Goal: Register for event/course

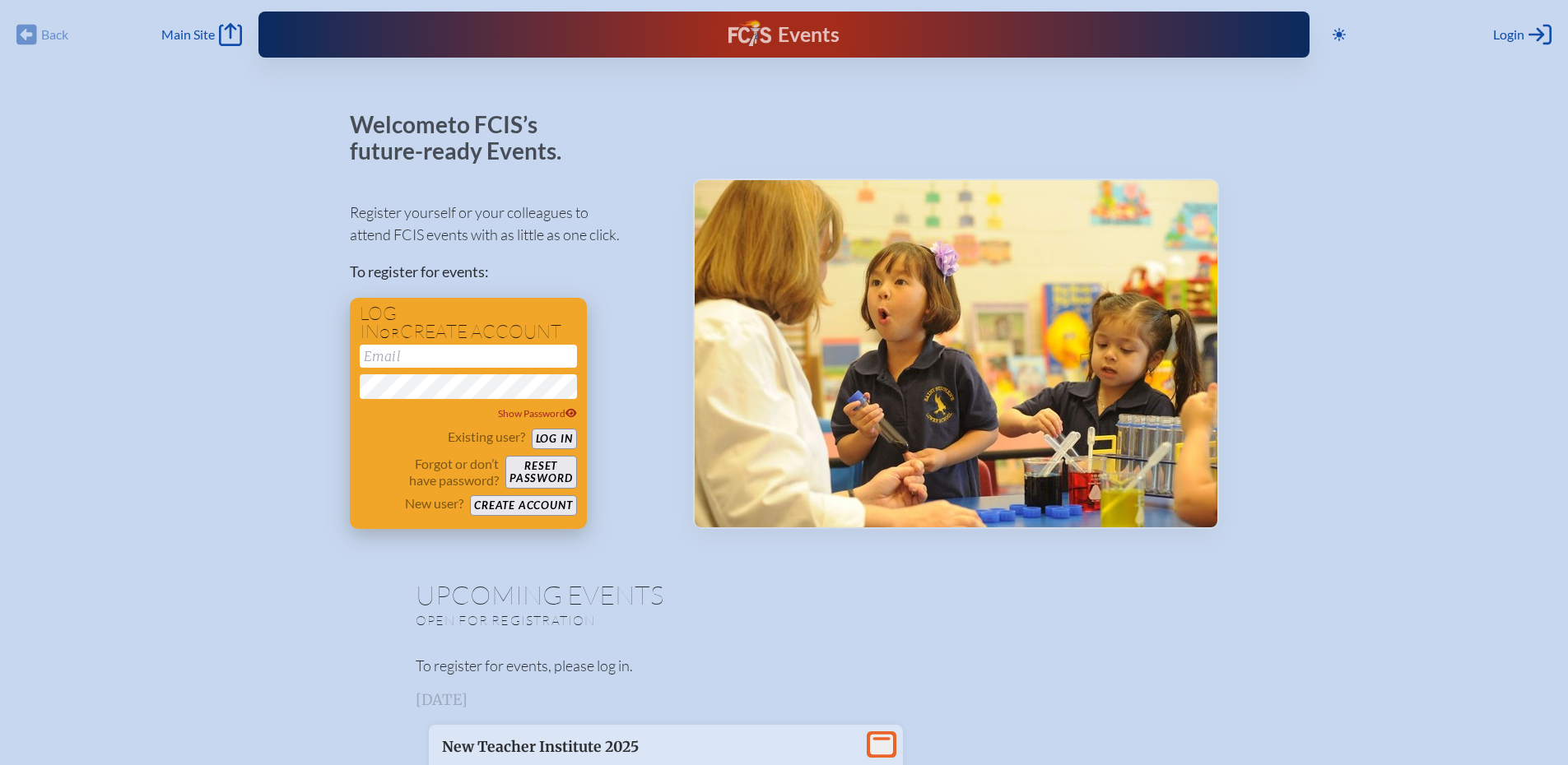
type input "[EMAIL_ADDRESS][DOMAIN_NAME]"
click at [546, 435] on button "Log in" at bounding box center [554, 439] width 45 height 21
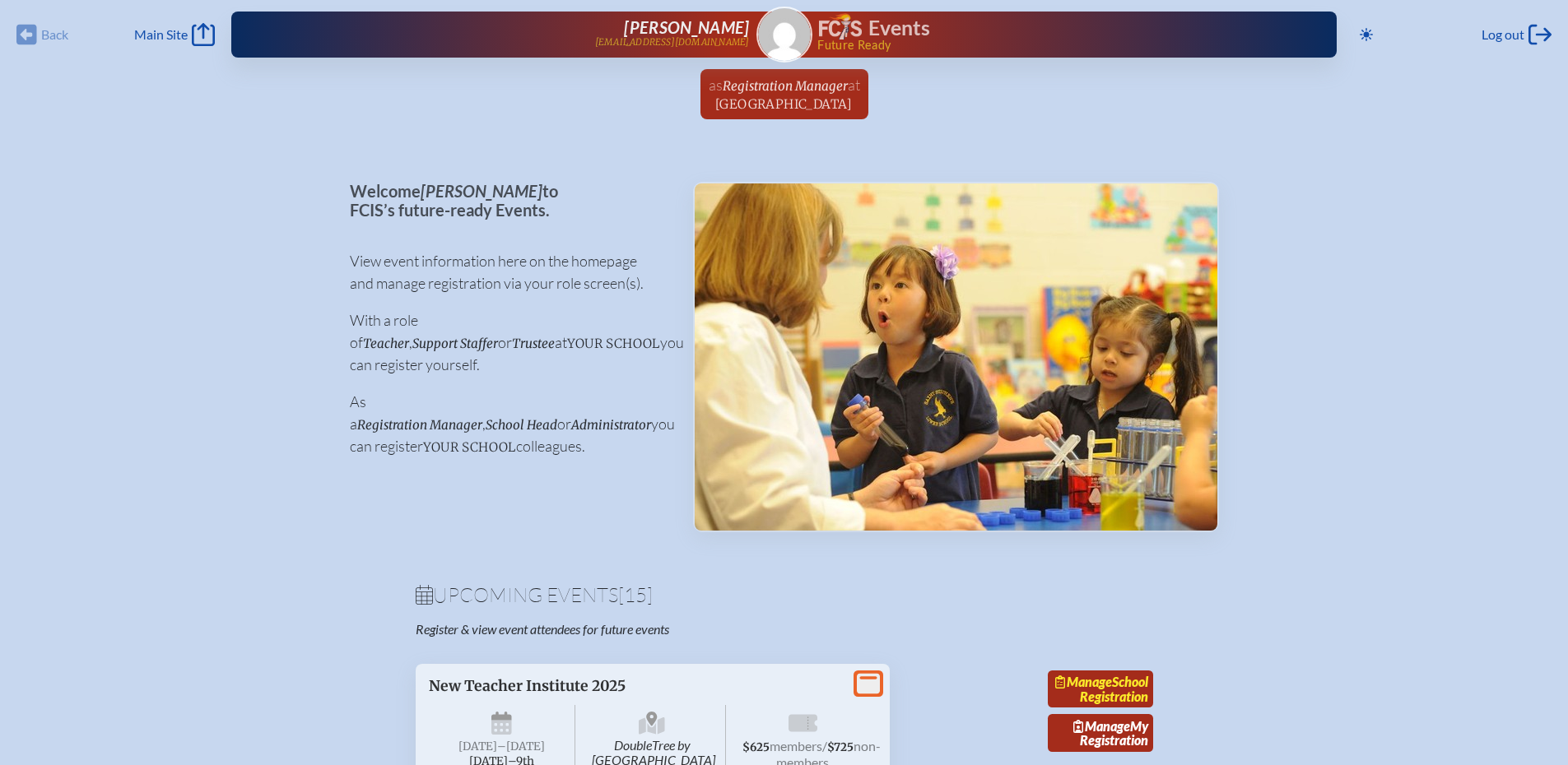
click at [1107, 697] on link "Manage School Registration" at bounding box center [1101, 690] width 105 height 38
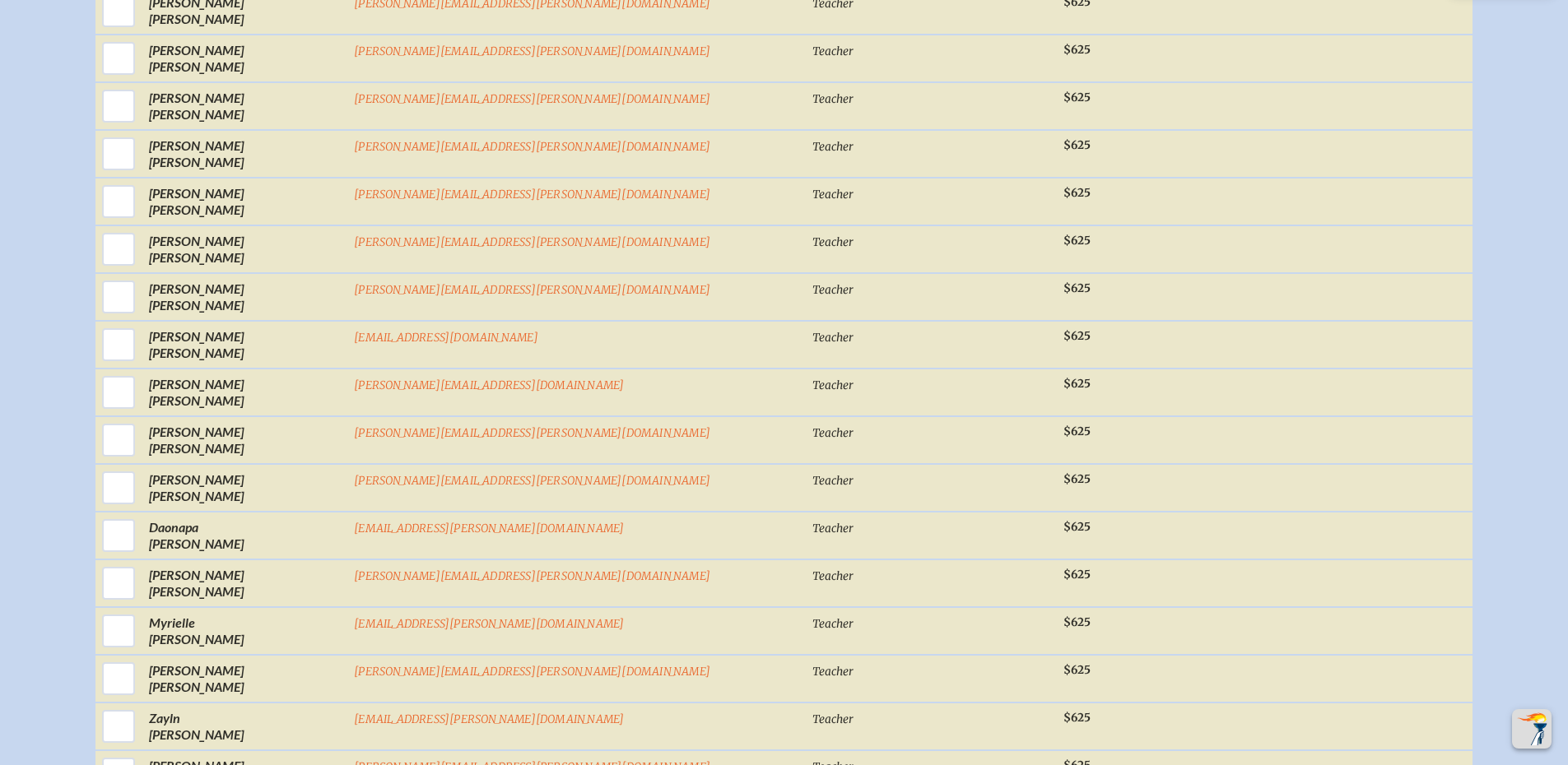
scroll to position [987, 0]
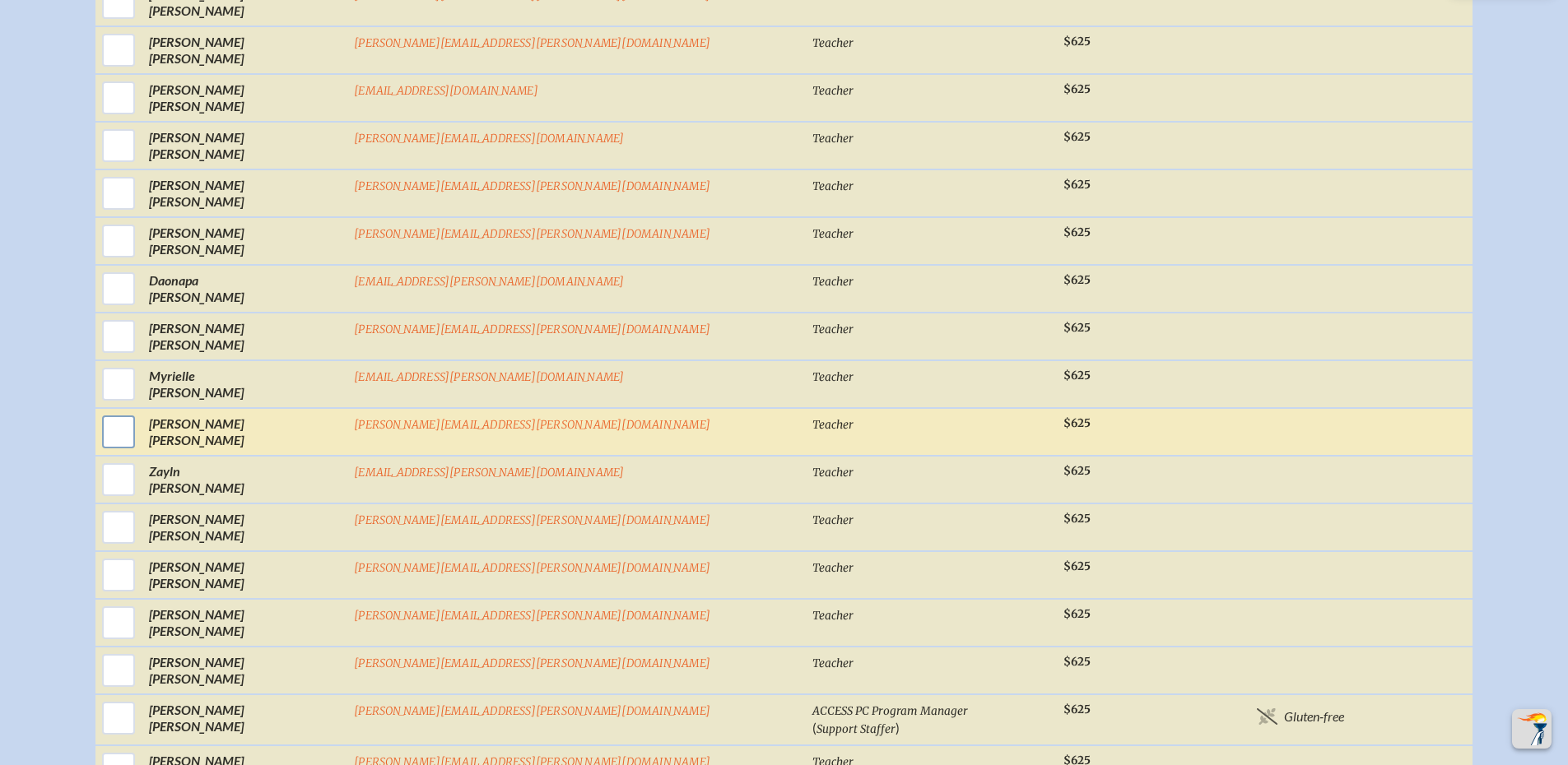
click at [139, 412] on input "checkbox" at bounding box center [118, 431] width 41 height 41
checkbox input "true"
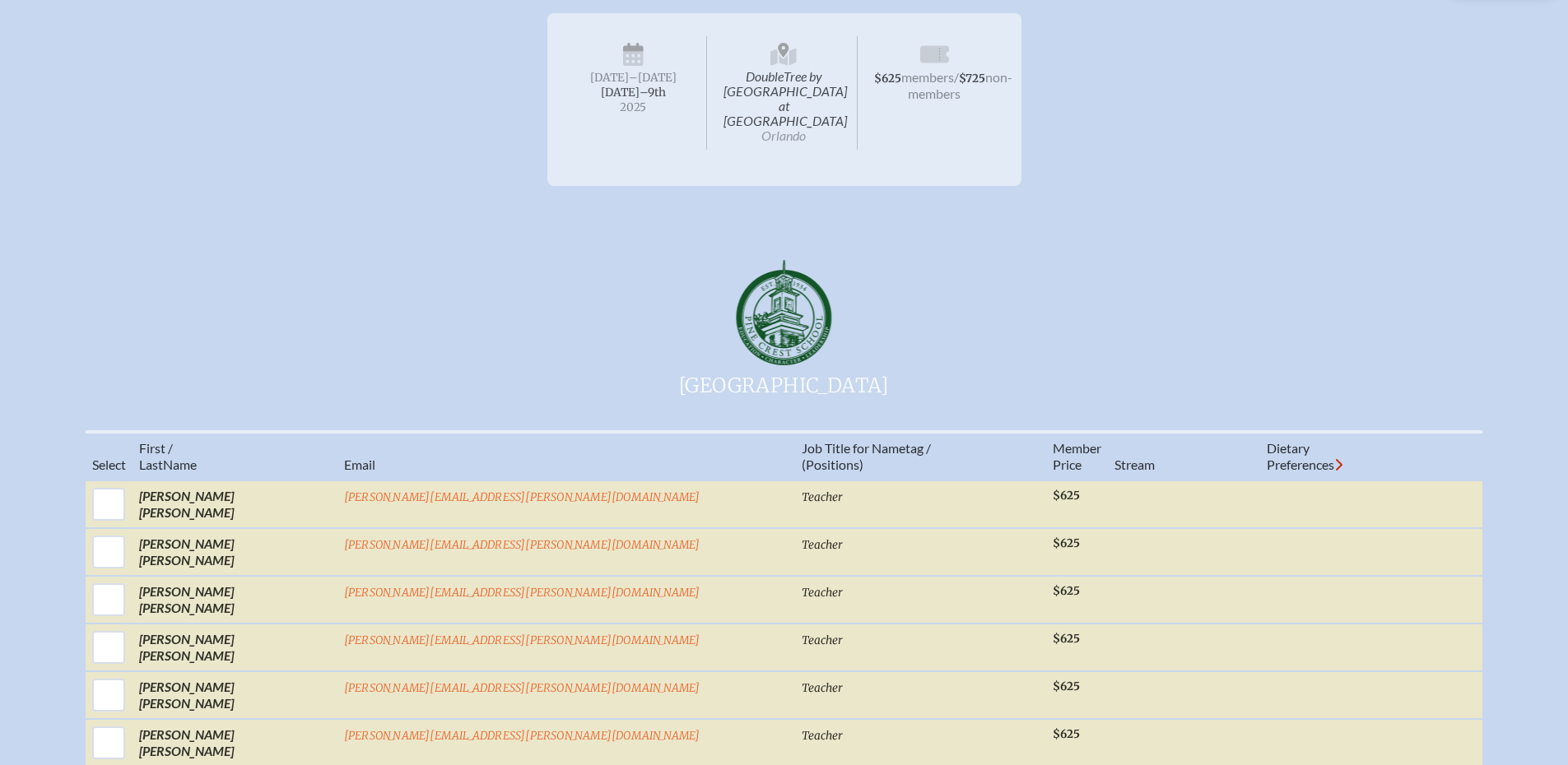
scroll to position [0, 0]
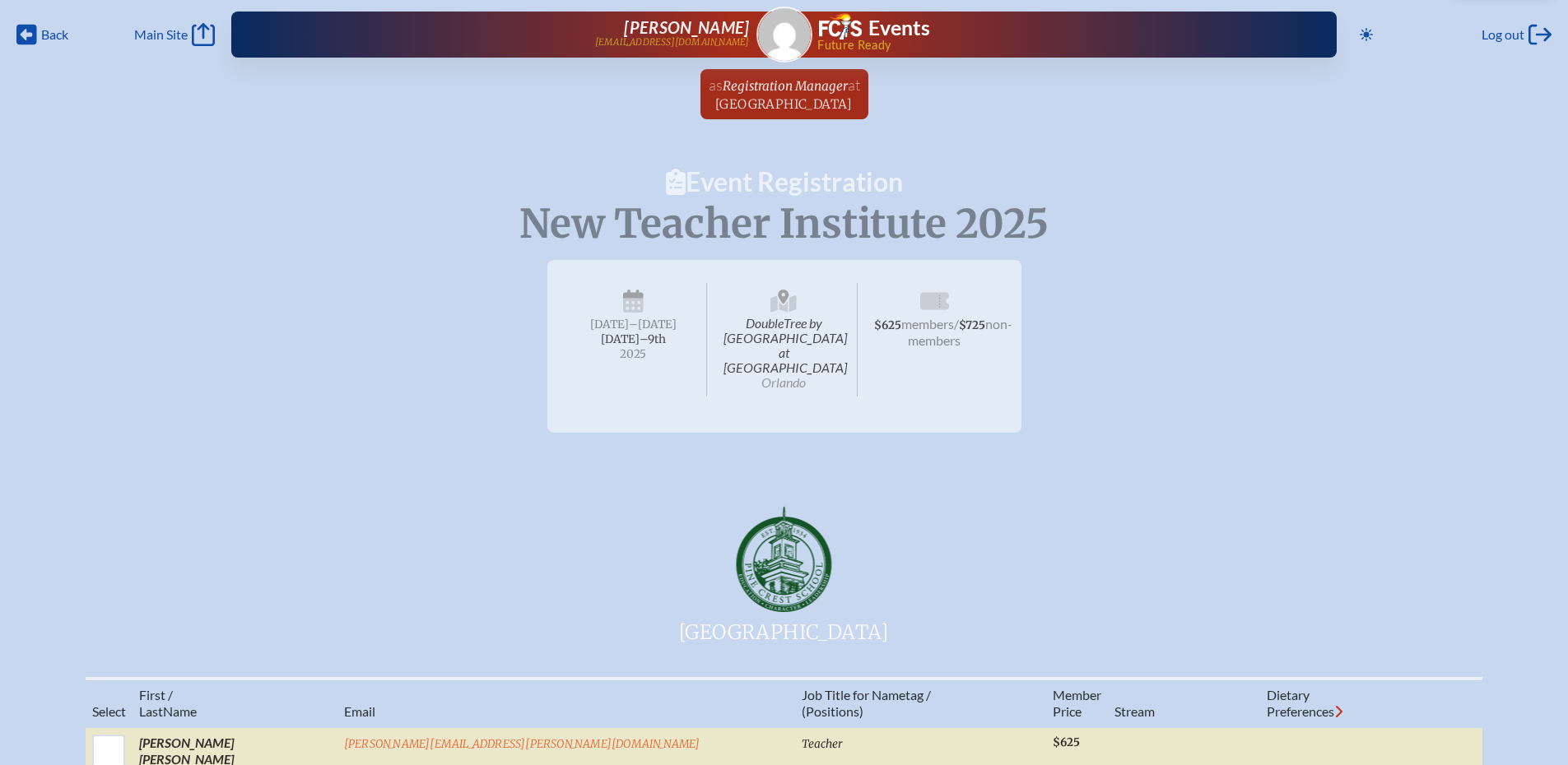
click at [34, 22] on div "Back Back Main Site Main Site Toggle to Dark Mode Log out Log out Meagan Obst m…" at bounding box center [784, 29] width 1548 height 59
click at [31, 35] on icon "Back" at bounding box center [26, 34] width 21 height 23
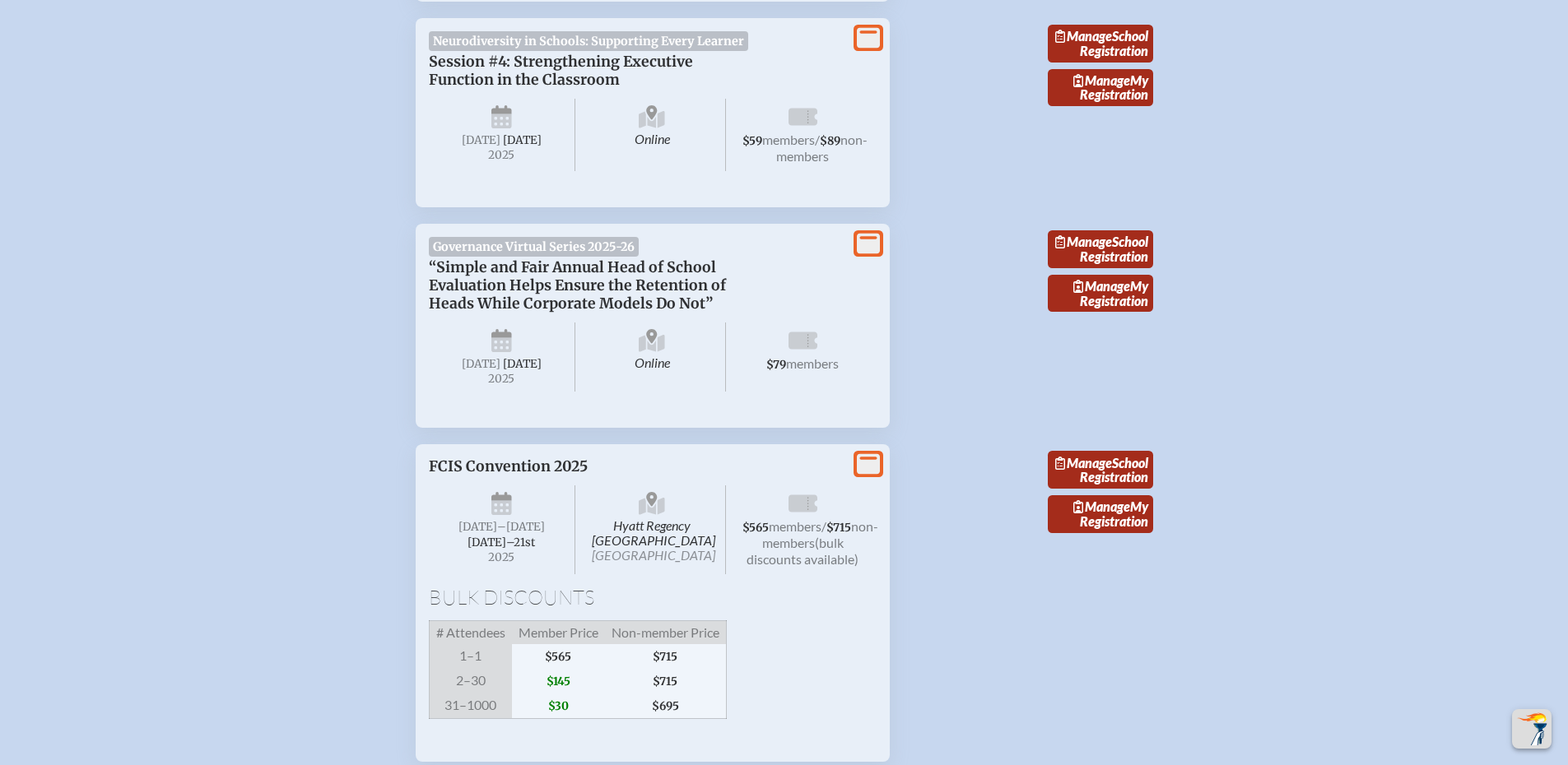
scroll to position [3703, 0]
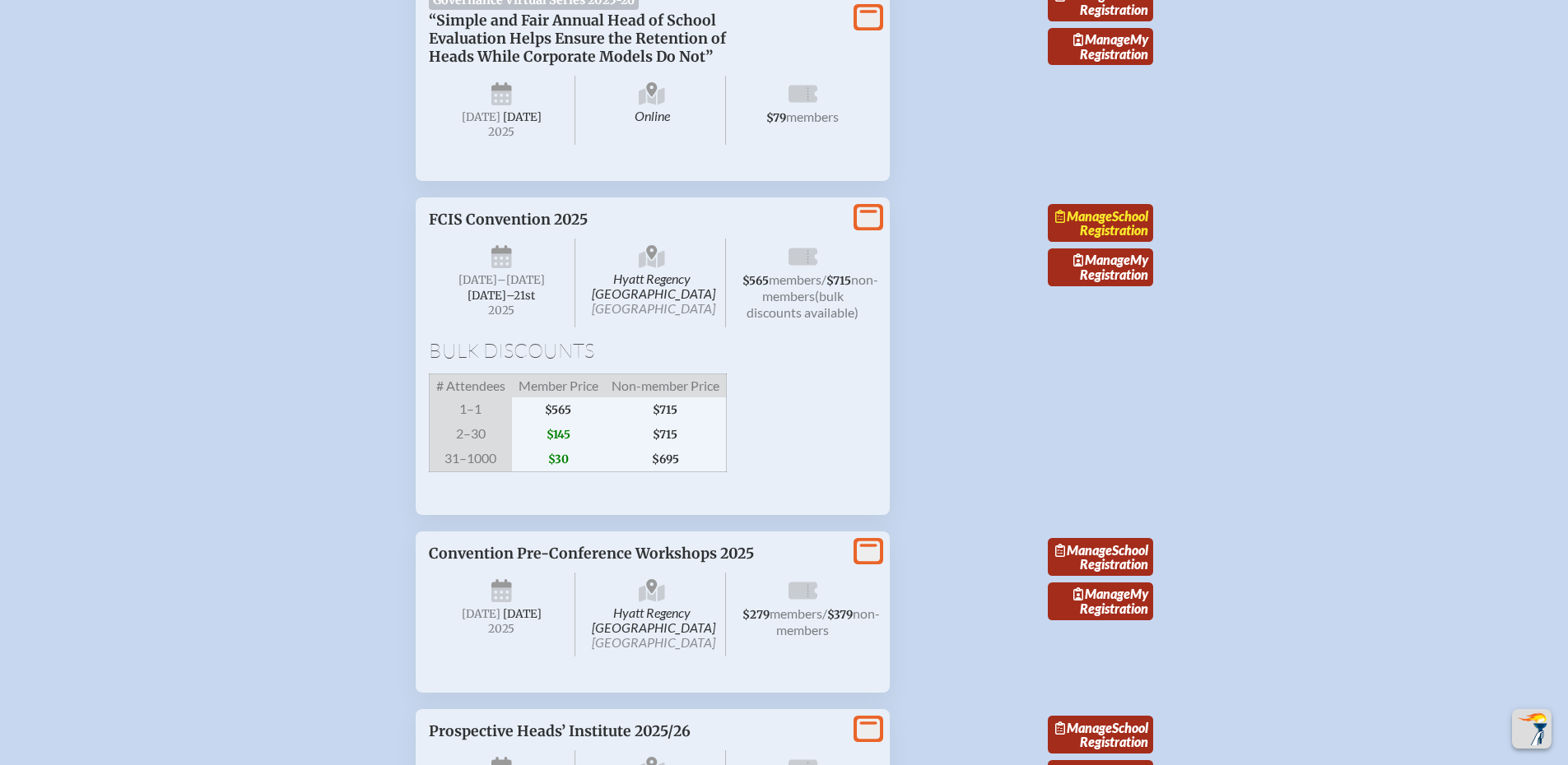
click at [1112, 224] on span "Manage" at bounding box center [1083, 215] width 57 height 15
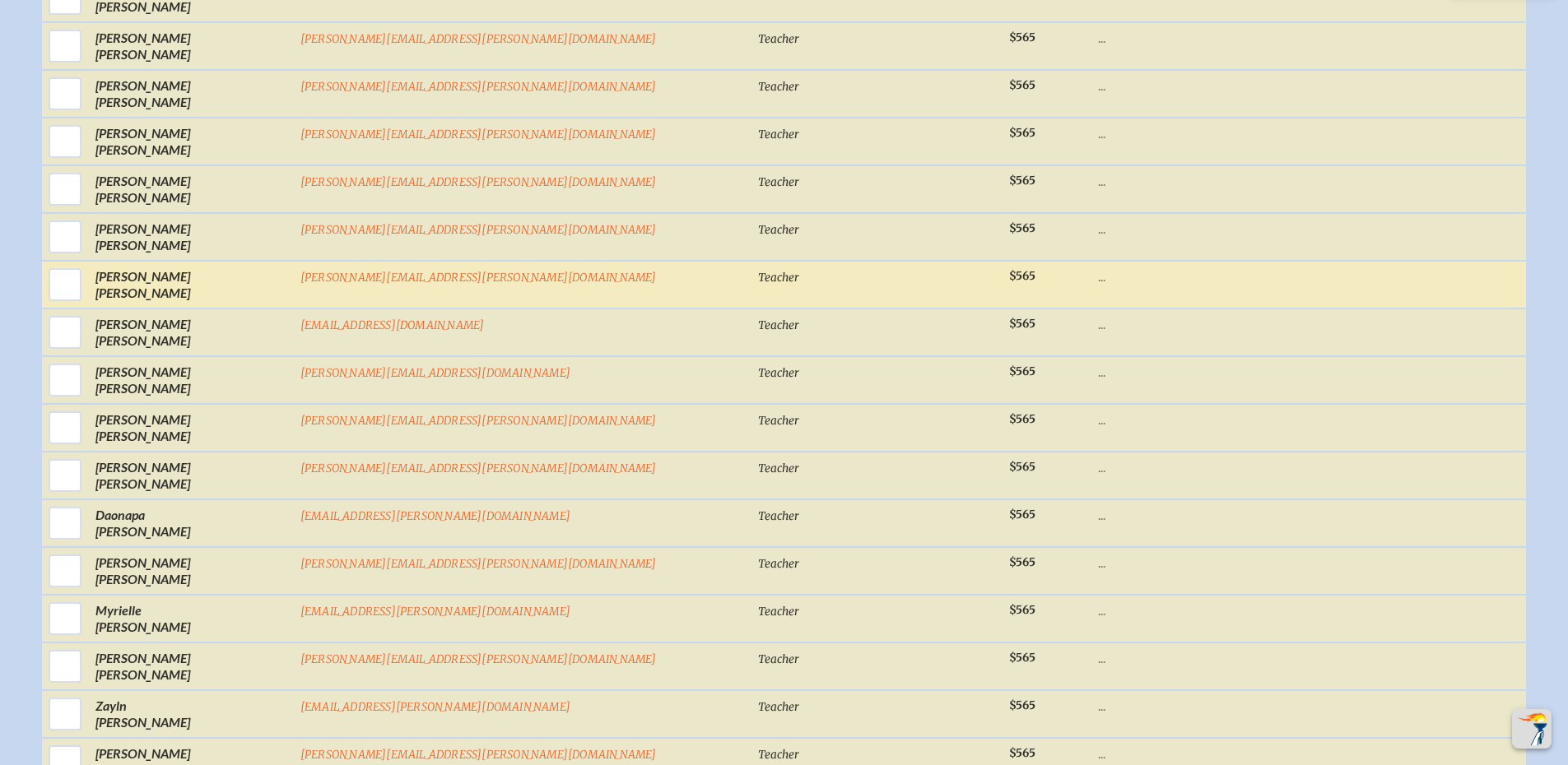
scroll to position [1070, 0]
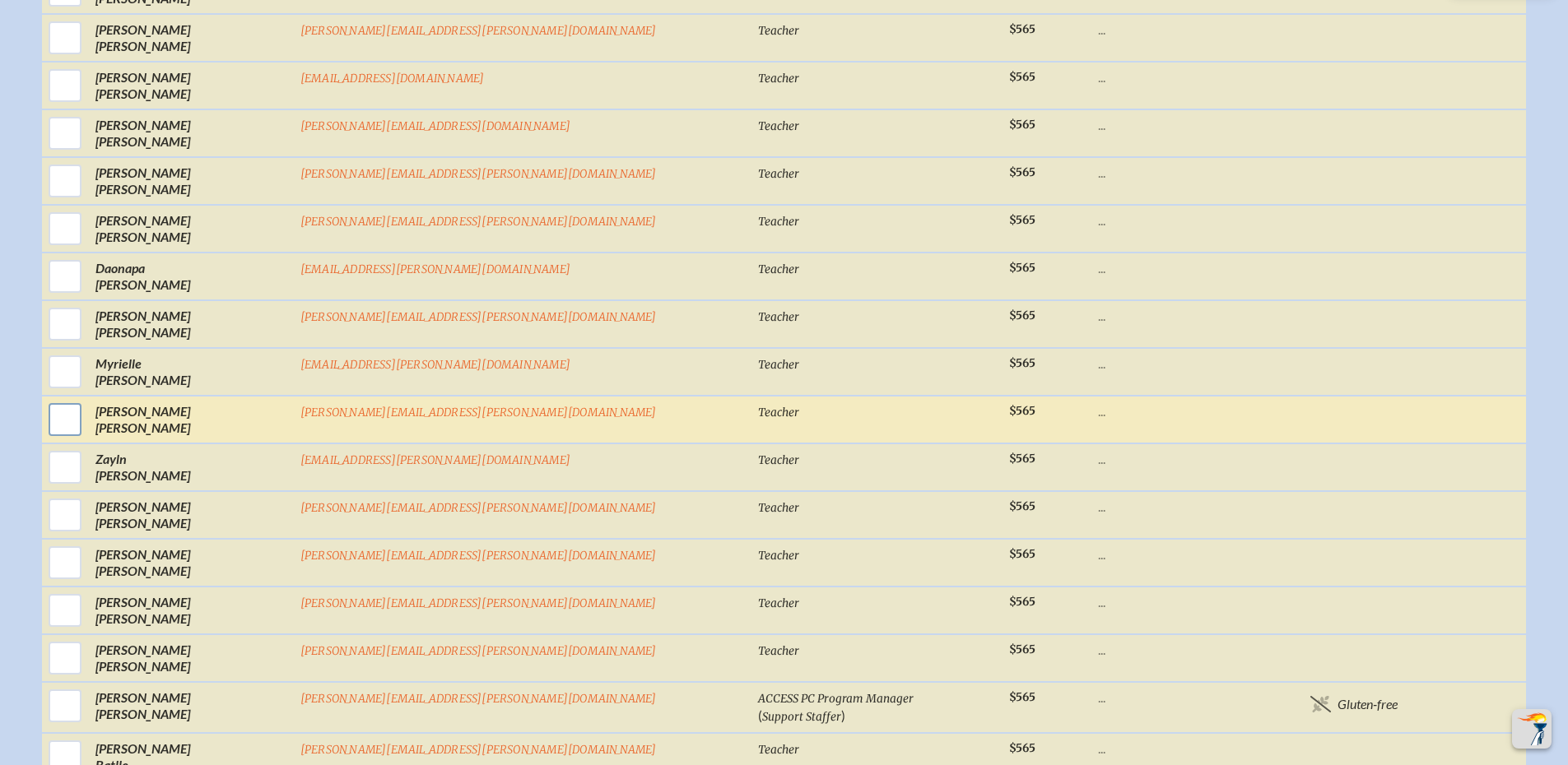
click at [85, 438] on input "checkbox" at bounding box center [64, 419] width 41 height 41
checkbox input "true"
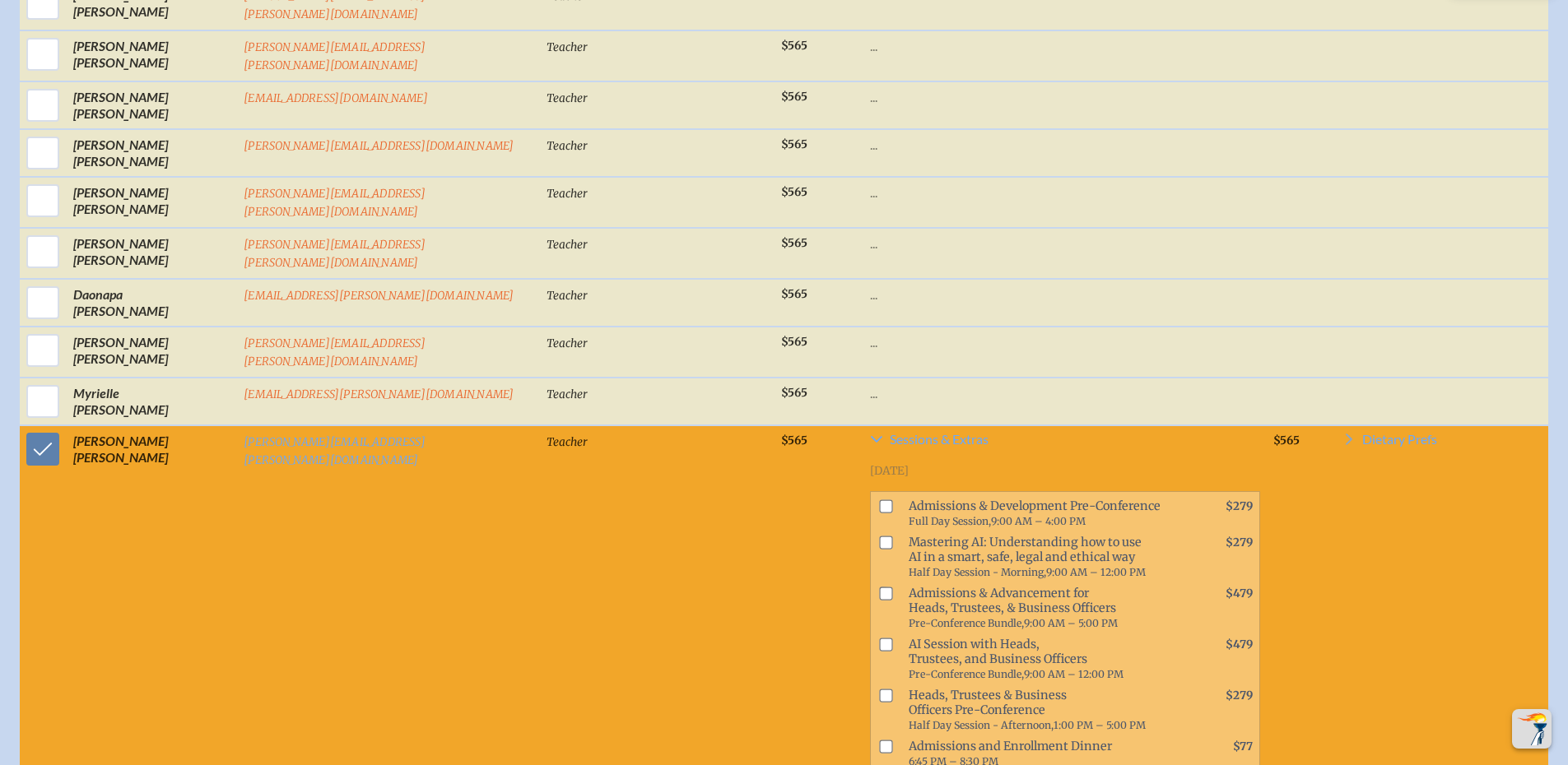
scroll to position [1419, 0]
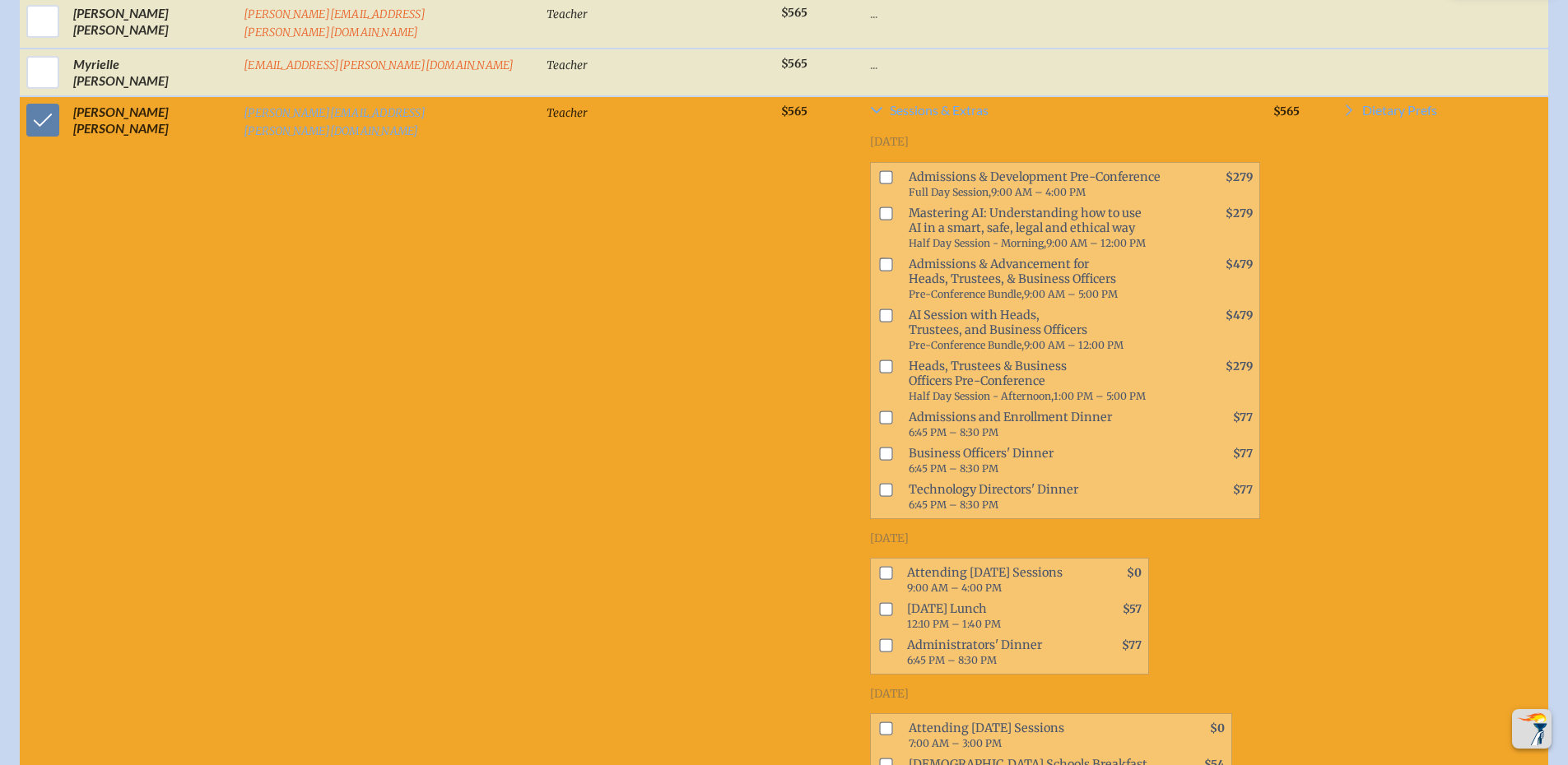
click at [879, 567] on input "checkbox" at bounding box center [886, 574] width 14 height 14
checkbox input "true"
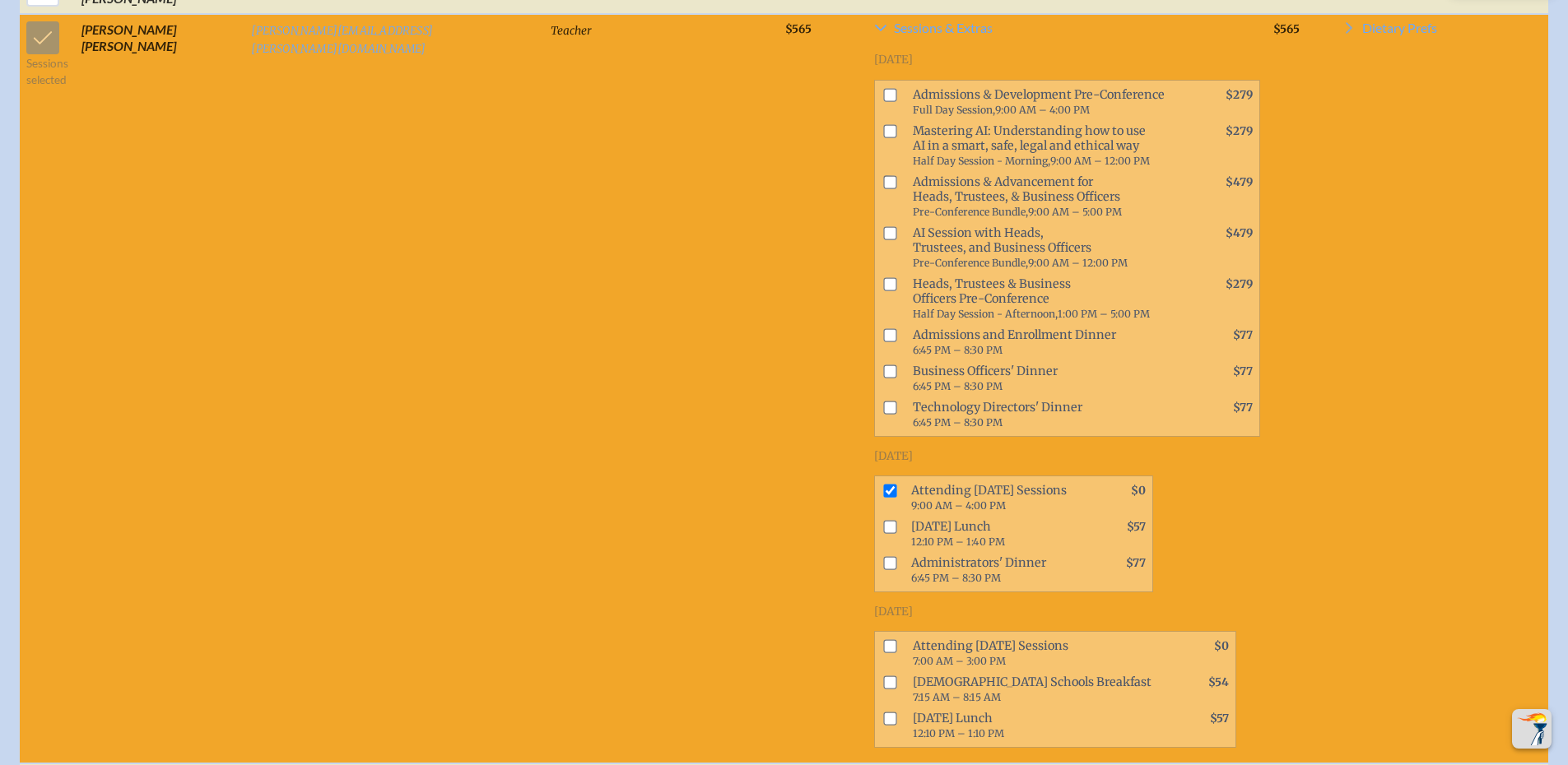
scroll to position [1584, 0]
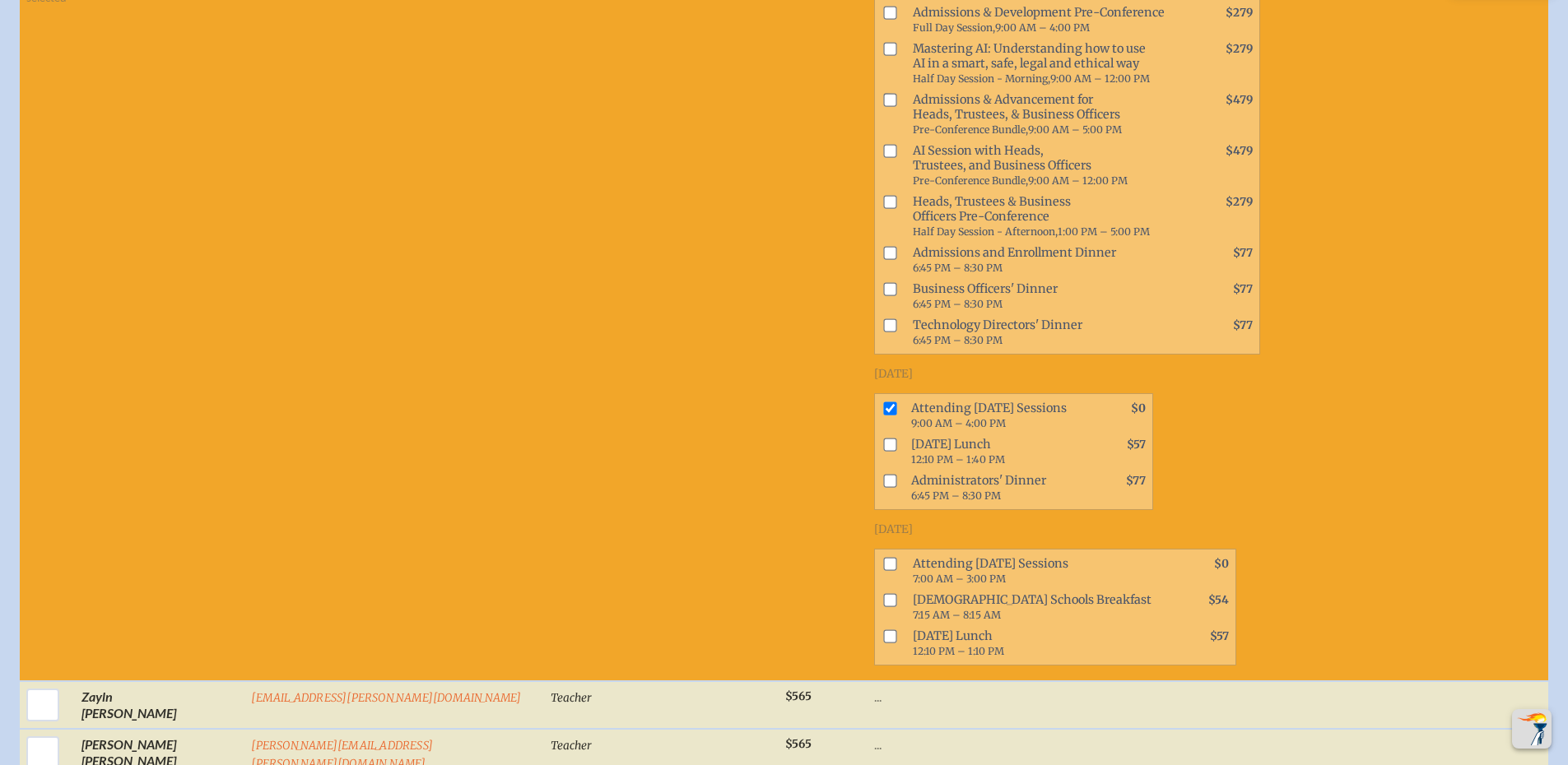
click at [883, 558] on input "checkbox" at bounding box center [889, 564] width 14 height 14
checkbox input "true"
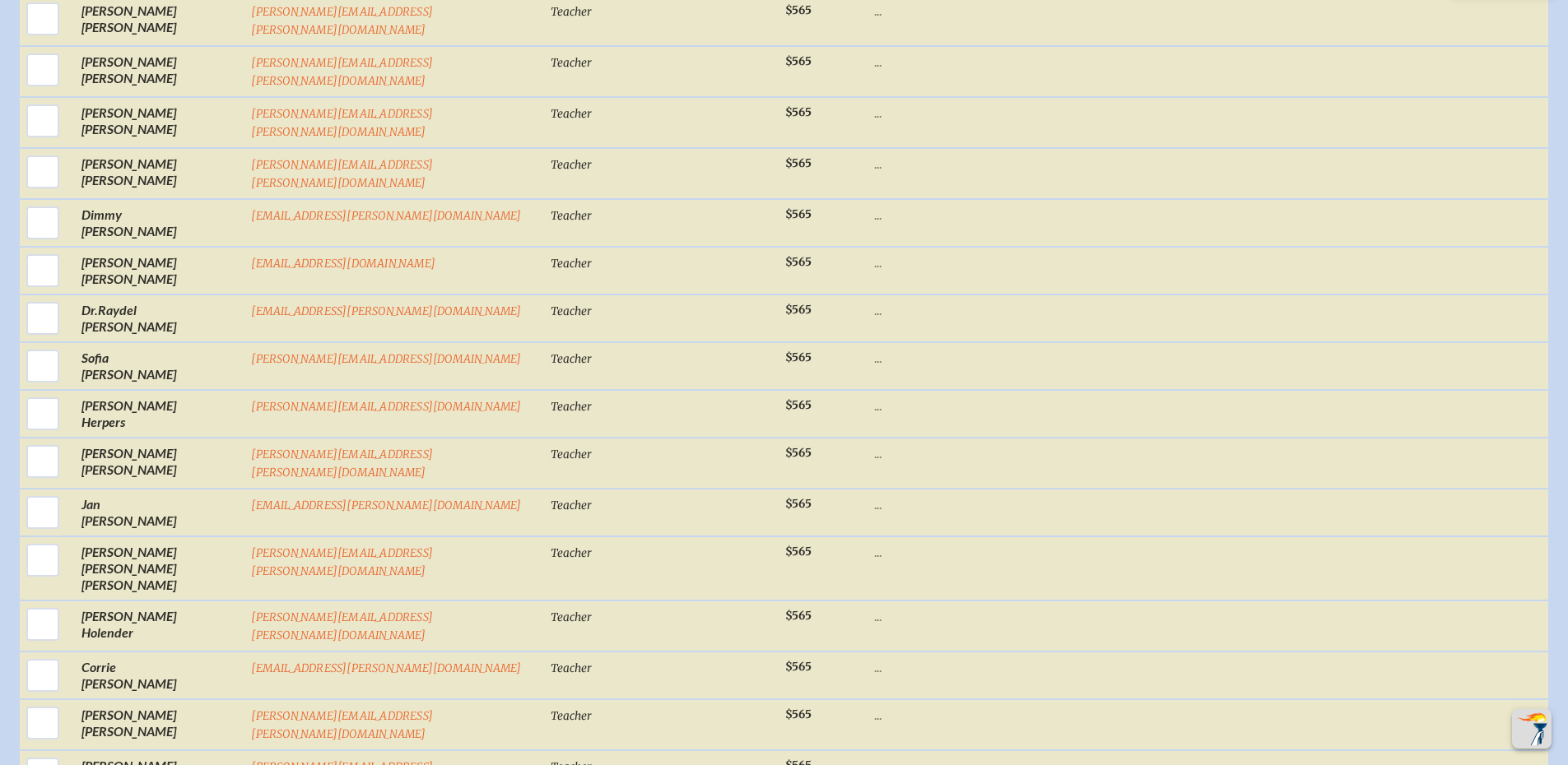
scroll to position [9979, 0]
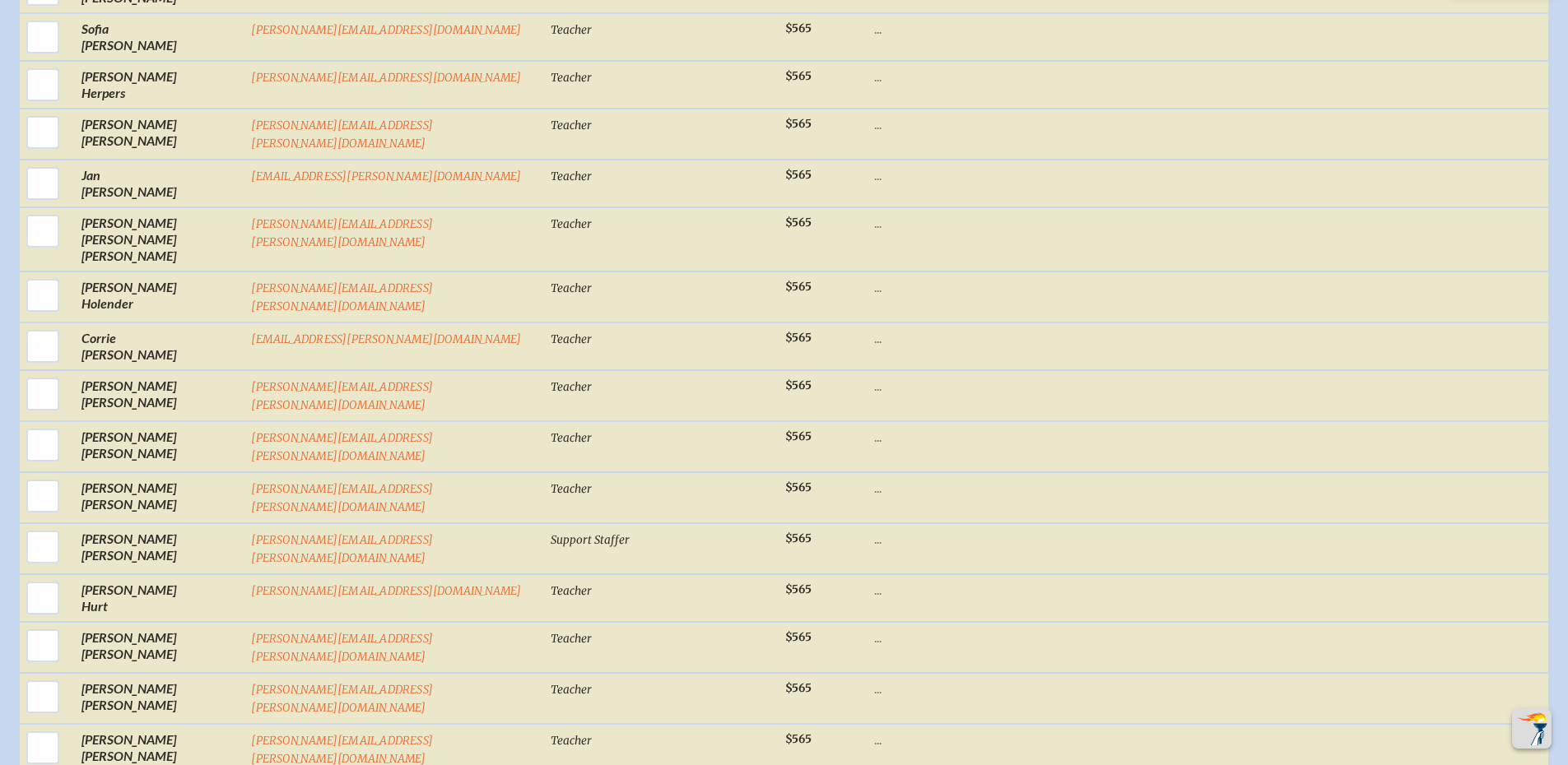
drag, startPoint x: 43, startPoint y: 340, endPoint x: 168, endPoint y: 321, distance: 126.4
checkbox input "true"
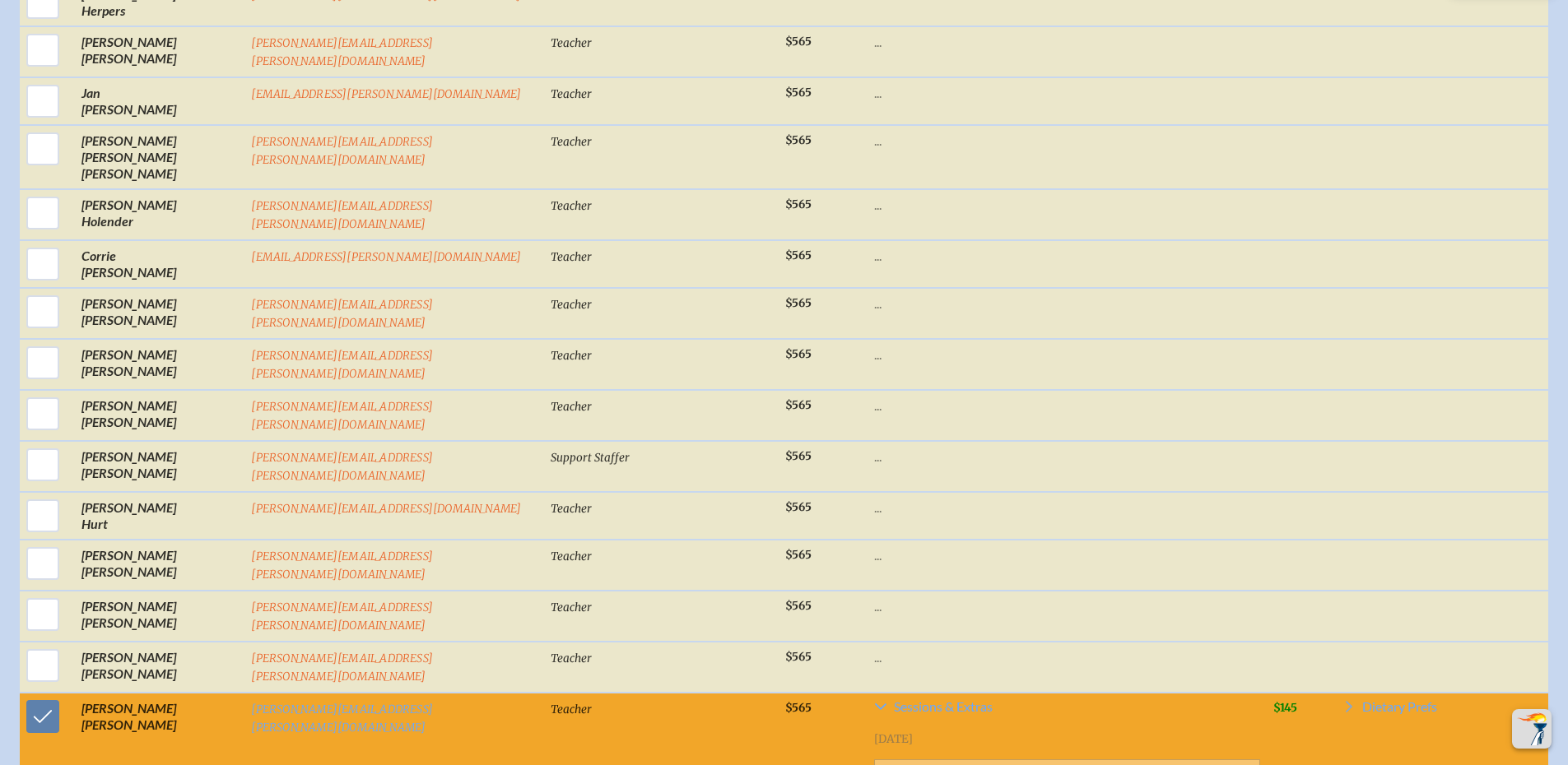
scroll to position [10225, 0]
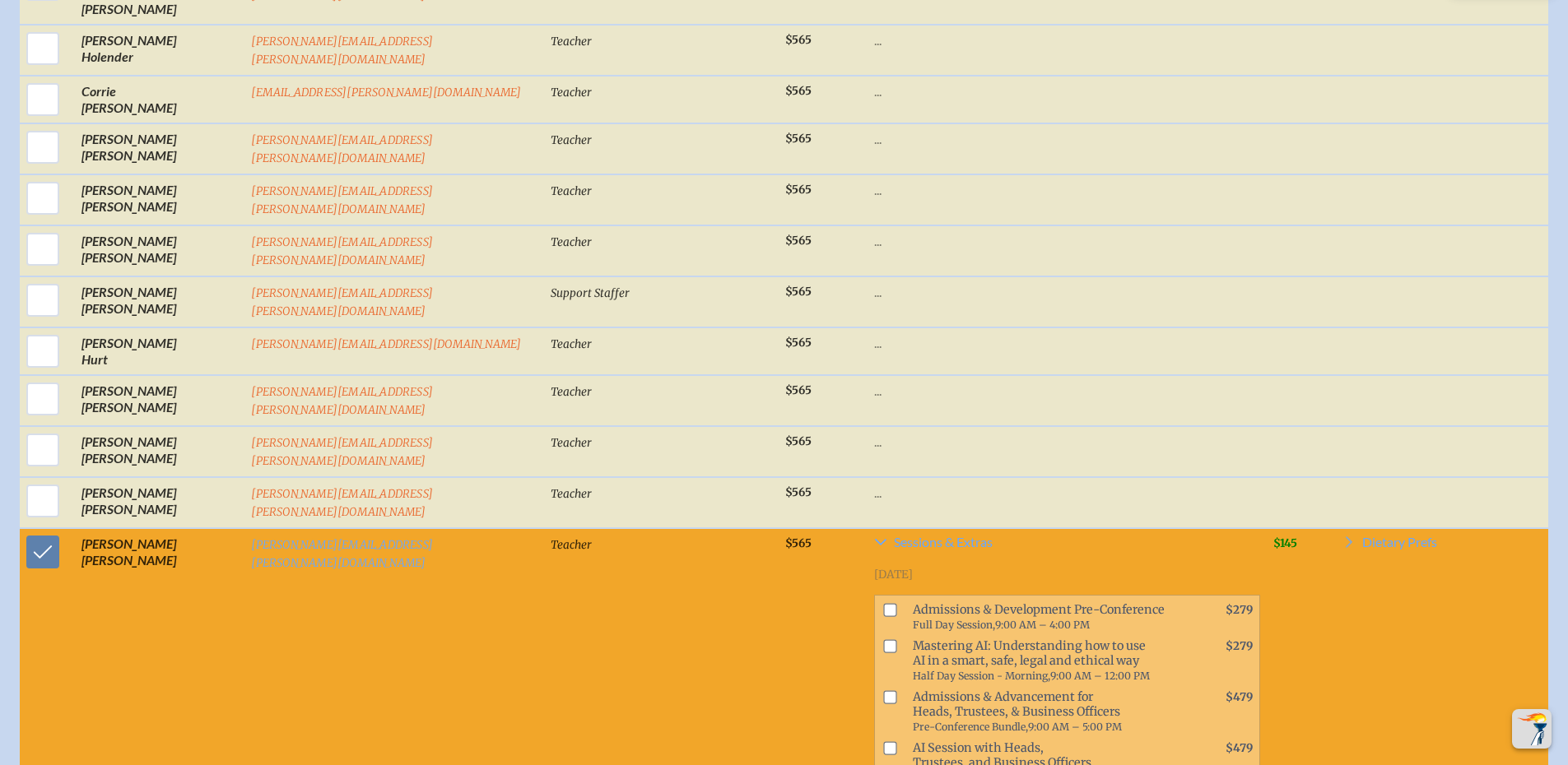
checkbox input "true"
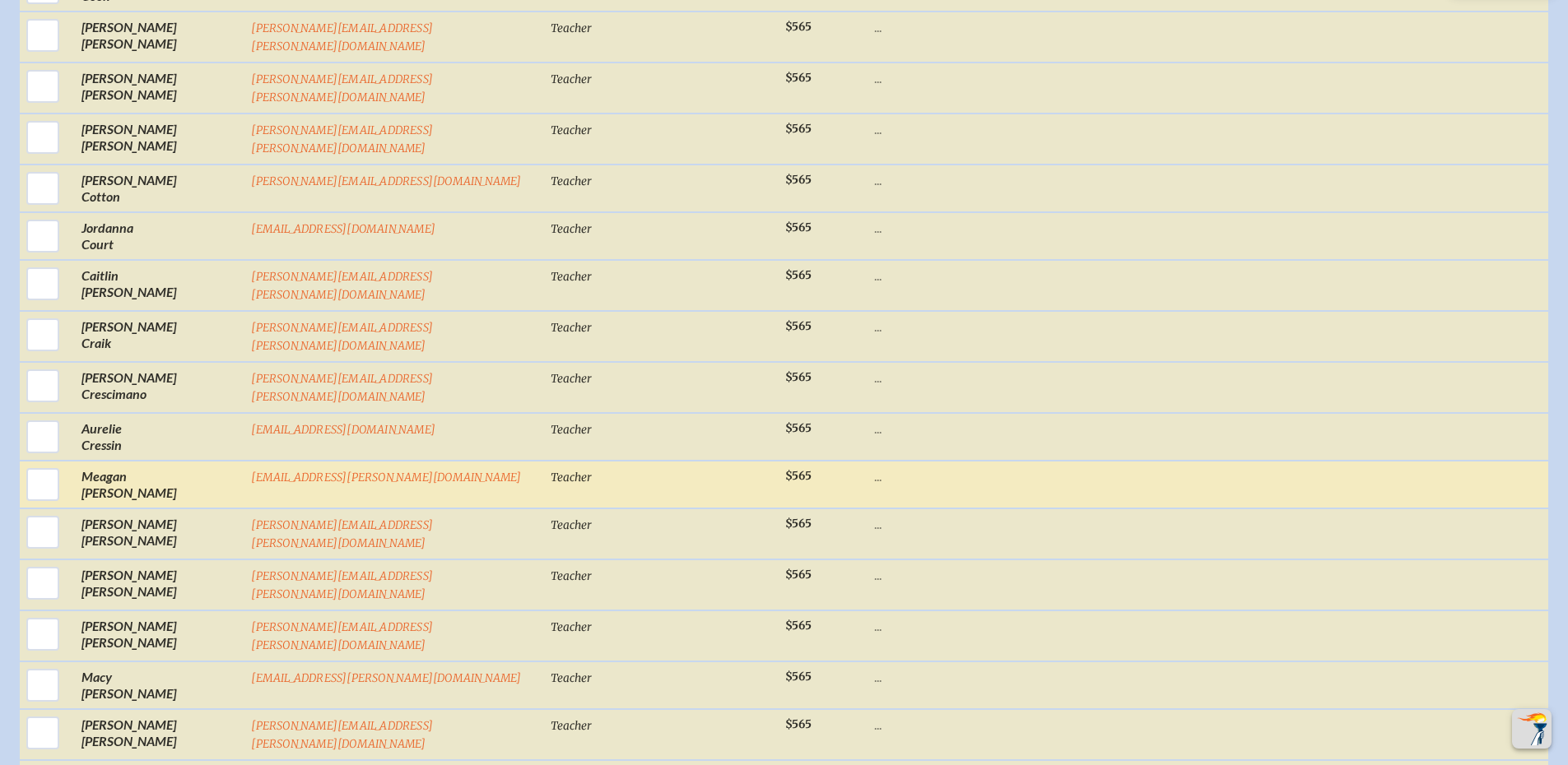
scroll to position [4876, 0]
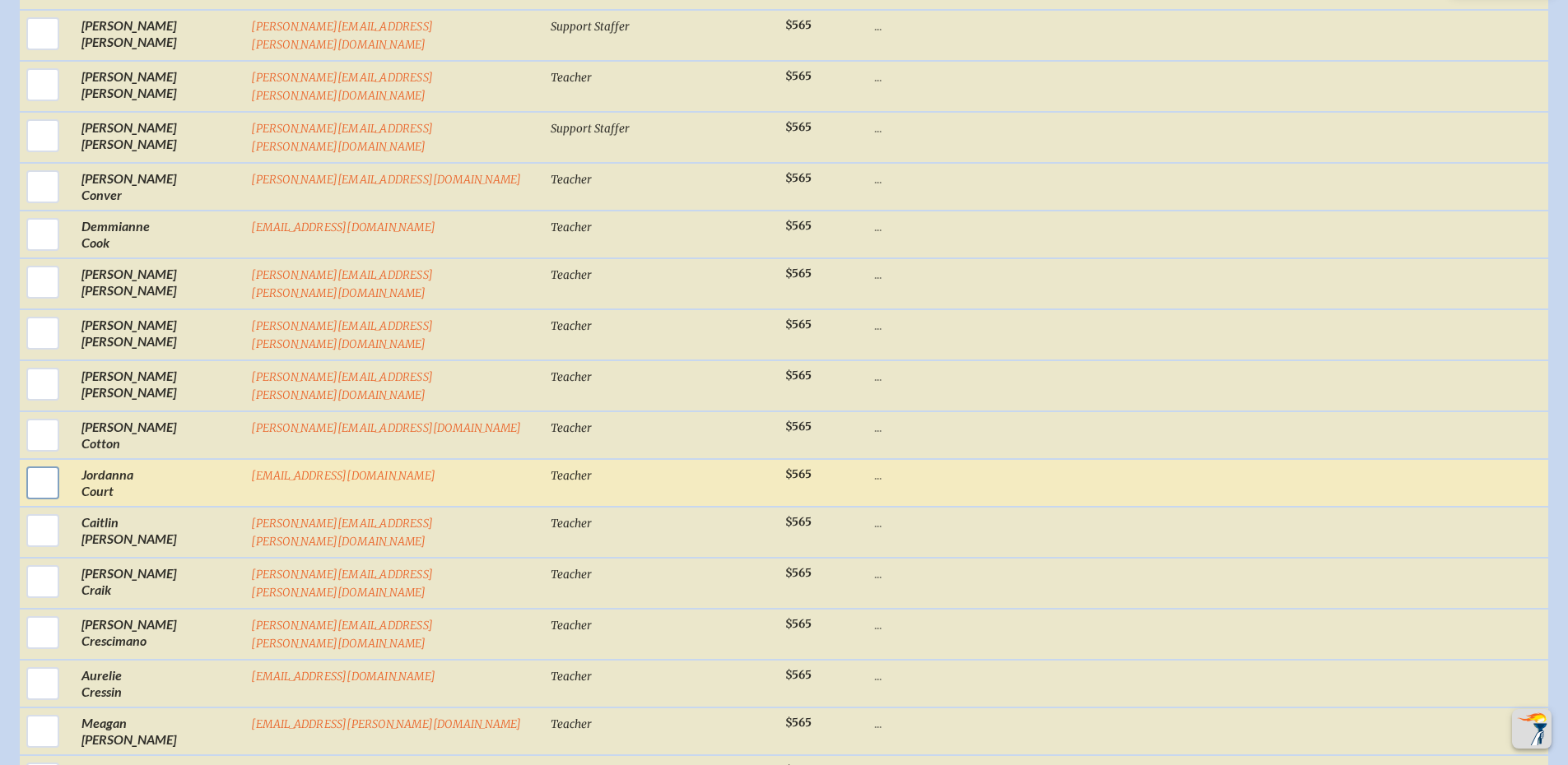
click at [48, 463] on input "checkbox" at bounding box center [42, 483] width 41 height 41
checkbox input "true"
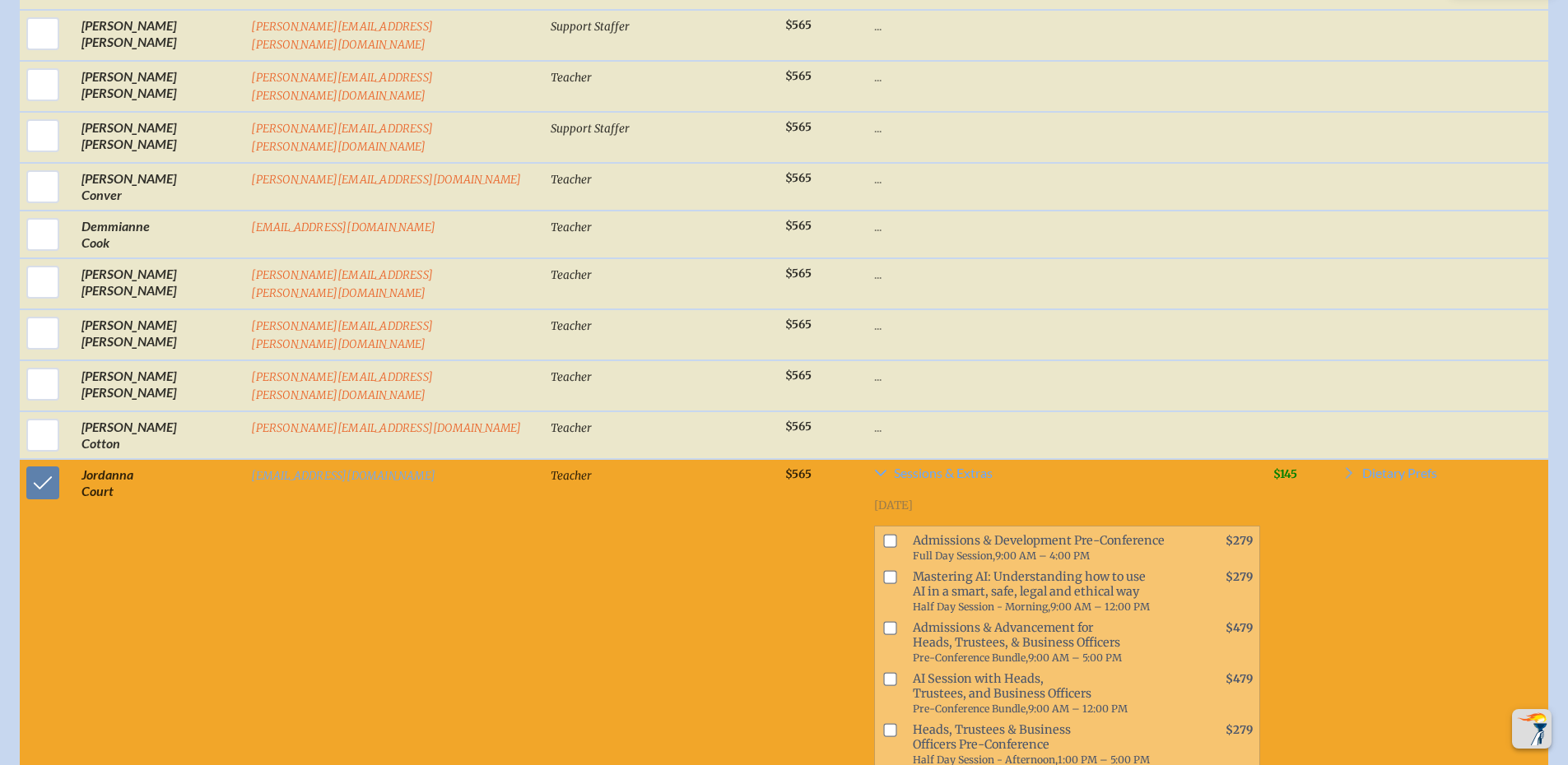
scroll to position [5040, 0]
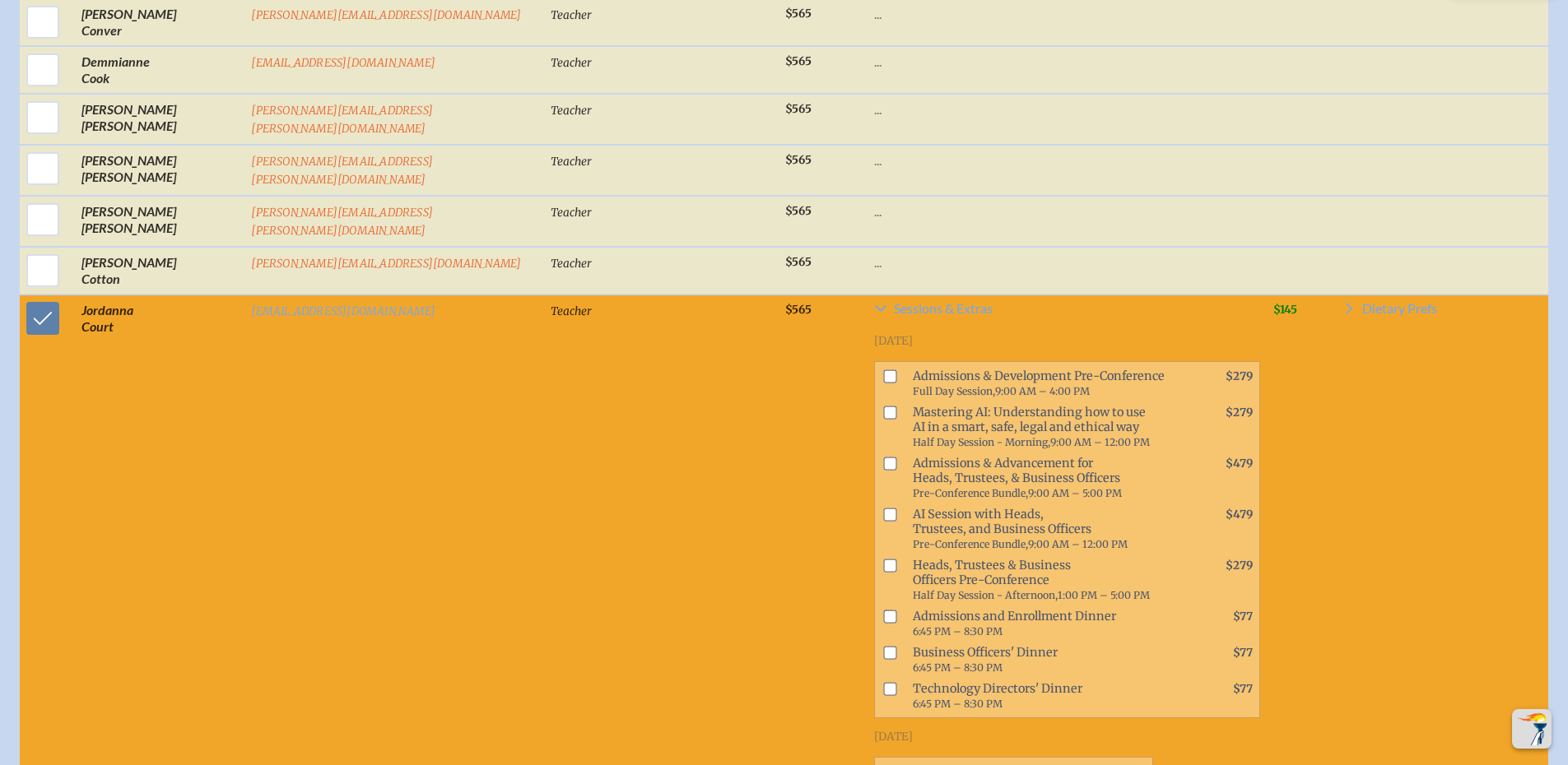
click at [883, 765] on input "checkbox" at bounding box center [889, 771] width 14 height 14
checkbox input "true"
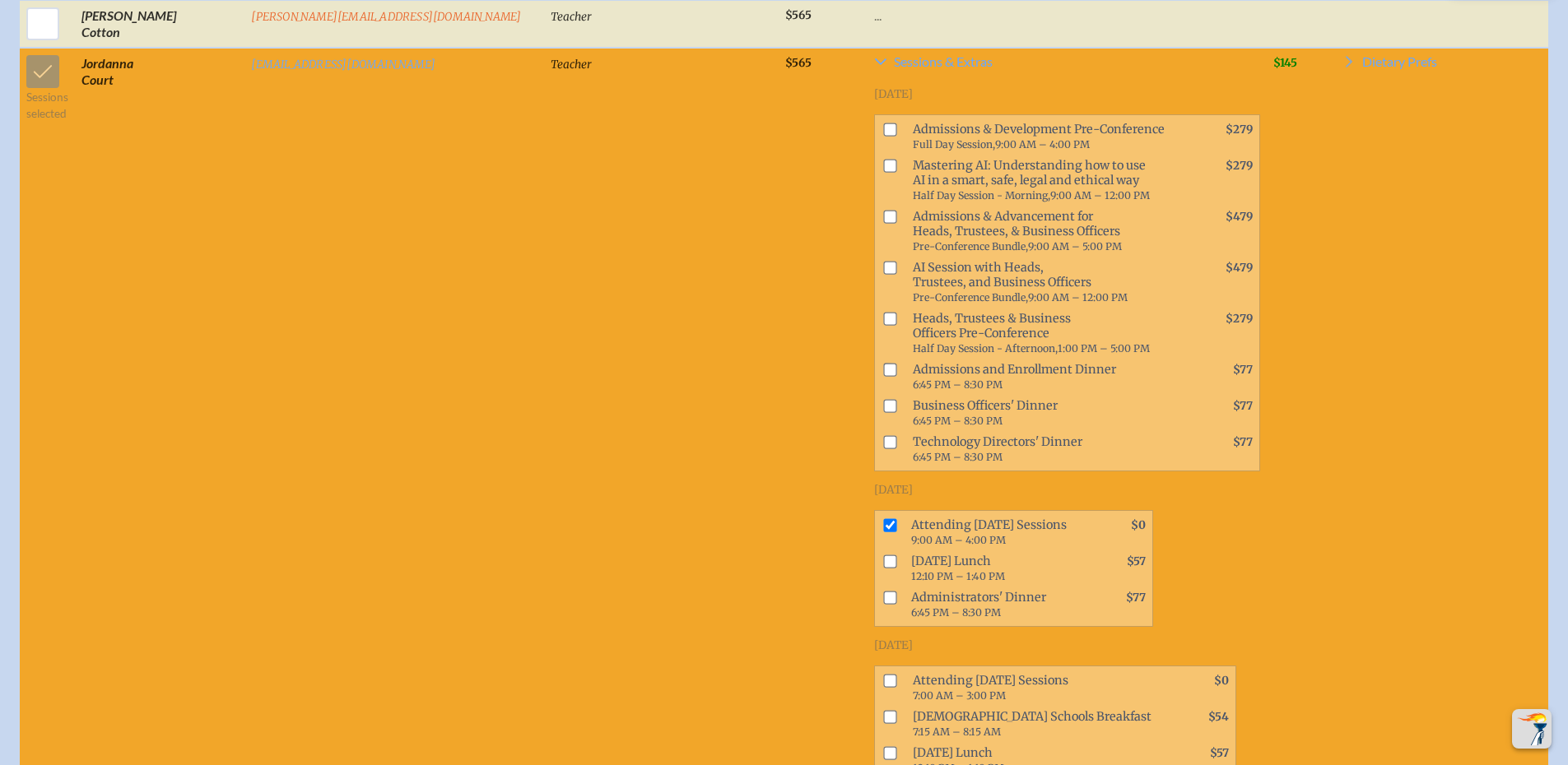
click at [883, 674] on input "checkbox" at bounding box center [889, 681] width 14 height 14
checkbox input "true"
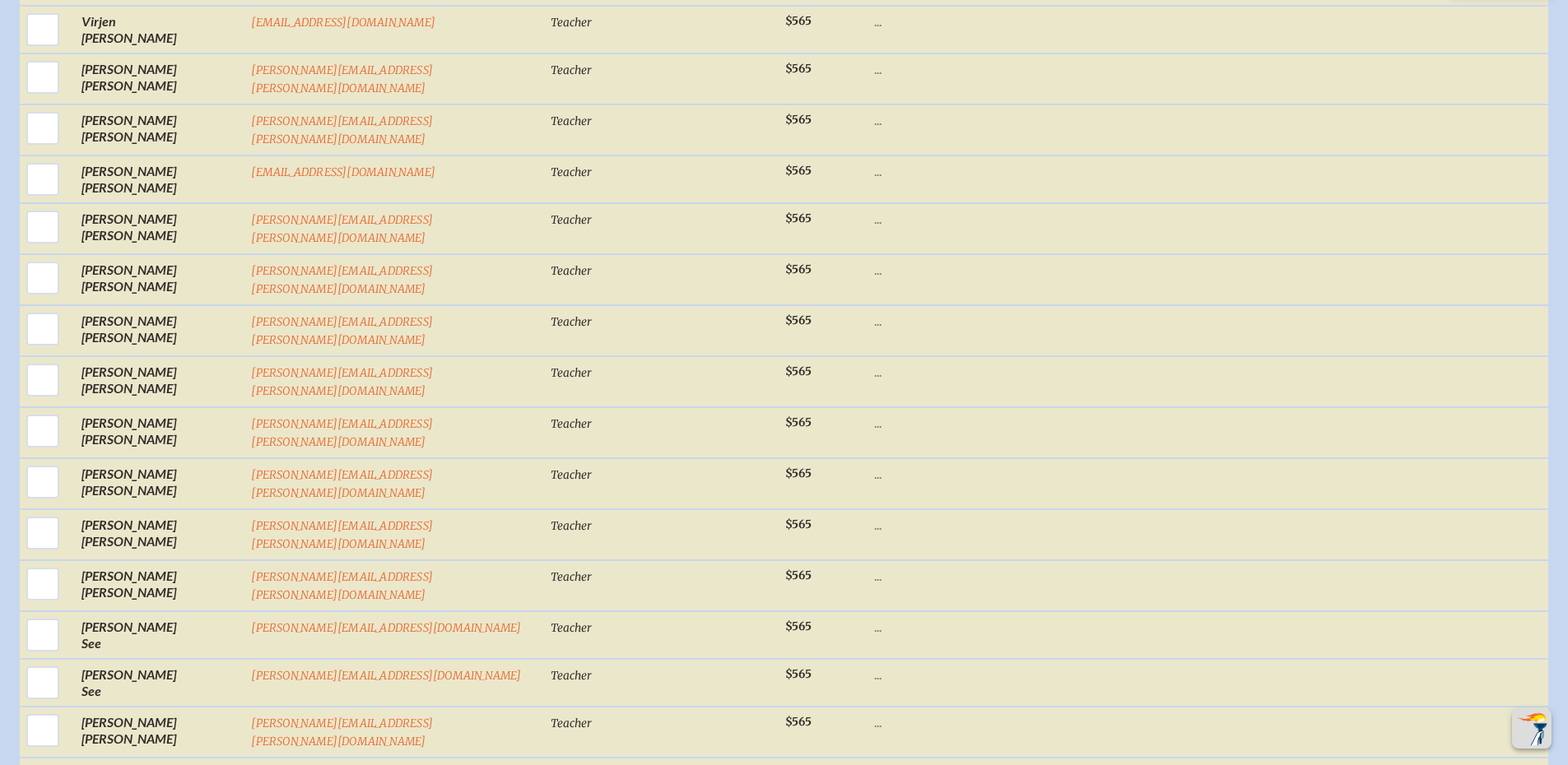
scroll to position [20590, 0]
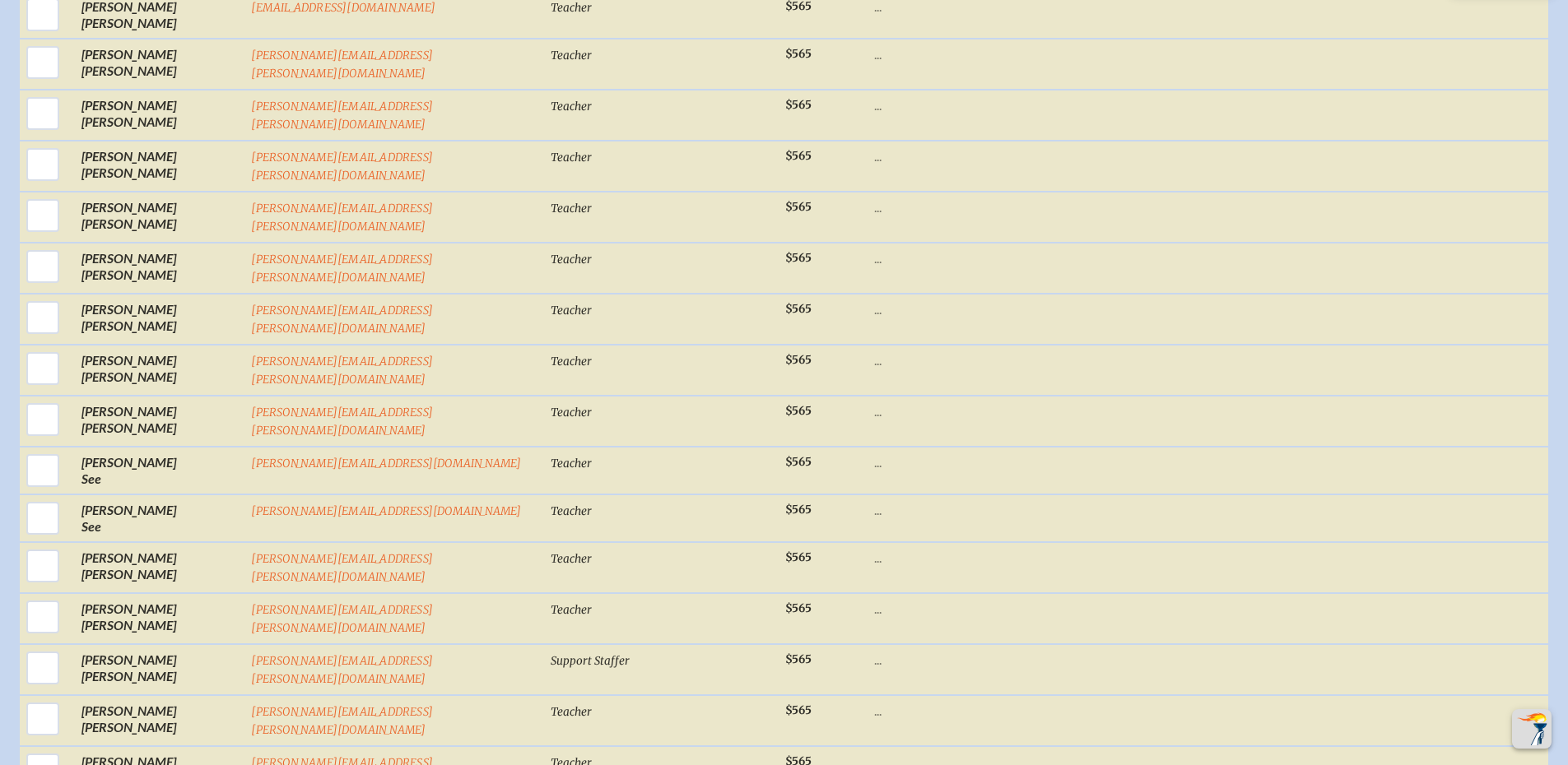
checkbox input "true"
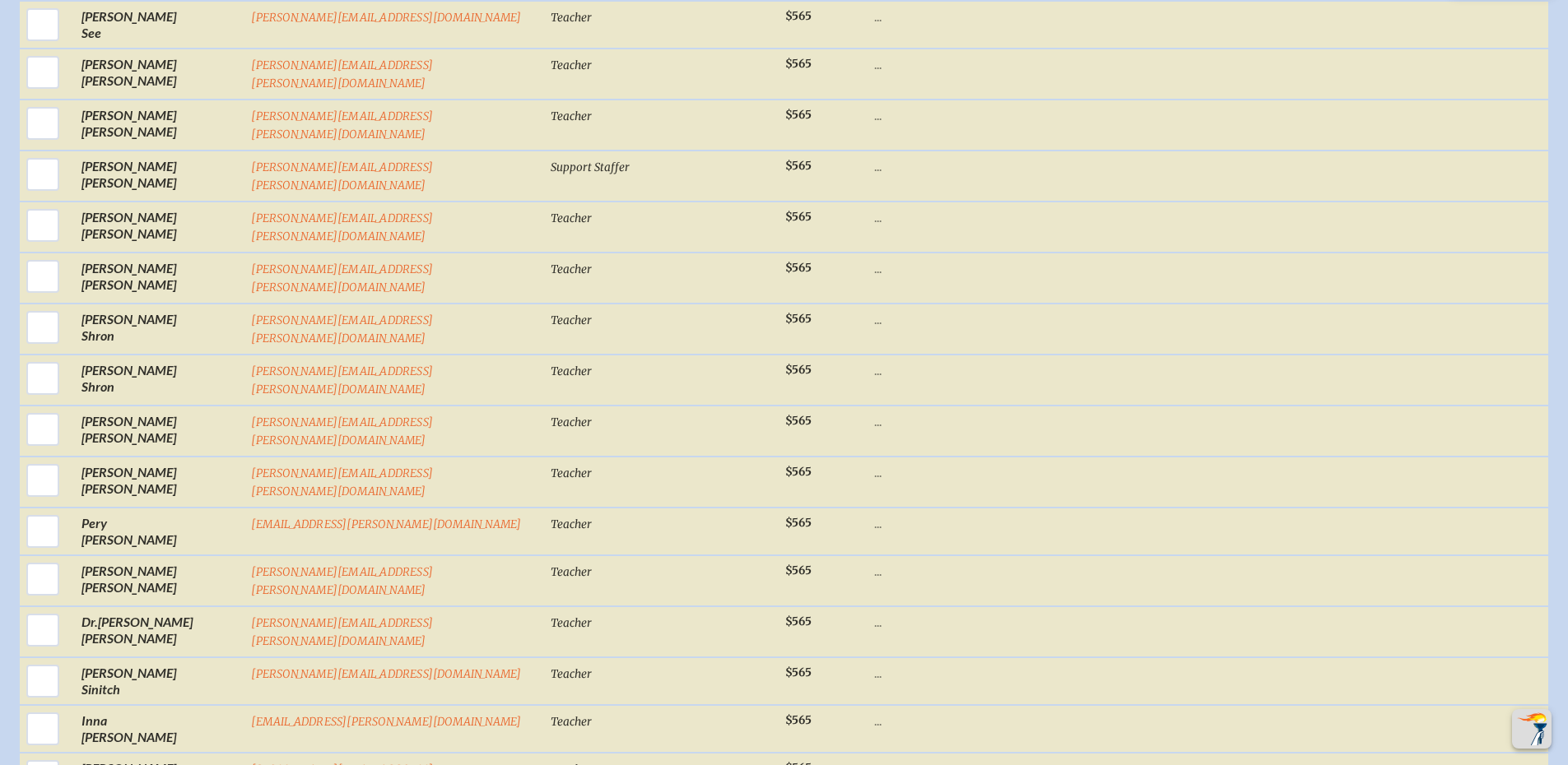
scroll to position [21166, 0]
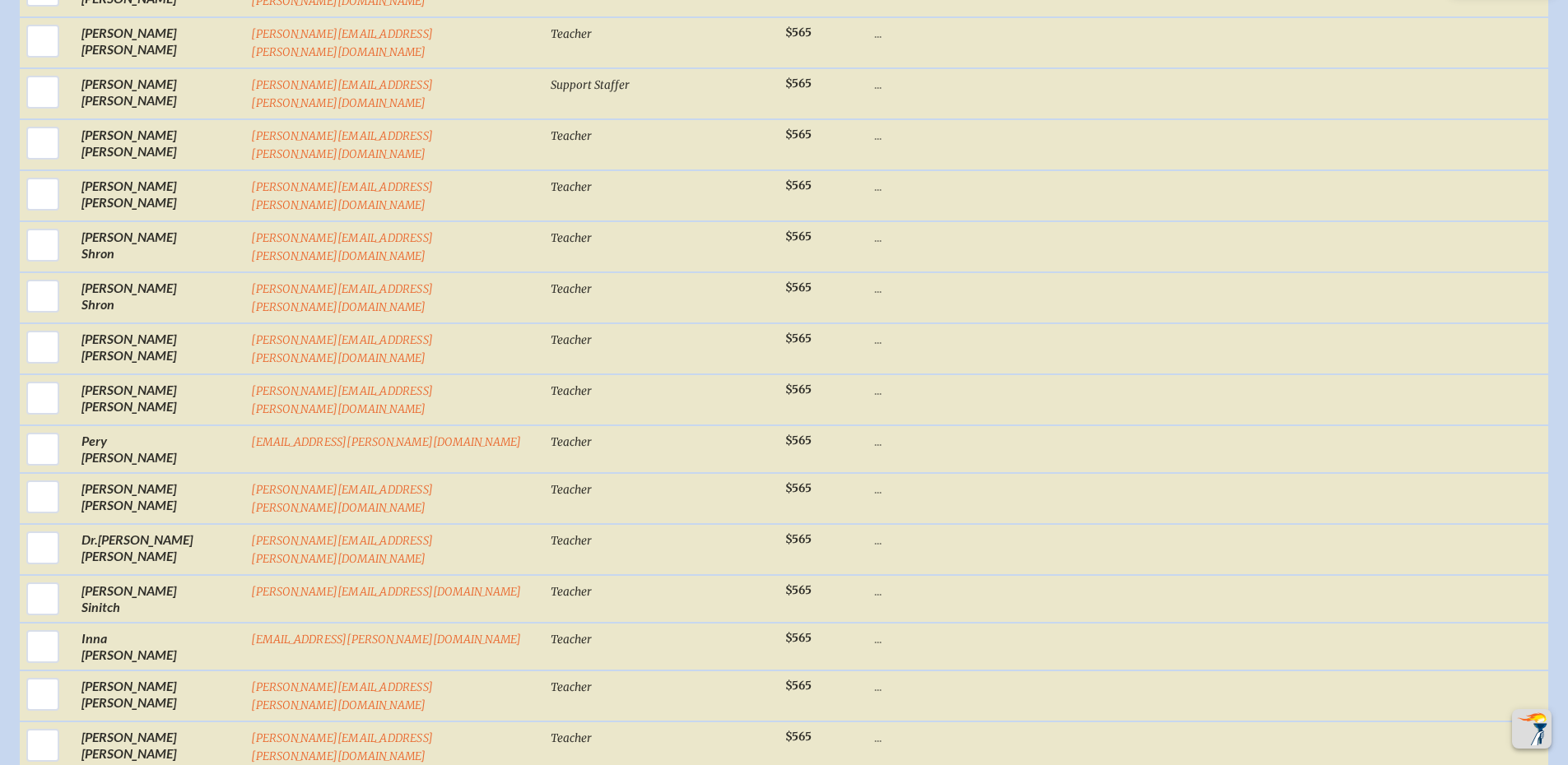
checkbox input "true"
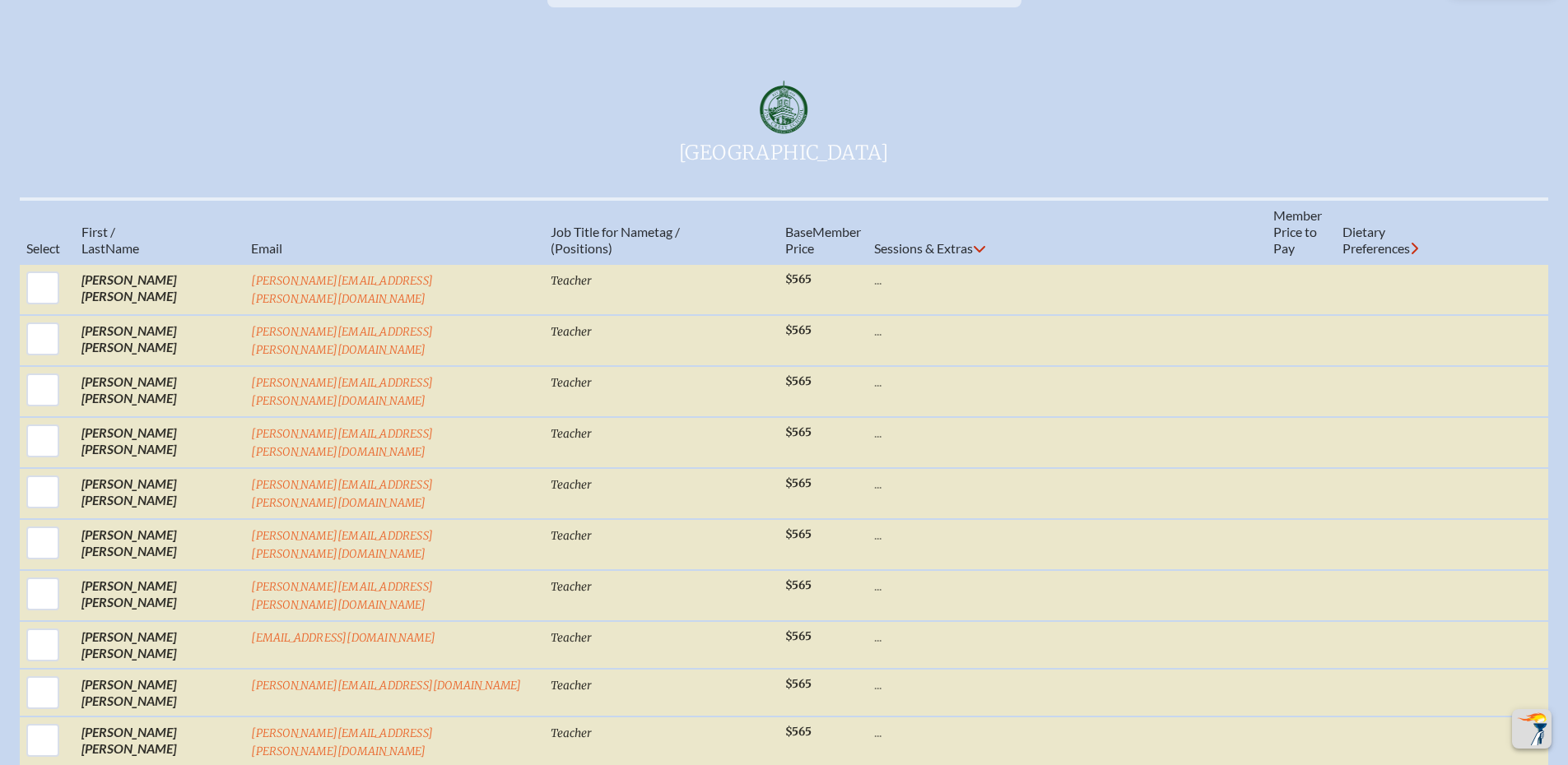
scroll to position [0, 0]
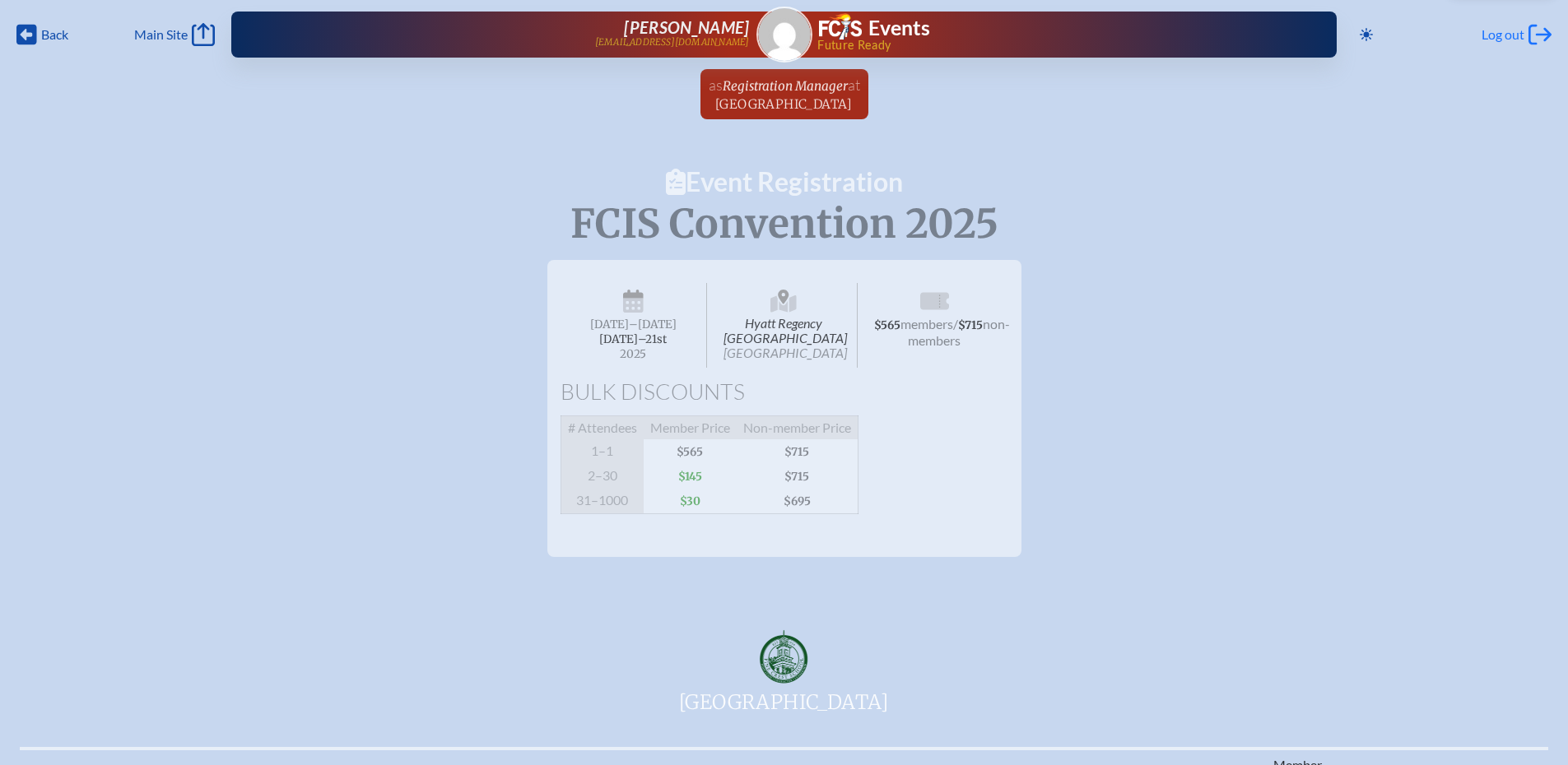
click at [1520, 34] on span "Log out" at bounding box center [1503, 34] width 43 height 16
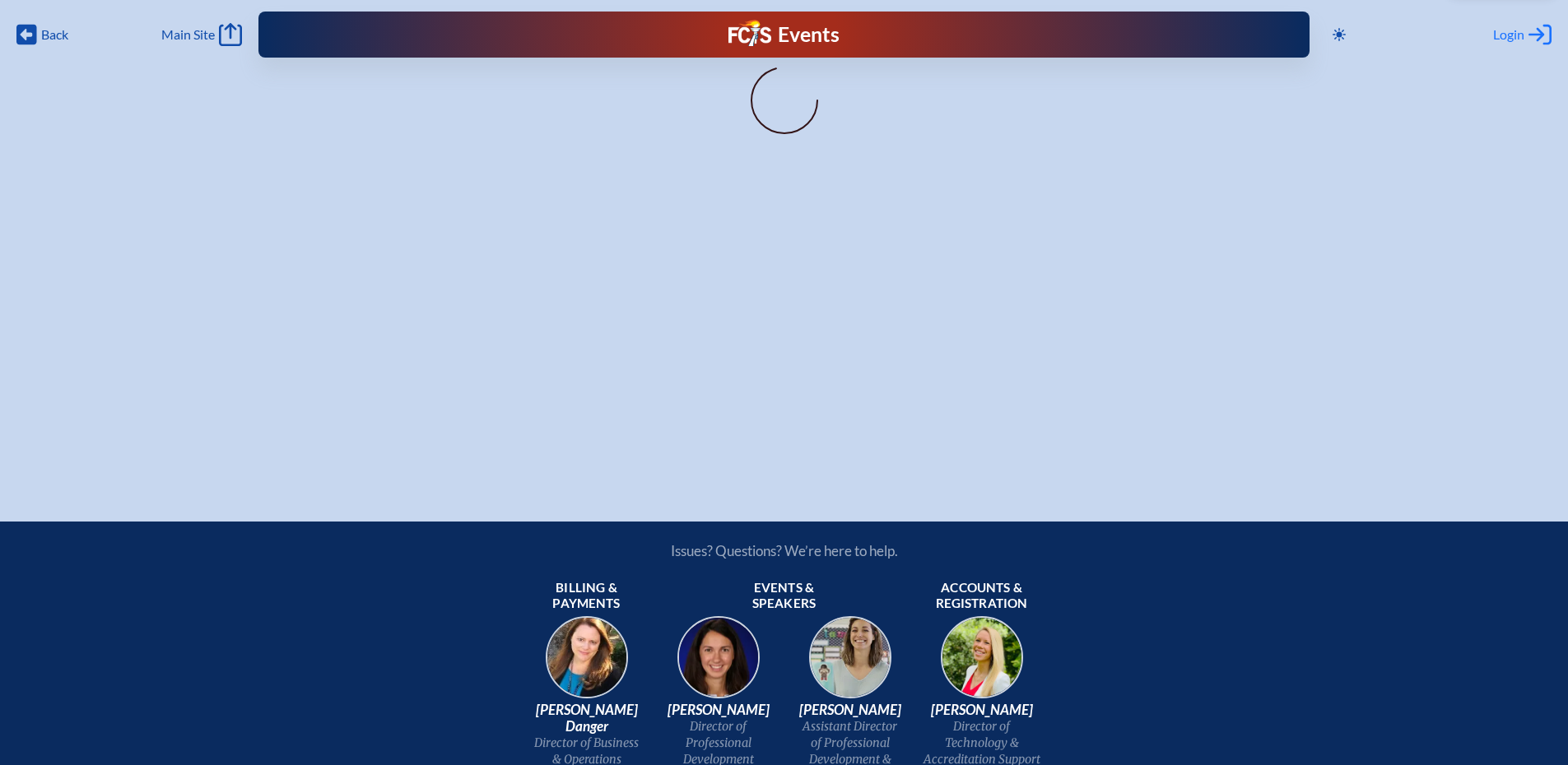
type input "[EMAIL_ADDRESS][DOMAIN_NAME]"
click at [1510, 41] on span "Login" at bounding box center [1508, 34] width 31 height 16
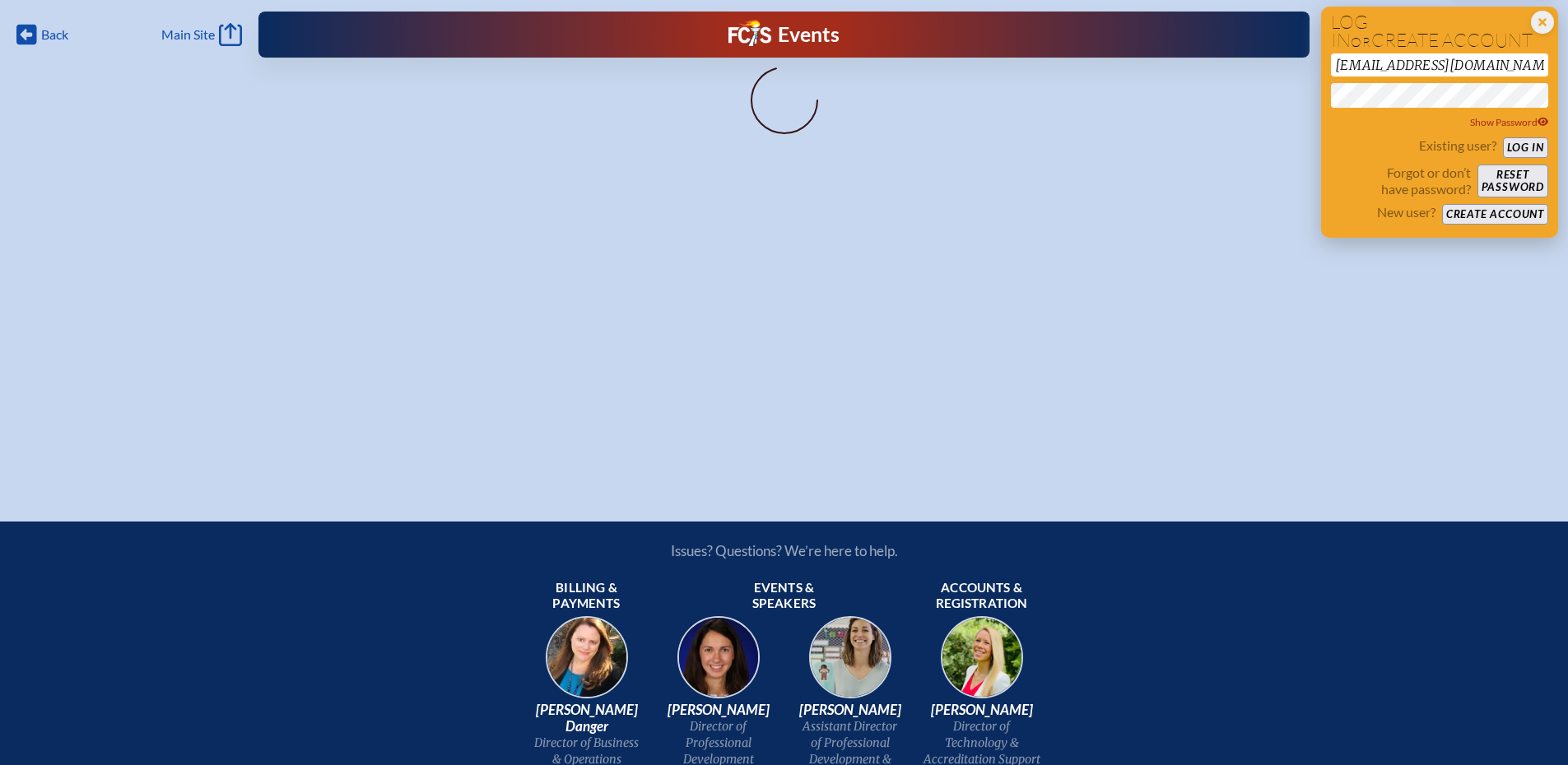
click at [1513, 151] on button "Log in" at bounding box center [1525, 147] width 45 height 21
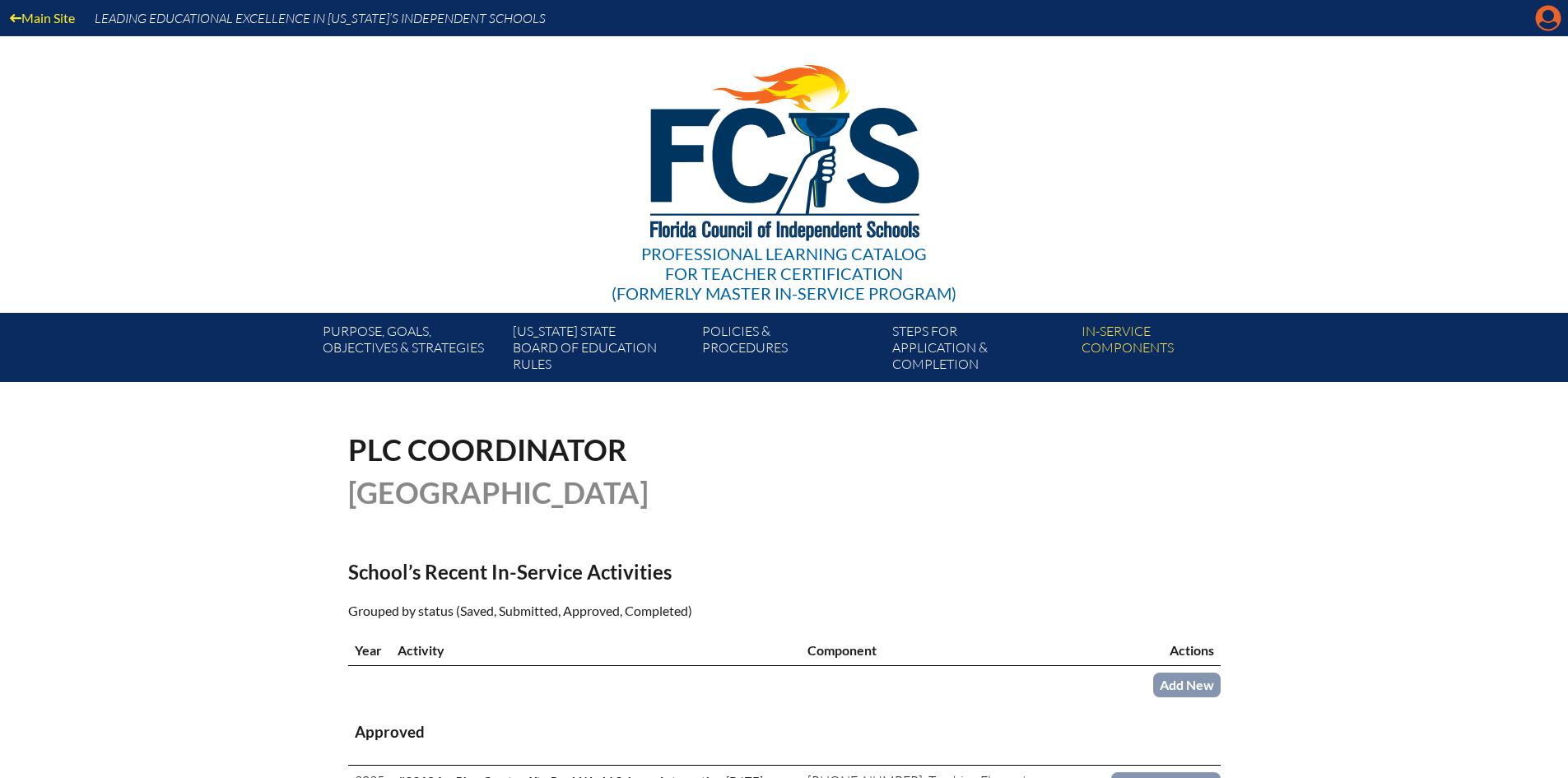
click at [1545, 20] on icon "Manage account" at bounding box center [1548, 17] width 26 height 26
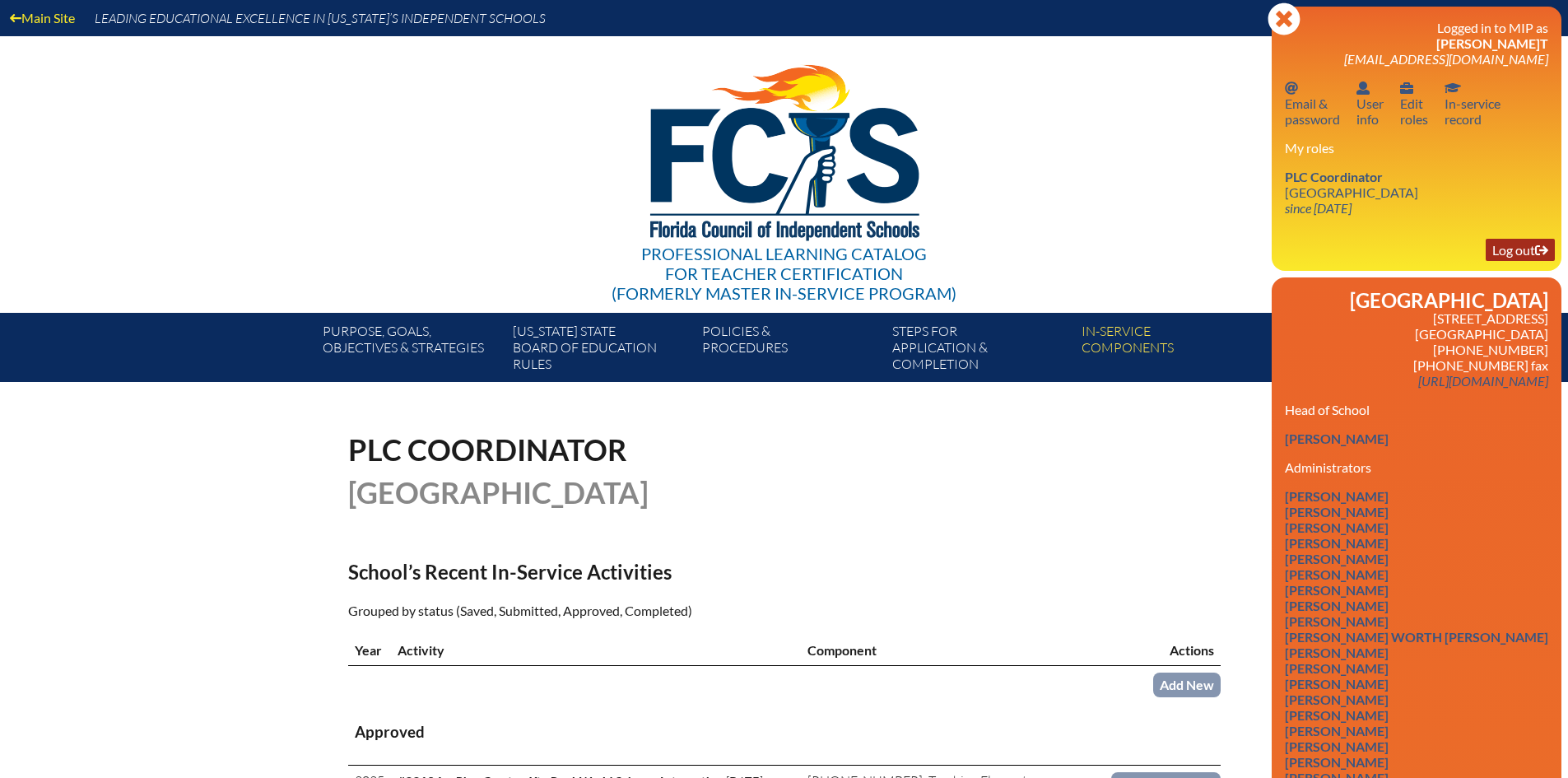
click at [1524, 246] on link "Log out Log out" at bounding box center [1520, 250] width 69 height 22
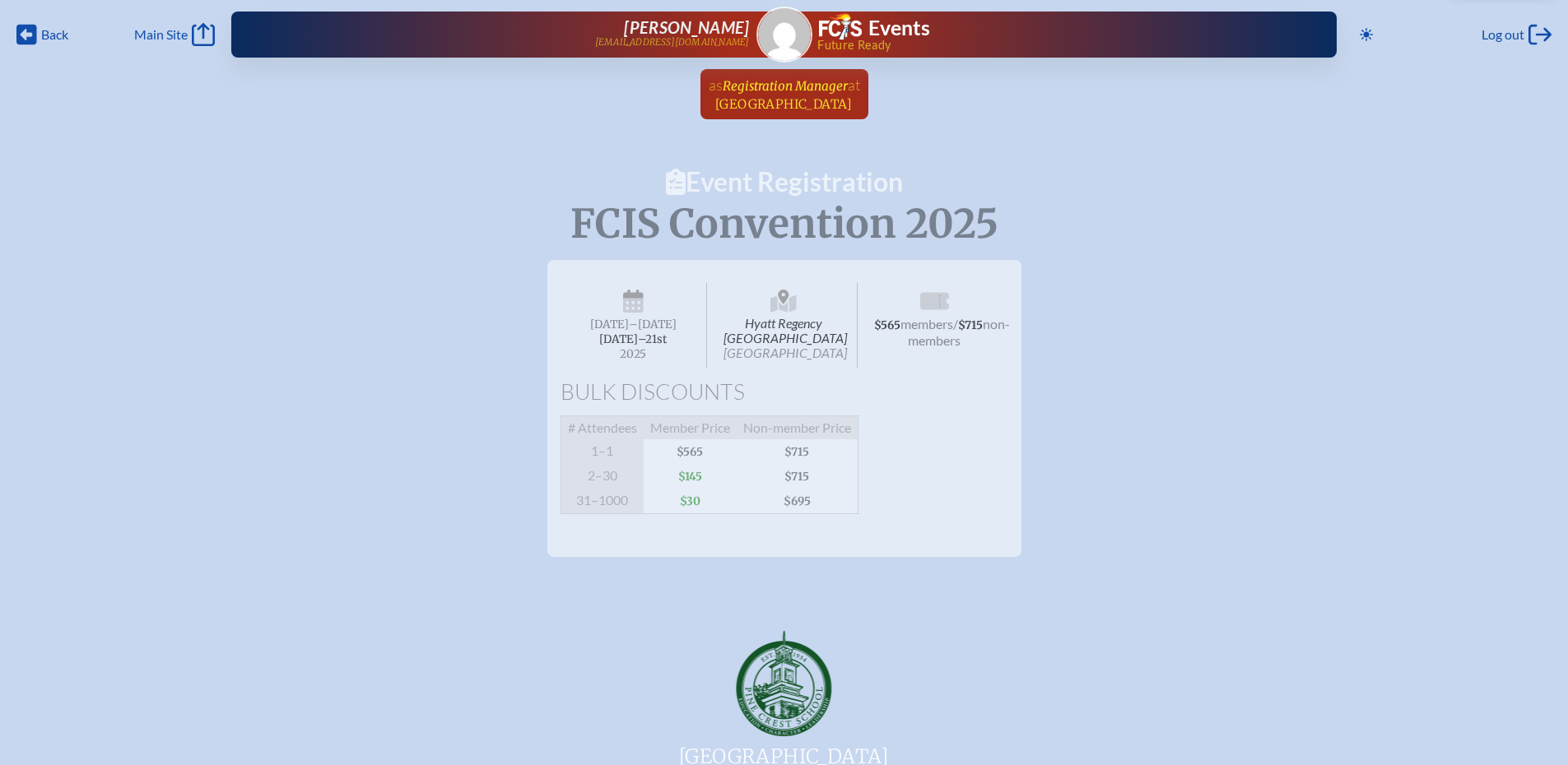
click at [800, 102] on span "[GEOGRAPHIC_DATA]" at bounding box center [783, 103] width 137 height 15
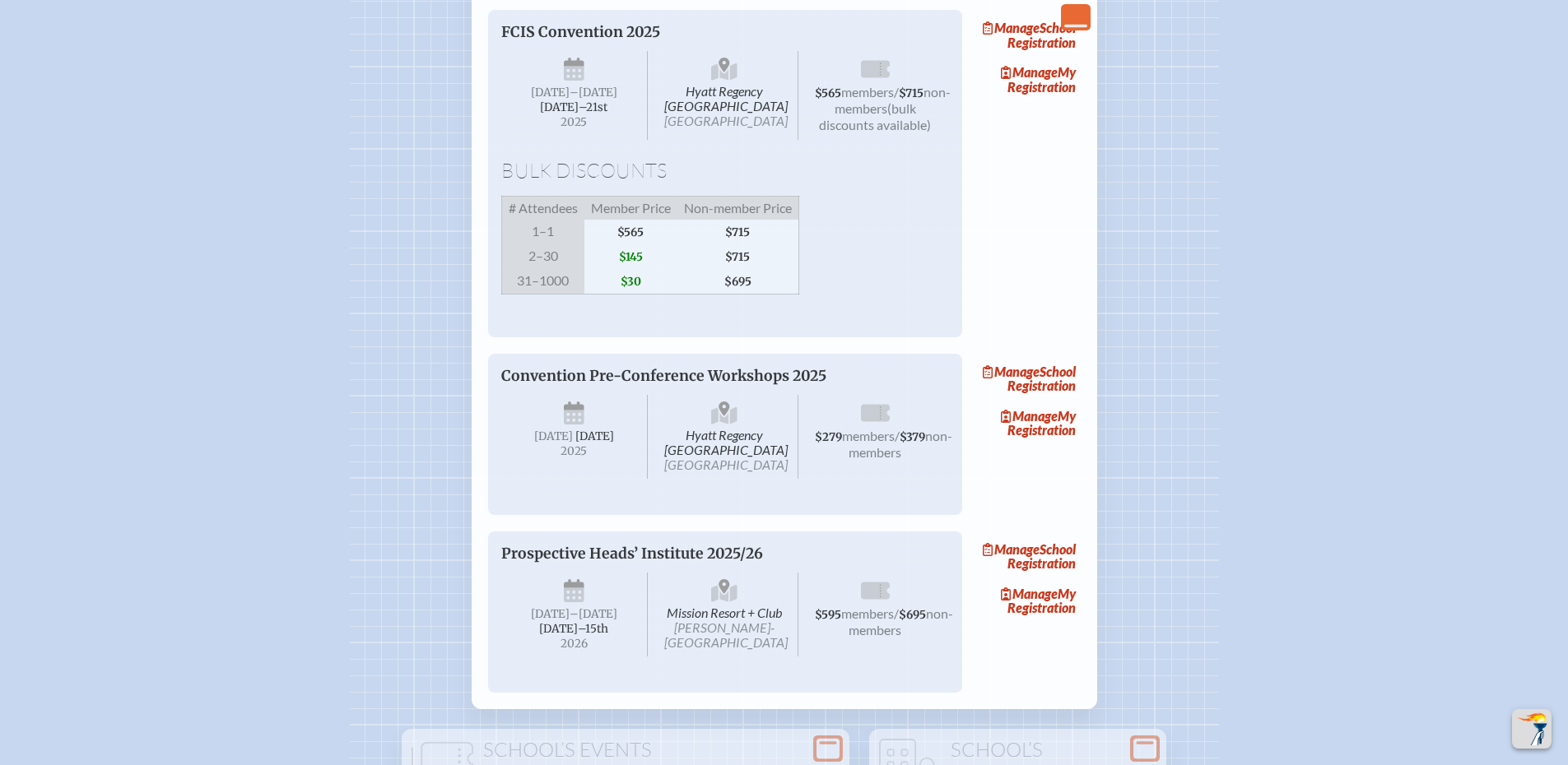
scroll to position [2633, 0]
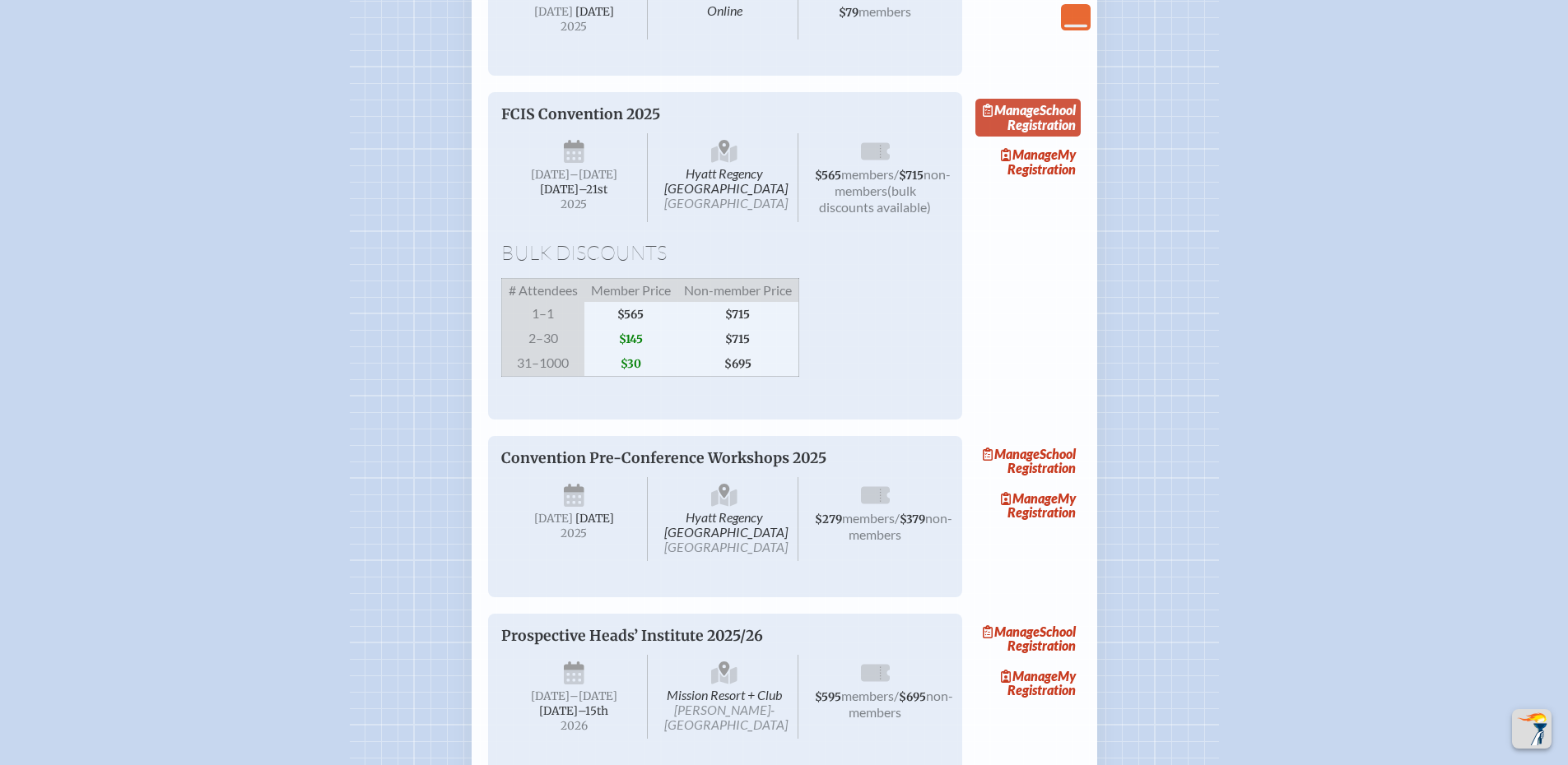
click at [1040, 118] on span "Manage" at bounding box center [1011, 109] width 57 height 15
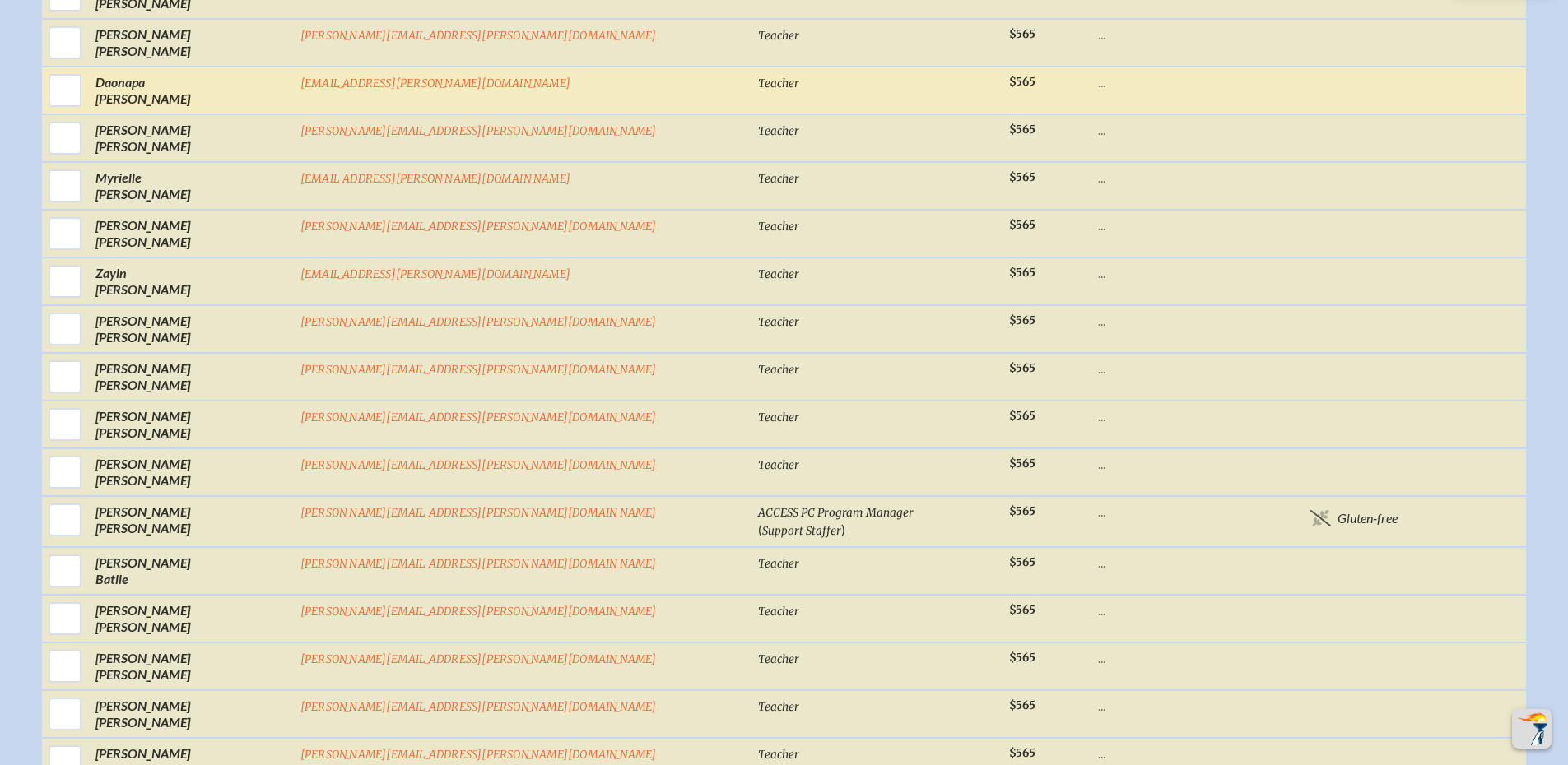
scroll to position [1339, 0]
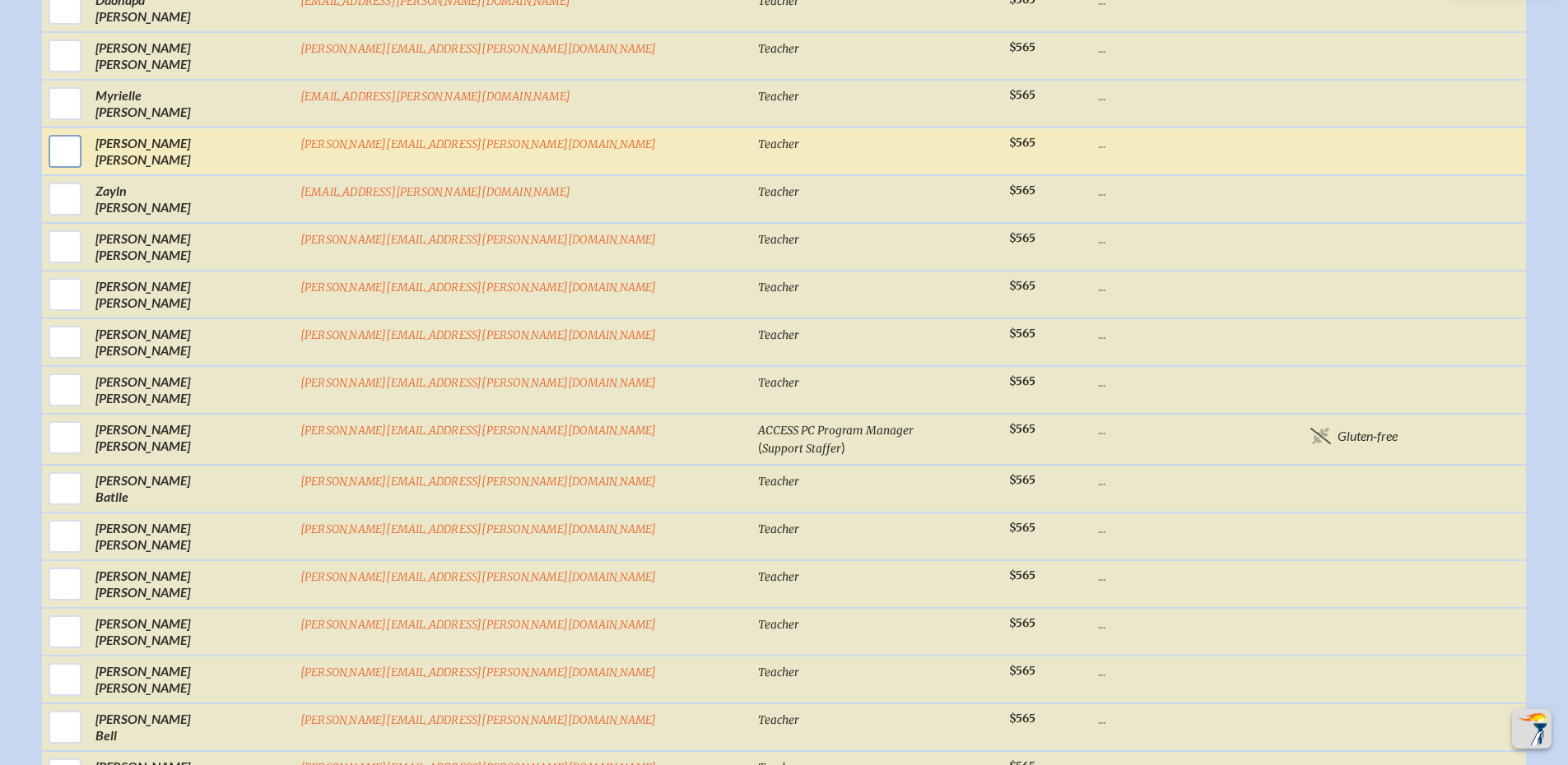
click at [85, 168] on input "checkbox" at bounding box center [64, 151] width 41 height 41
checkbox input "true"
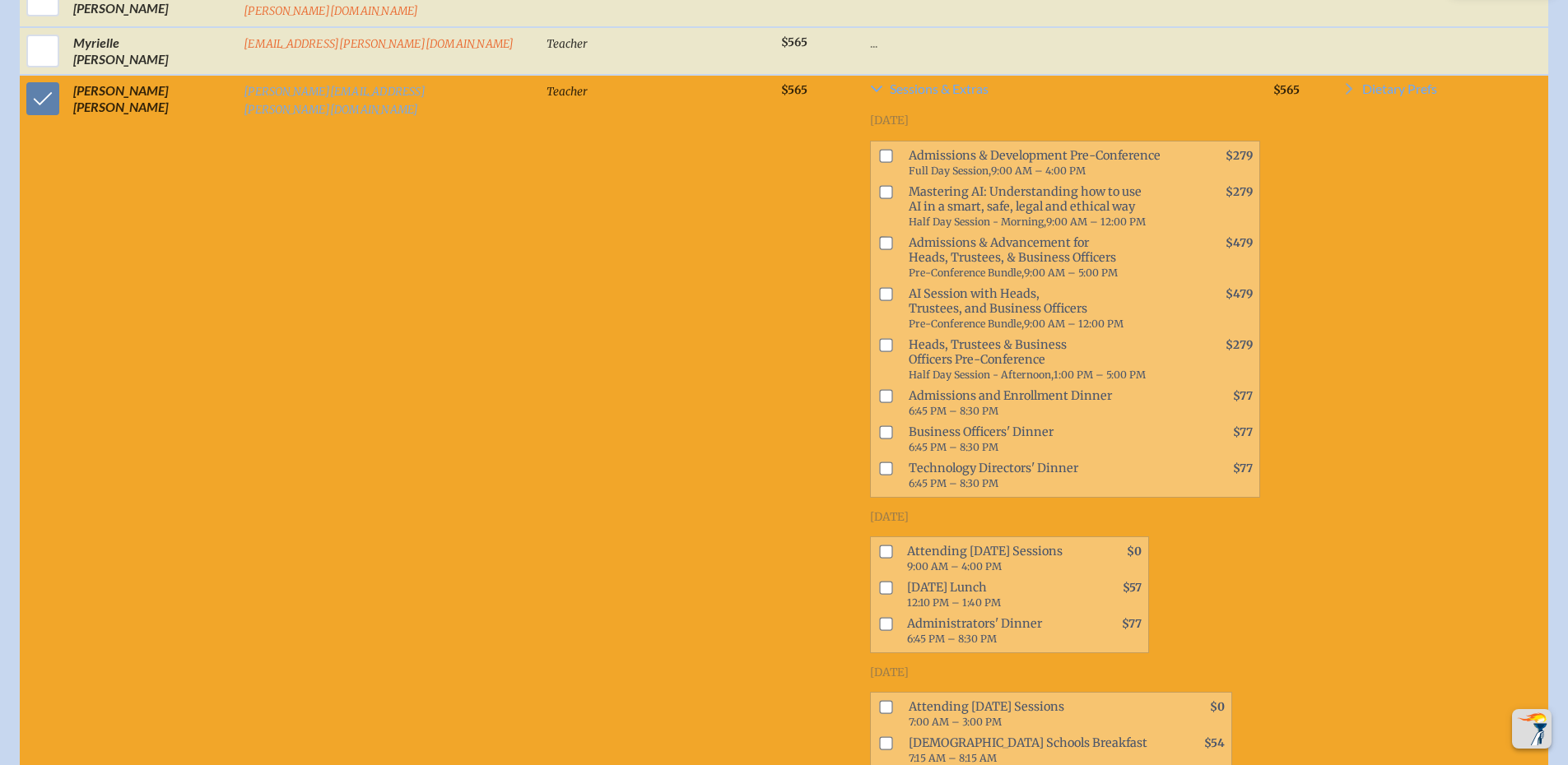
scroll to position [1687, 0]
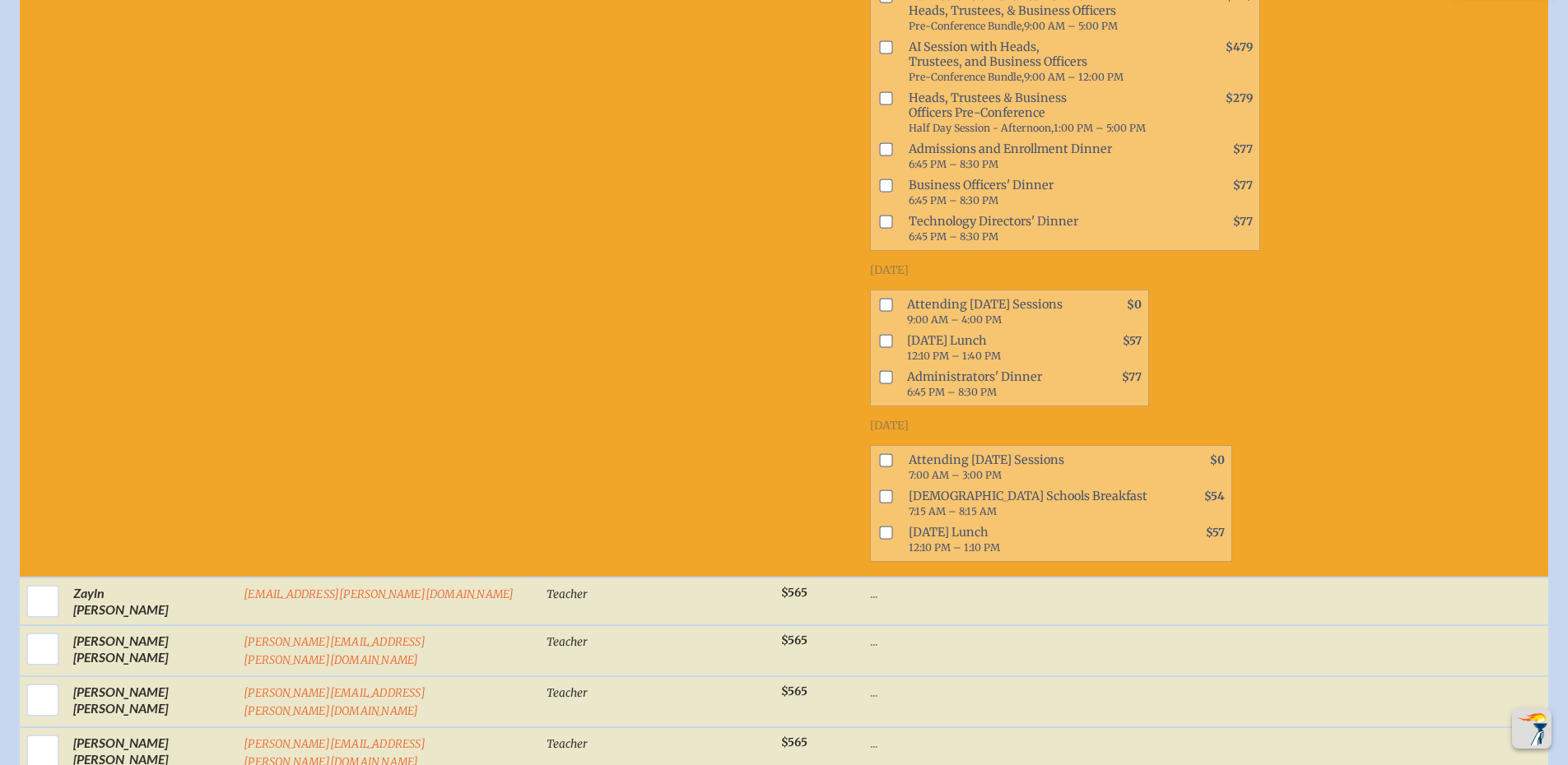
click at [879, 299] on input "checkbox" at bounding box center [886, 305] width 14 height 14
checkbox input "true"
click at [883, 455] on input "checkbox" at bounding box center [889, 461] width 14 height 14
checkbox input "true"
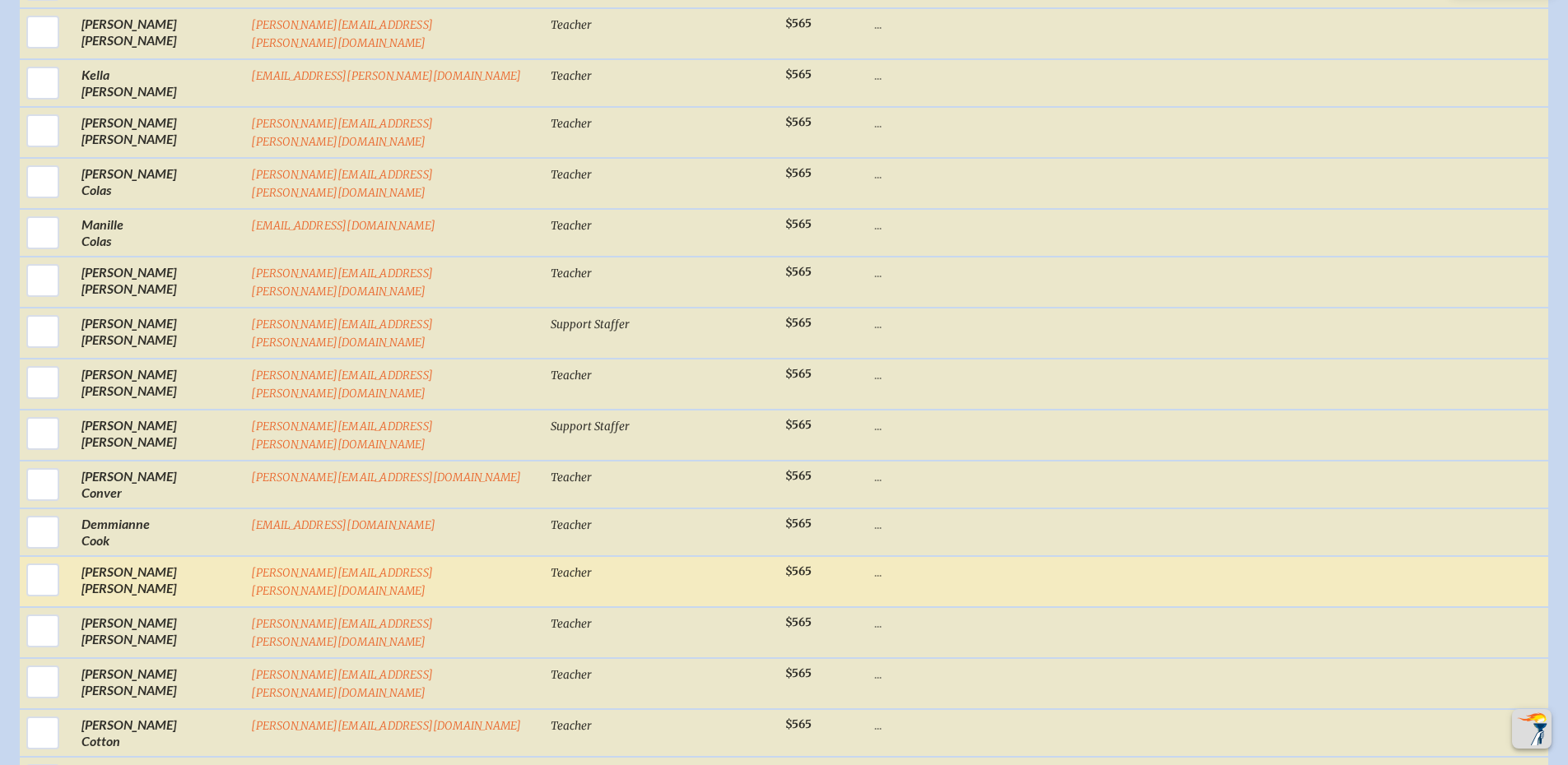
scroll to position [4742, 0]
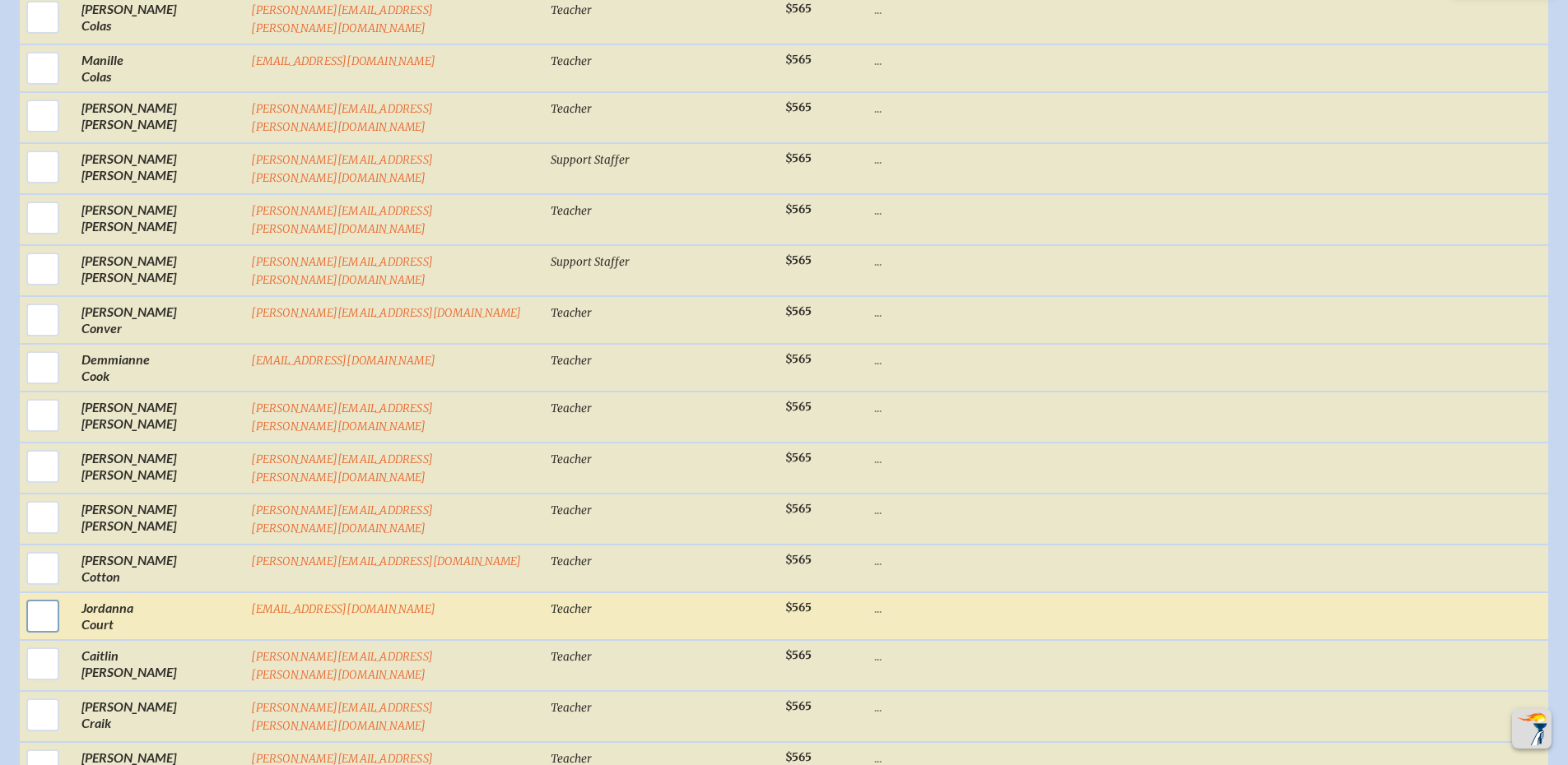
click at [49, 596] on input "checkbox" at bounding box center [42, 616] width 41 height 41
checkbox input "true"
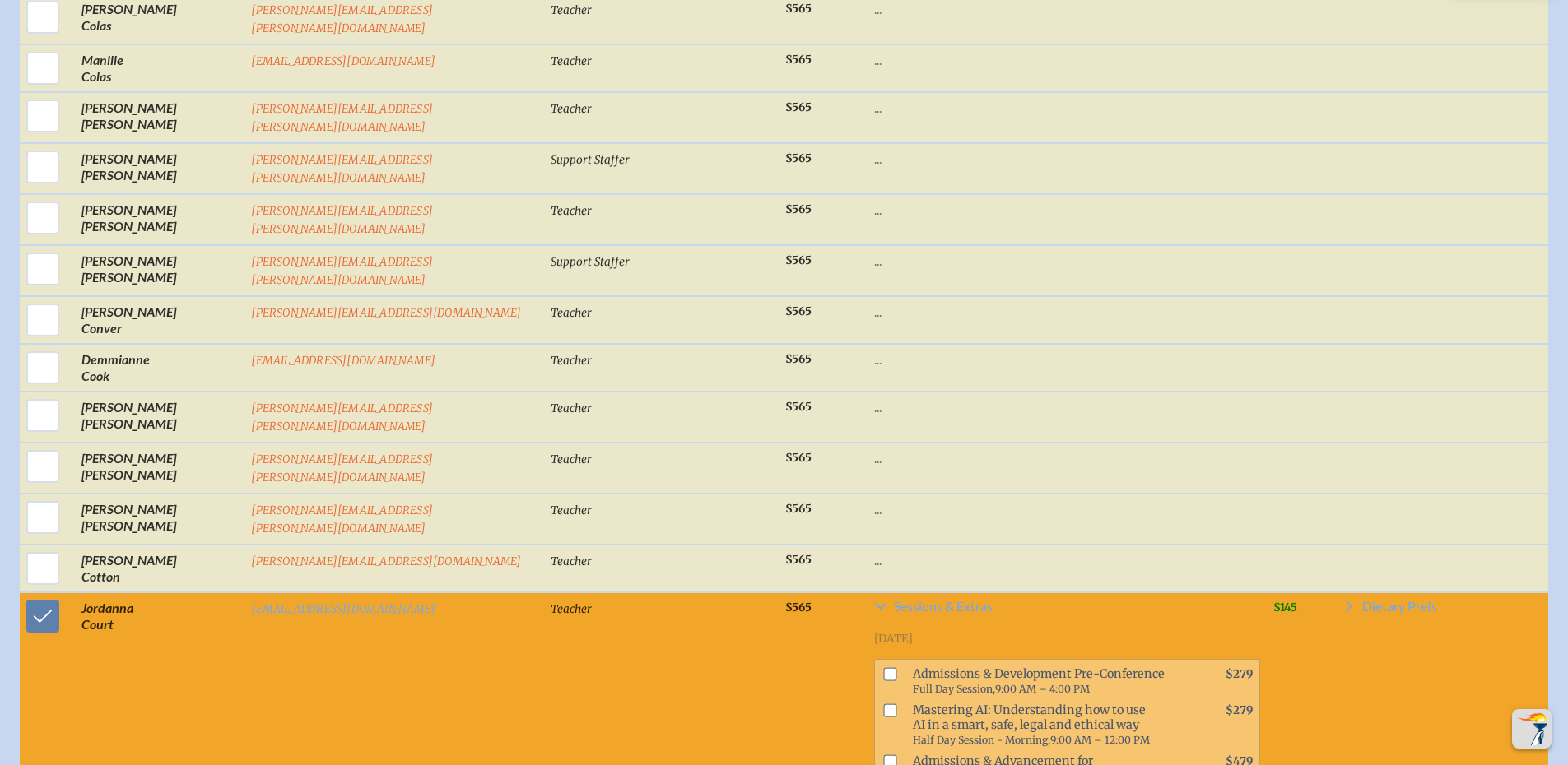
scroll to position [5154, 0]
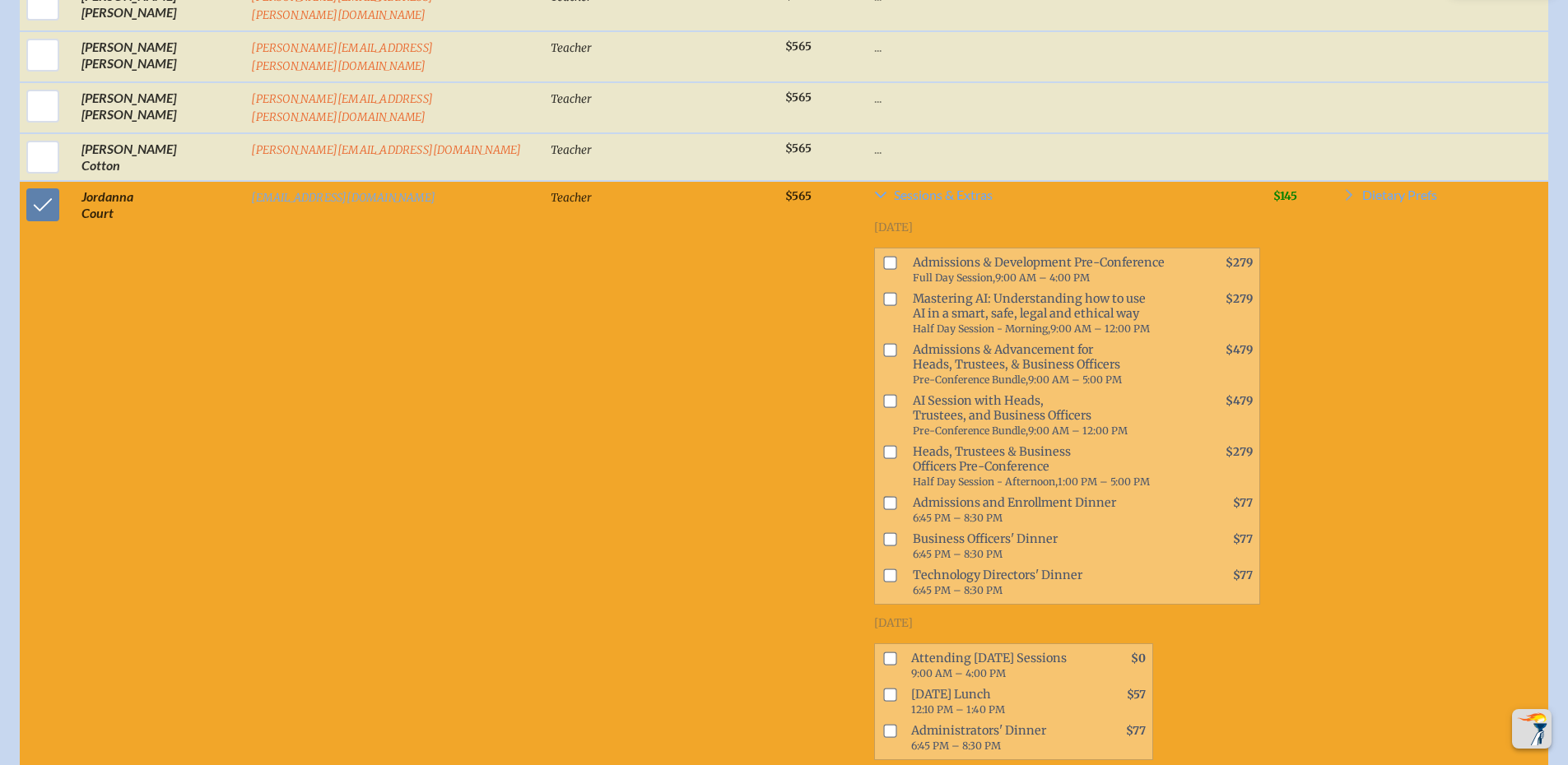
click at [883, 652] on input "checkbox" at bounding box center [889, 658] width 14 height 14
checkbox input "true"
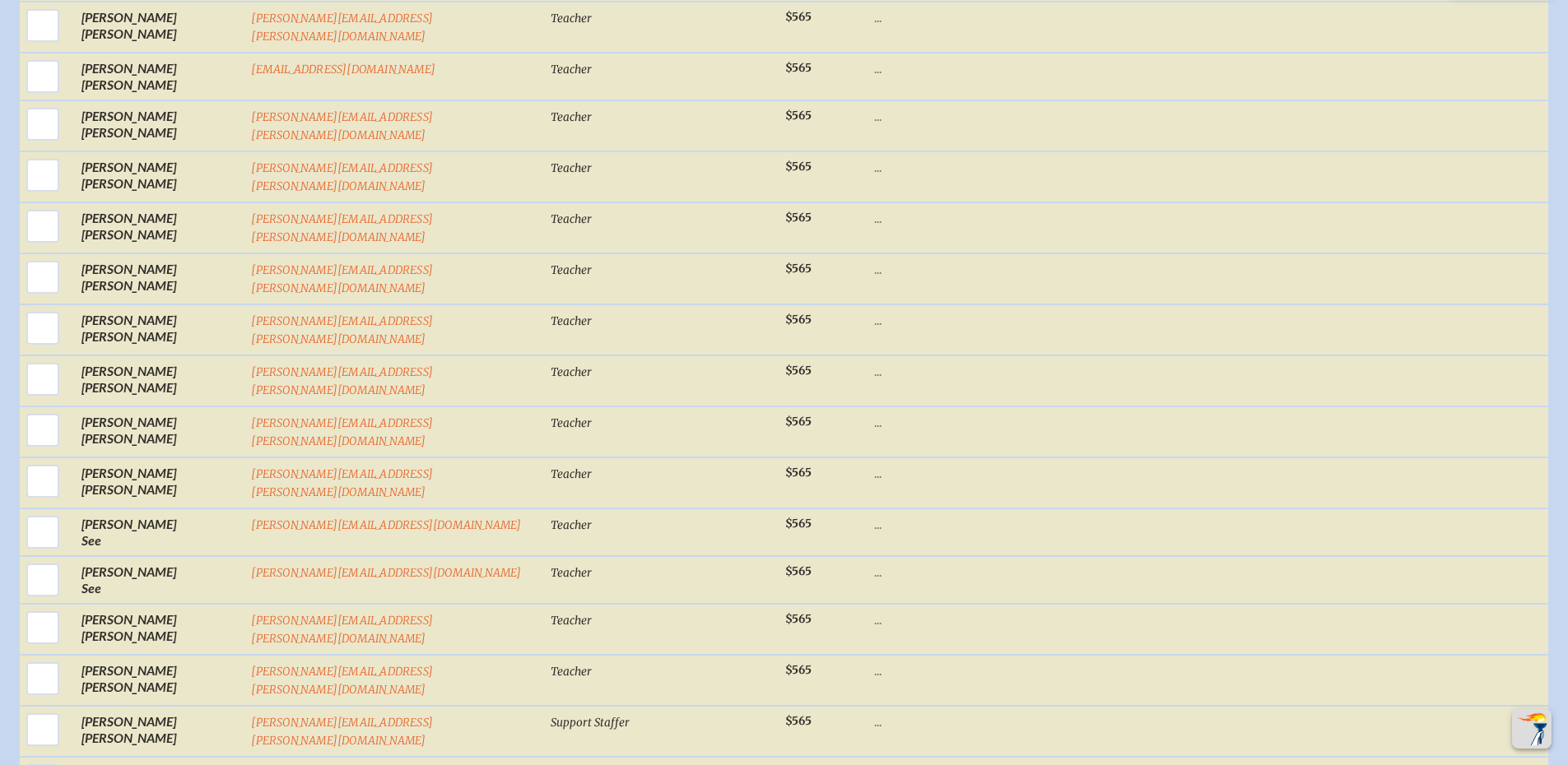
scroll to position [19912, 0]
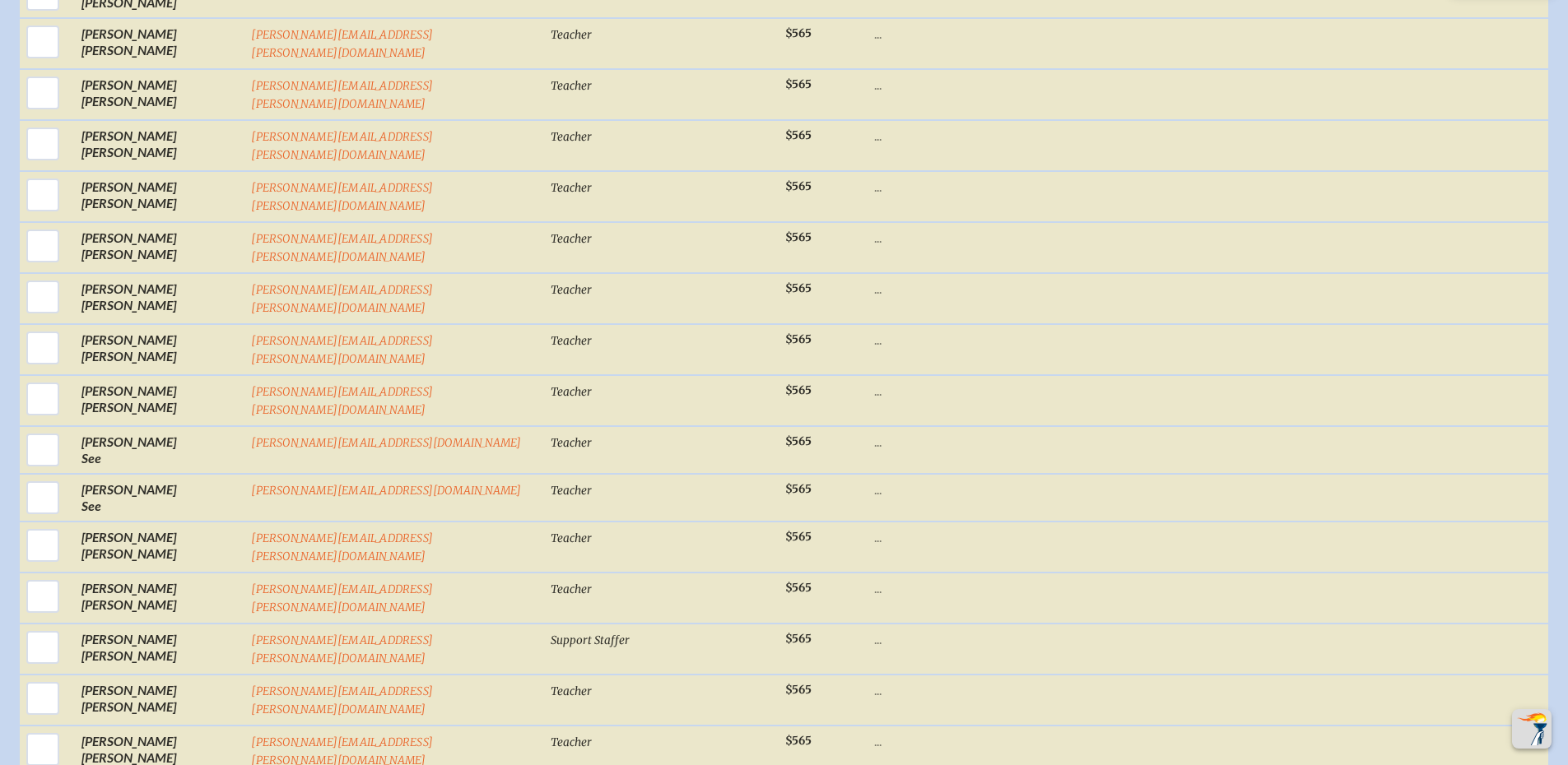
checkbox input "true"
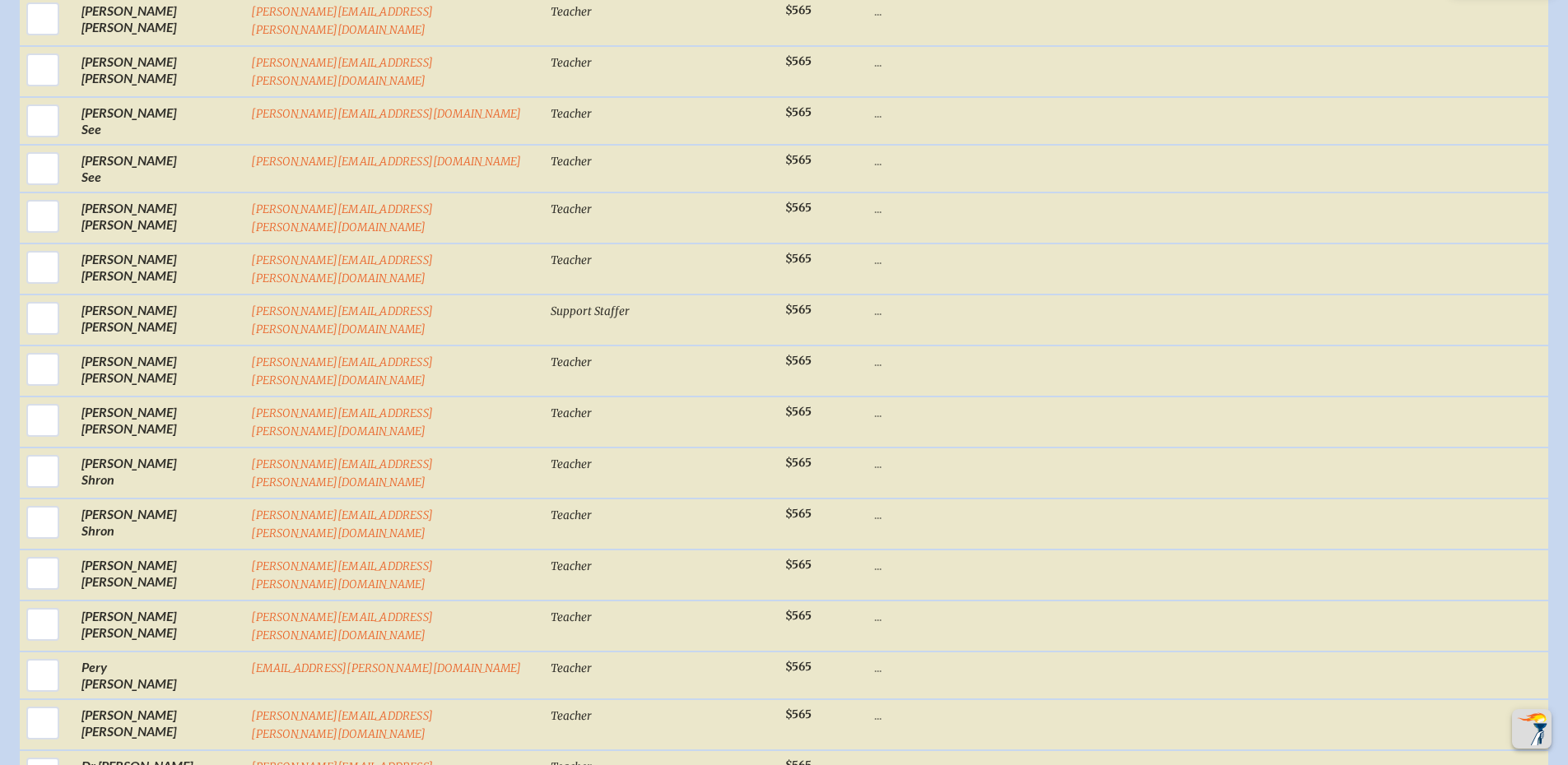
checkbox input "true"
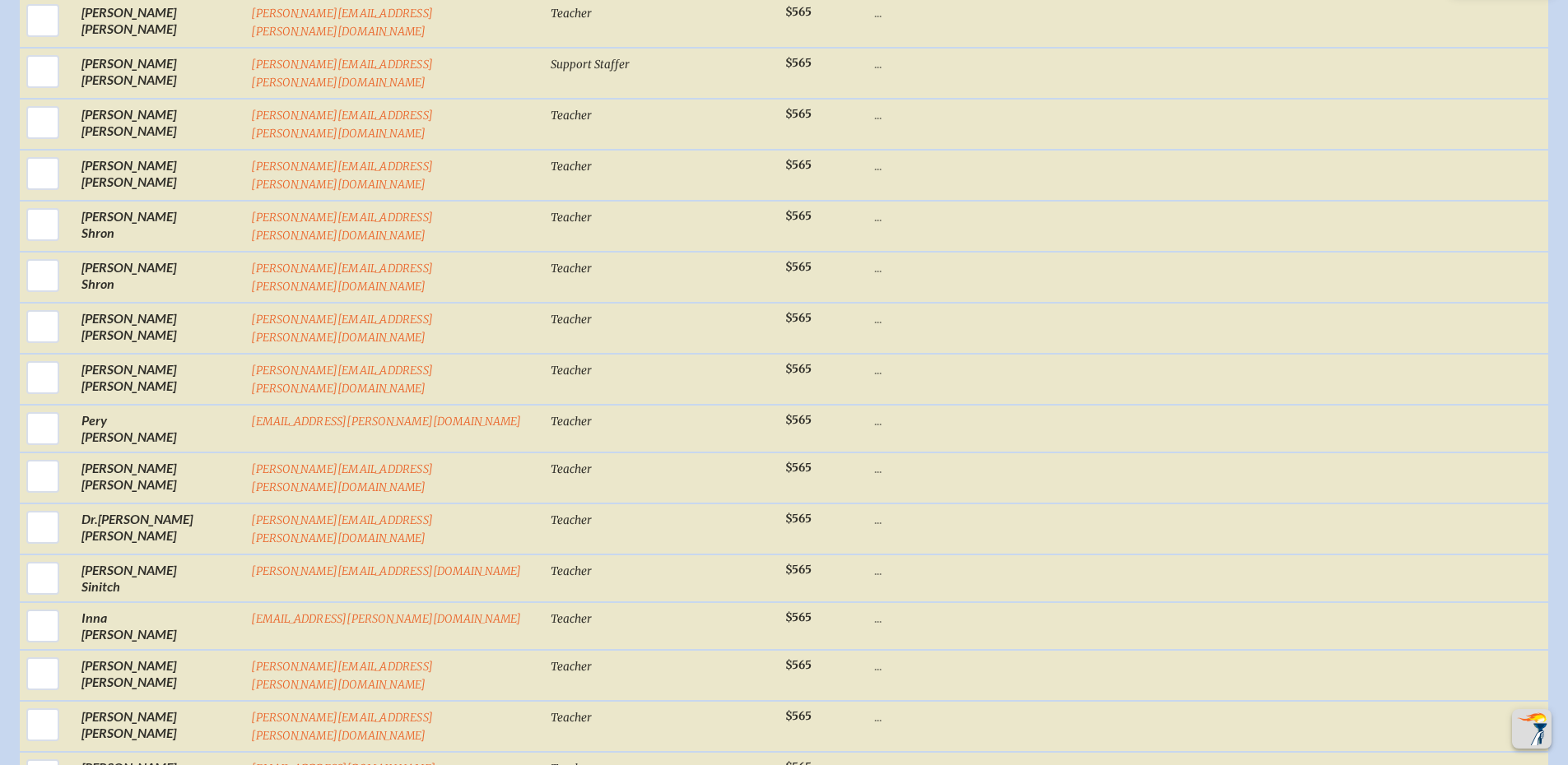
checkbox input "true"
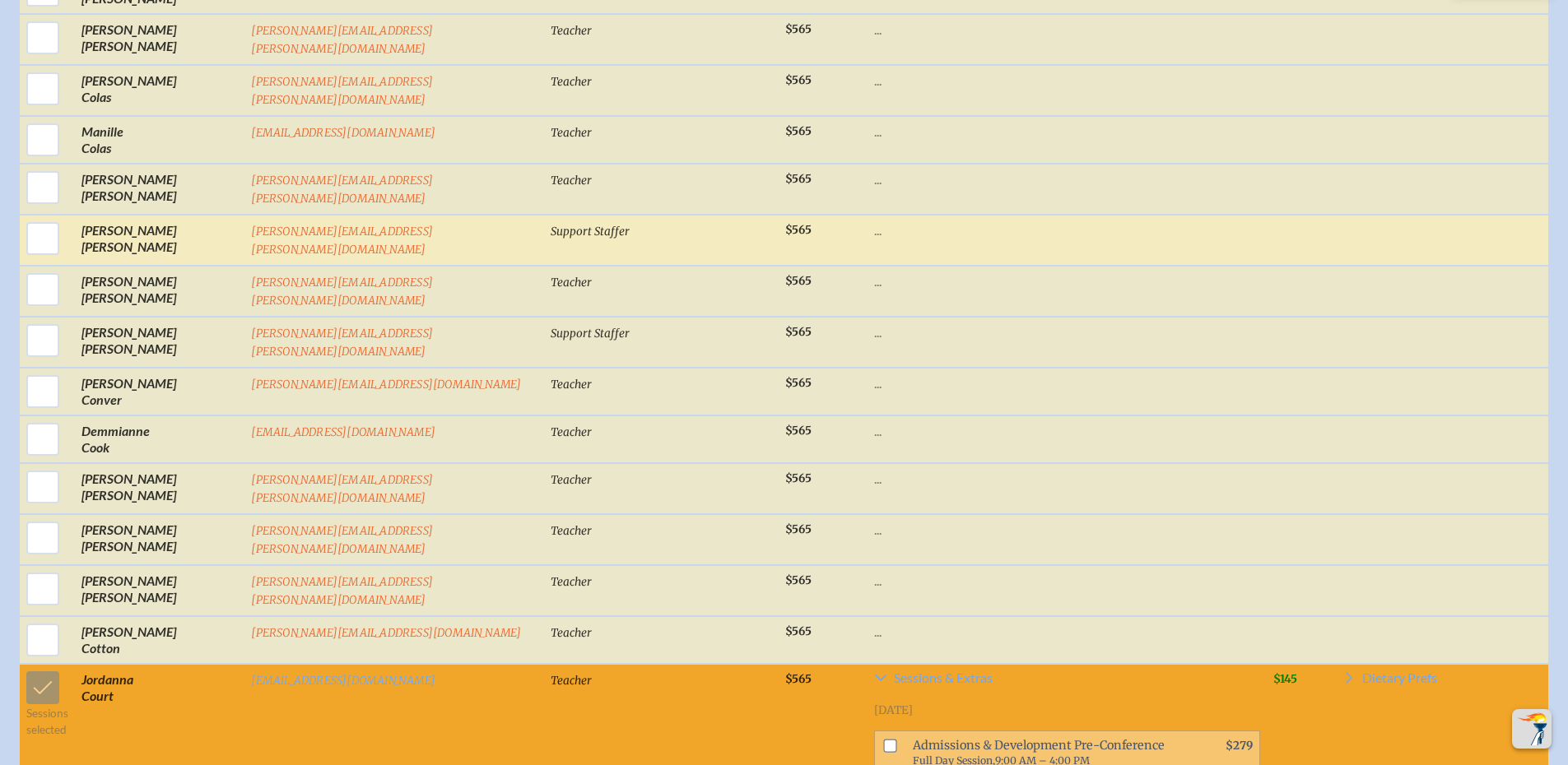
scroll to position [4588, 0]
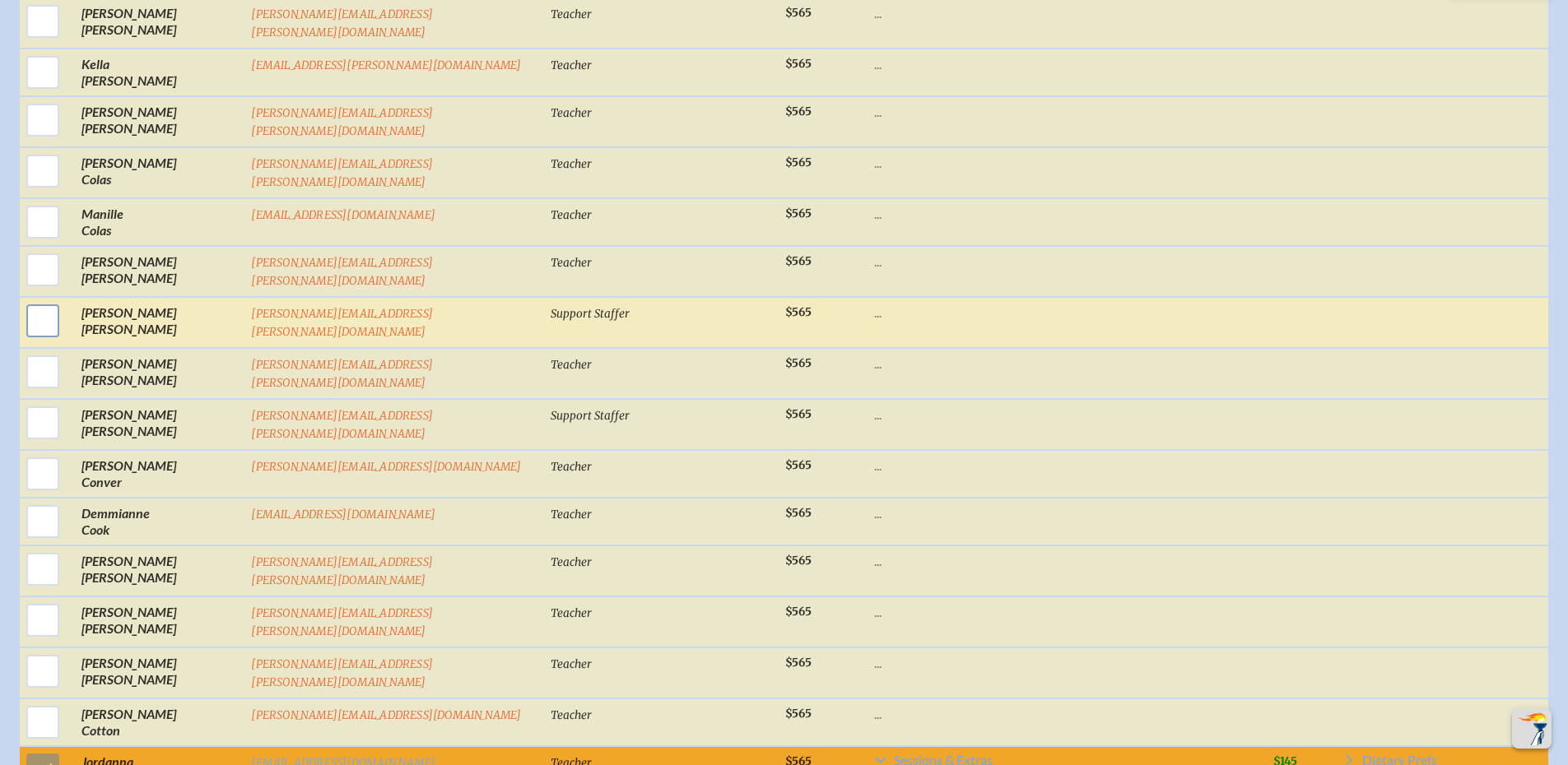
click at [57, 300] on input "checkbox" at bounding box center [42, 320] width 41 height 41
checkbox input "true"
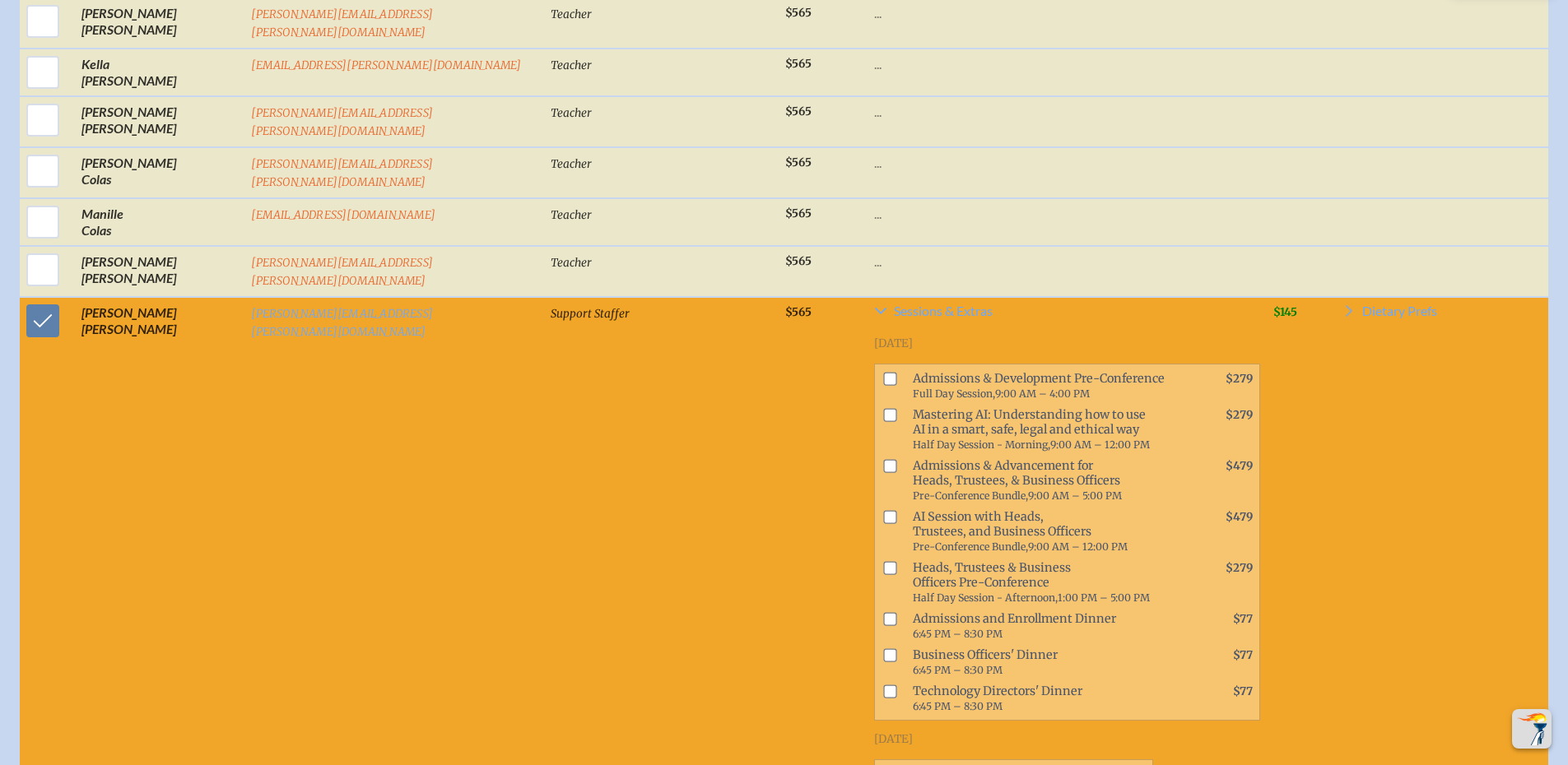
scroll to position [4753, 0]
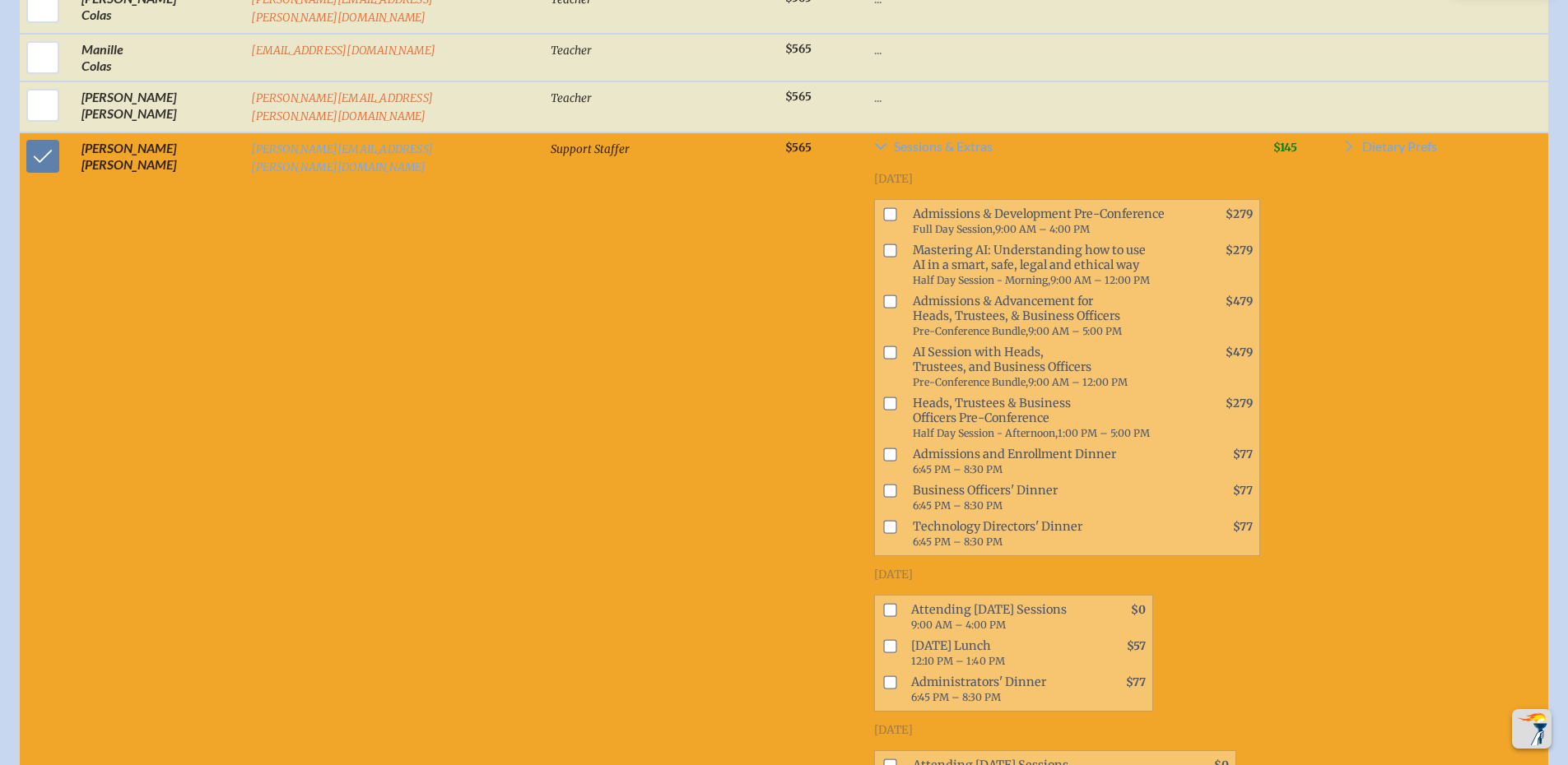
click at [883, 603] on input "checkbox" at bounding box center [889, 610] width 14 height 14
checkbox input "true"
click at [883, 640] on input "checkbox" at bounding box center [889, 646] width 14 height 14
checkbox input "true"
click at [883, 759] on input "checkbox" at bounding box center [889, 765] width 14 height 14
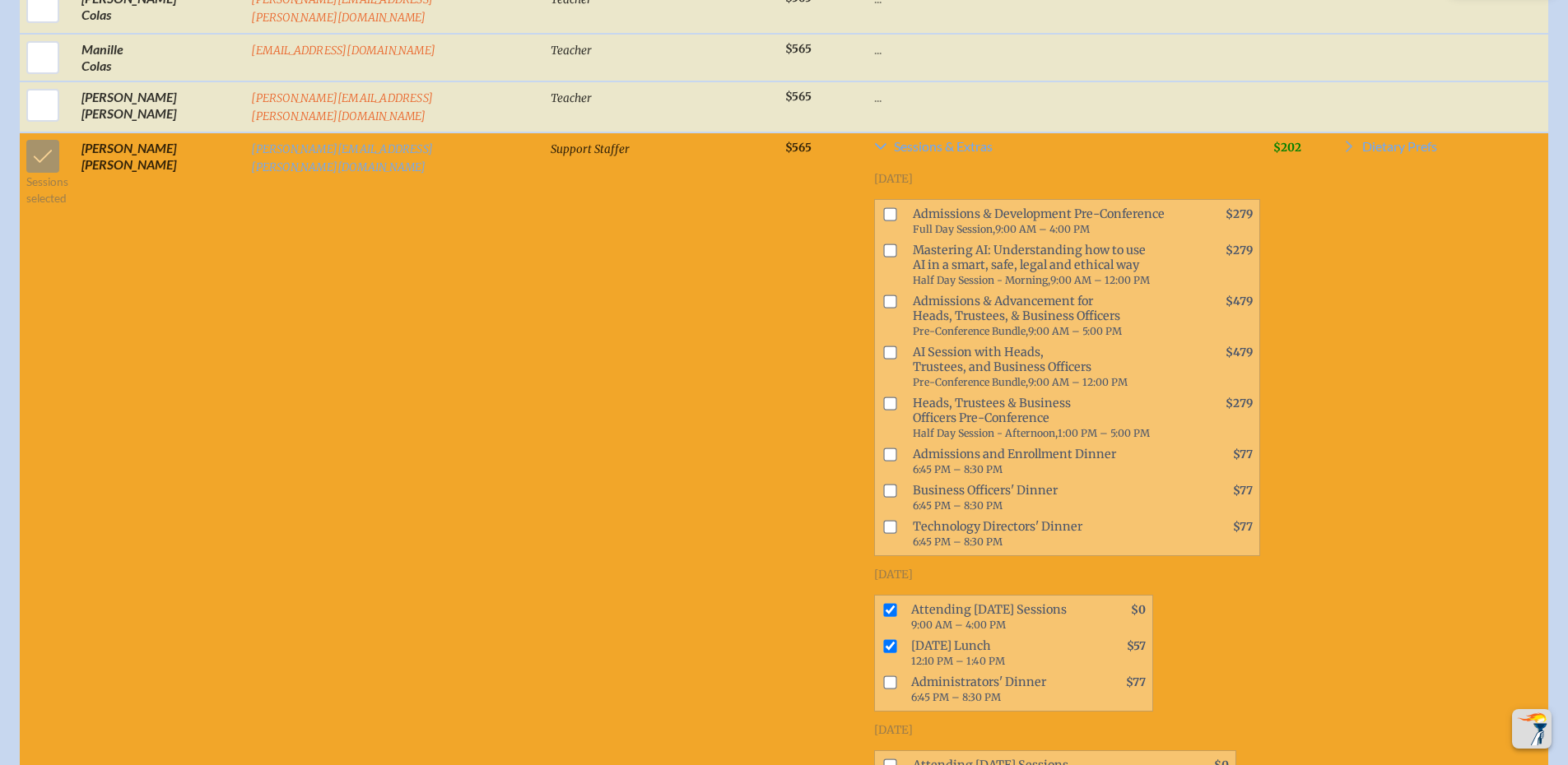
checkbox input "true"
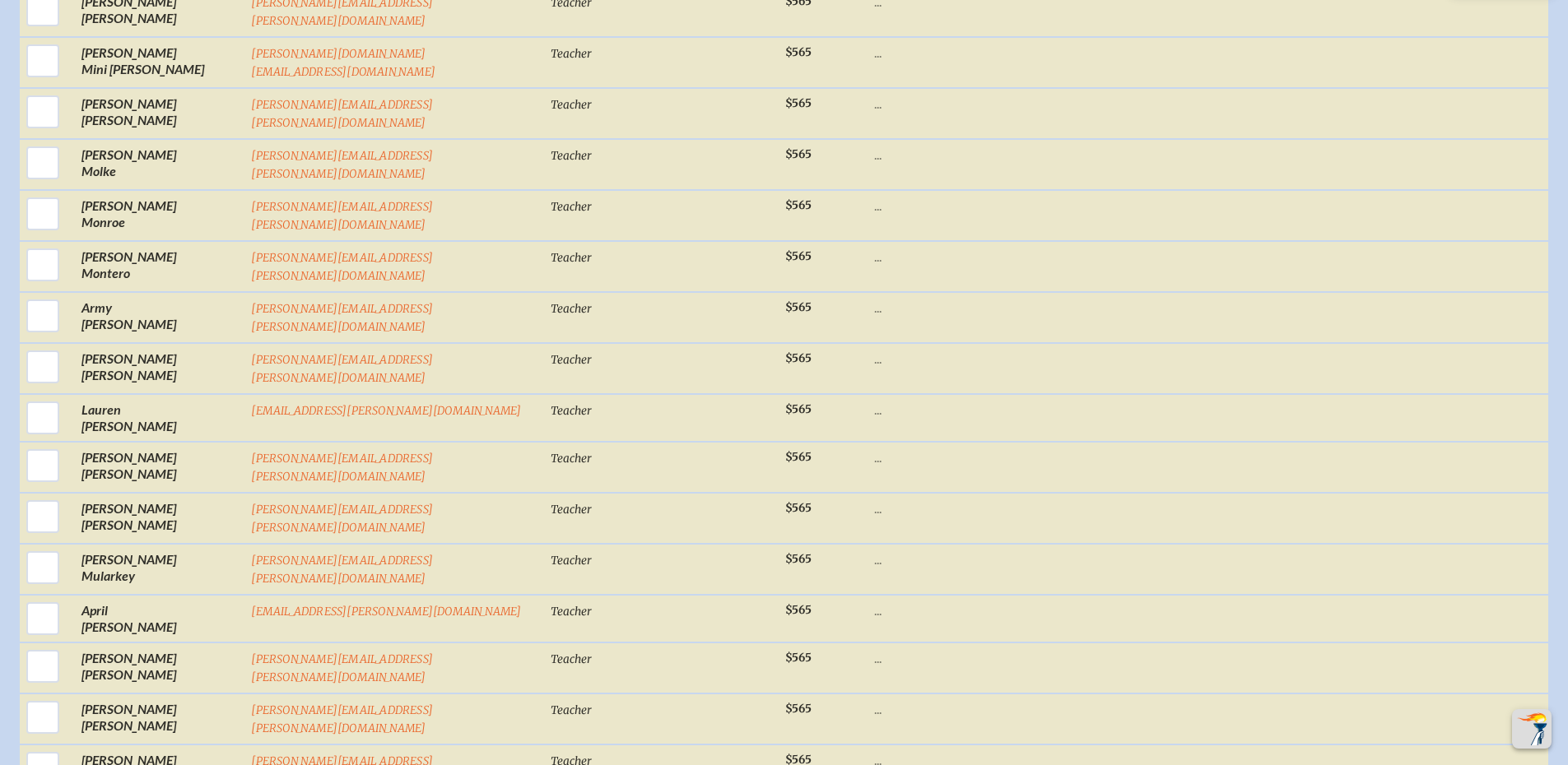
scroll to position [16169, 0]
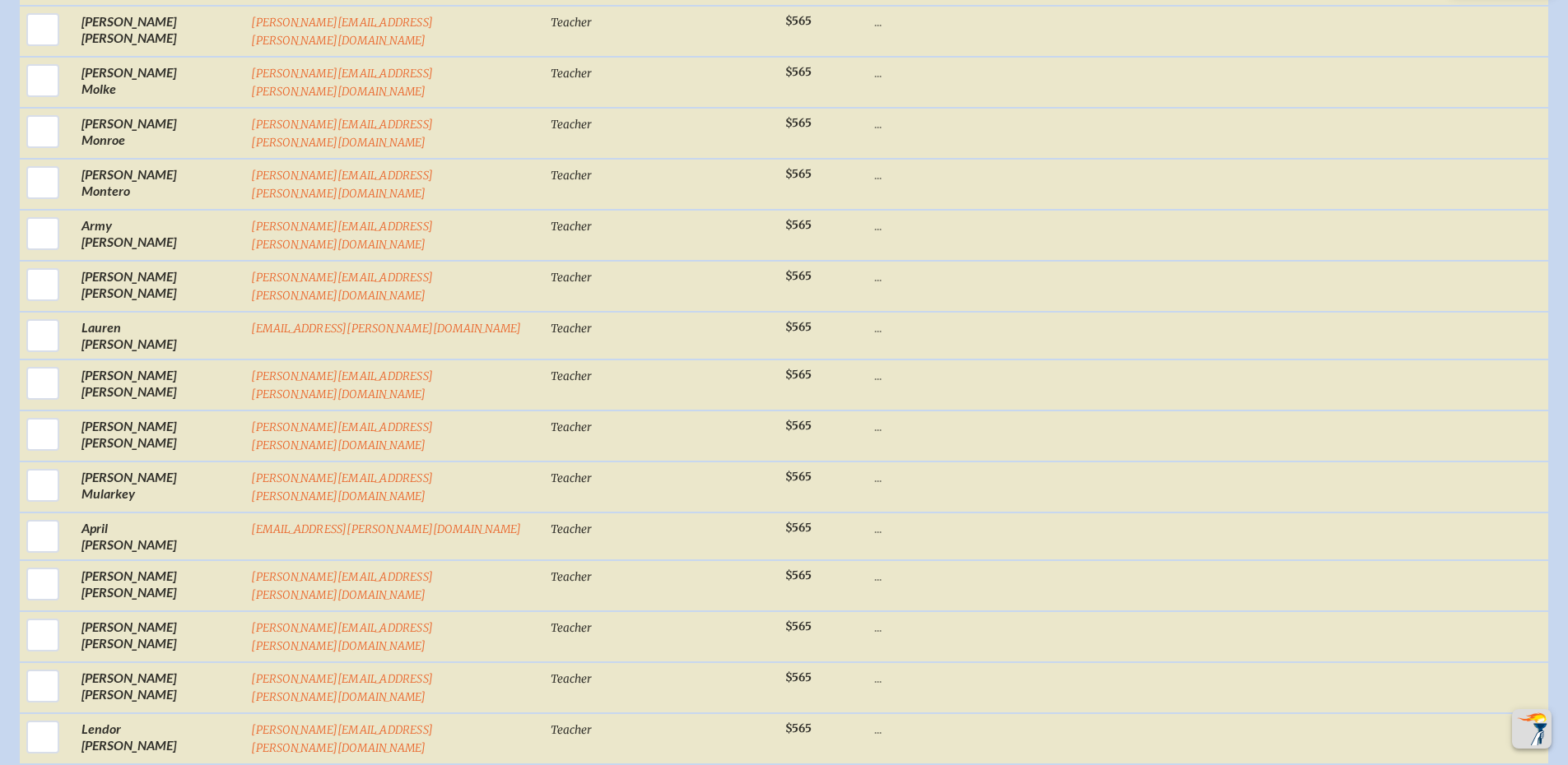
checkbox input "true"
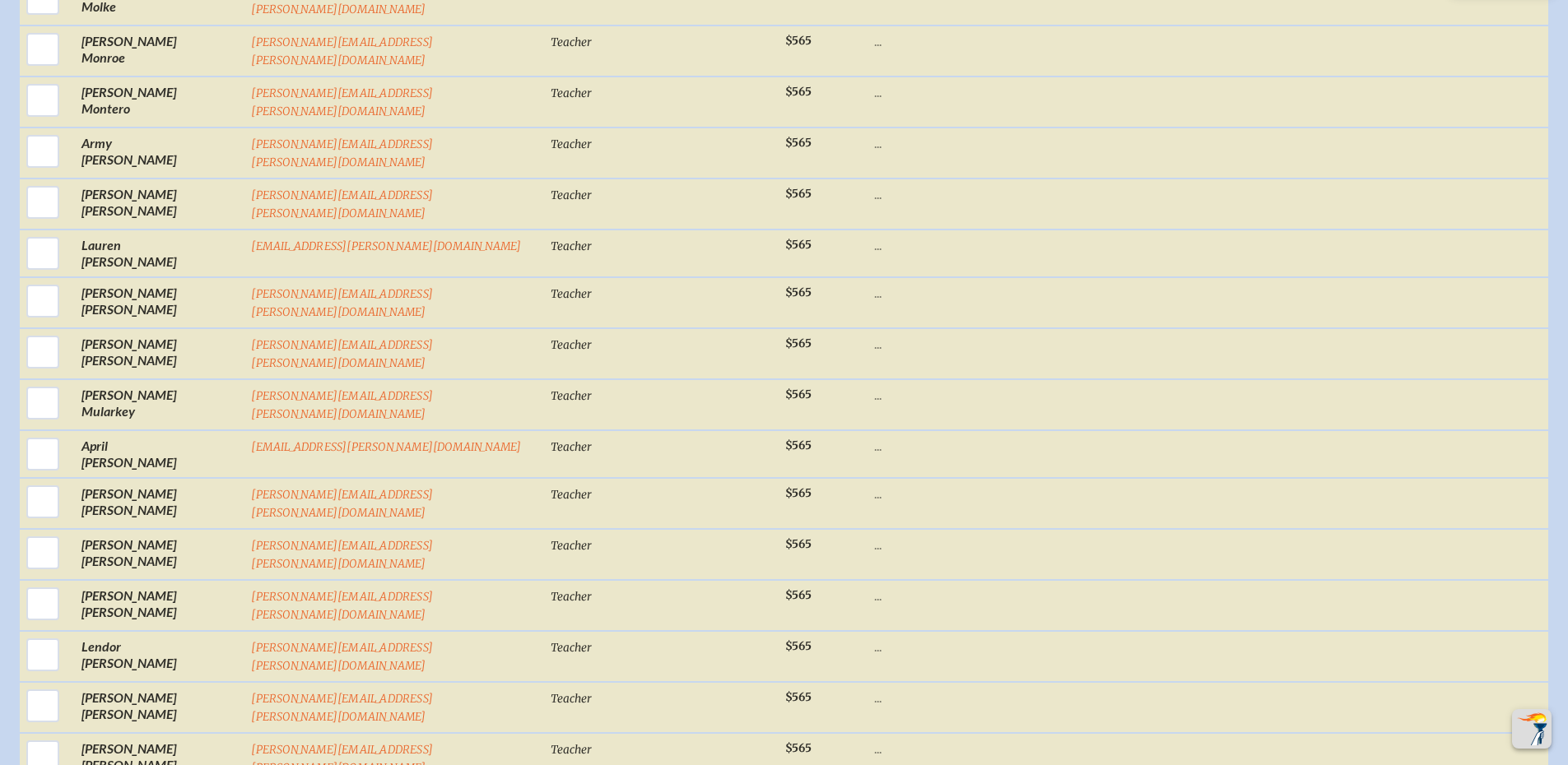
scroll to position [16499, 0]
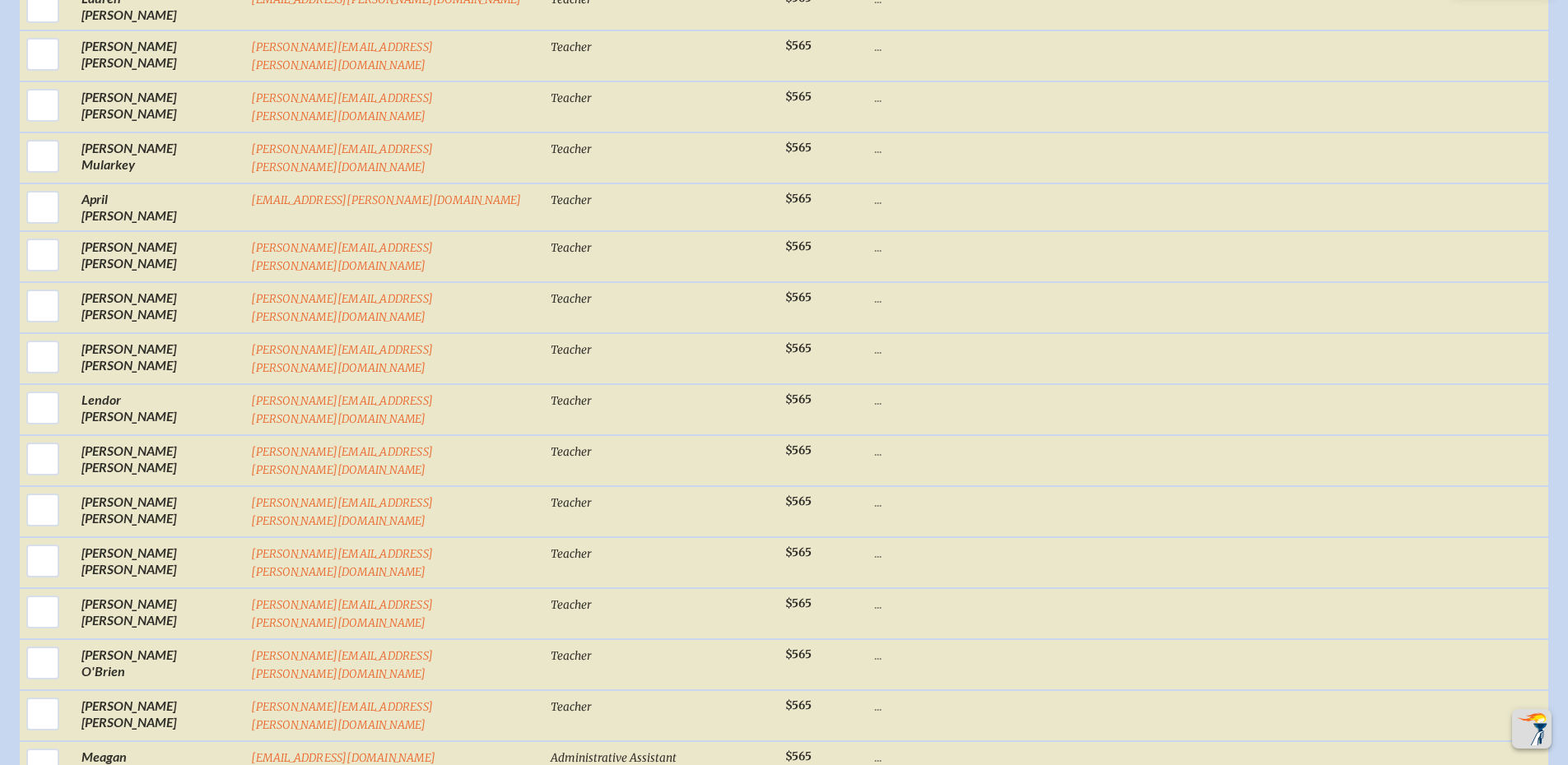
checkbox input "true"
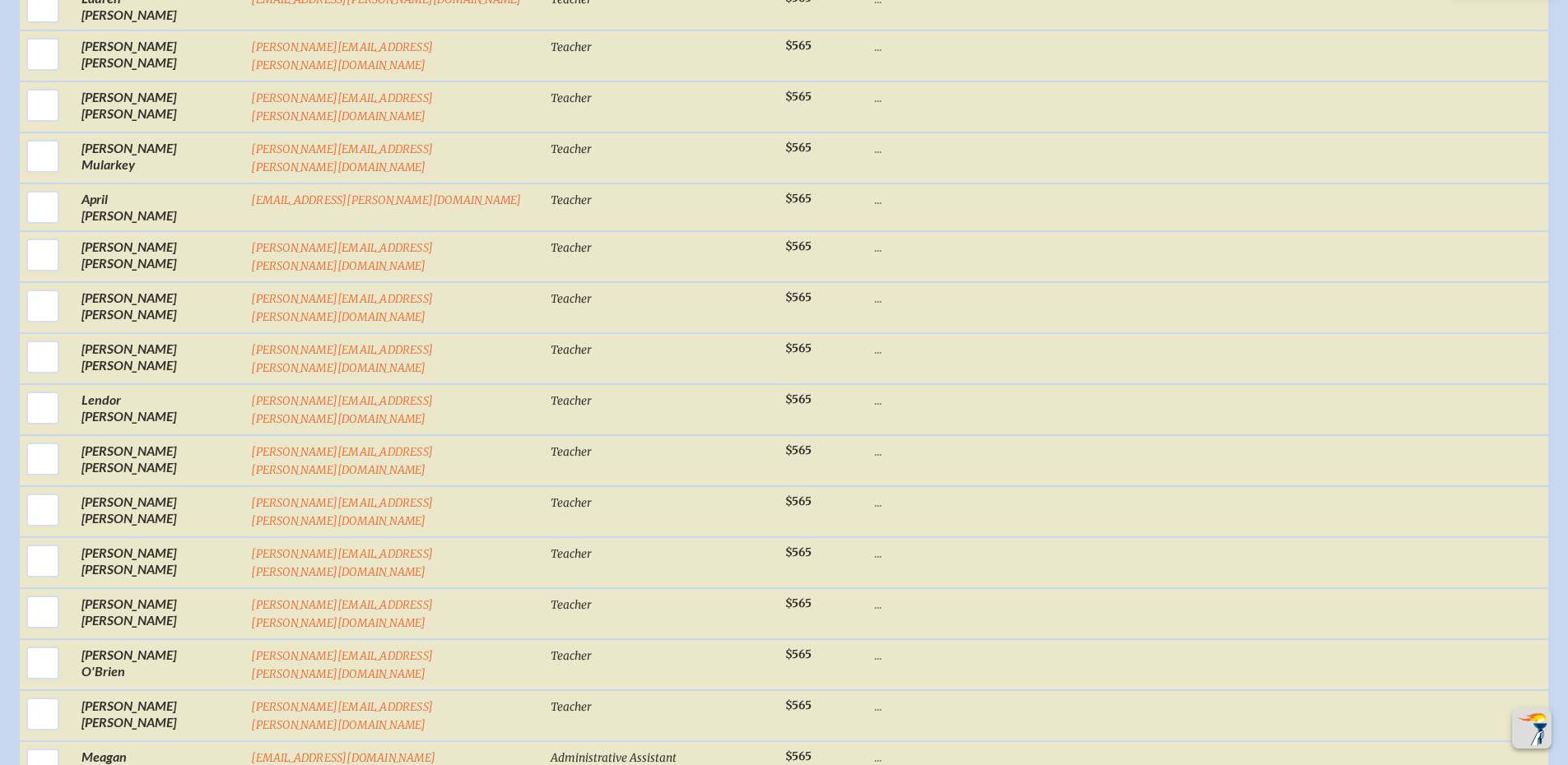
checkbox input "true"
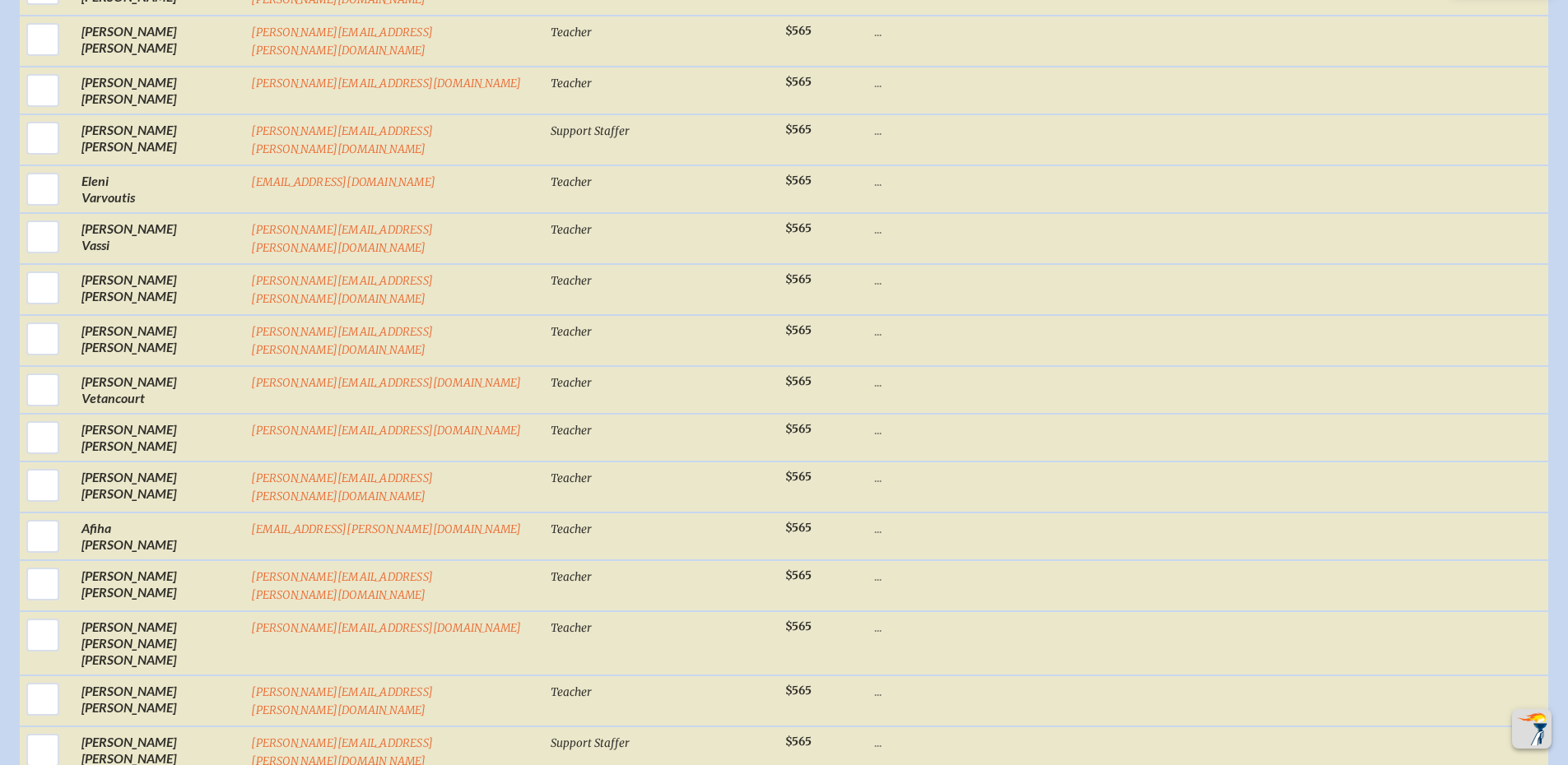
scroll to position [25882, 0]
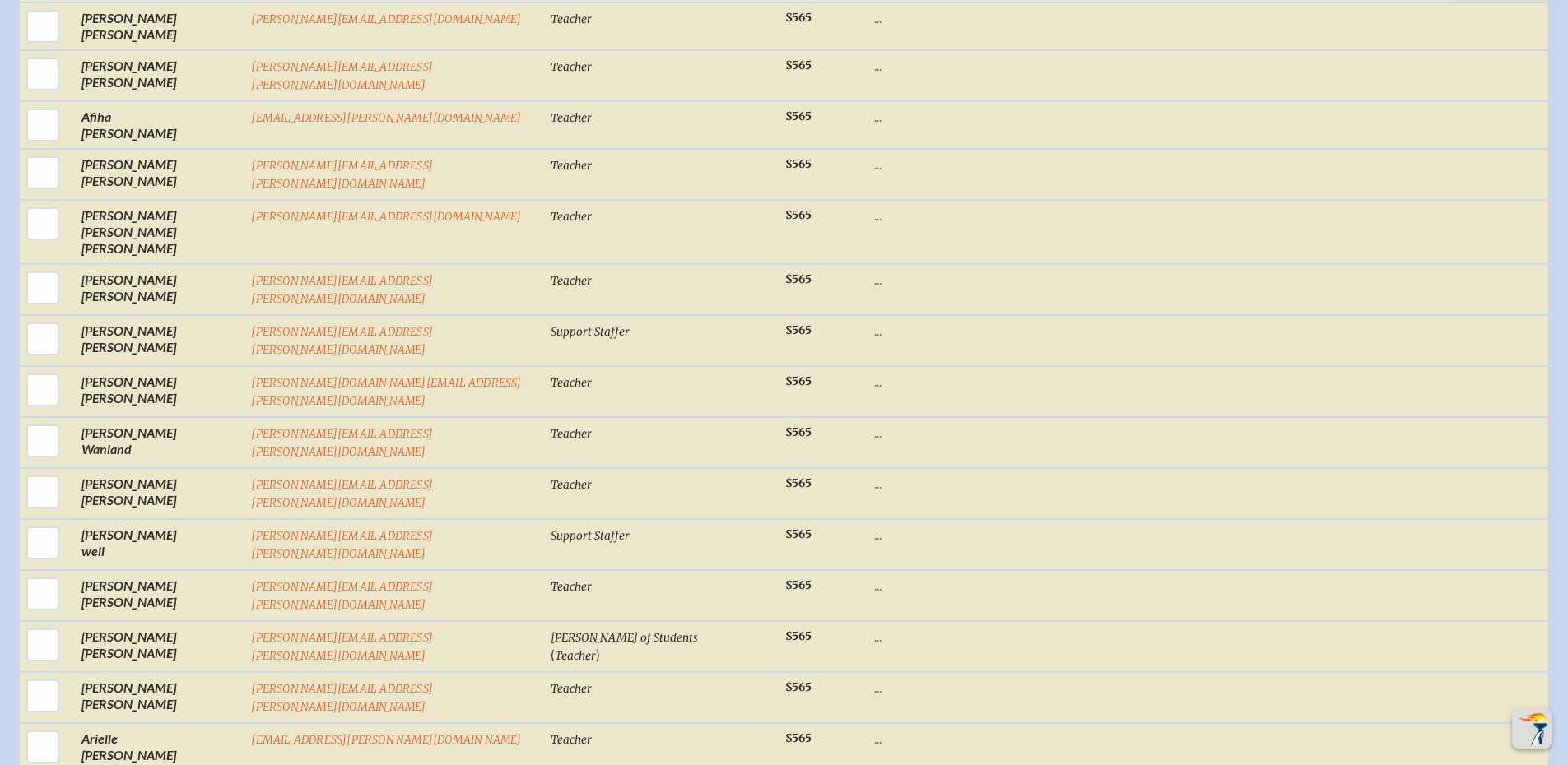
type input "[PERSON_NAME][EMAIL_ADDRESS][DOMAIN_NAME]"
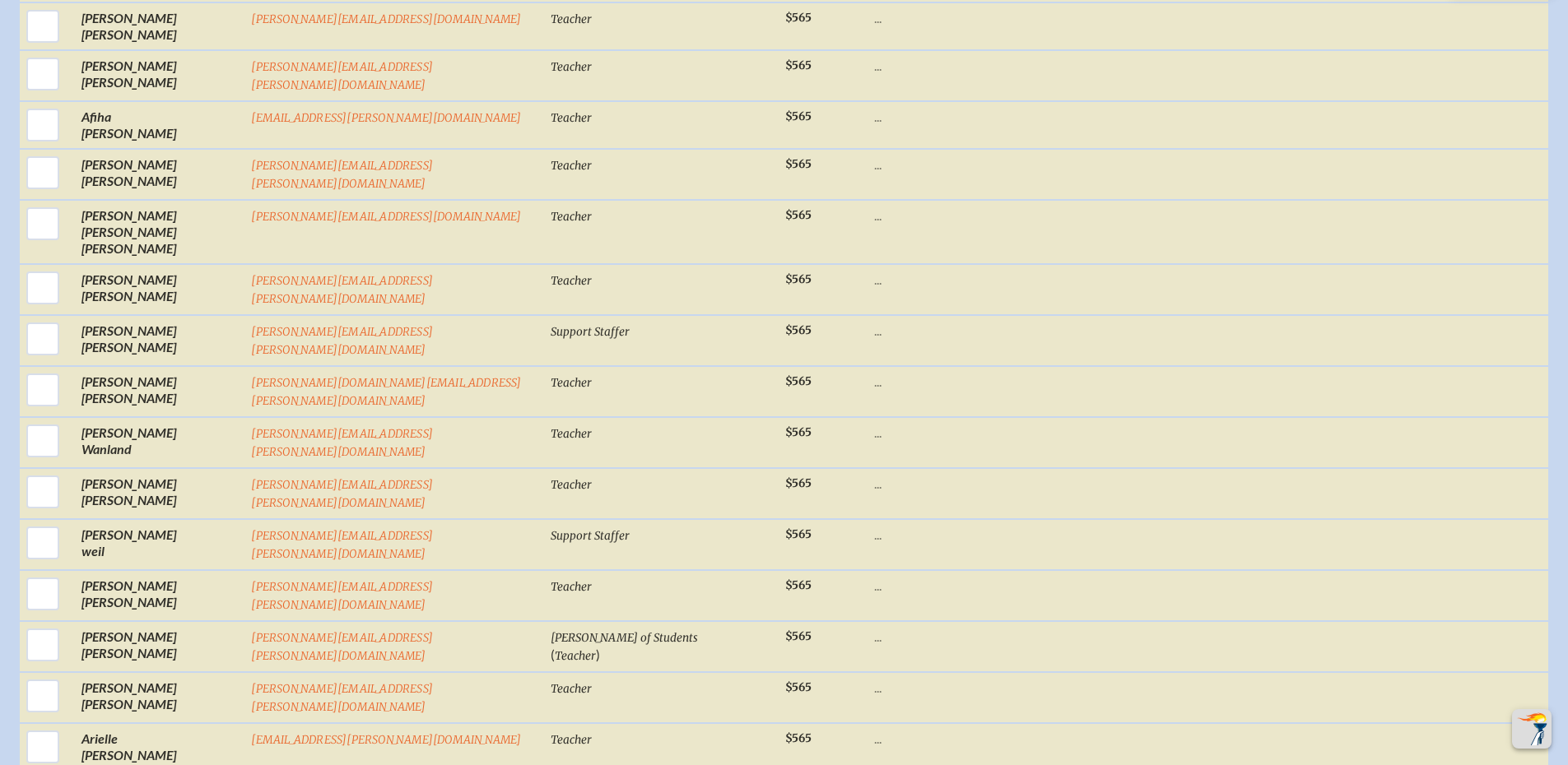
type input "Vice President of Marketing Communications"
type input "[PERSON_NAME]"
type input "Dardet"
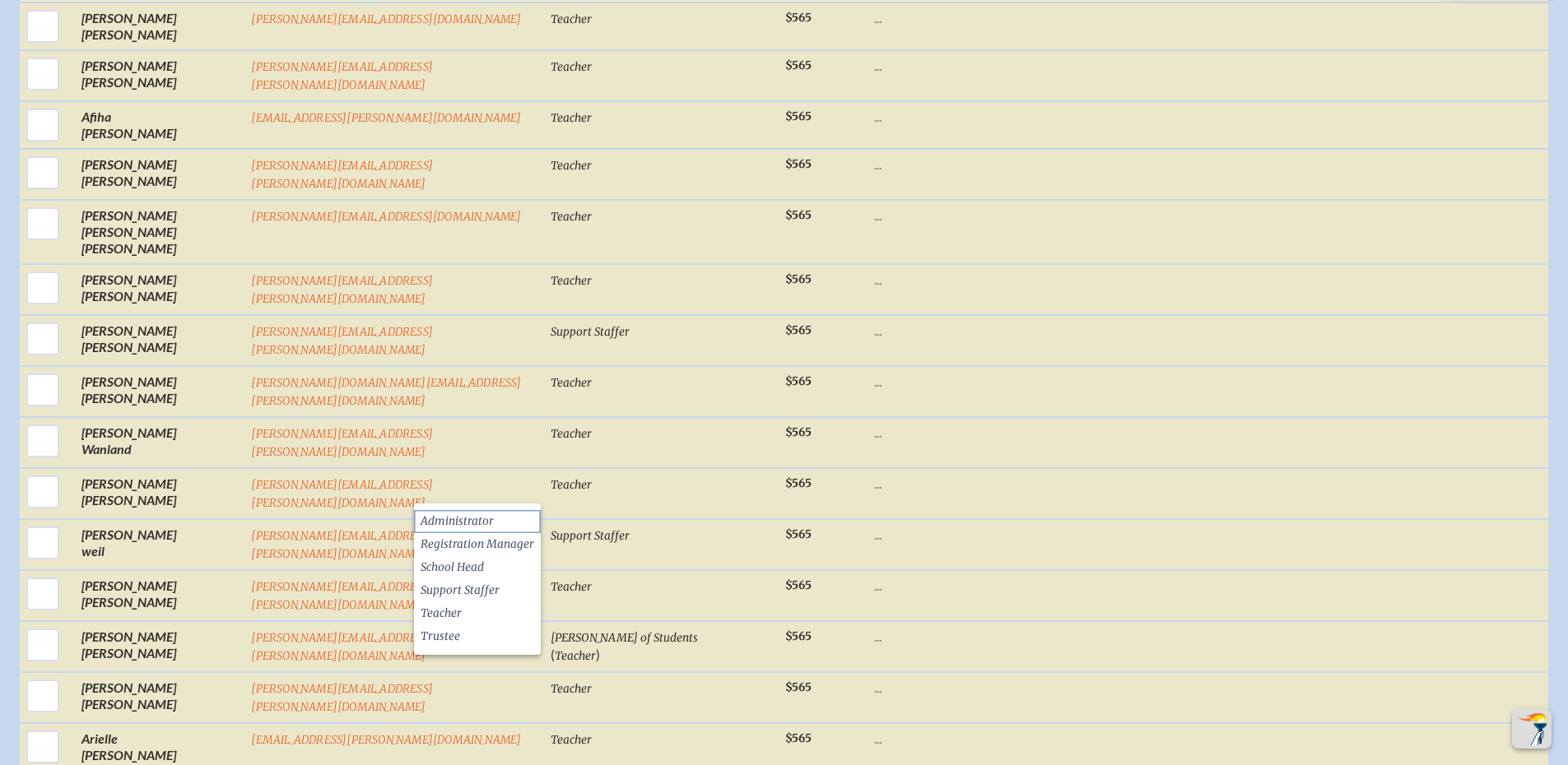
click at [454, 515] on span "Administrator" at bounding box center [456, 522] width 74 height 16
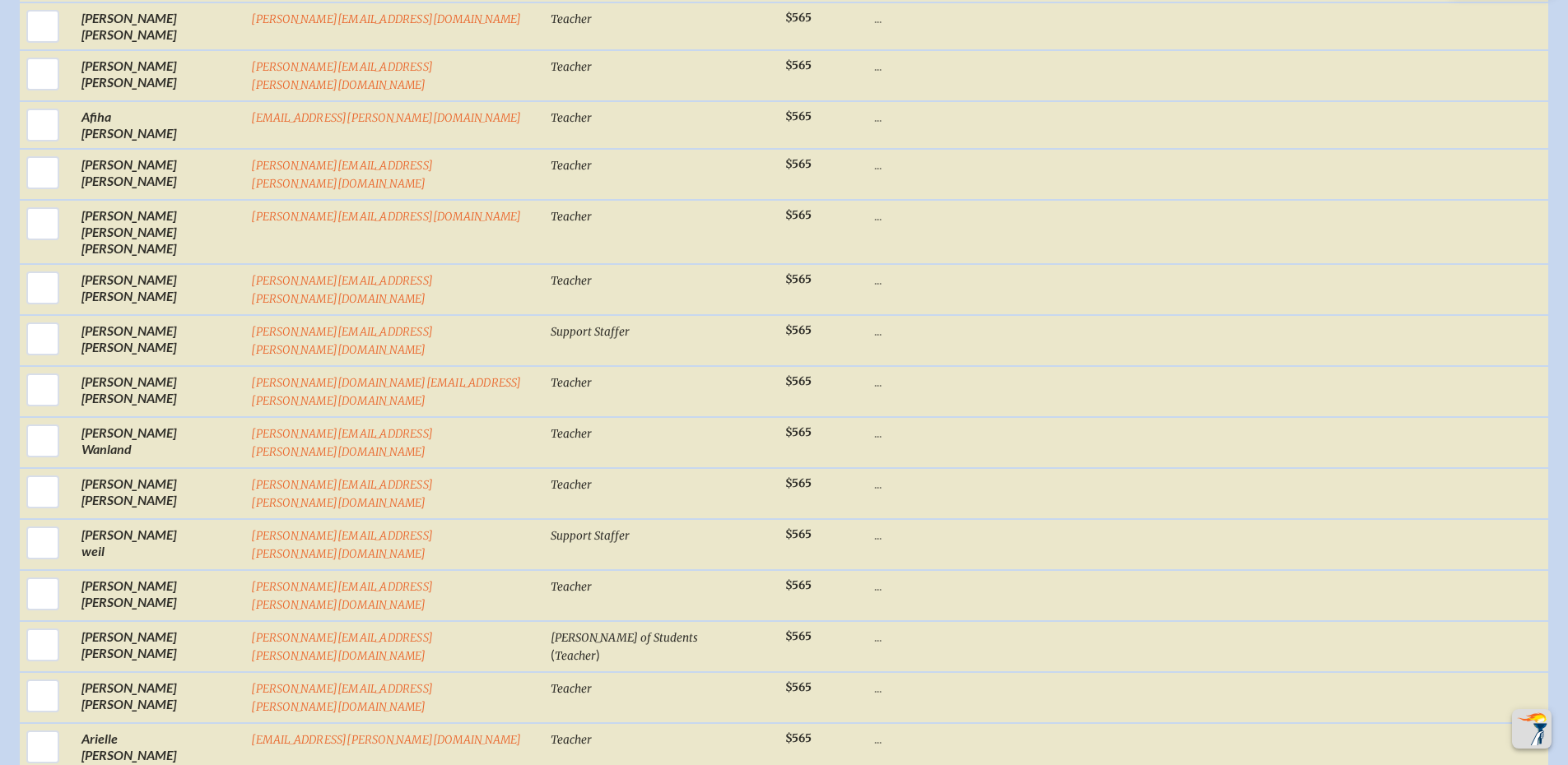
scroll to position [25965, 0]
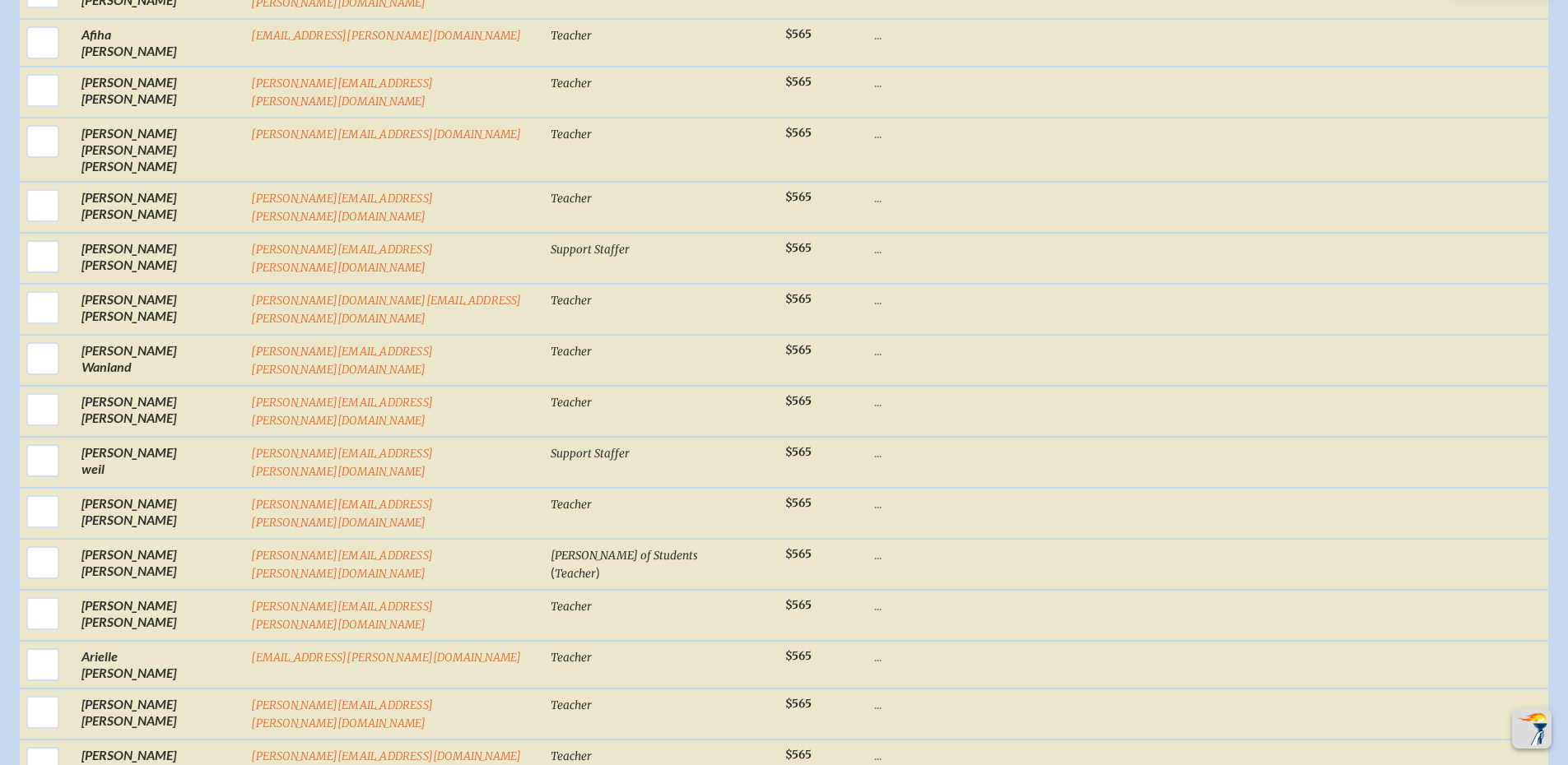
checkbox input "false"
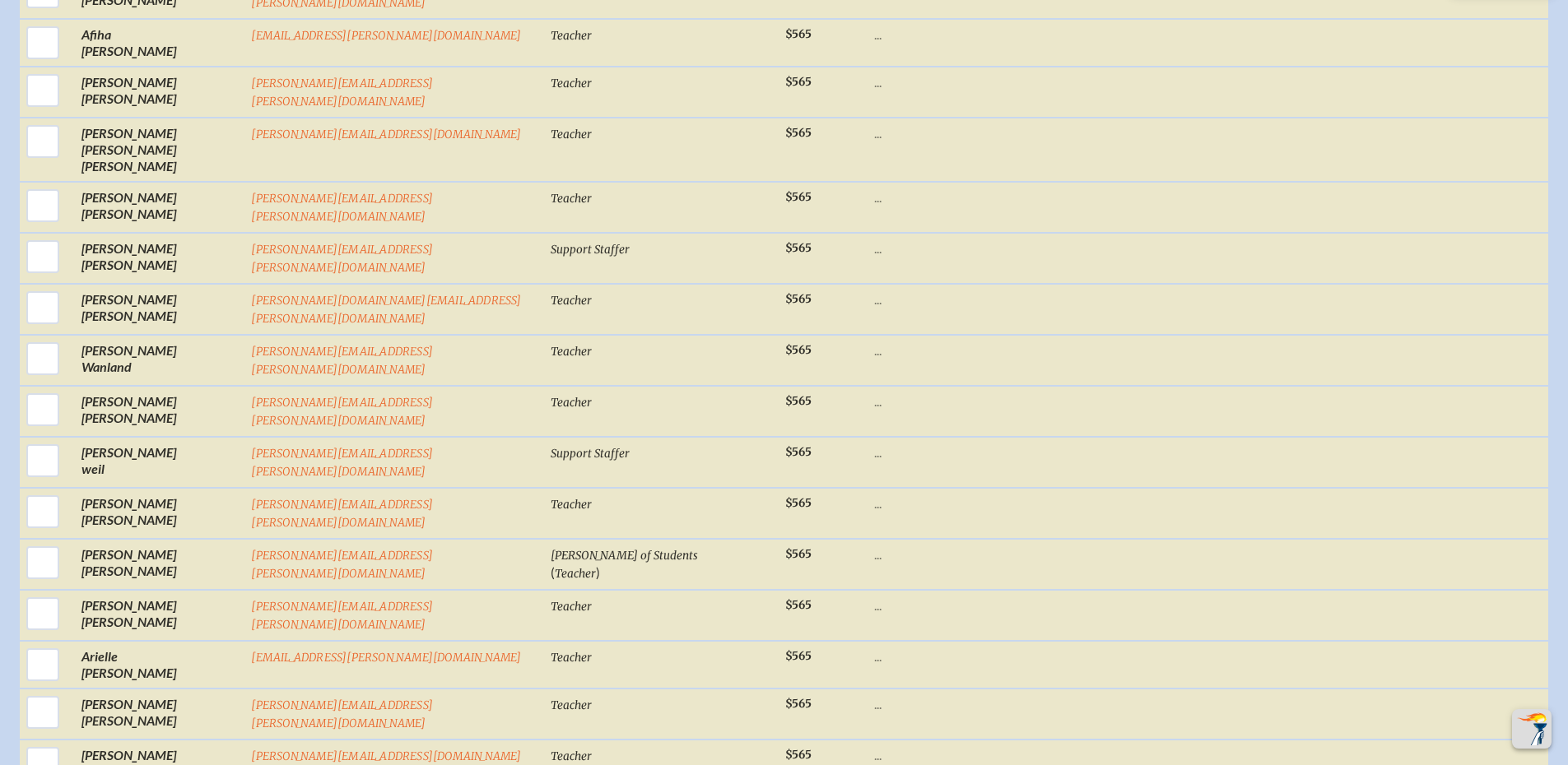
checkbox input "false"
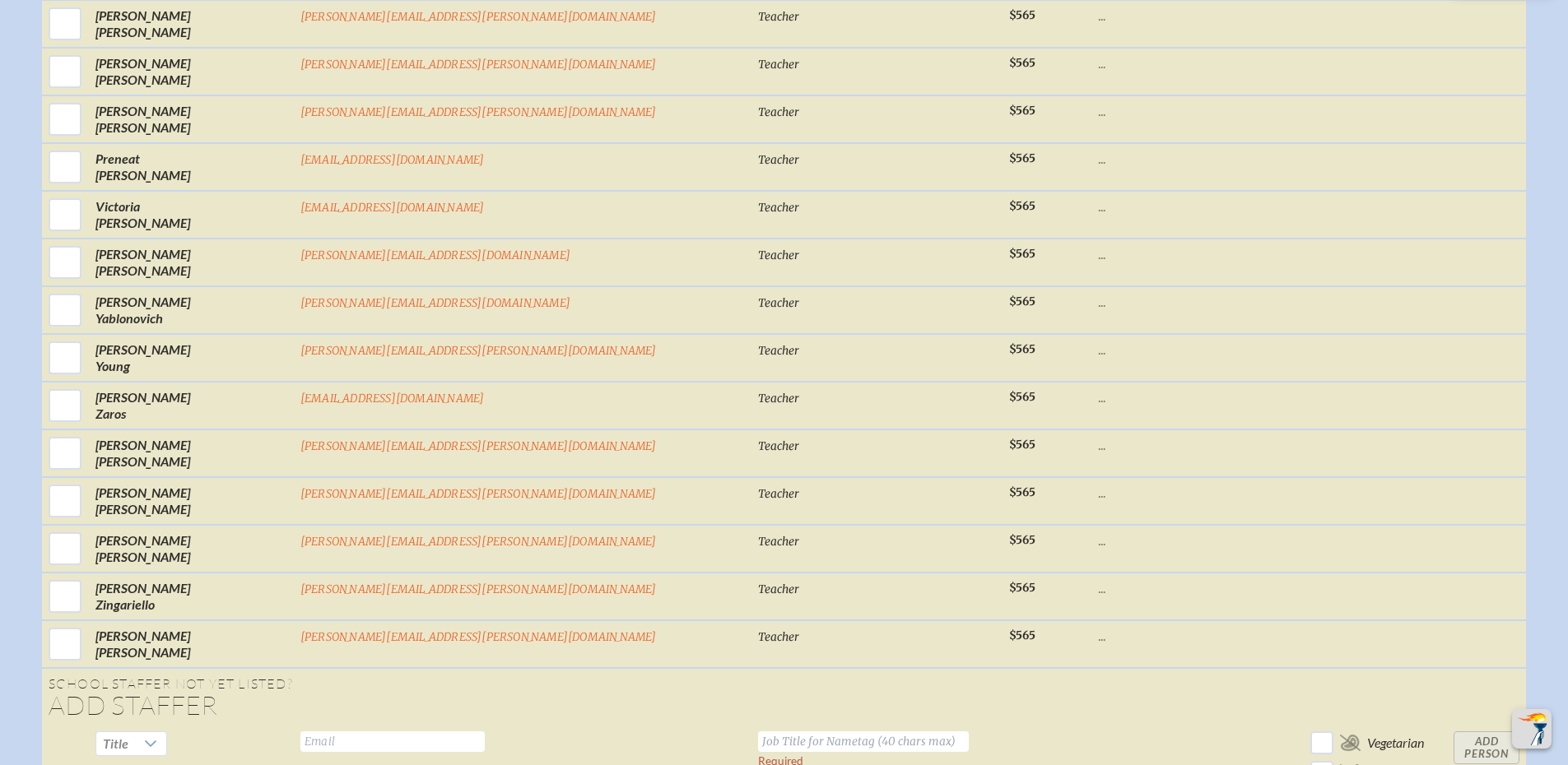
scroll to position [22776, 0]
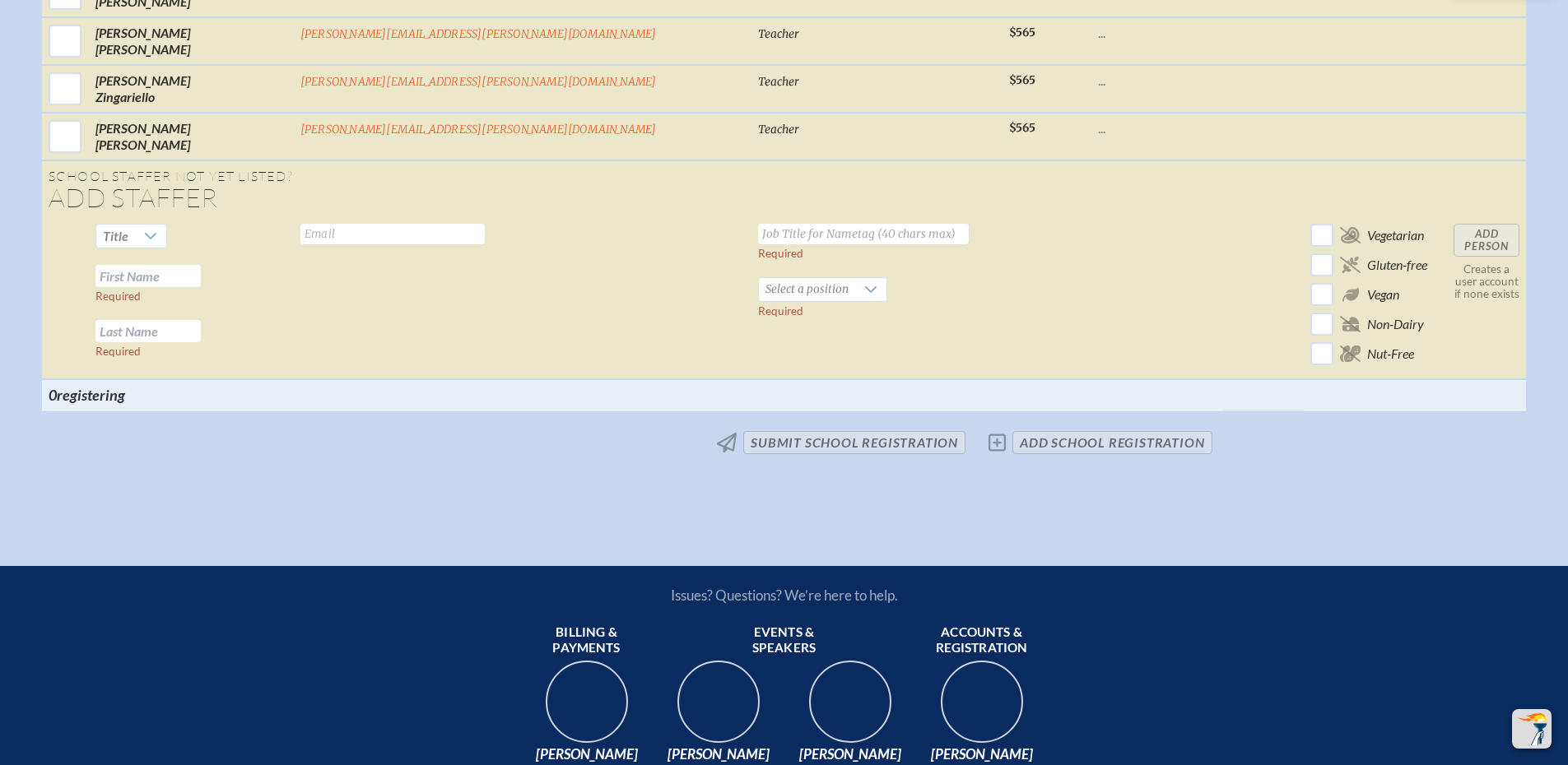
click at [462, 244] on input "text" at bounding box center [392, 234] width 184 height 21
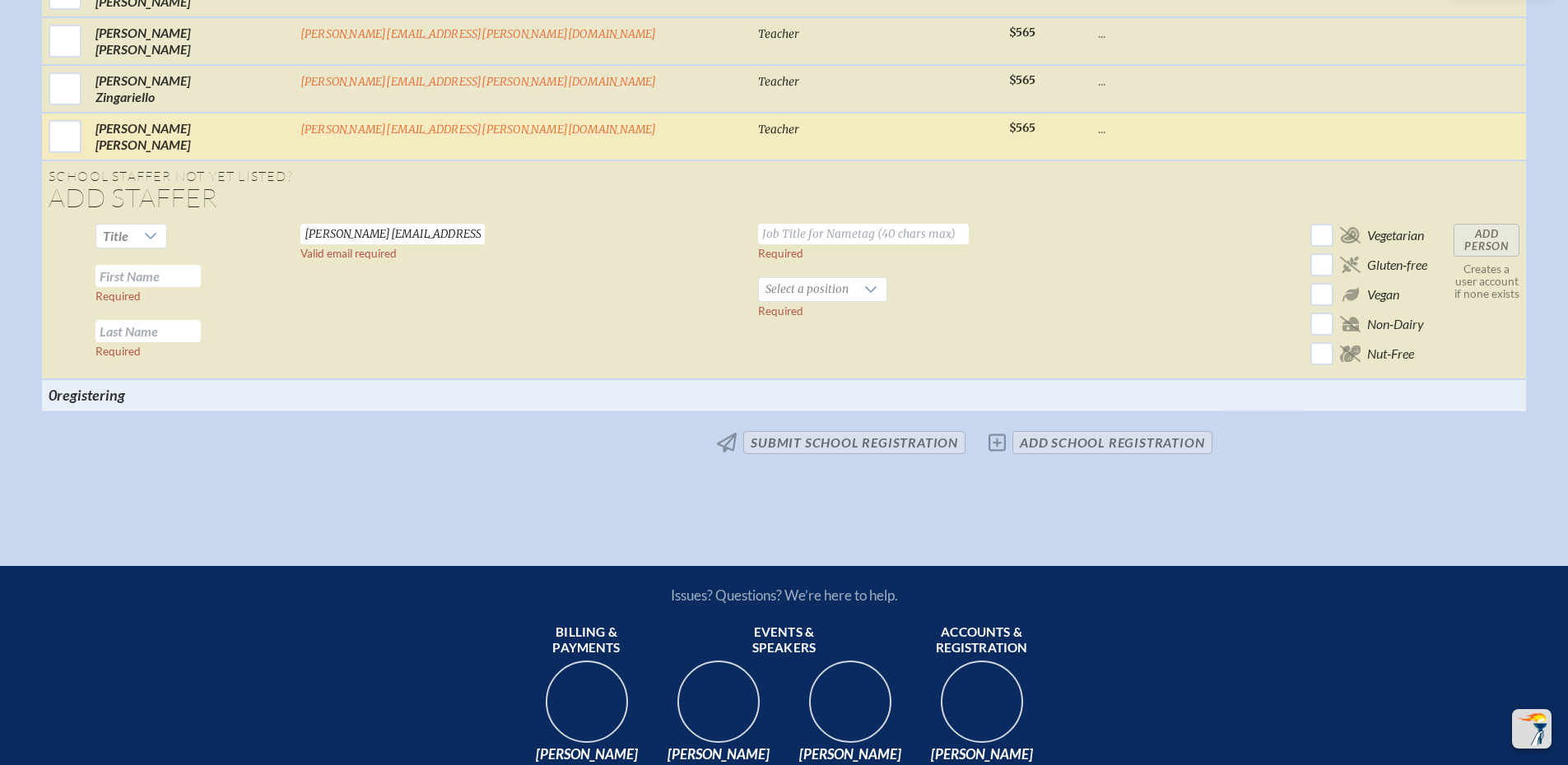
type input "[PERSON_NAME][EMAIL_ADDRESS][PERSON_NAME][DOMAIN_NAME]"
type input "Director of Marketing Communications"
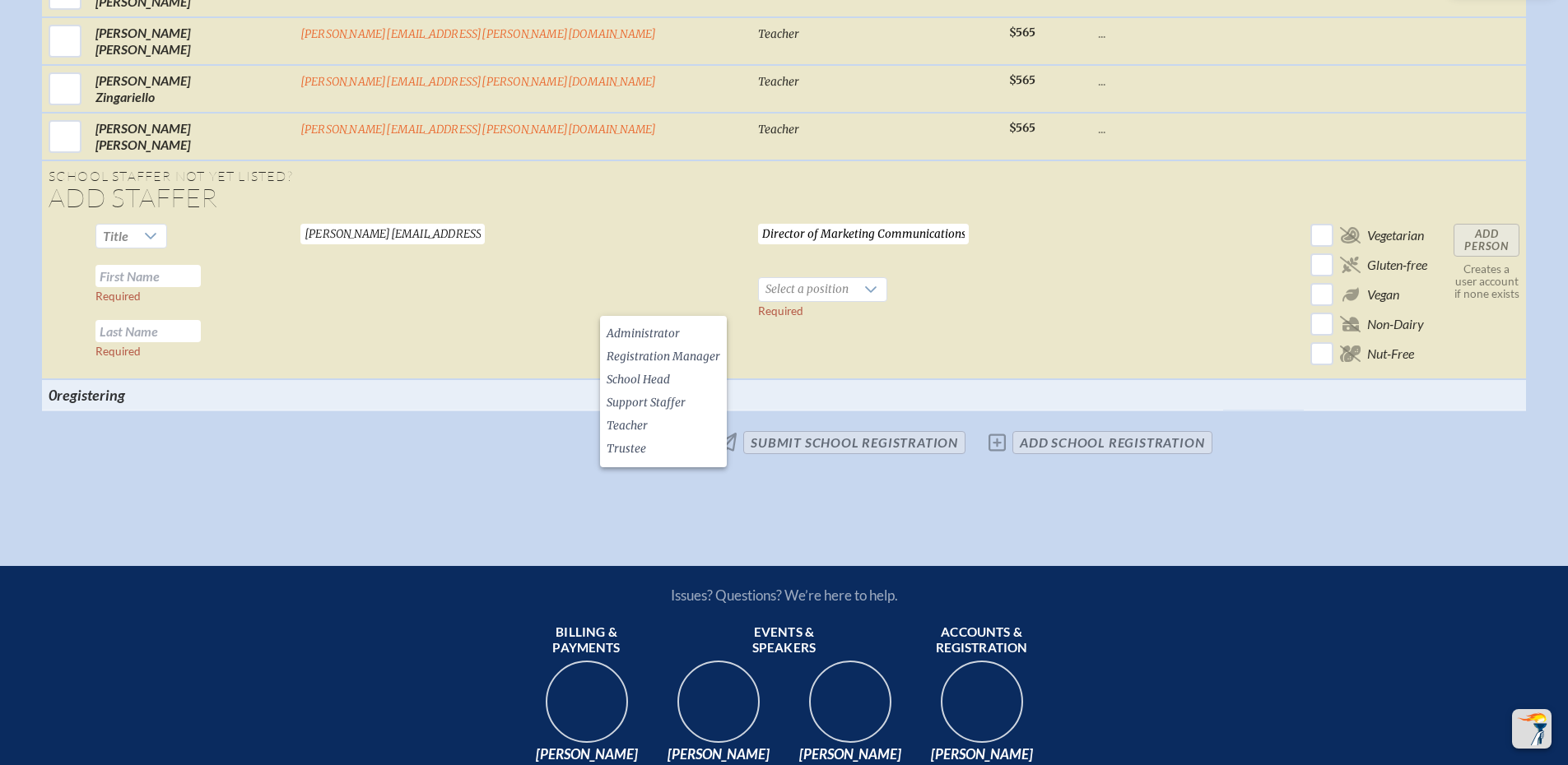
click at [201, 282] on input "text" at bounding box center [148, 276] width 105 height 22
type input "[PERSON_NAME]"
click at [662, 331] on span "Administrator" at bounding box center [642, 334] width 74 height 16
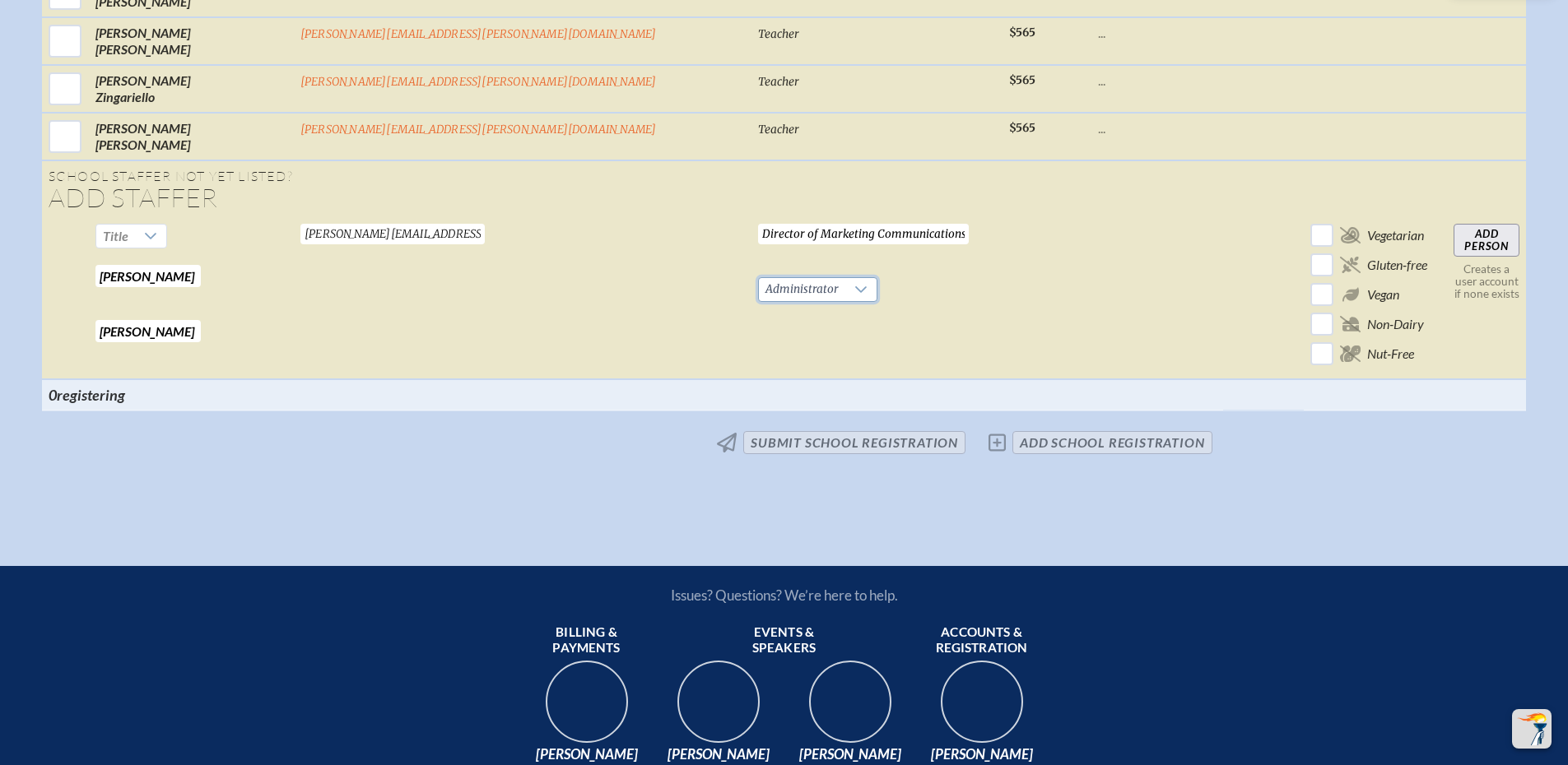
click at [1454, 250] on input "Add Person" at bounding box center [1486, 240] width 66 height 33
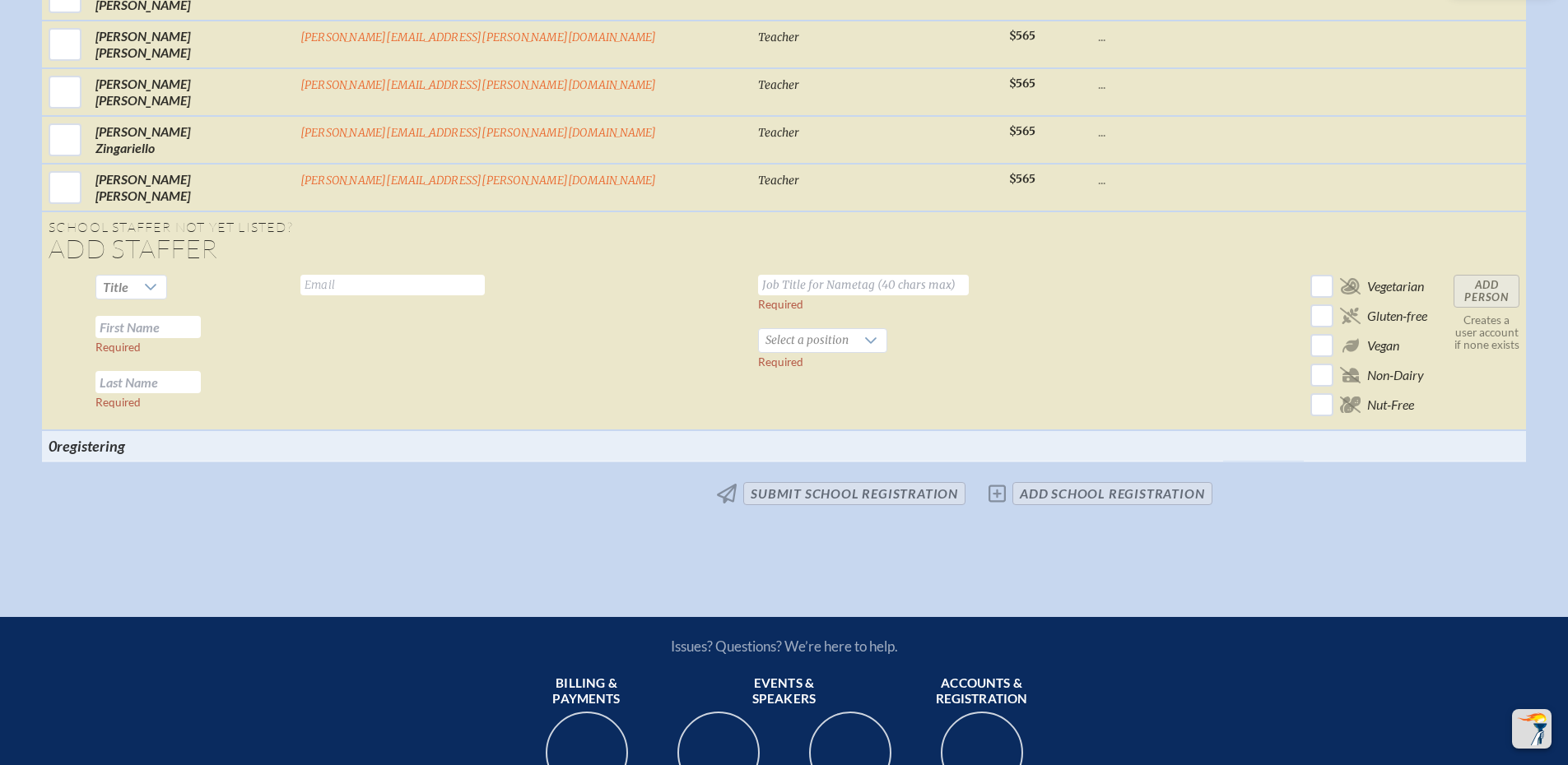
scroll to position [22779, 0]
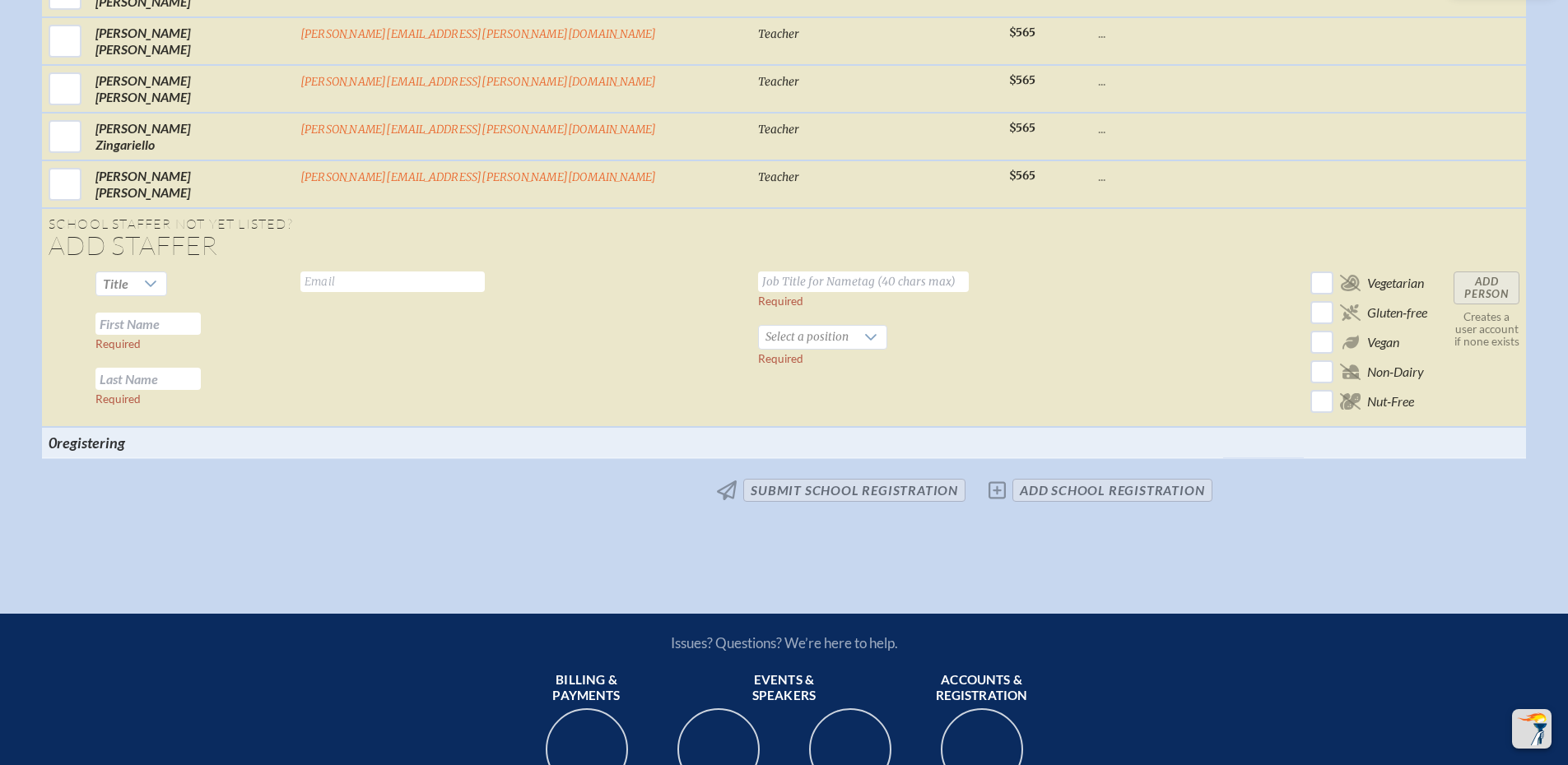
click at [454, 288] on input "text" at bounding box center [392, 281] width 184 height 21
type input "[EMAIL_ADDRESS][PERSON_NAME][DOMAIN_NAME]"
type input "Vice President of Philanthropic Engagement"
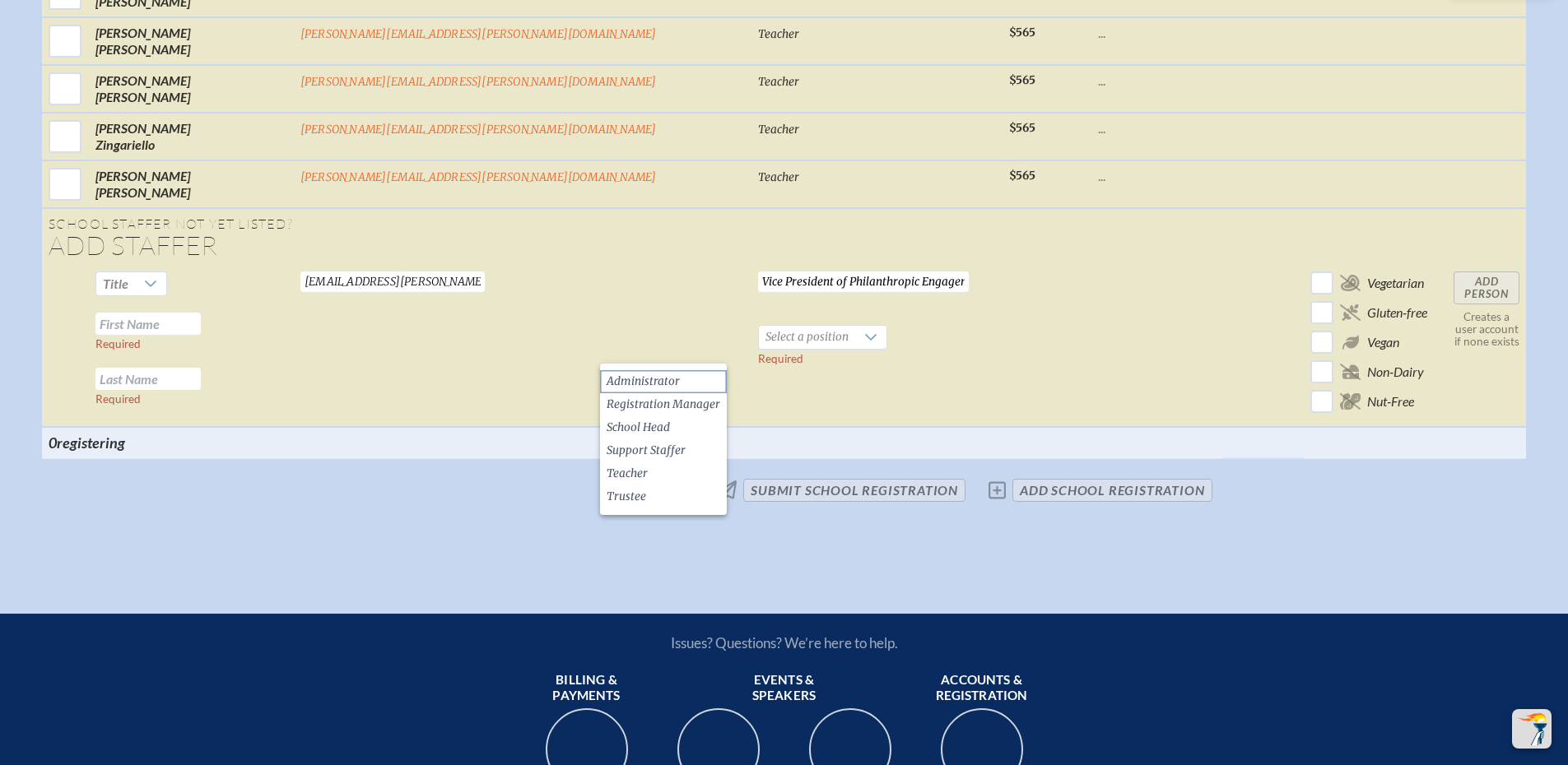
click at [644, 382] on span "Administrator" at bounding box center [642, 382] width 74 height 16
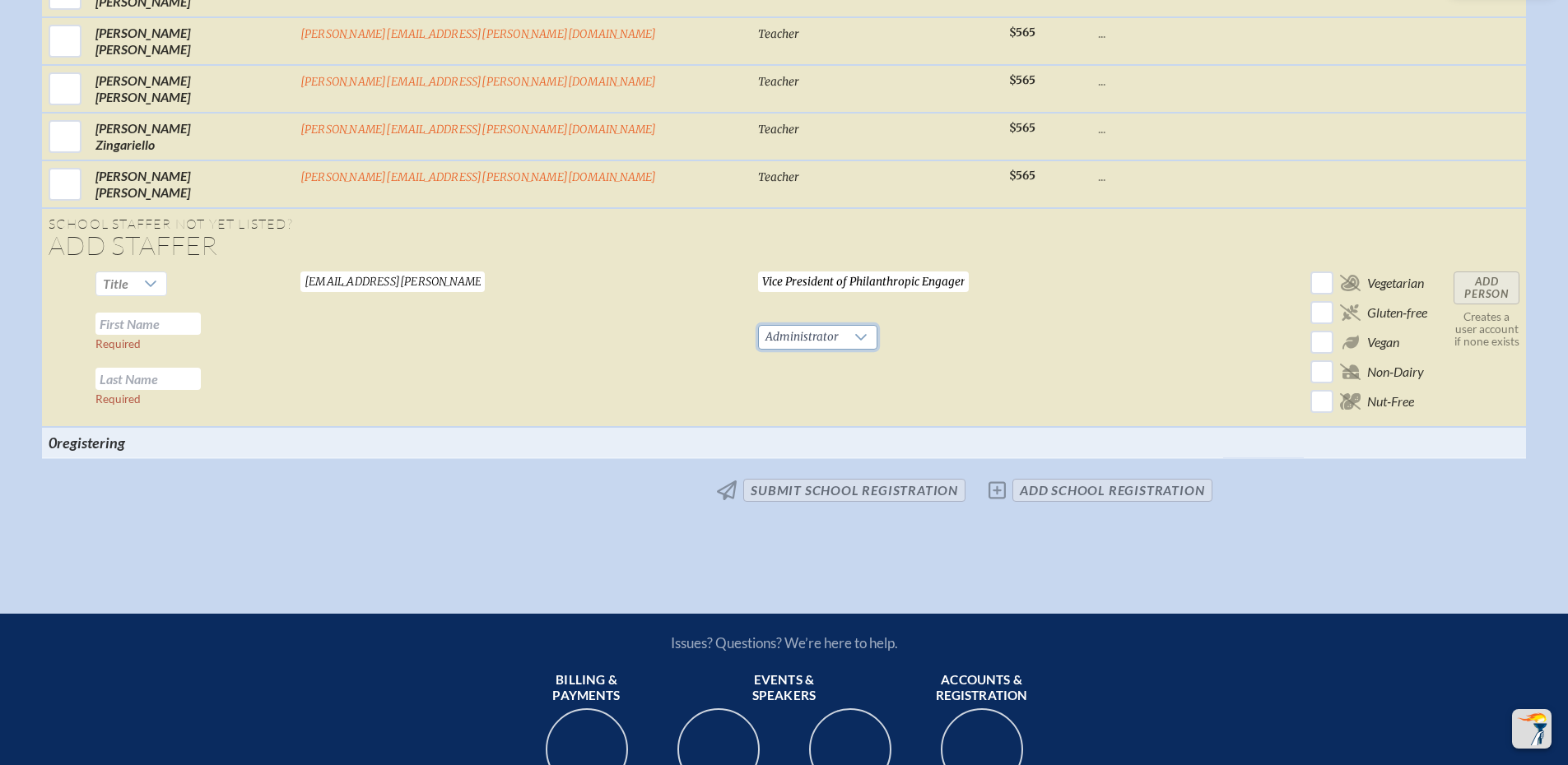
click at [201, 335] on input "text" at bounding box center [148, 324] width 105 height 22
type input "[PERSON_NAME]"
type input "d"
type input "[PERSON_NAME]"
click at [1454, 300] on input "Add Person" at bounding box center [1486, 288] width 66 height 33
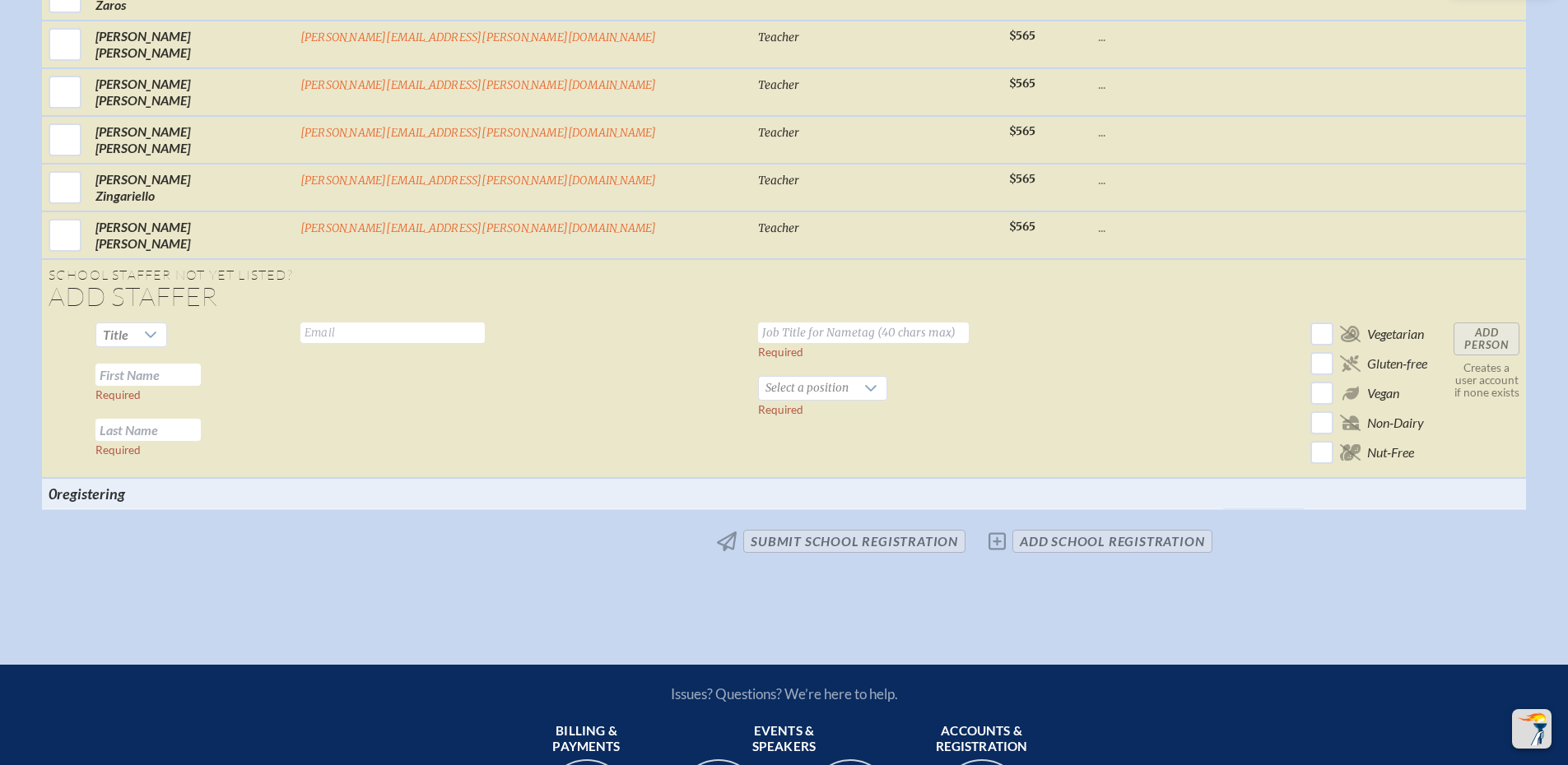
scroll to position [22782, 0]
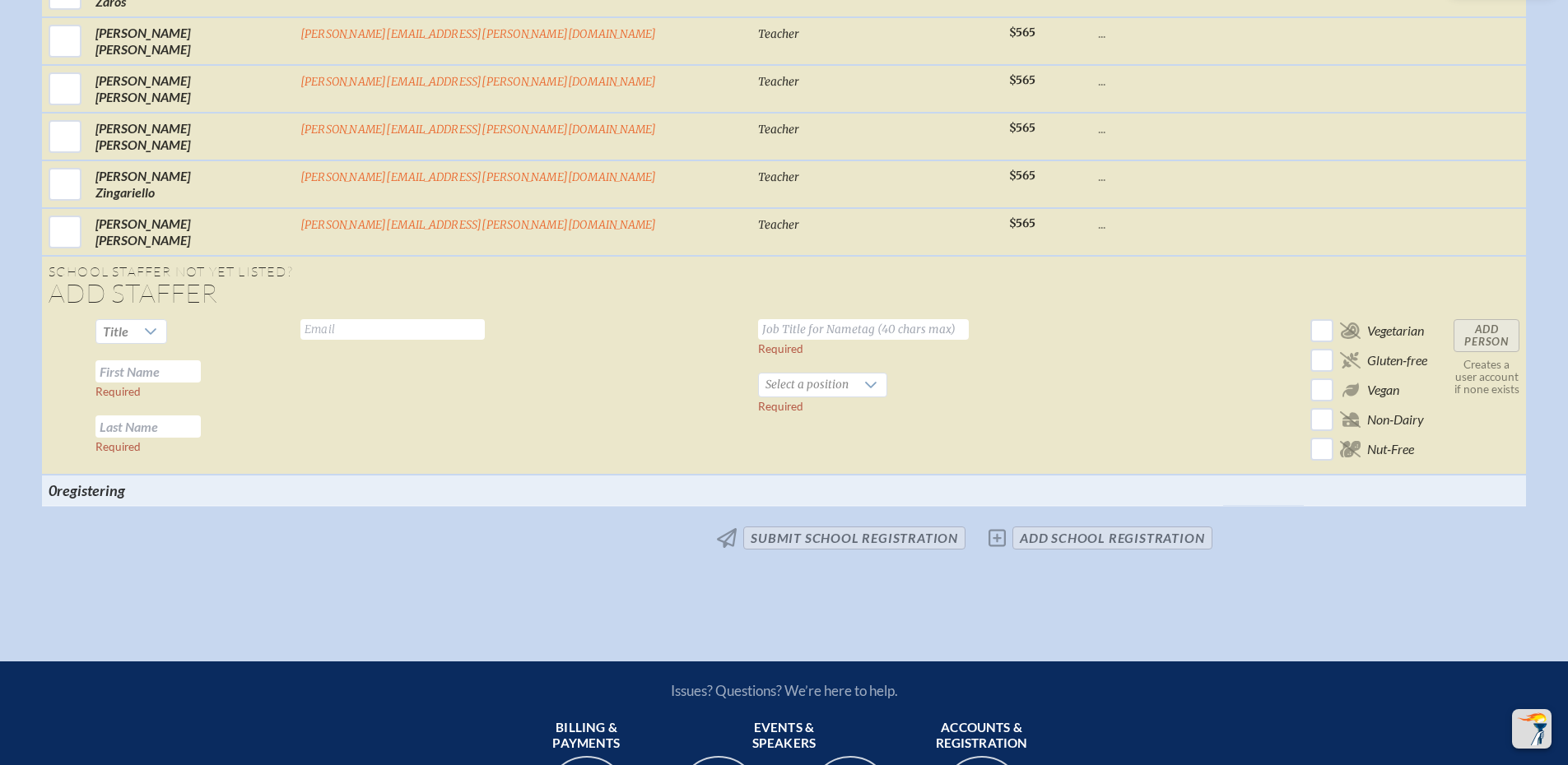
click at [1446, 340] on td "Add Person Creates a user account if none exists" at bounding box center [1485, 394] width 79 height 162
click at [400, 340] on input "text" at bounding box center [392, 329] width 184 height 21
type input "[PERSON_NAME][EMAIL_ADDRESS][PERSON_NAME][DOMAIN_NAME]"
type input "S"
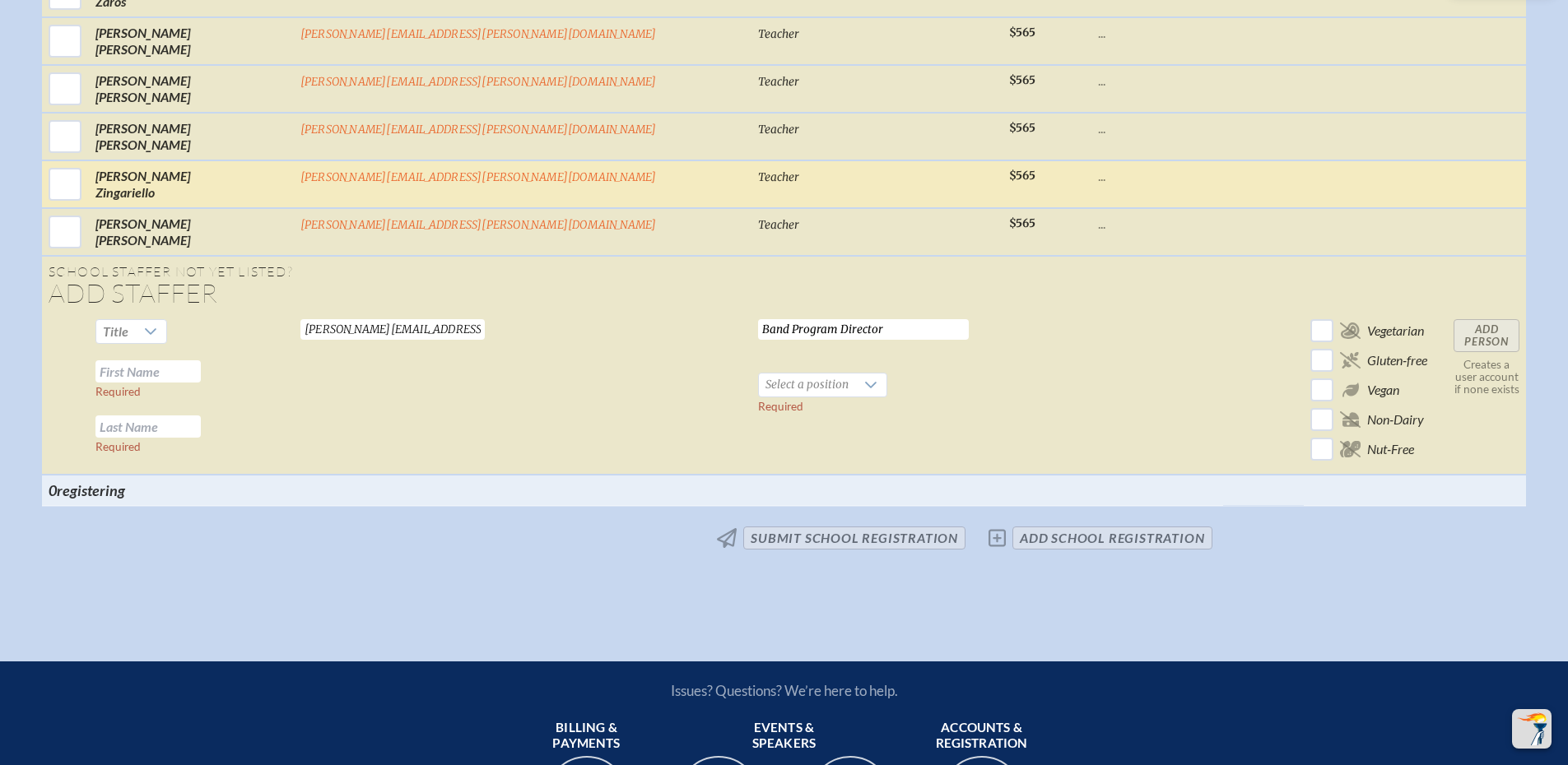
type input "Band Program Director"
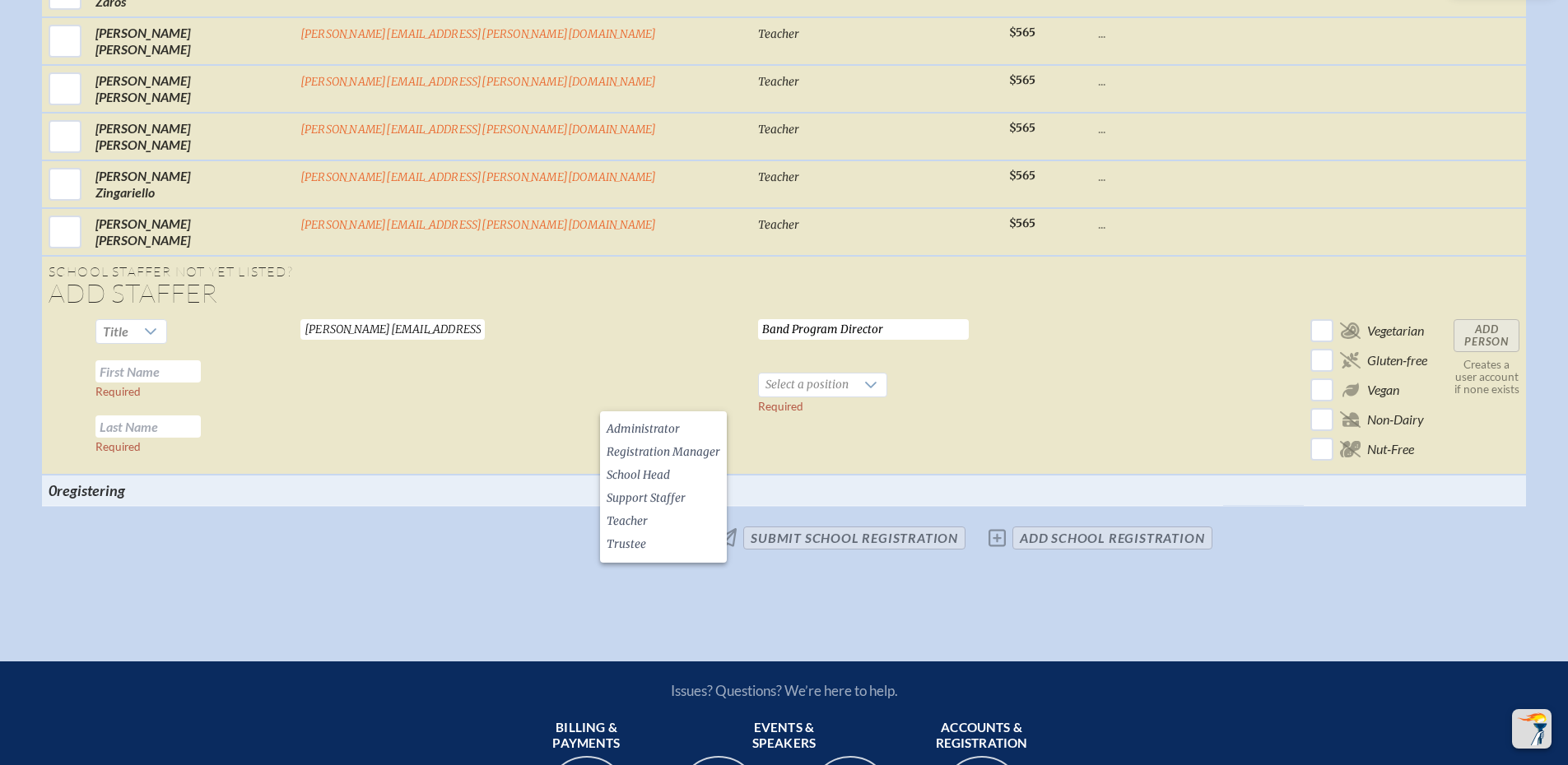
click at [201, 381] on input "text" at bounding box center [148, 371] width 105 height 22
type input "s"
type input "[PERSON_NAME]"
click at [684, 533] on li "Teacher" at bounding box center [663, 521] width 127 height 23
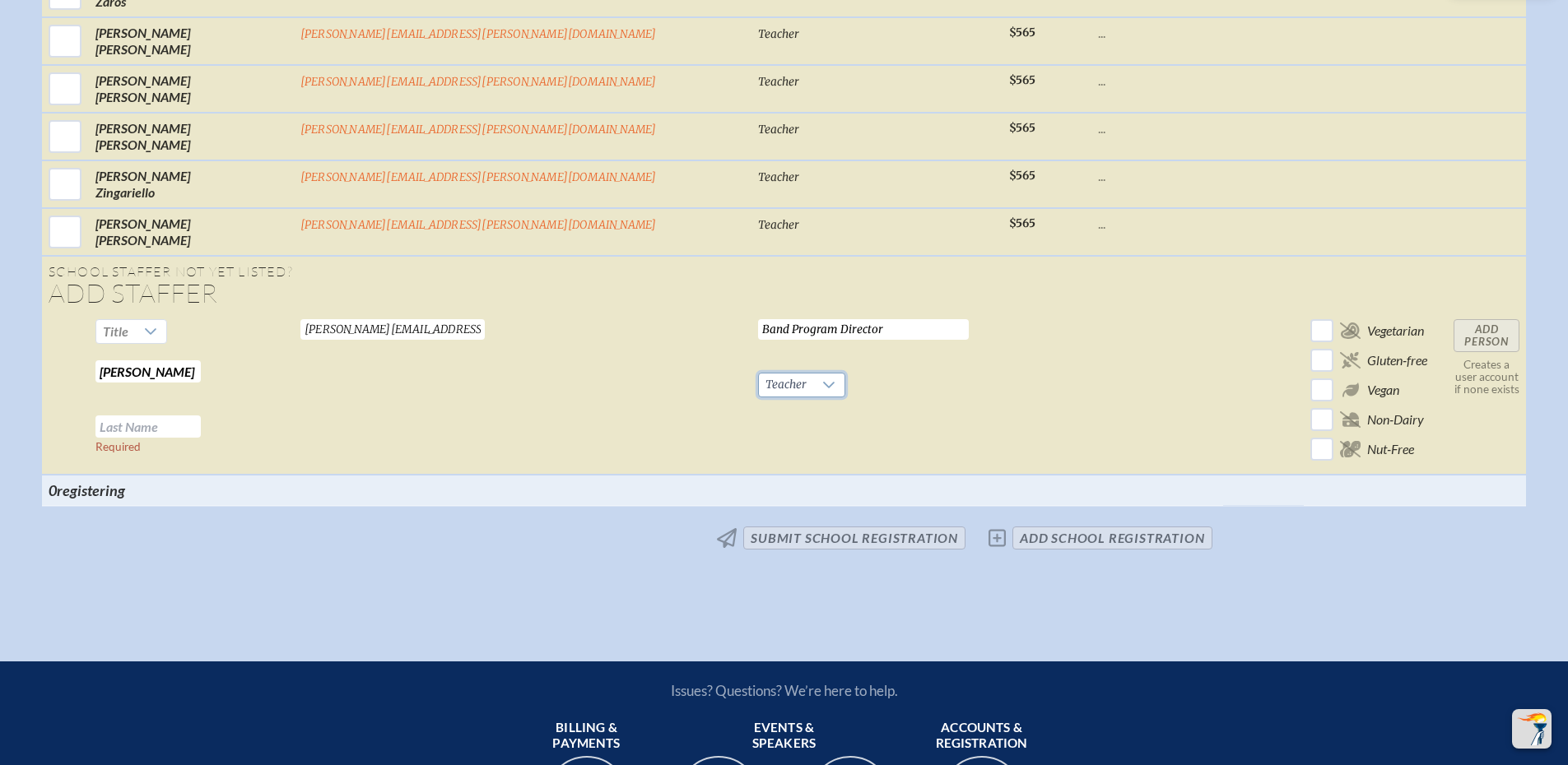
click at [201, 438] on input "text" at bounding box center [148, 427] width 105 height 22
type input "[PERSON_NAME]"
click at [1454, 346] on input "Add Person" at bounding box center [1486, 336] width 66 height 33
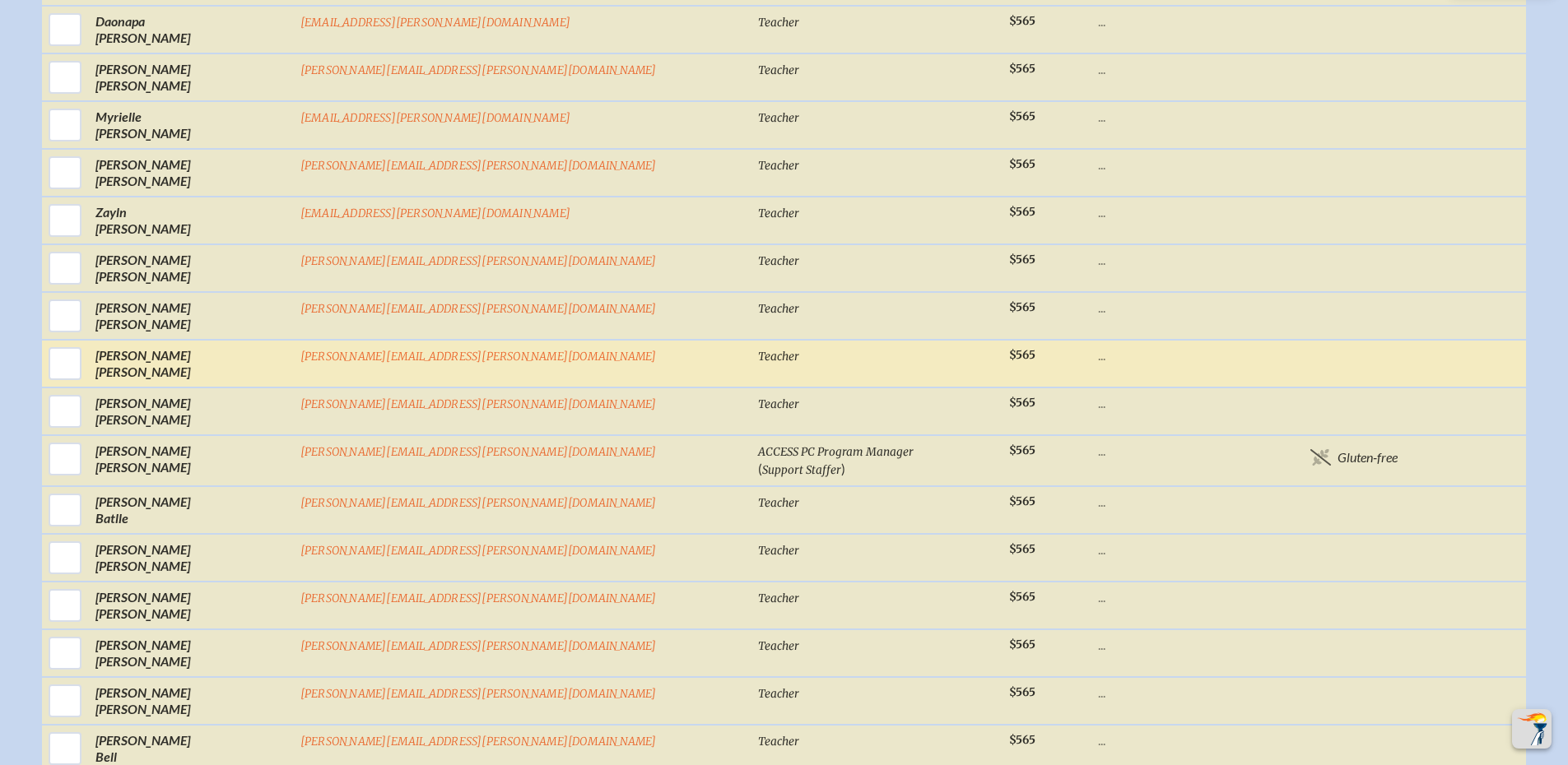
scroll to position [1399, 0]
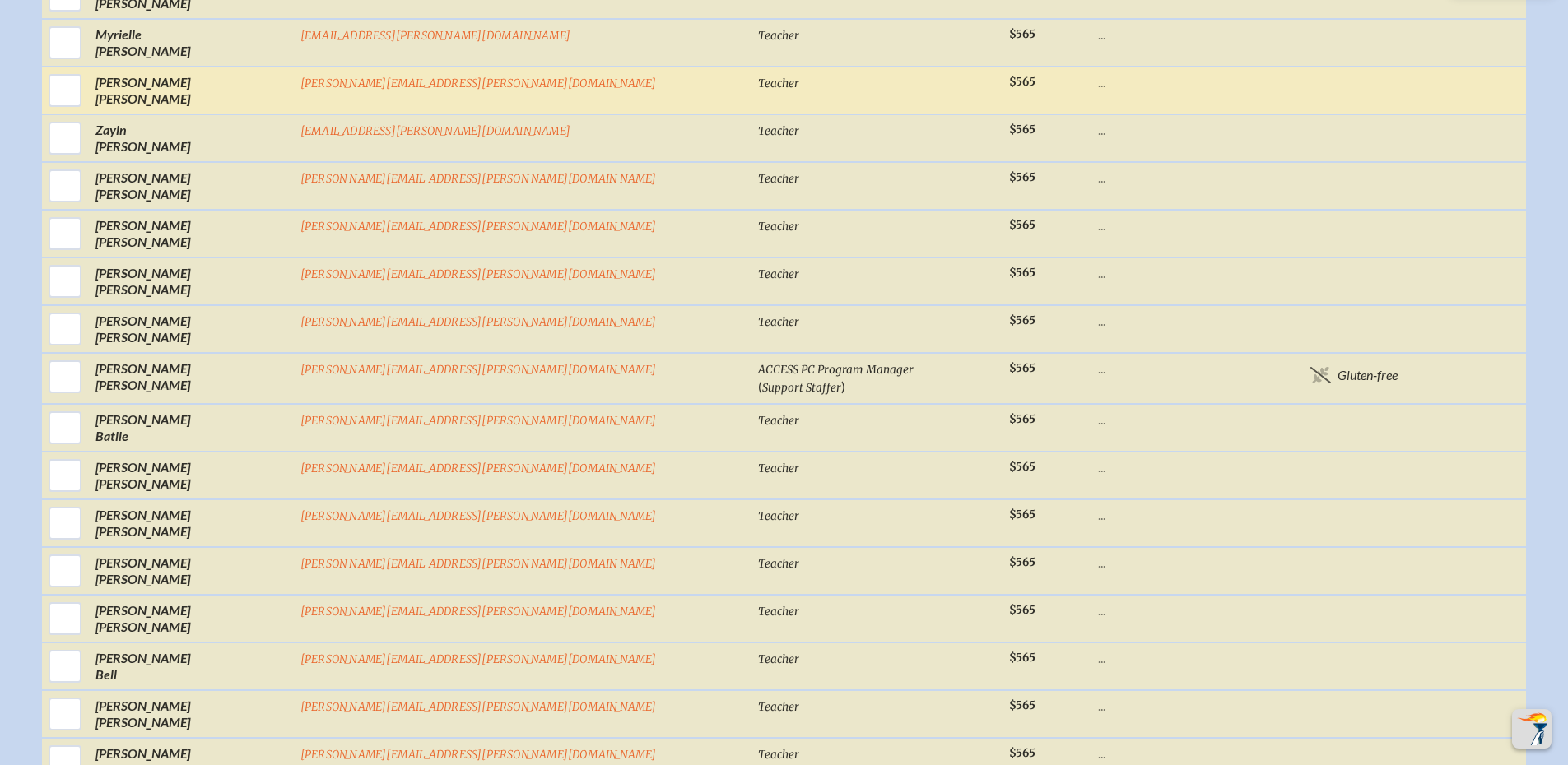
drag, startPoint x: 214, startPoint y: 104, endPoint x: 285, endPoint y: 115, distance: 71.8
click at [85, 104] on input "checkbox" at bounding box center [64, 90] width 41 height 41
checkbox input "true"
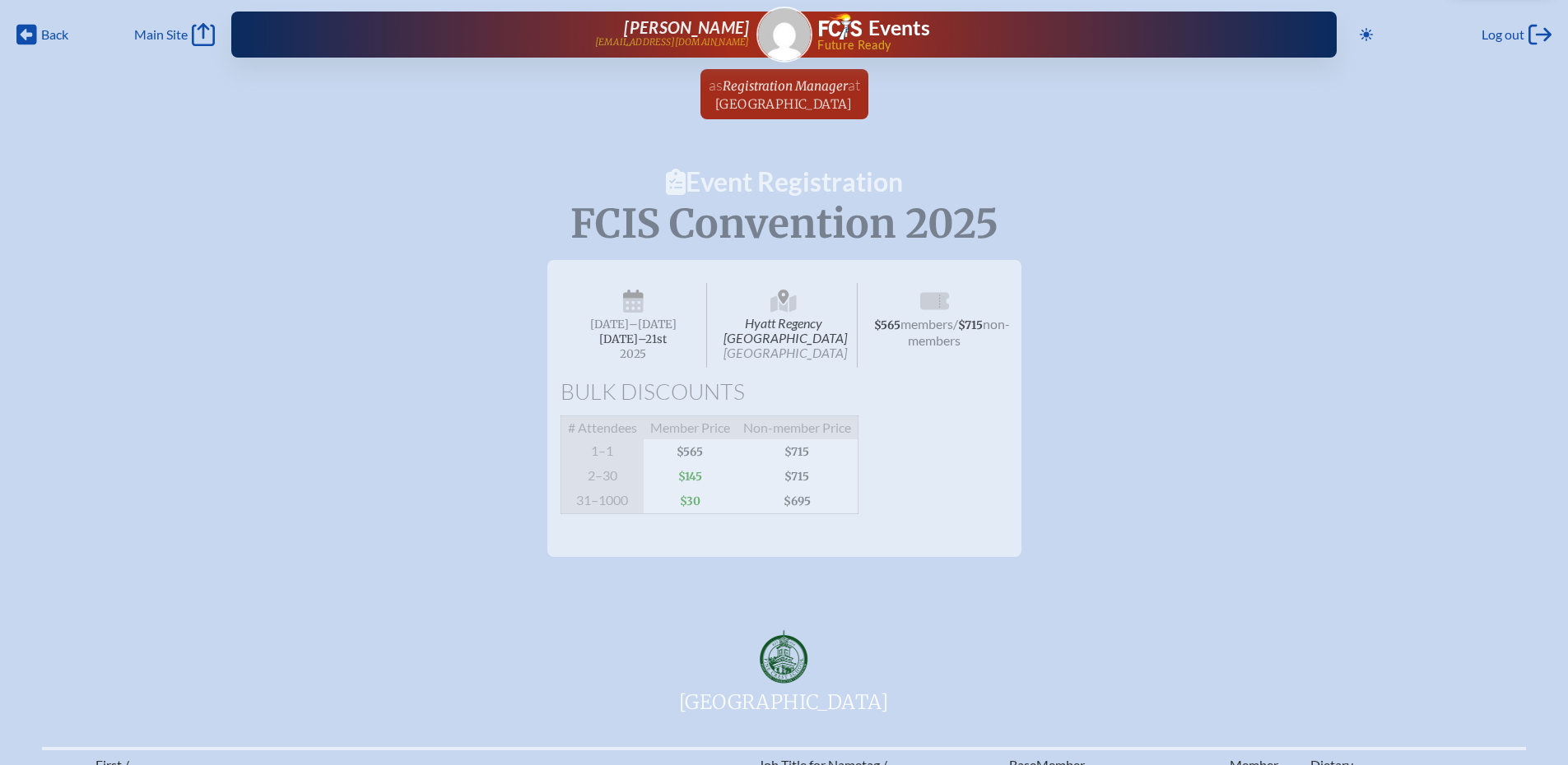
scroll to position [83, 0]
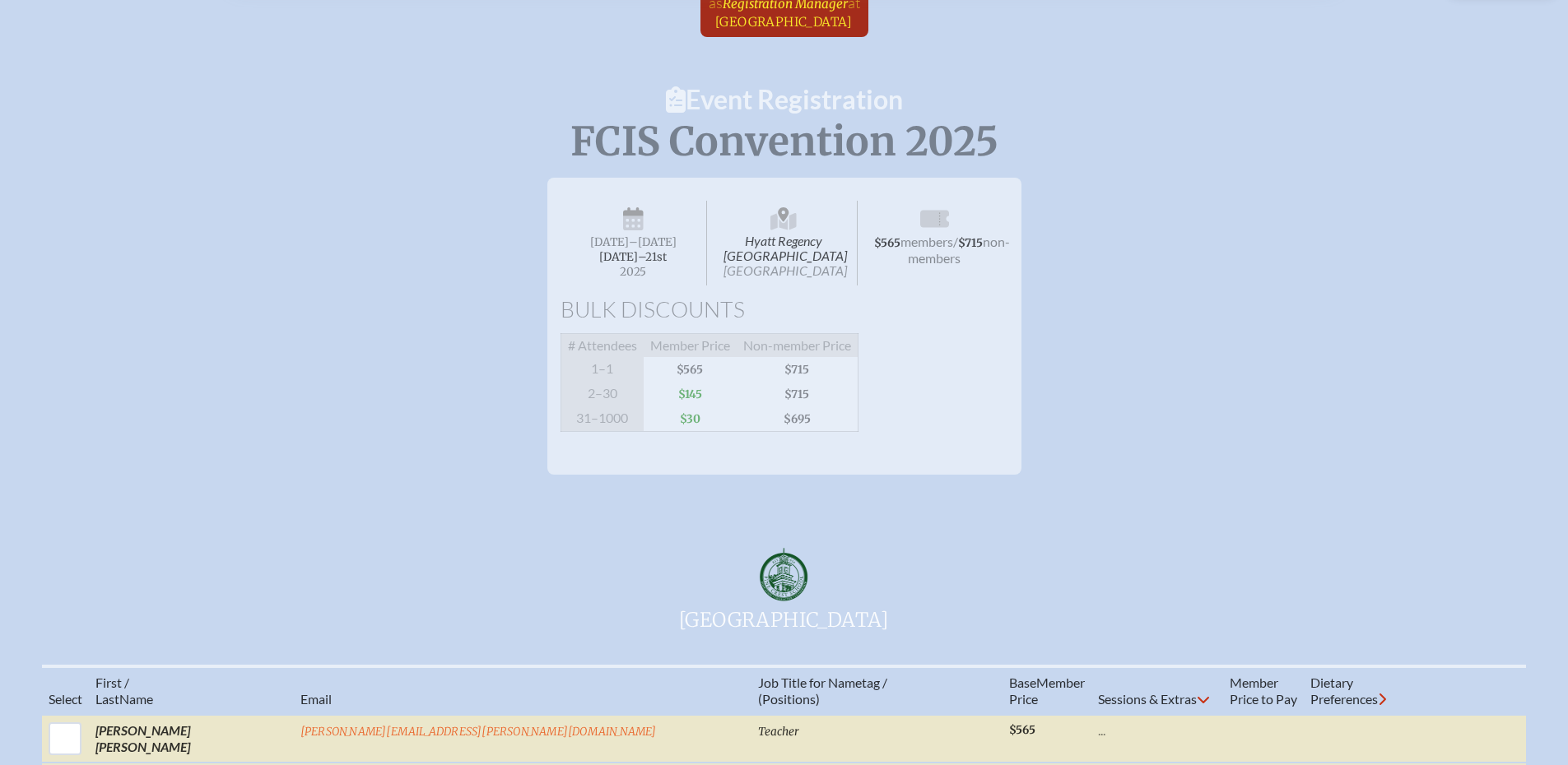
click at [748, 5] on span "Registration Manager" at bounding box center [785, 3] width 125 height 15
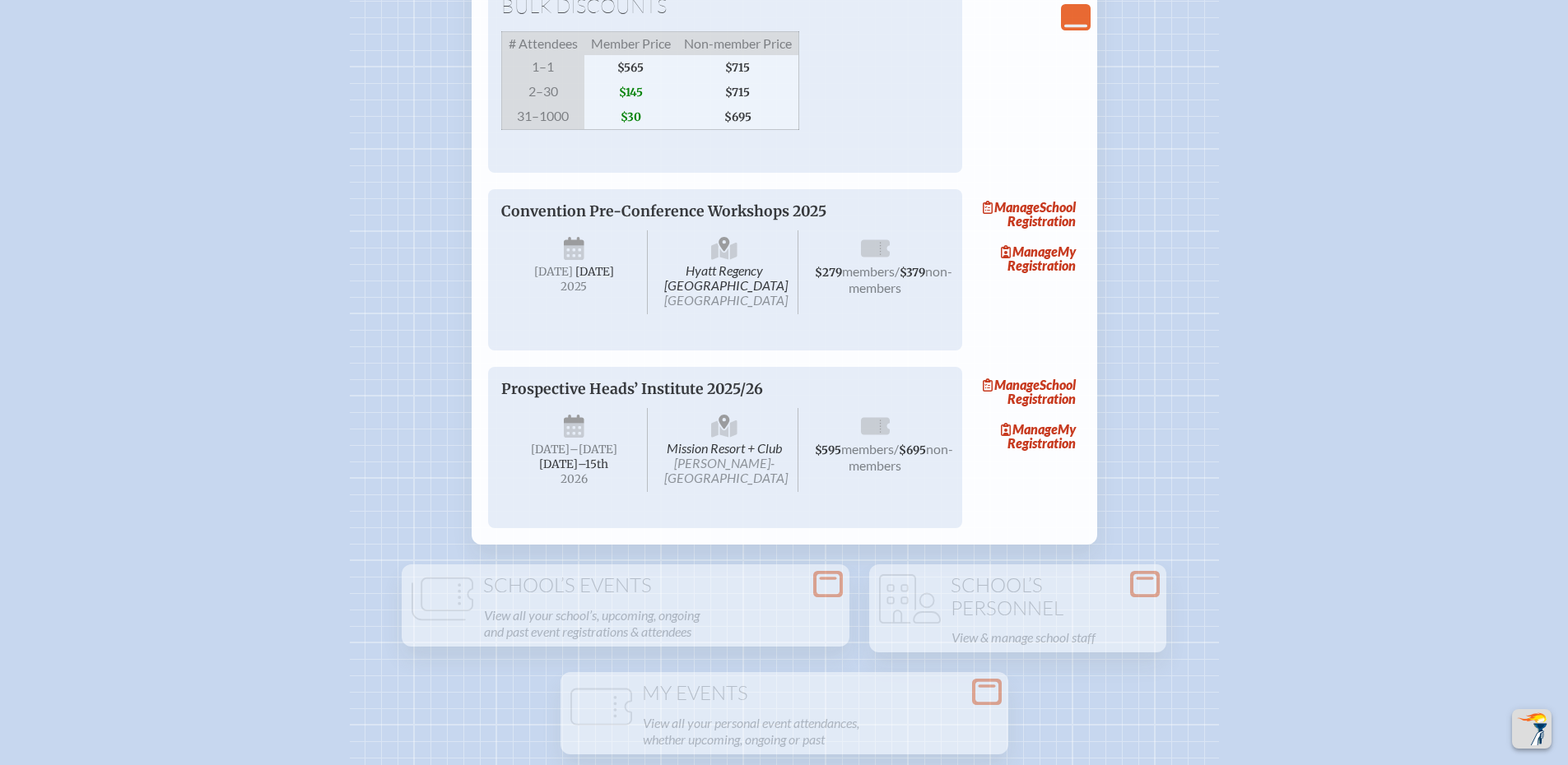
scroll to position [2716, 0]
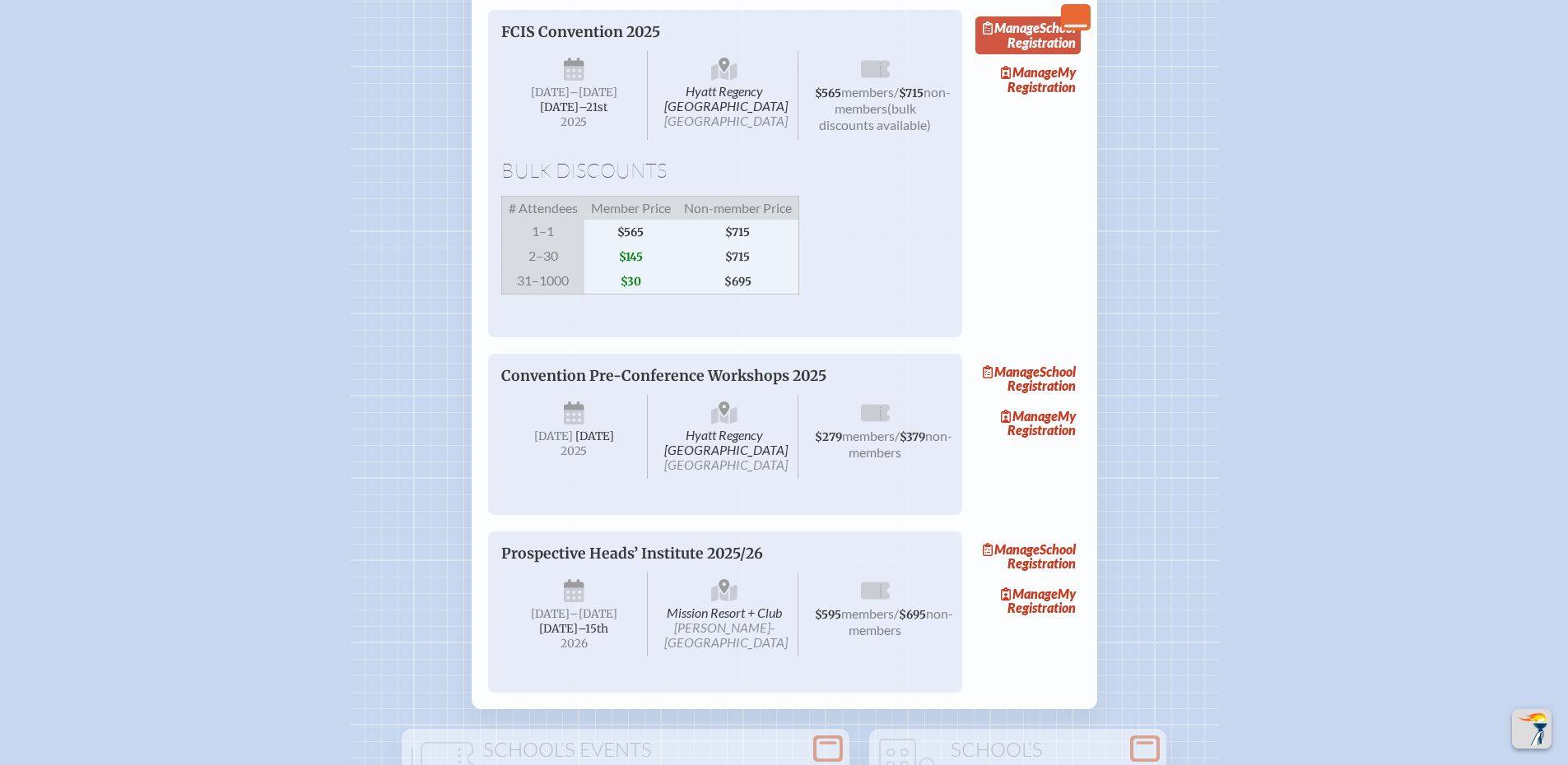
click at [1021, 54] on link "Manage School Registration" at bounding box center [1028, 35] width 105 height 38
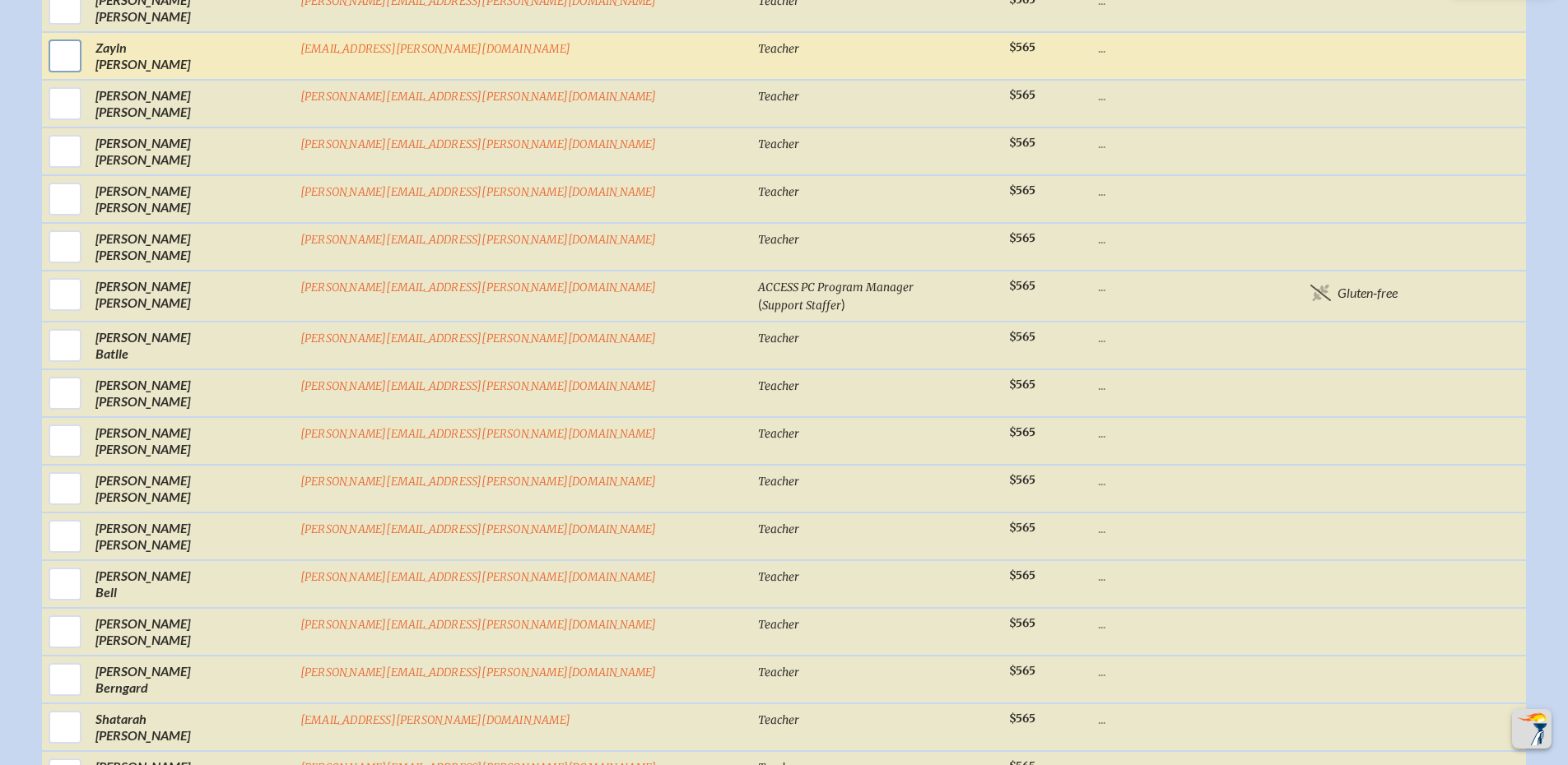
scroll to position [1317, 0]
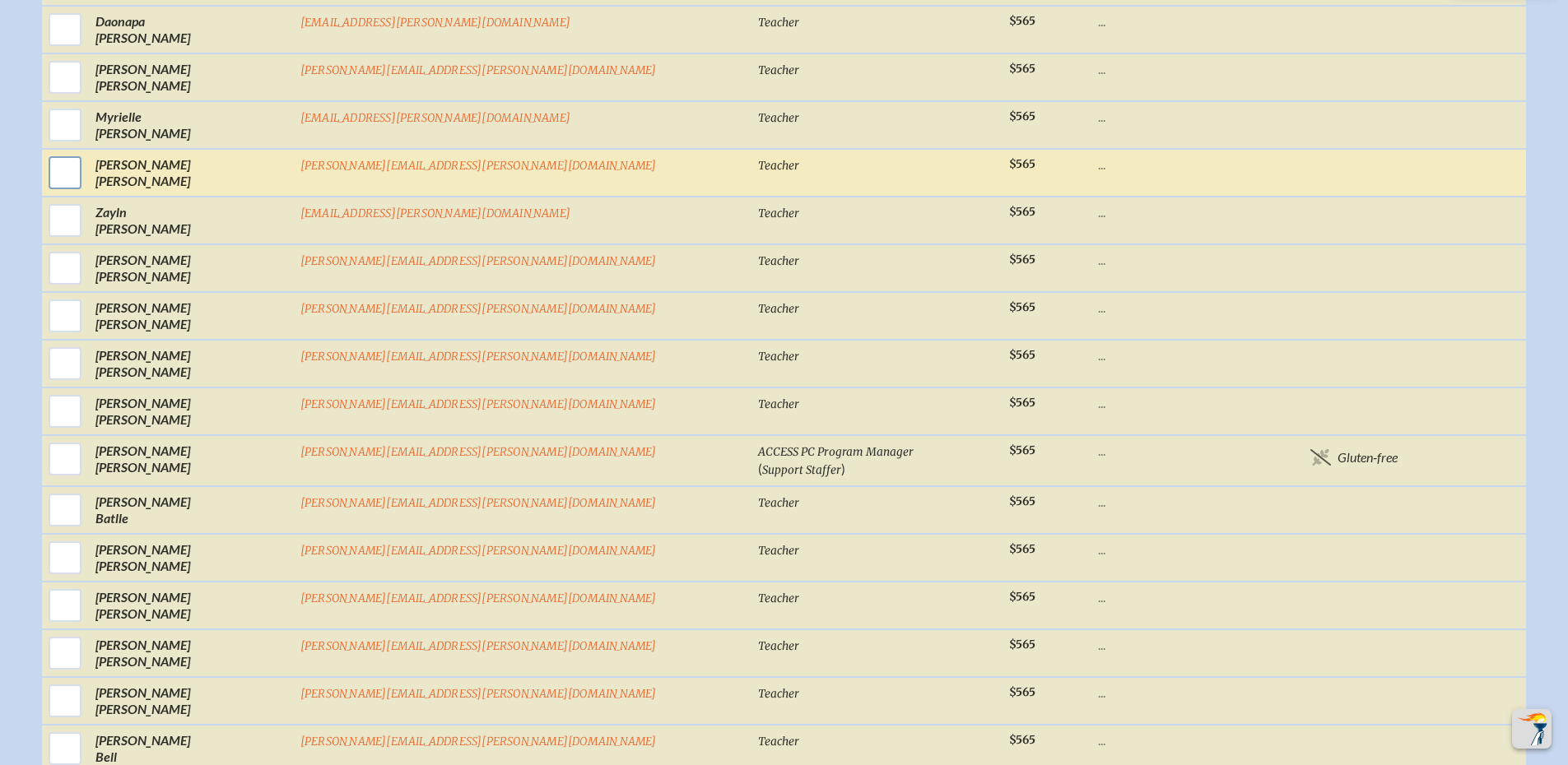
click at [85, 191] on input "checkbox" at bounding box center [64, 172] width 41 height 41
checkbox input "true"
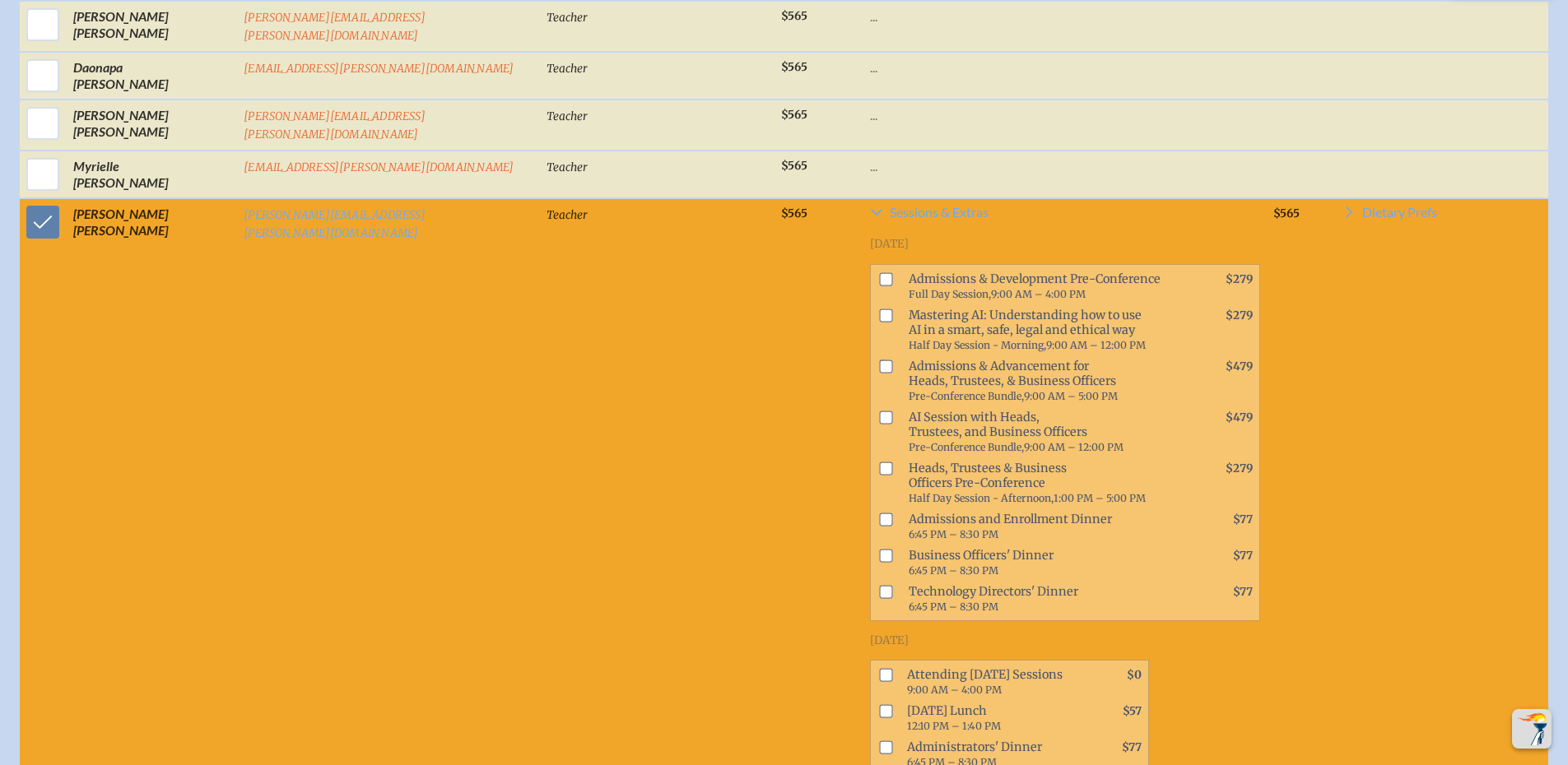
scroll to position [1337, 0]
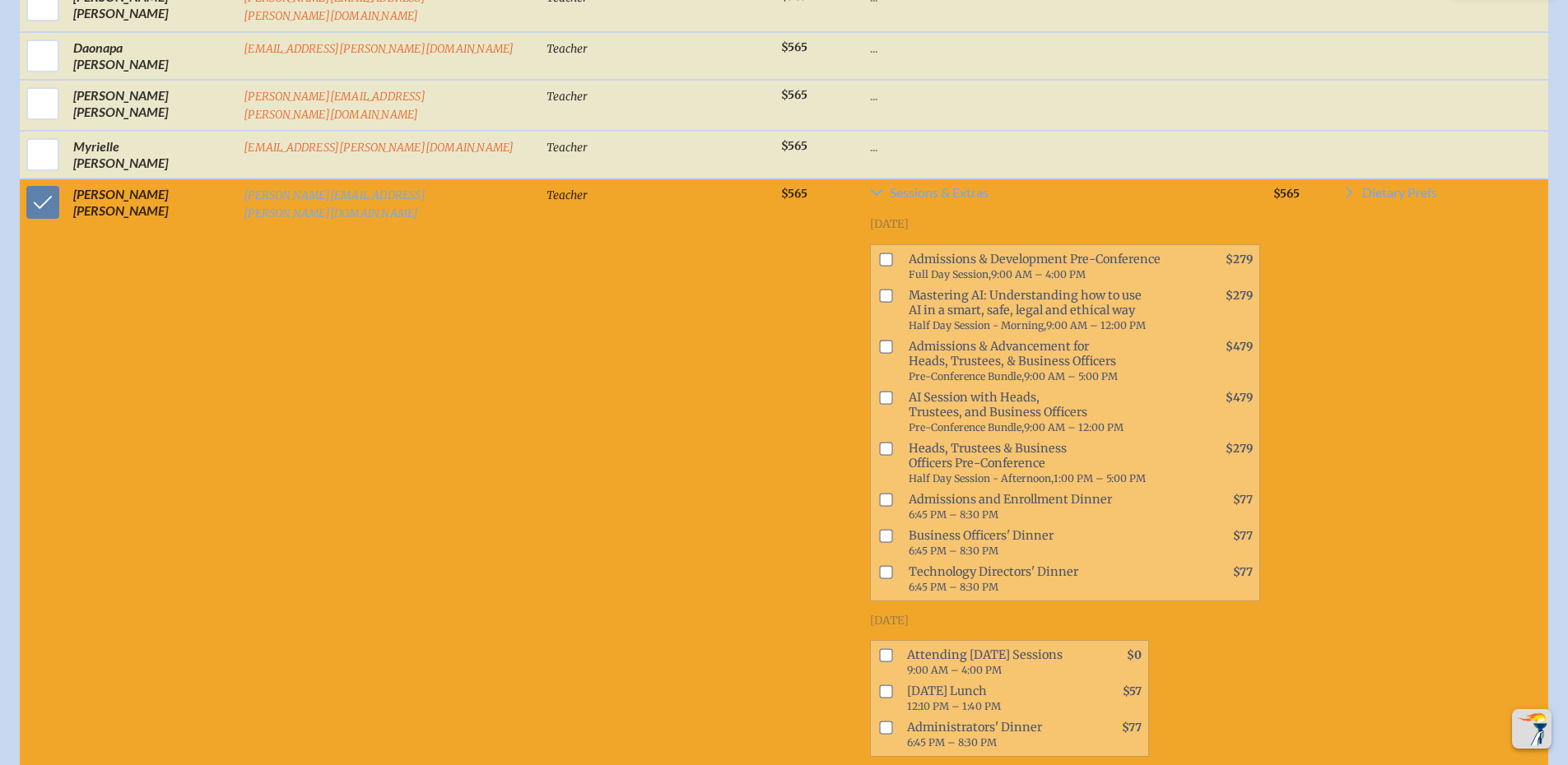
click at [879, 650] on input "checkbox" at bounding box center [886, 656] width 14 height 14
checkbox input "true"
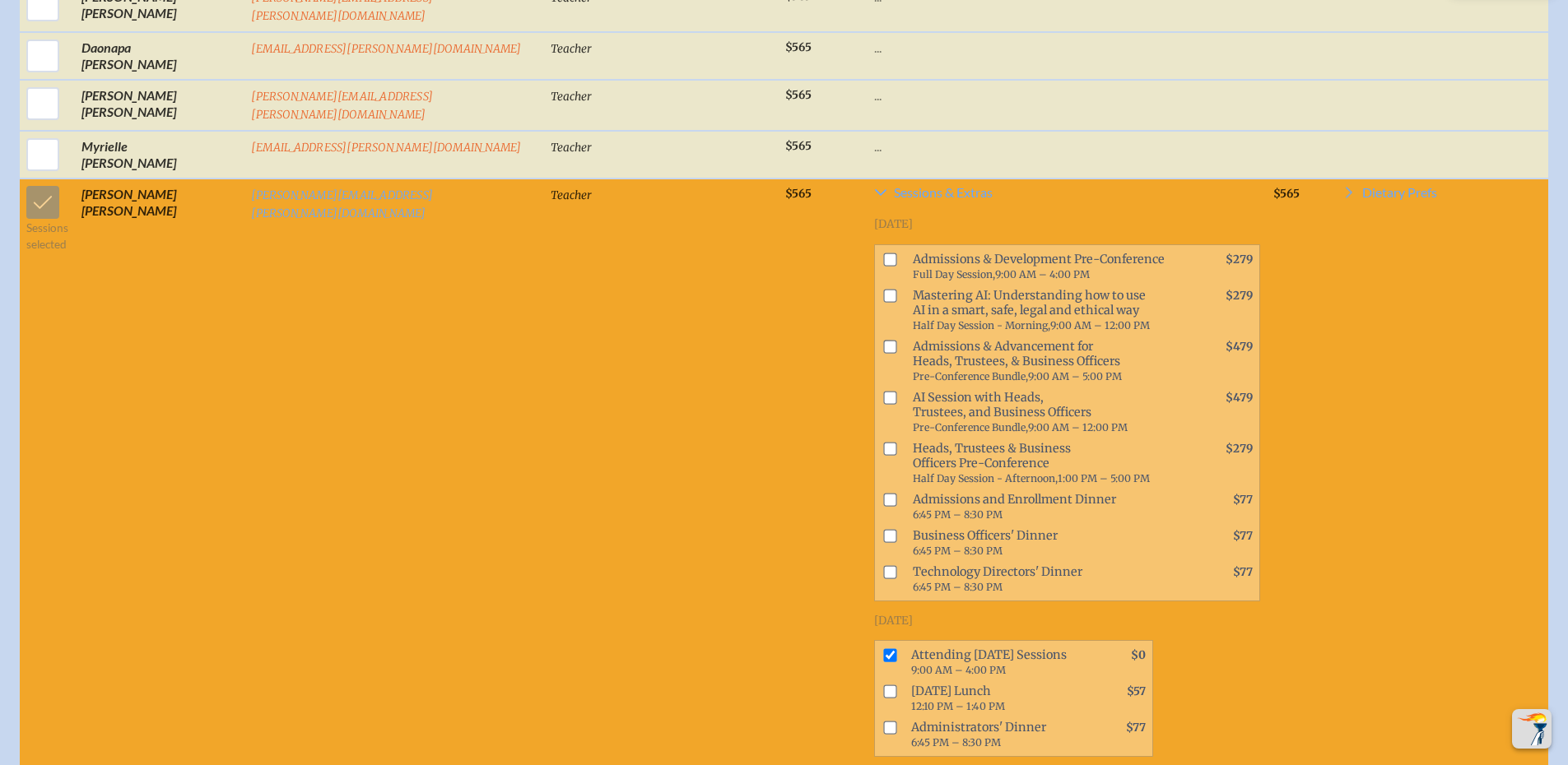
scroll to position [1666, 0]
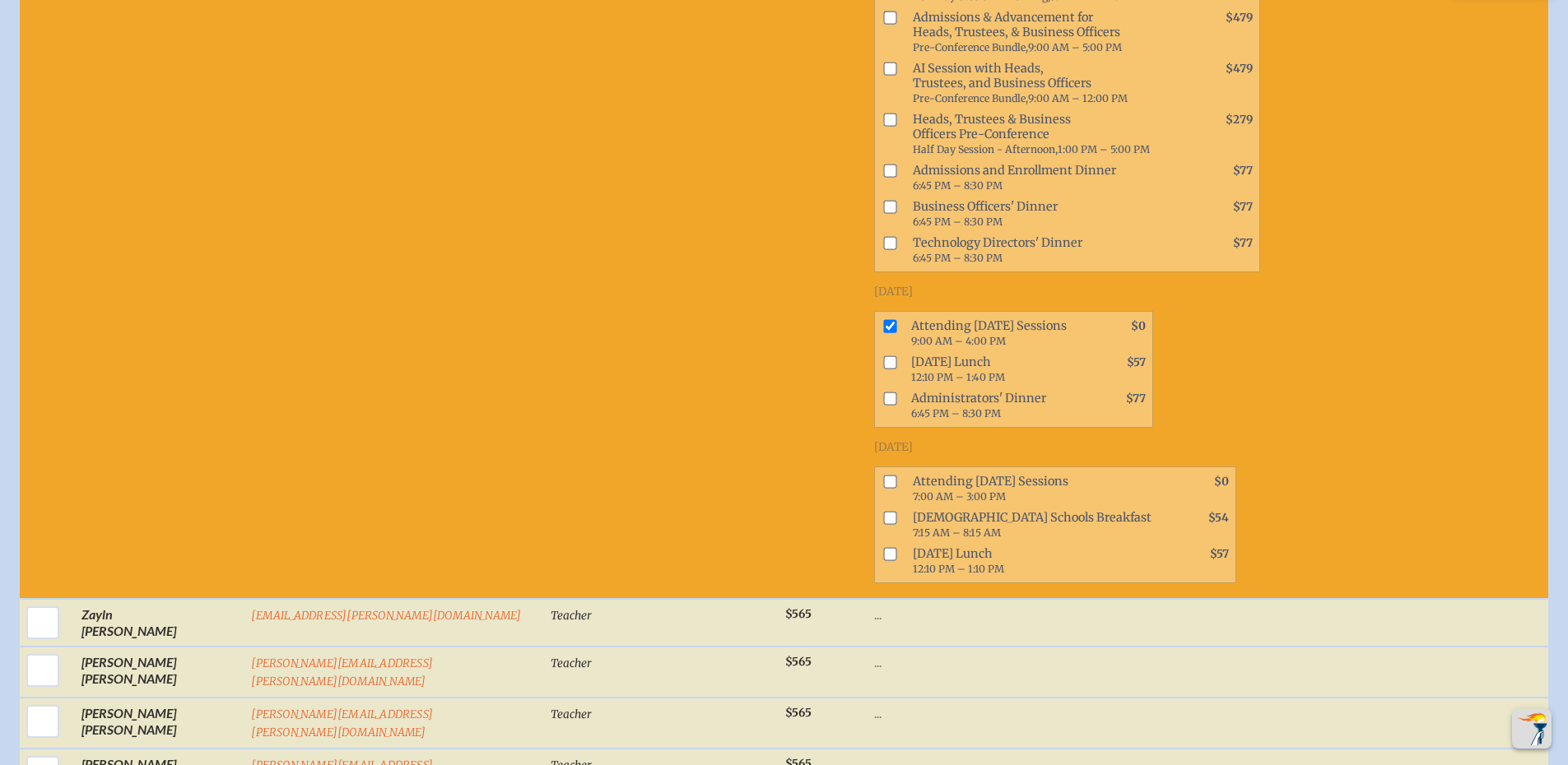
click at [883, 476] on input "checkbox" at bounding box center [889, 482] width 14 height 14
checkbox input "true"
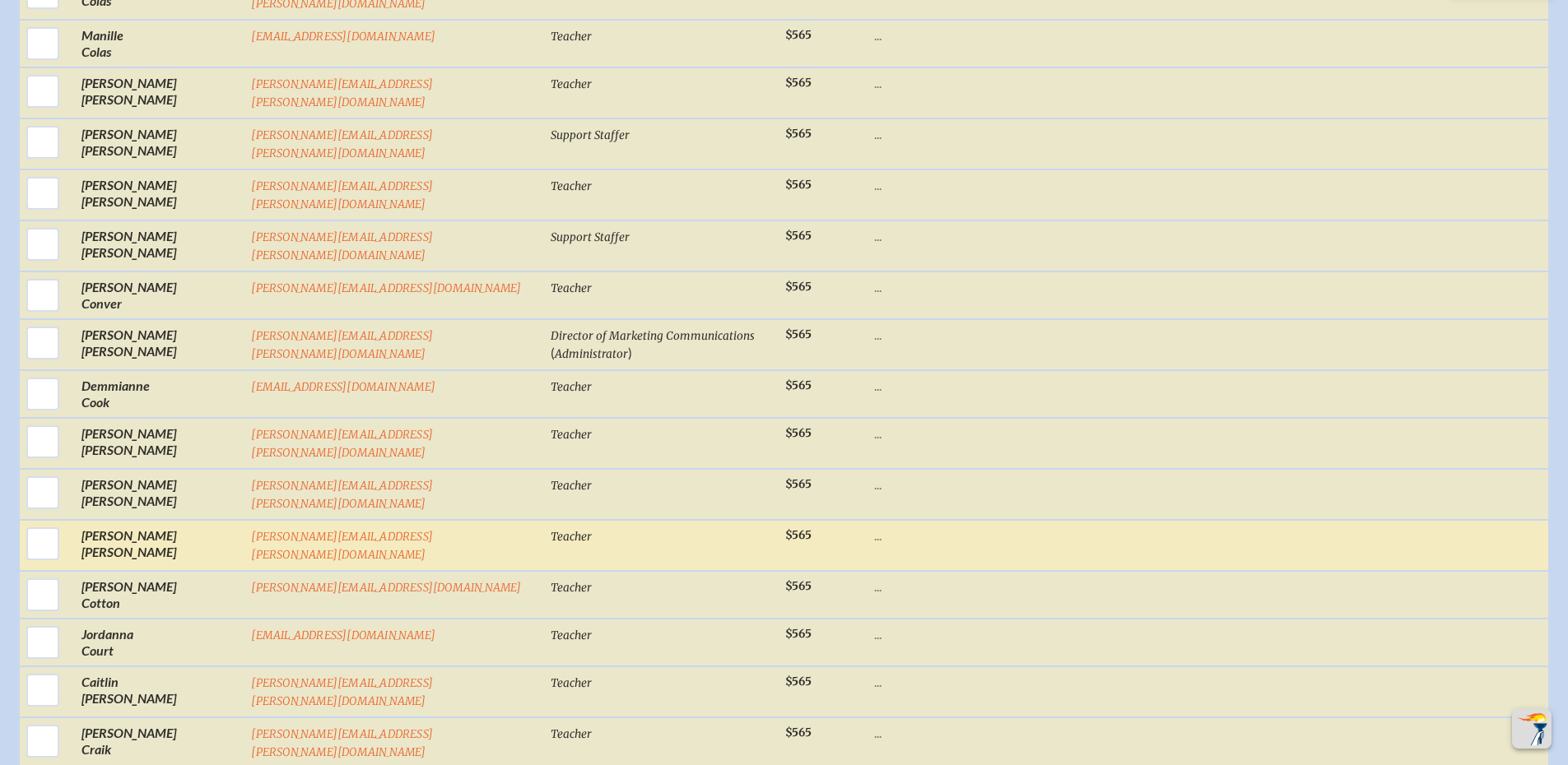
scroll to position [4932, 0]
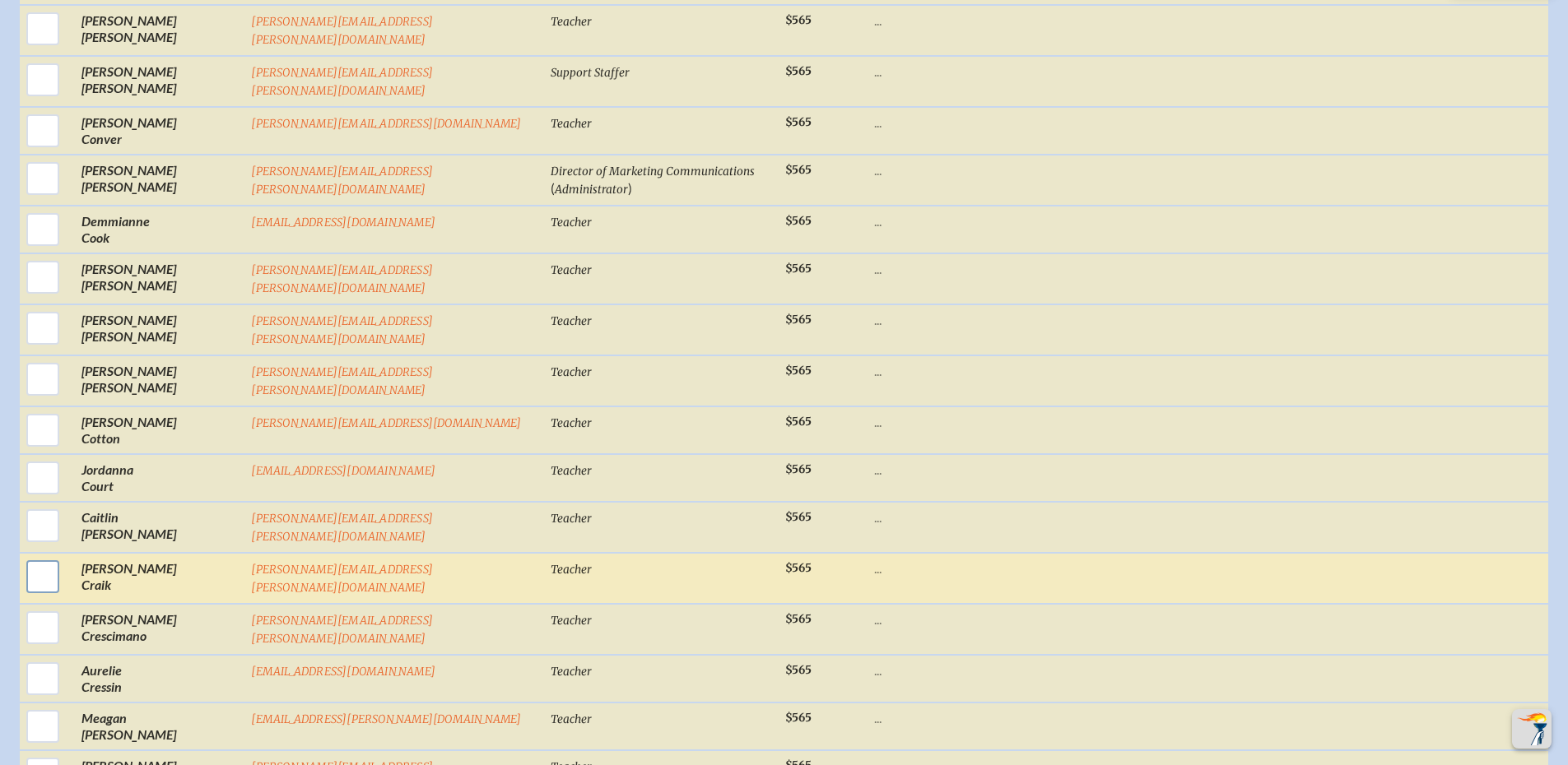
click at [40, 556] on input "checkbox" at bounding box center [42, 576] width 41 height 41
checkbox input "true"
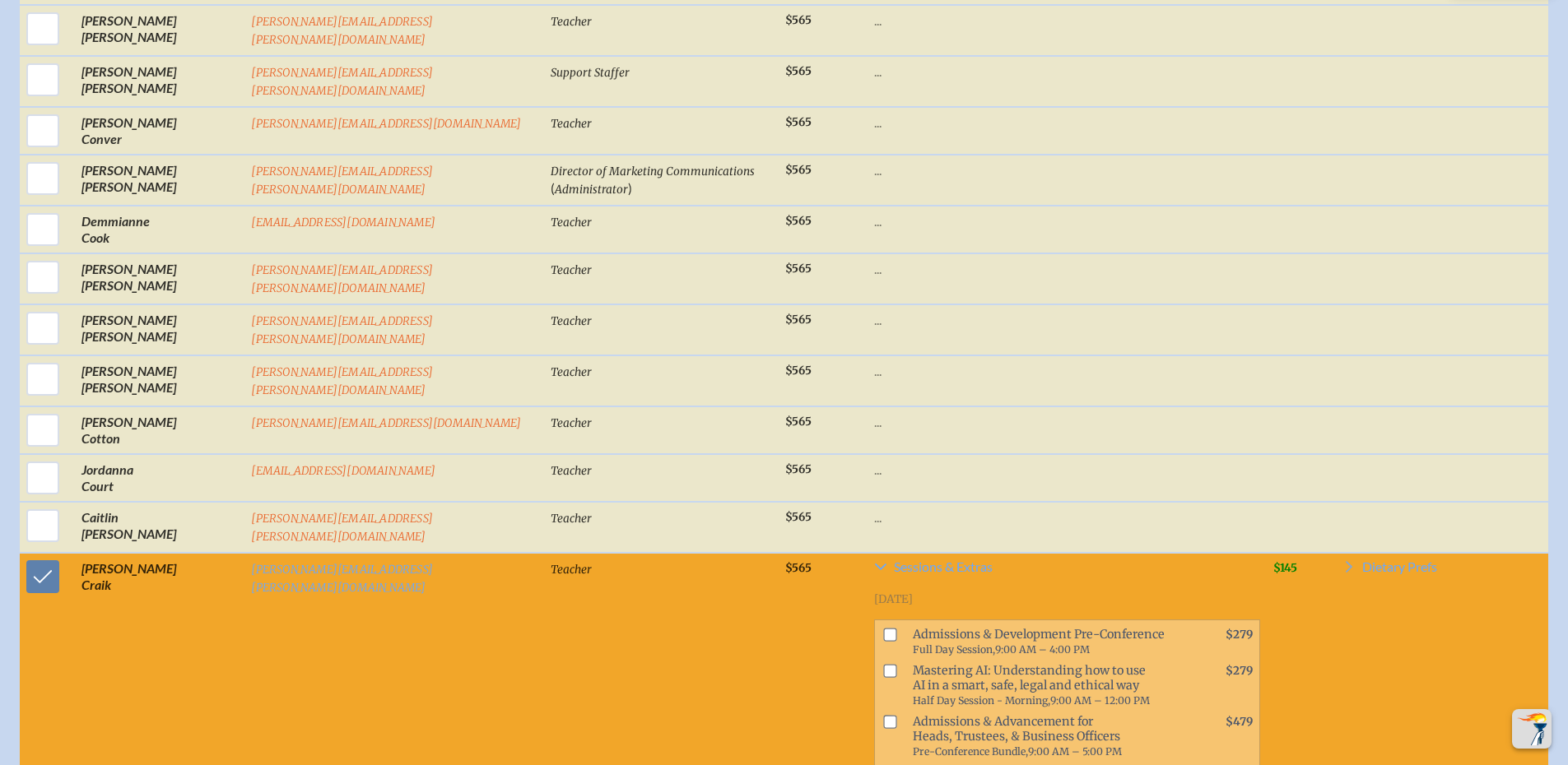
scroll to position [5343, 0]
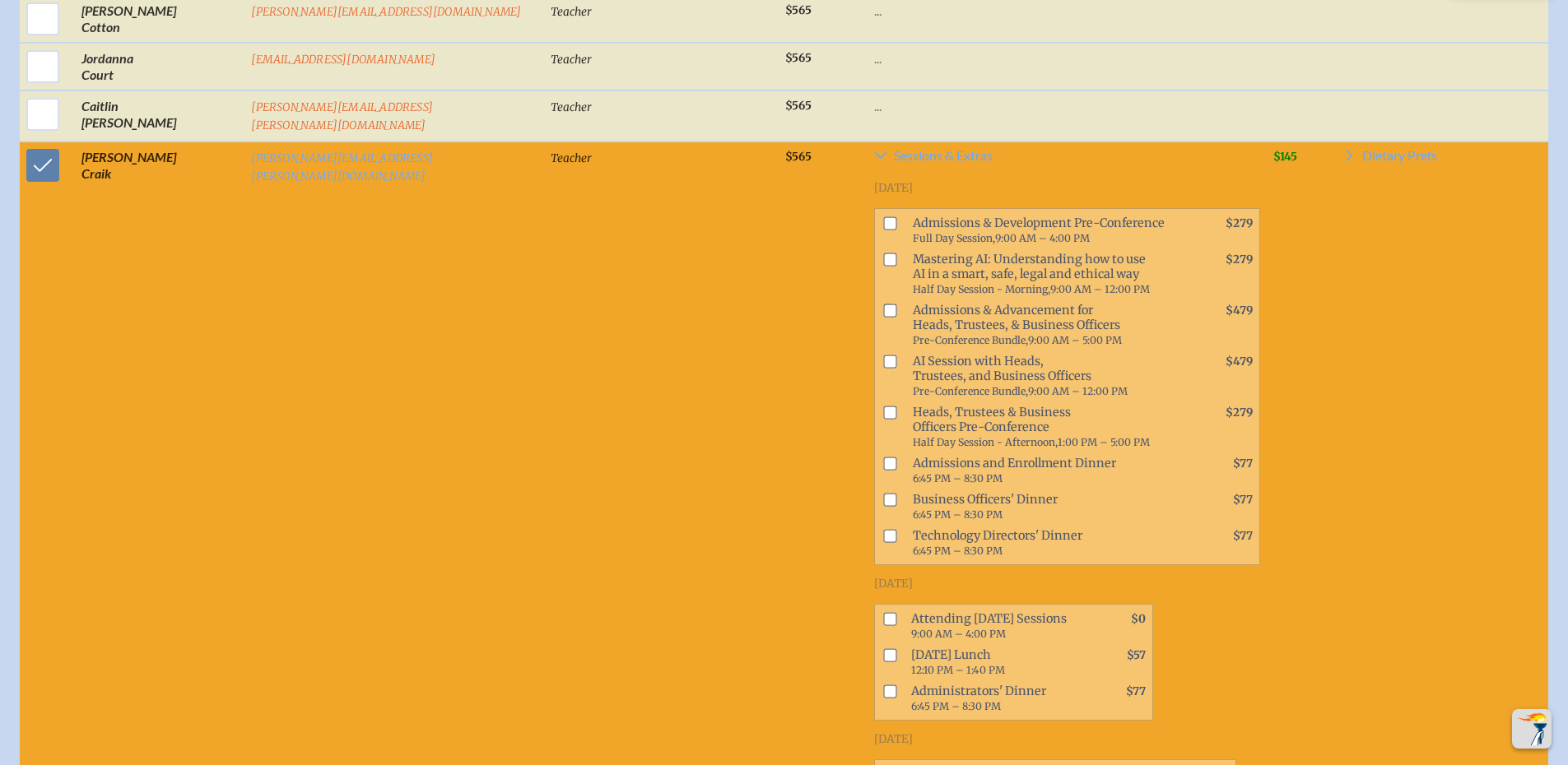
click at [883, 613] on input "checkbox" at bounding box center [889, 619] width 14 height 14
checkbox input "true"
click at [883, 768] on input "checkbox" at bounding box center [889, 774] width 14 height 14
checkbox input "true"
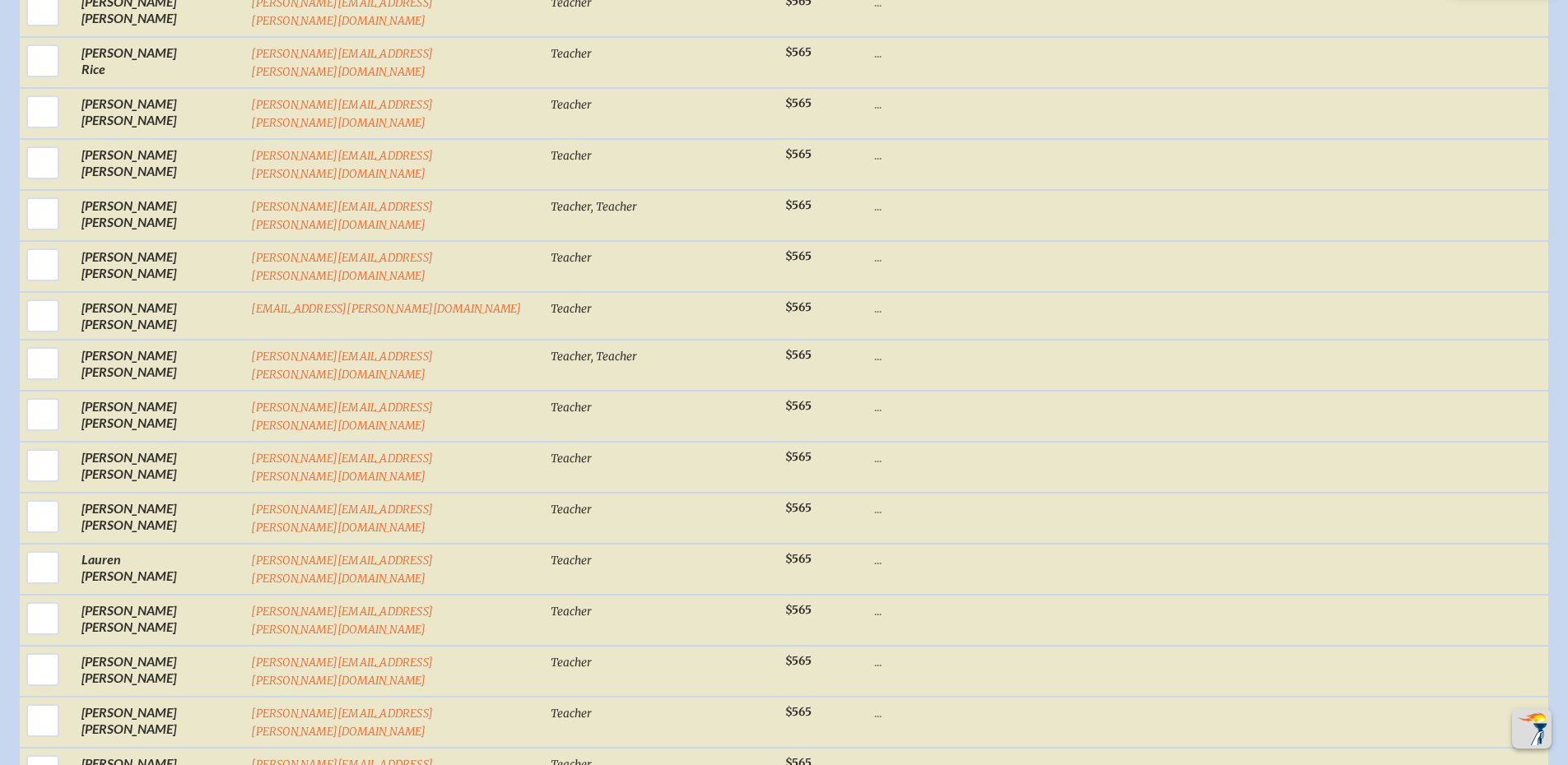
scroll to position [19176, 0]
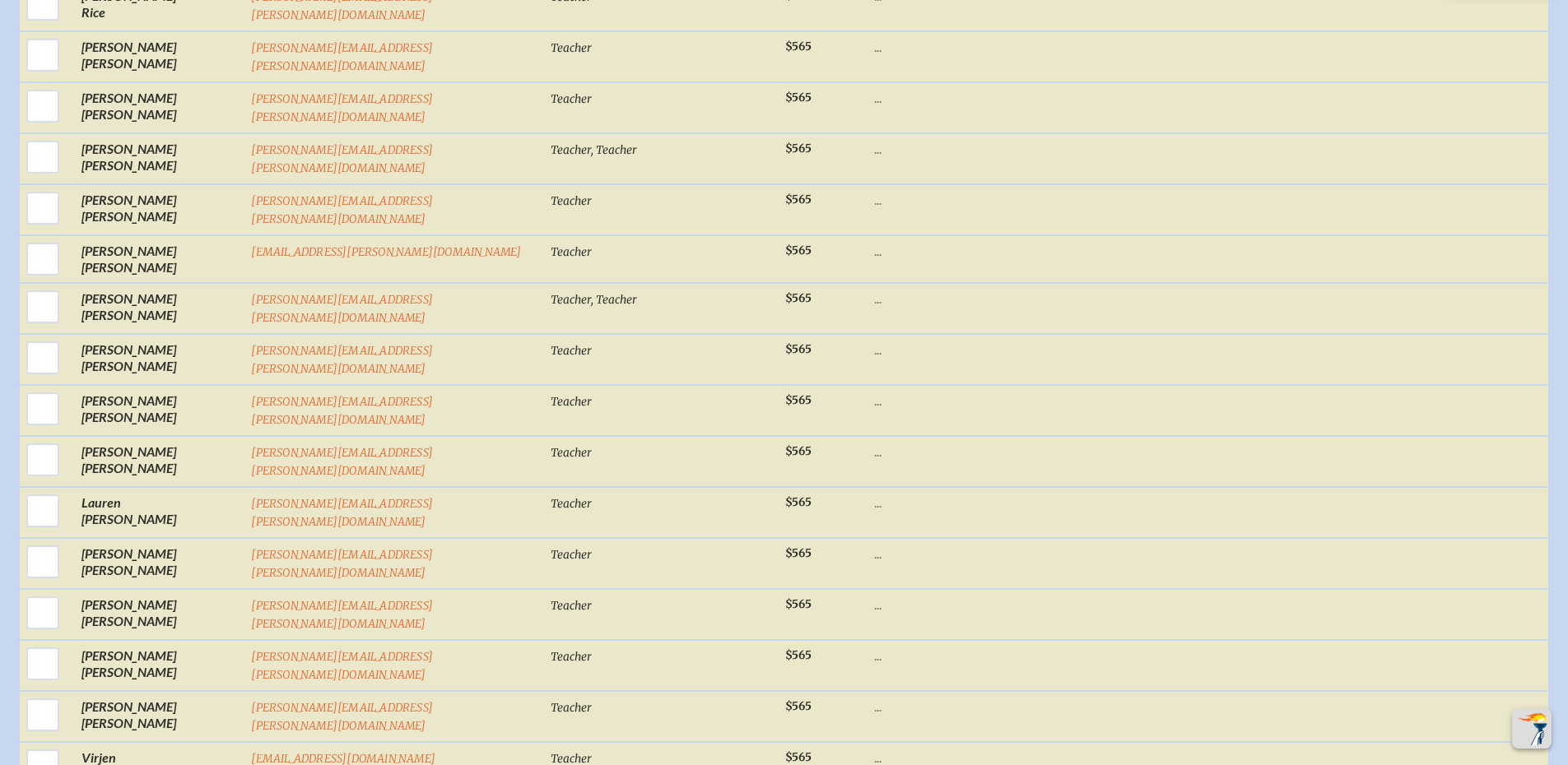
checkbox input "true"
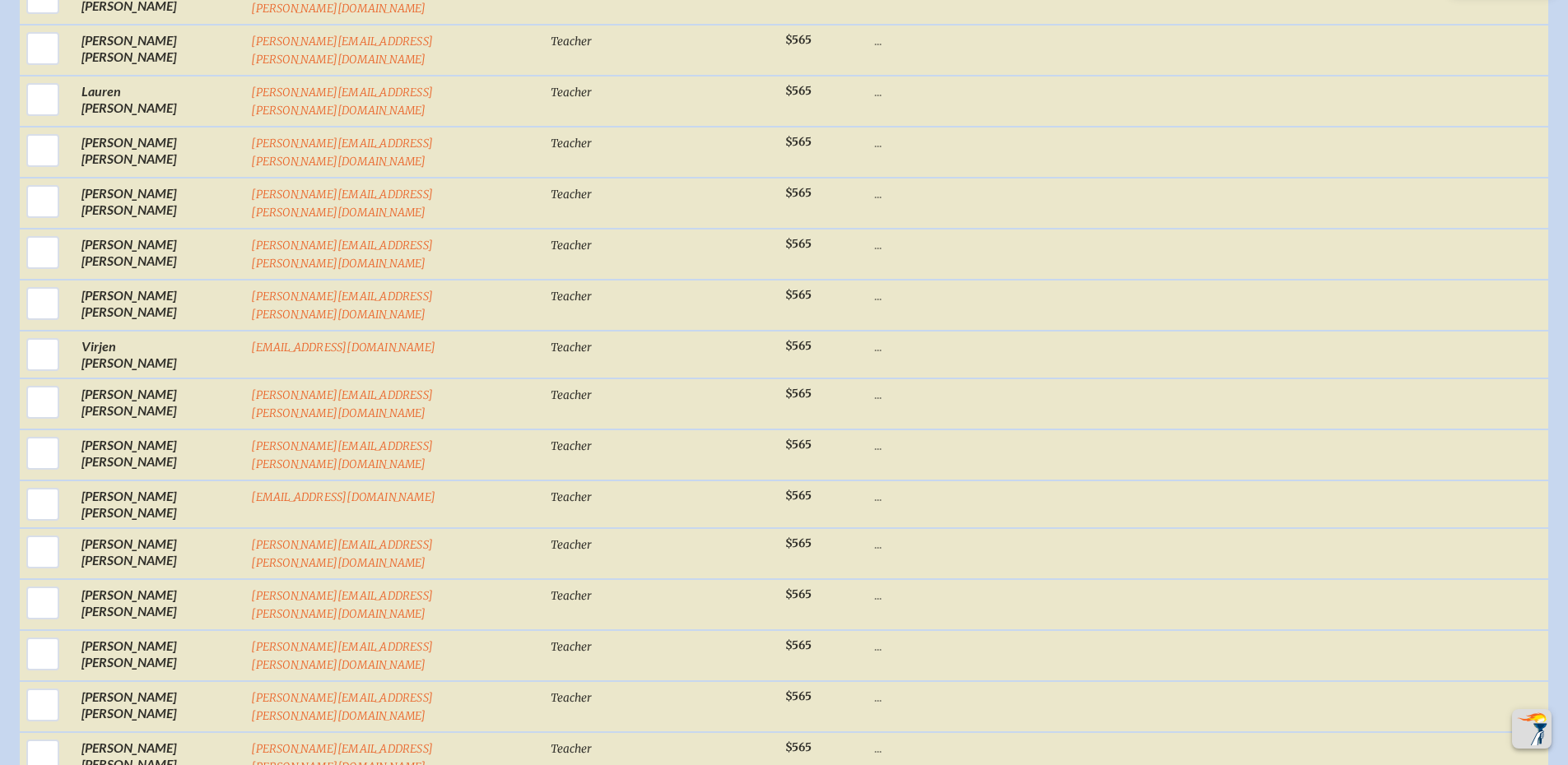
checkbox input "true"
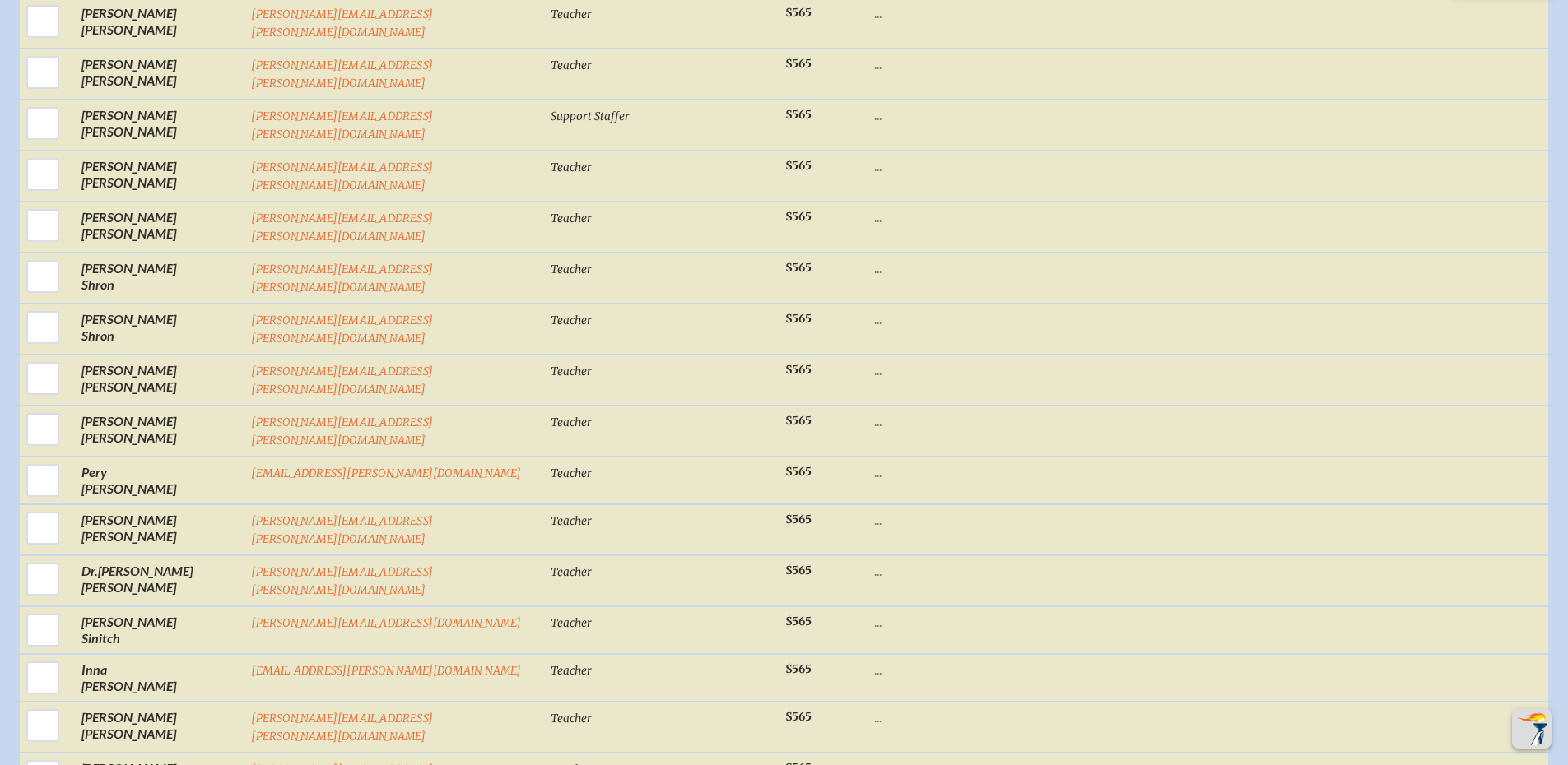
scroll to position [21207, 0]
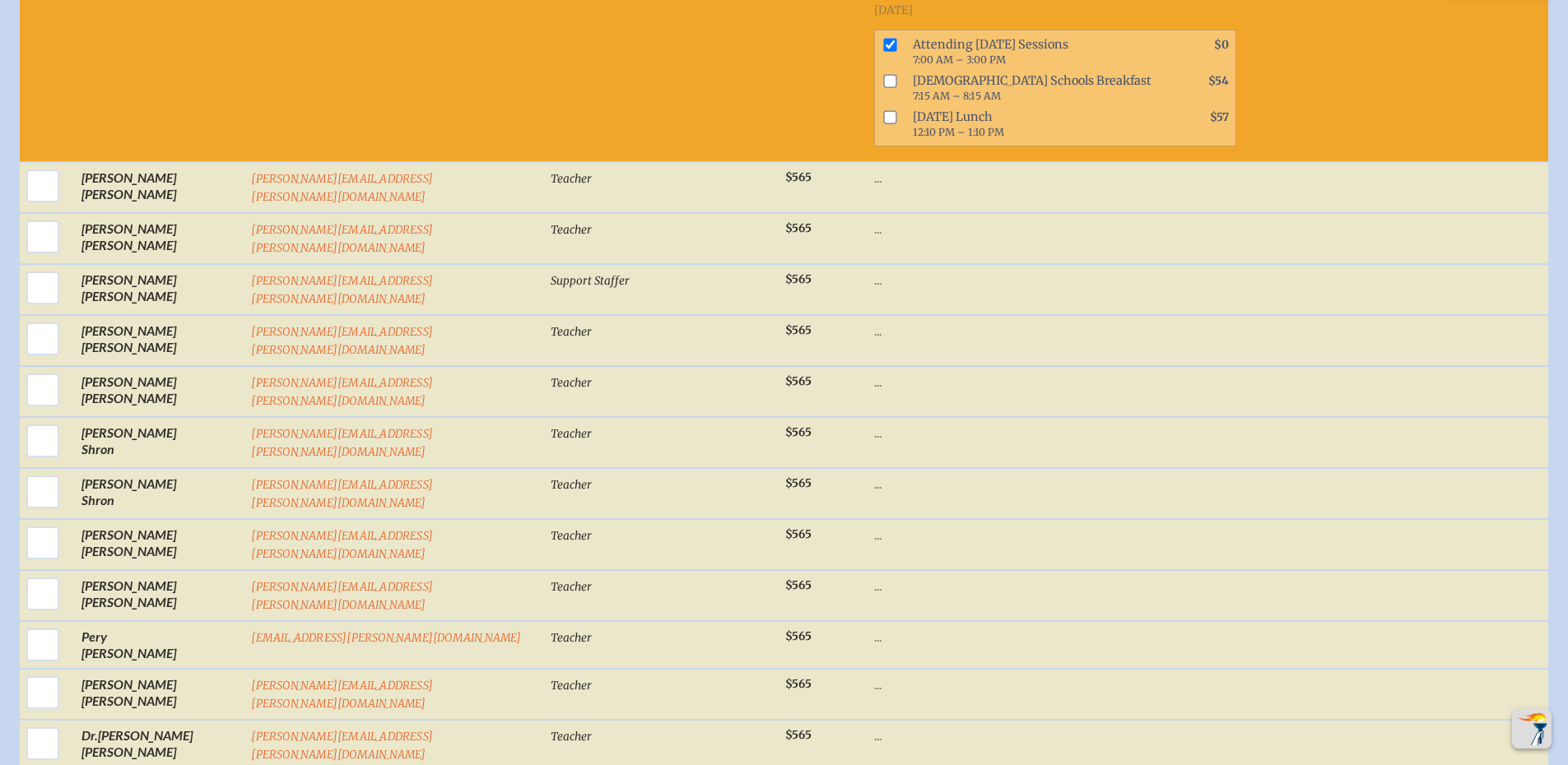
drag, startPoint x: 49, startPoint y: 140, endPoint x: 92, endPoint y: 140, distance: 43.0
checkbox input "true"
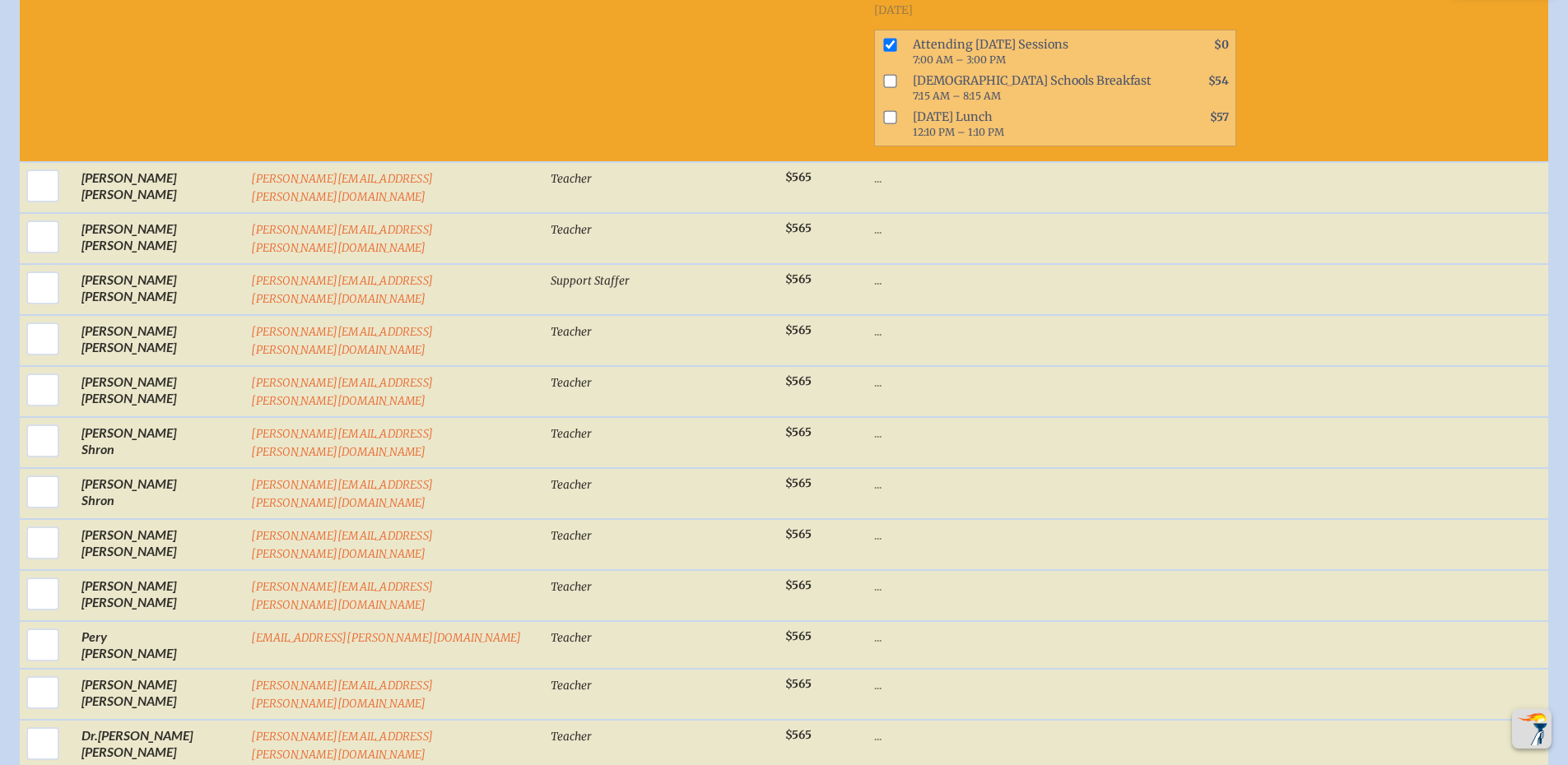
checkbox input "true"
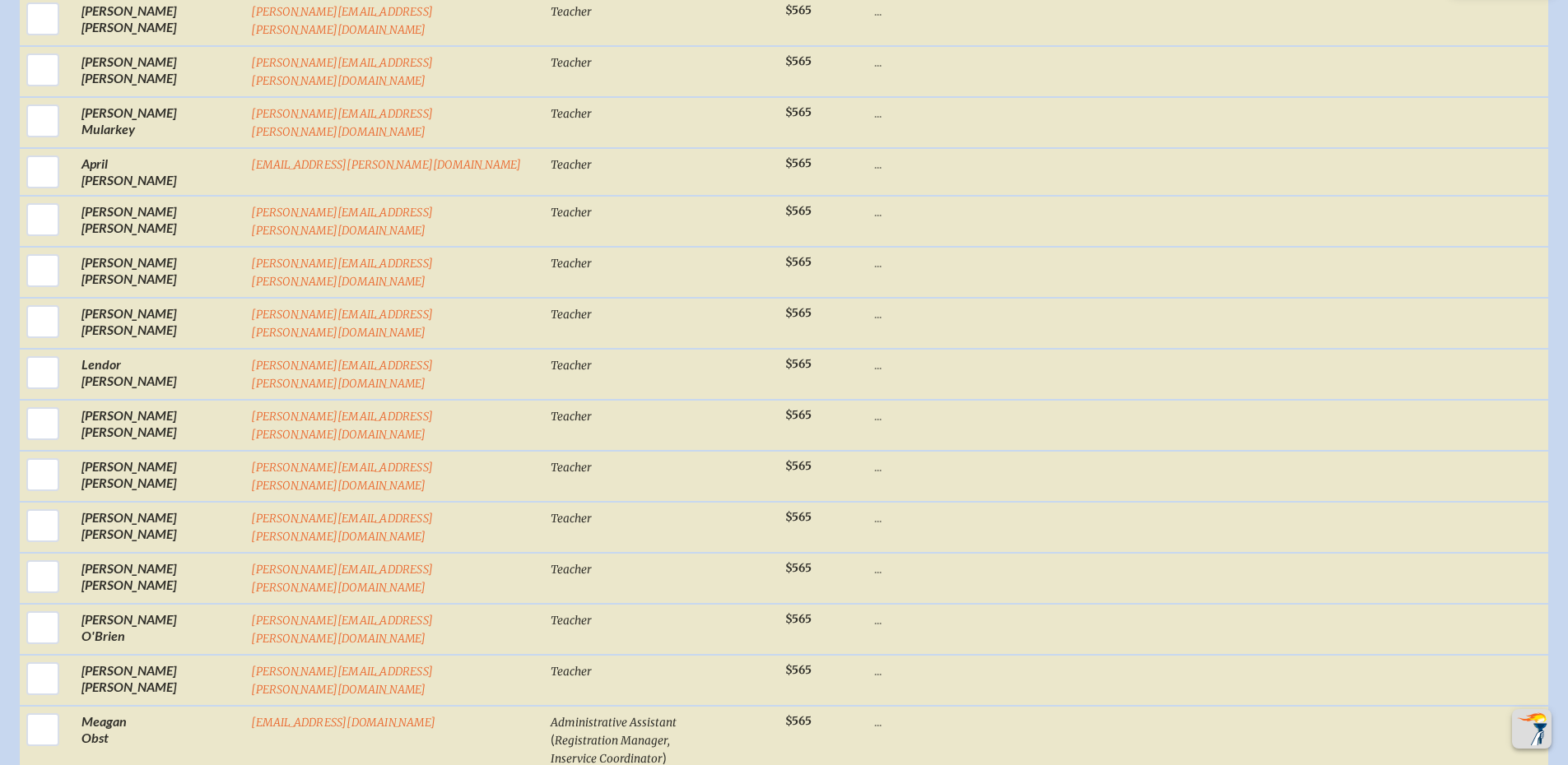
scroll to position [15692, 0]
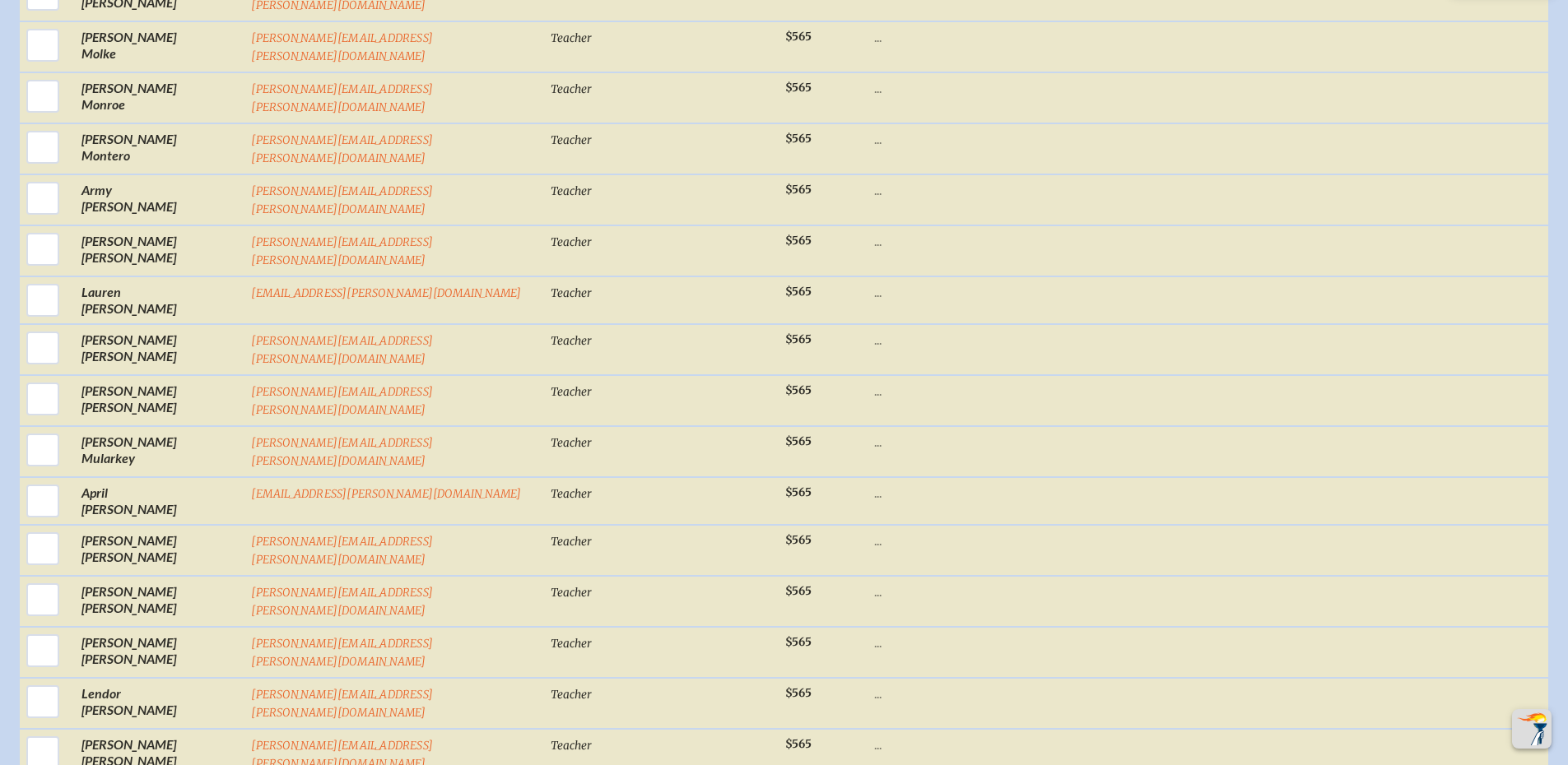
drag, startPoint x: 37, startPoint y: 358, endPoint x: 248, endPoint y: 345, distance: 211.4
checkbox input "true"
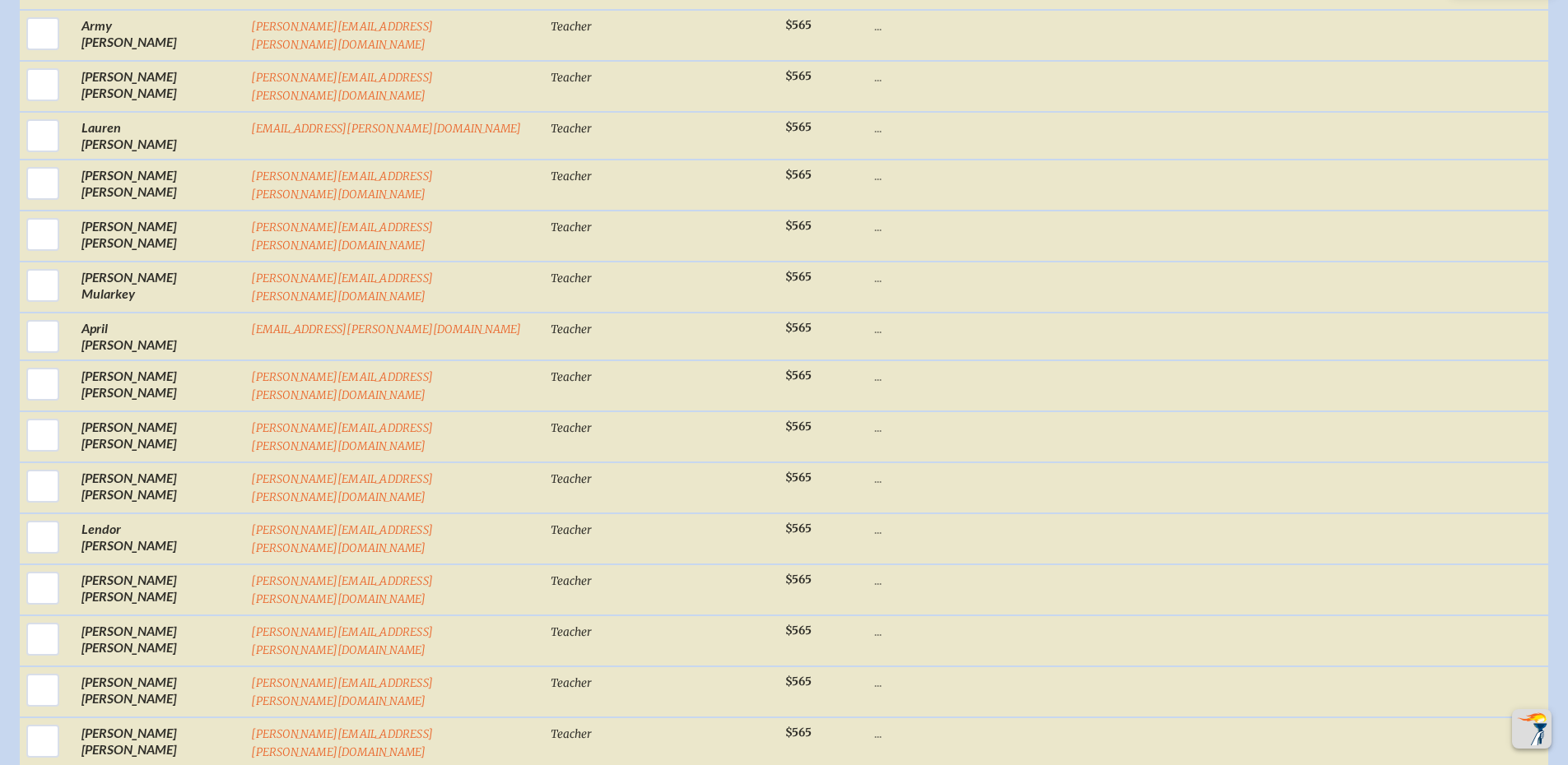
scroll to position [15940, 0]
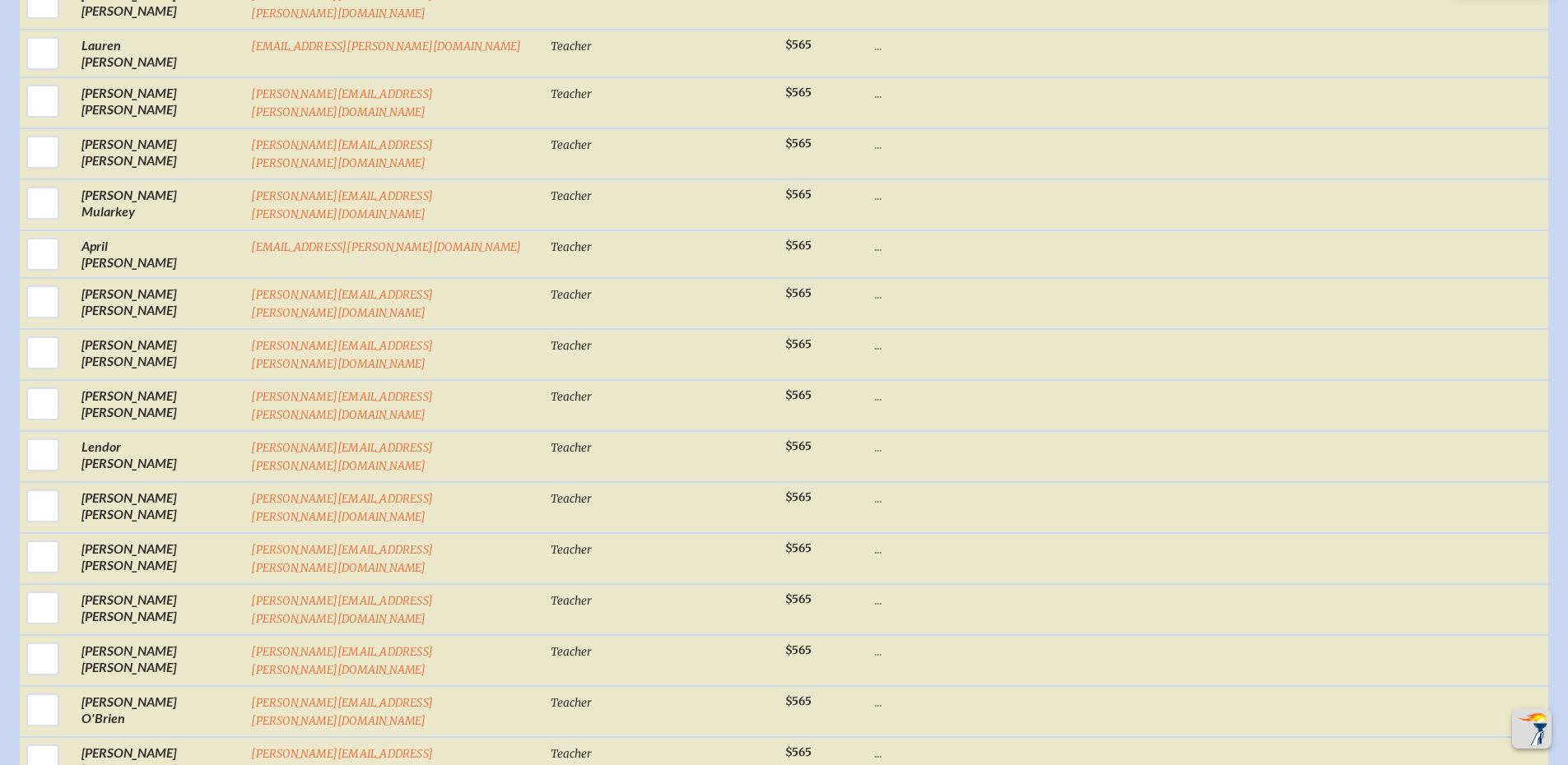
checkbox input "true"
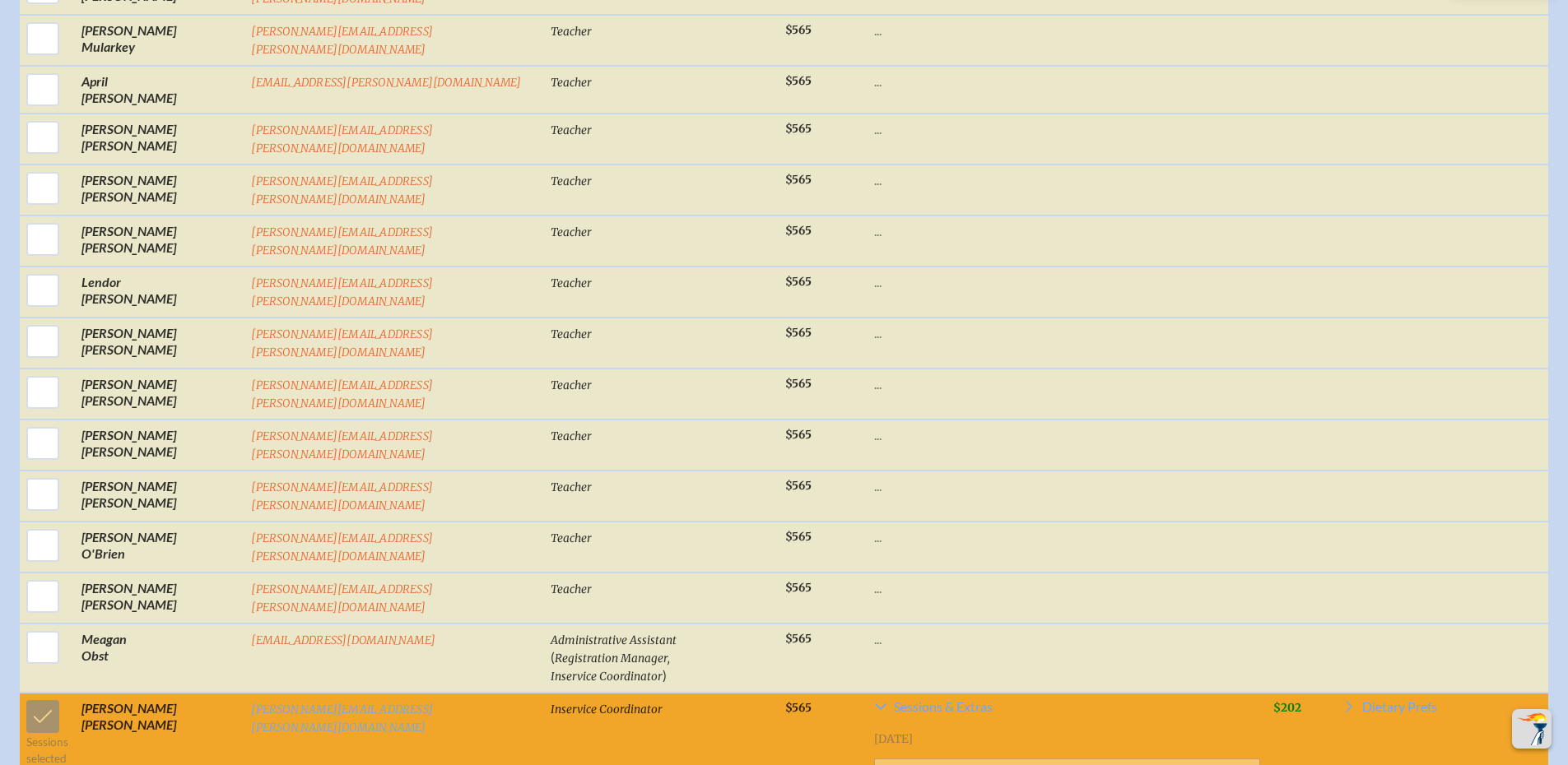
checkbox input "true"
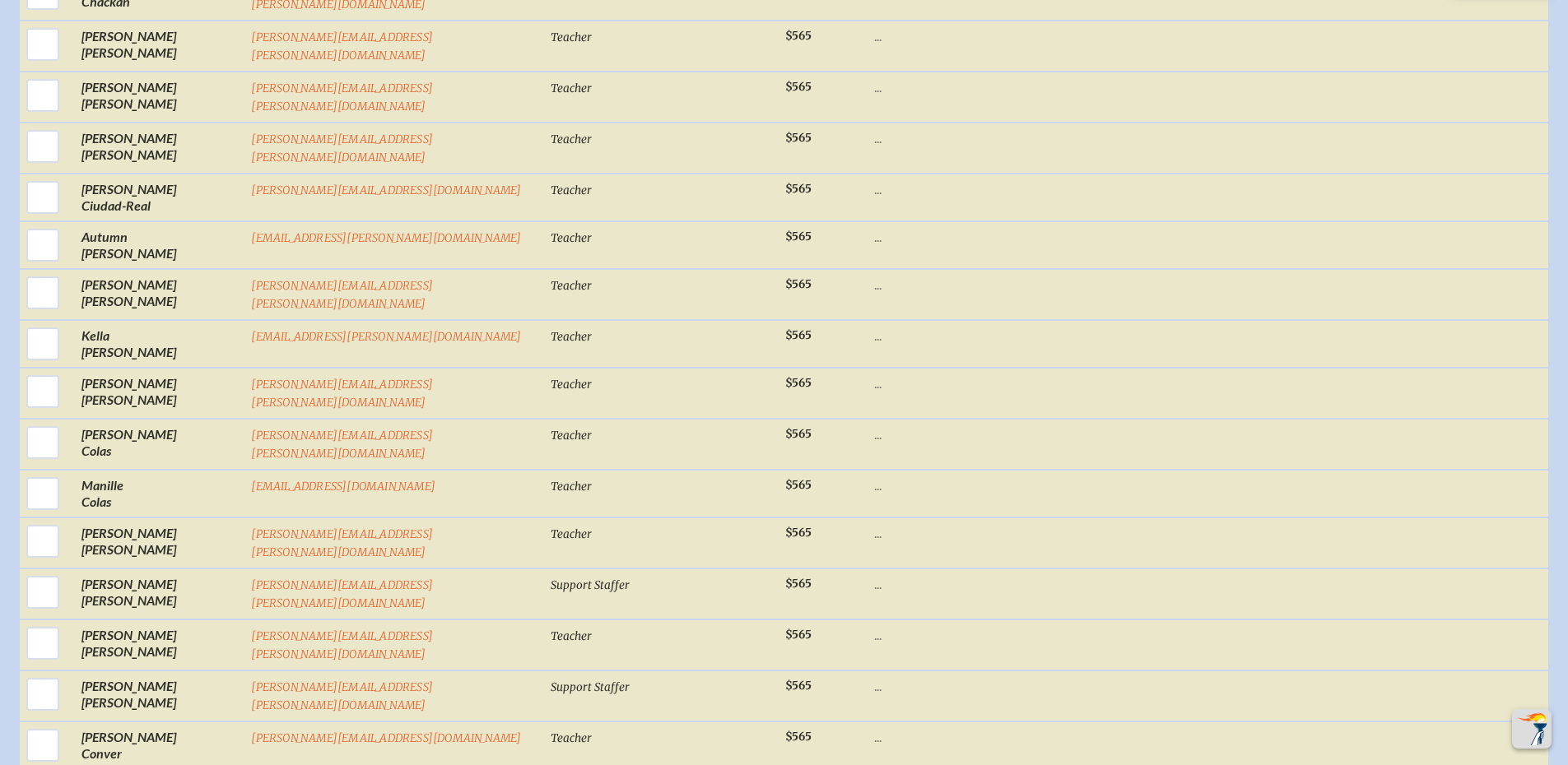
scroll to position [4225, 0]
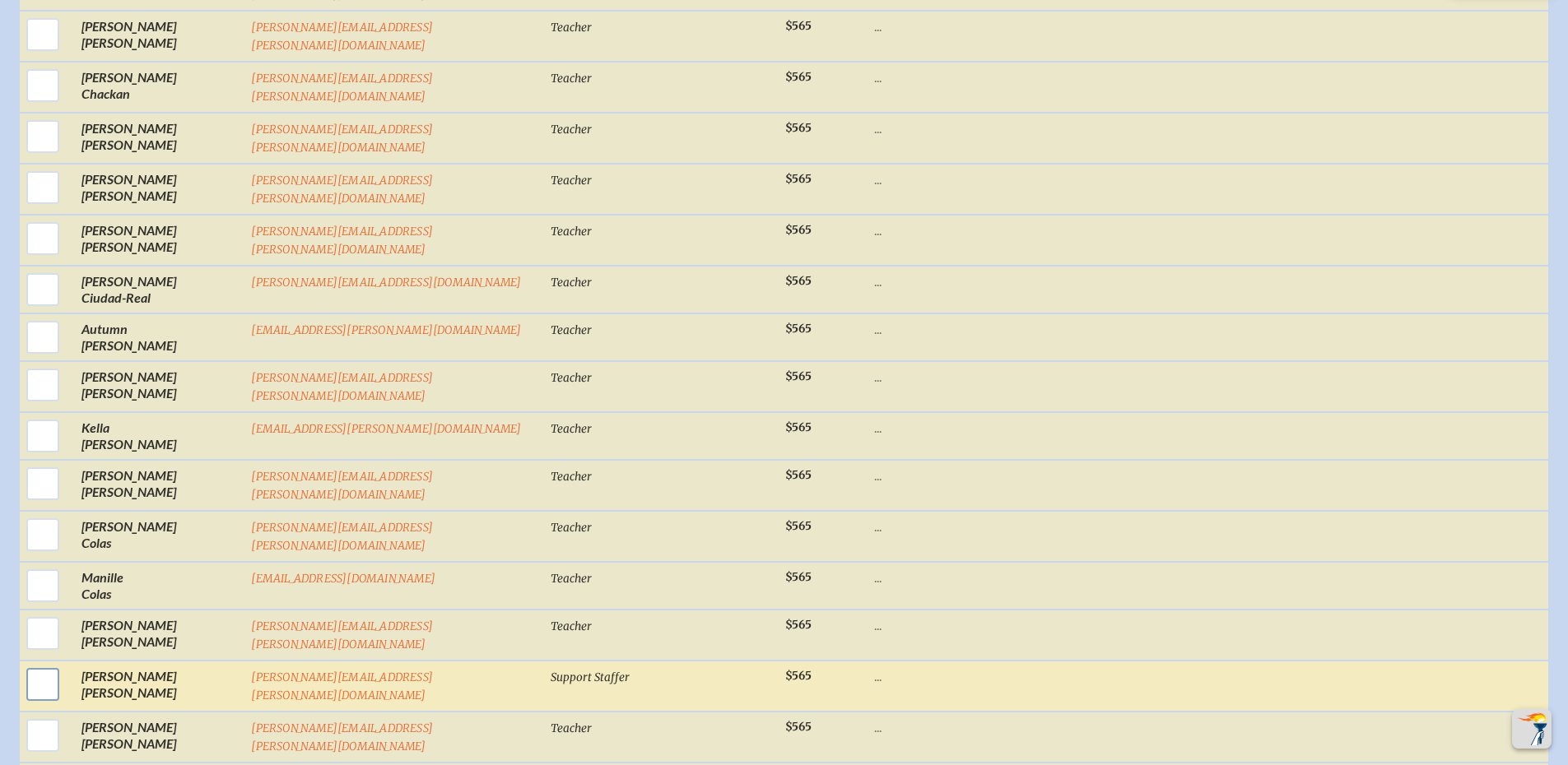
click at [44, 664] on input "checkbox" at bounding box center [42, 684] width 41 height 41
checkbox input "true"
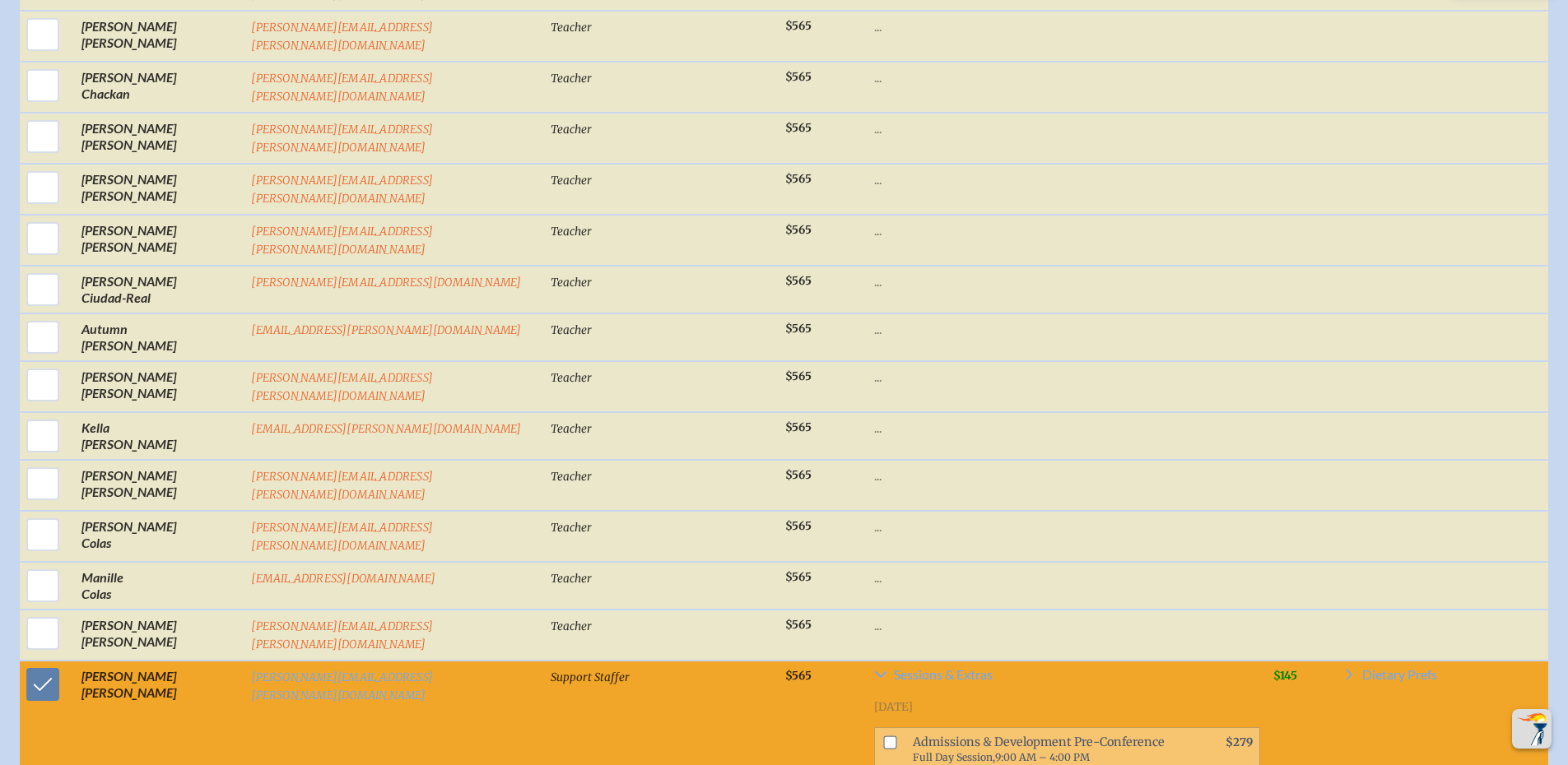
scroll to position [4554, 0]
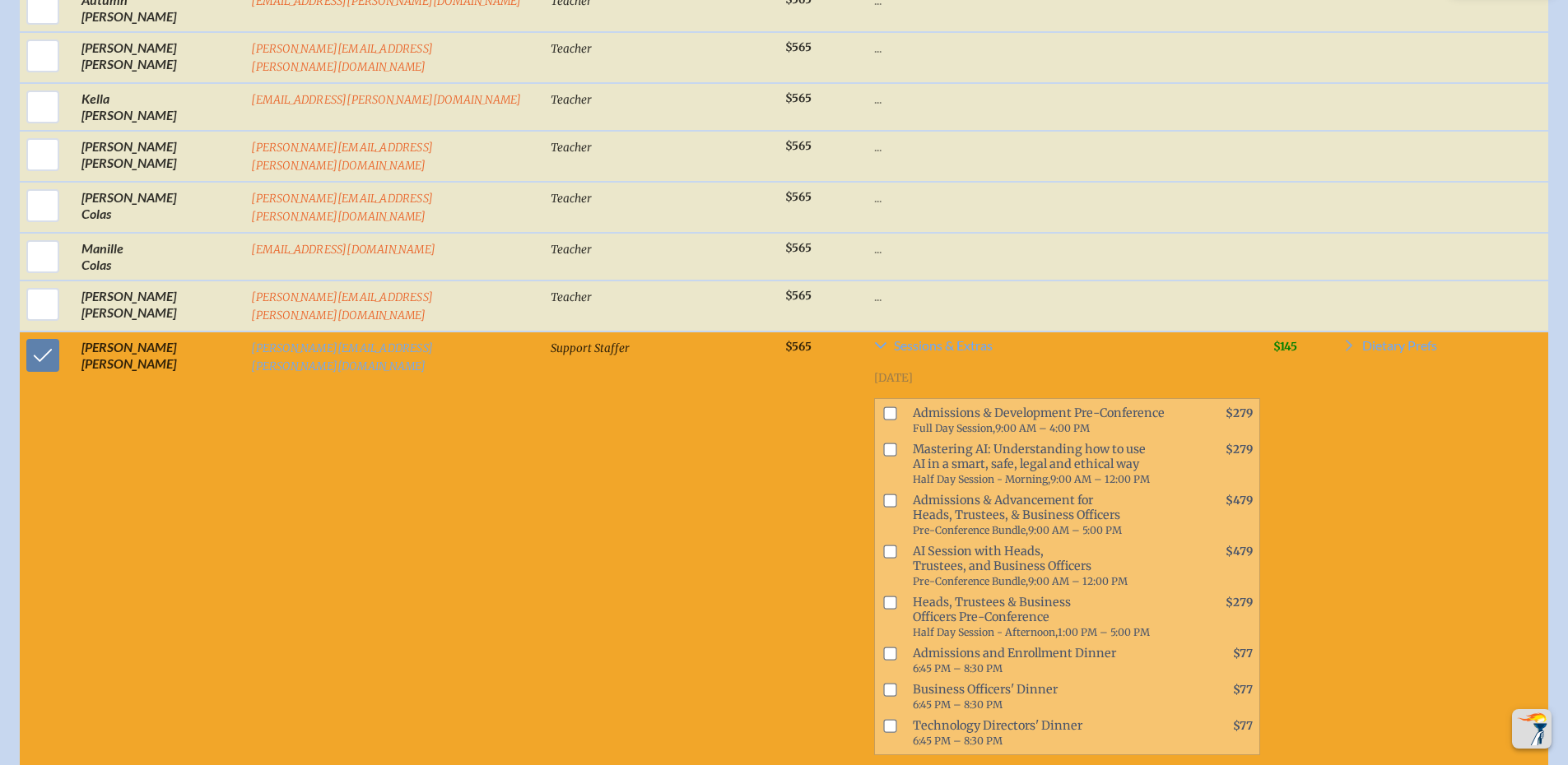
checkbox input "true"
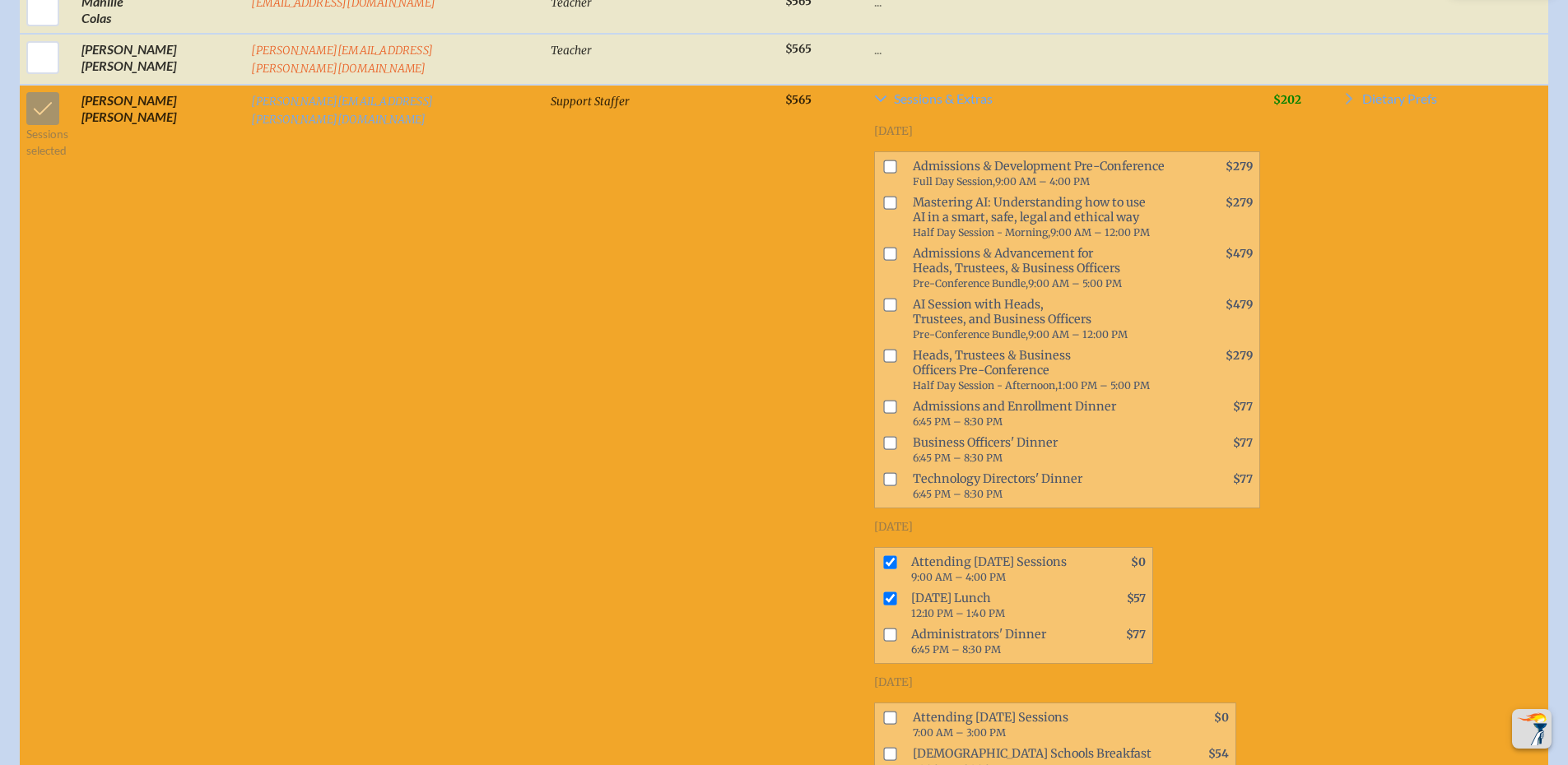
click at [883, 711] on input "checkbox" at bounding box center [889, 718] width 14 height 14
checkbox input "true"
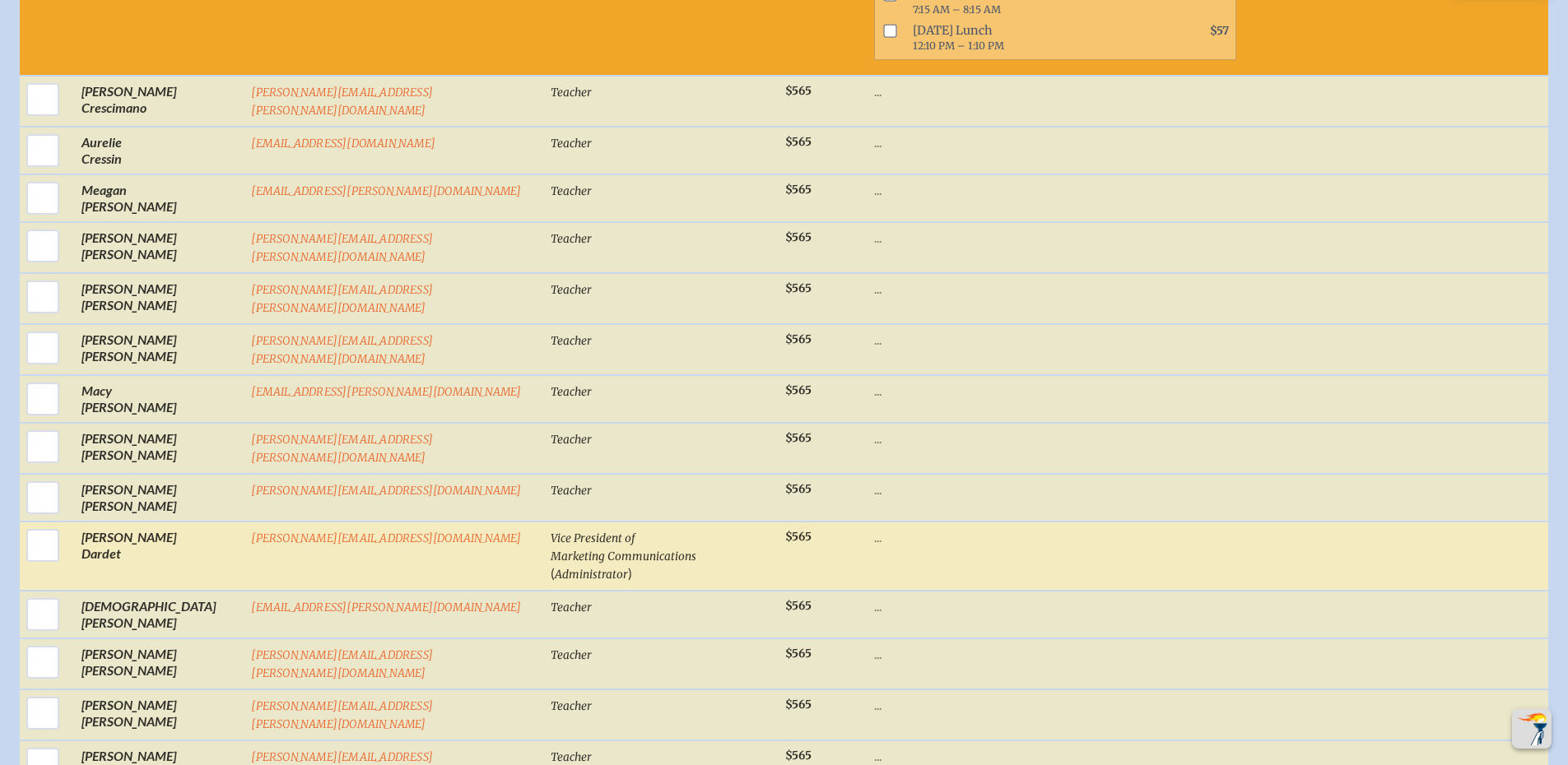
scroll to position [6694, 0]
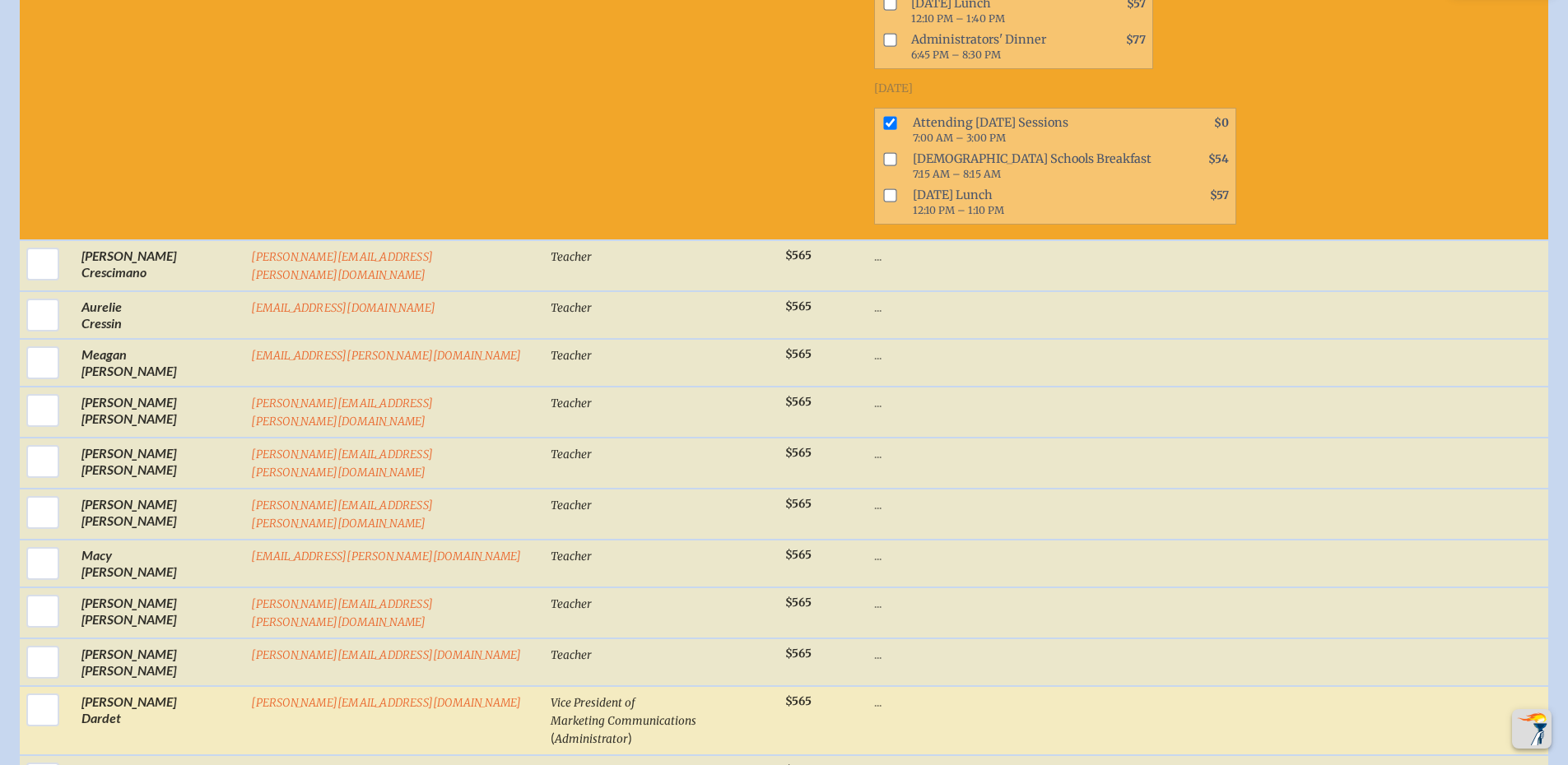
drag, startPoint x: 27, startPoint y: 385, endPoint x: 95, endPoint y: 376, distance: 68.6
click at [28, 690] on input "checkbox" at bounding box center [42, 710] width 41 height 41
checkbox input "true"
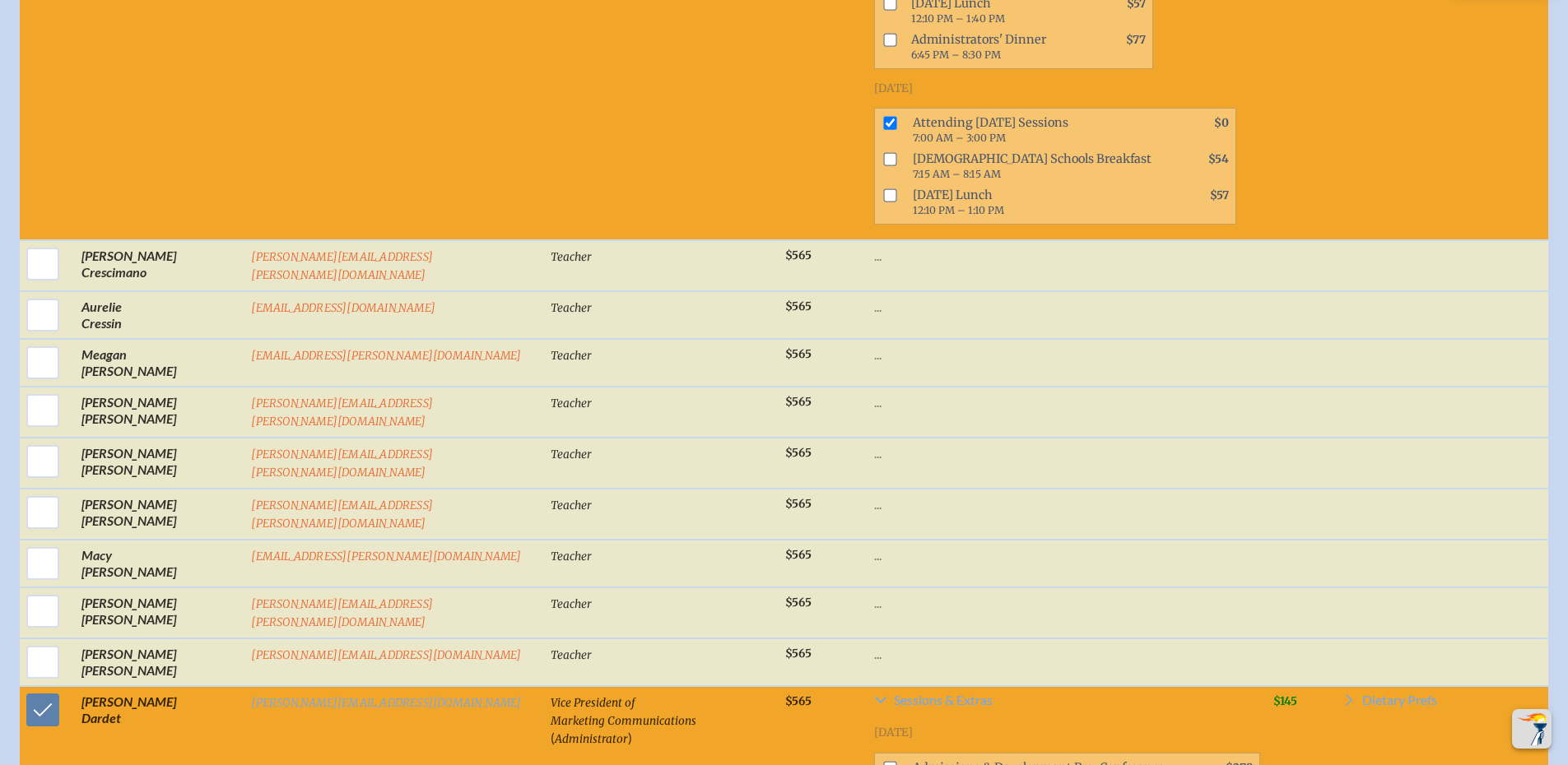
scroll to position [6941, 0]
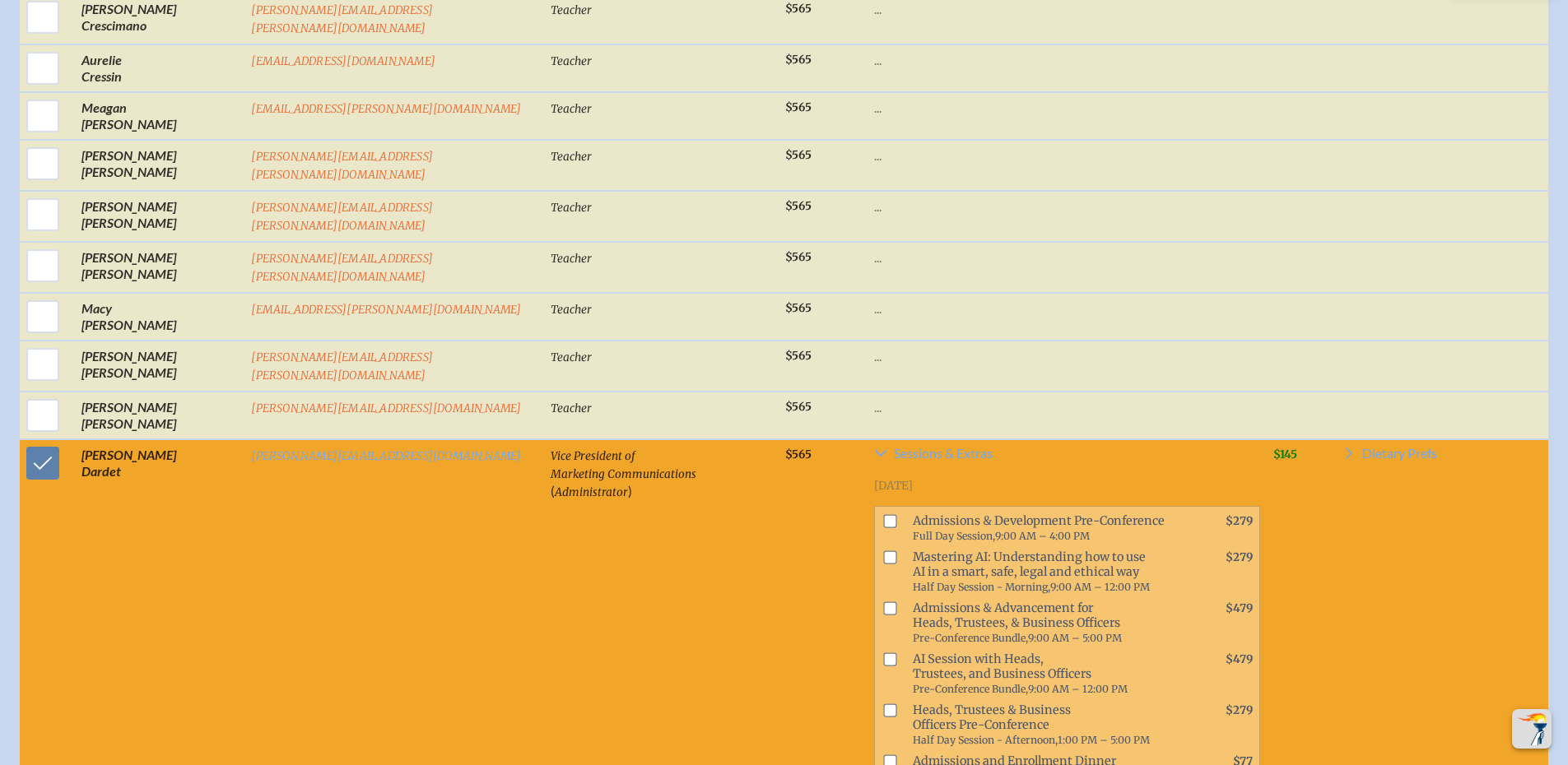
checkbox input "true"
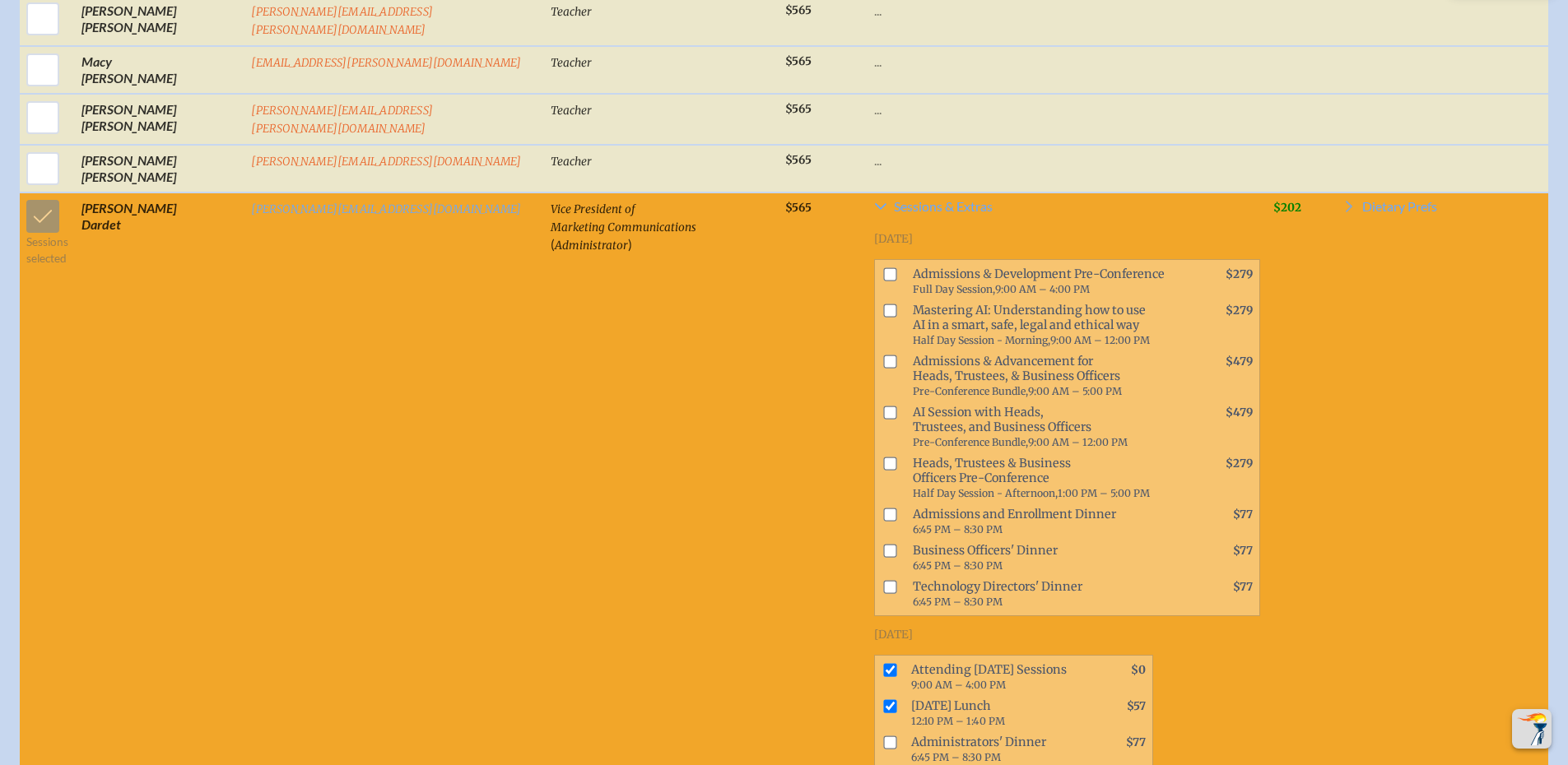
checkbox input "true"
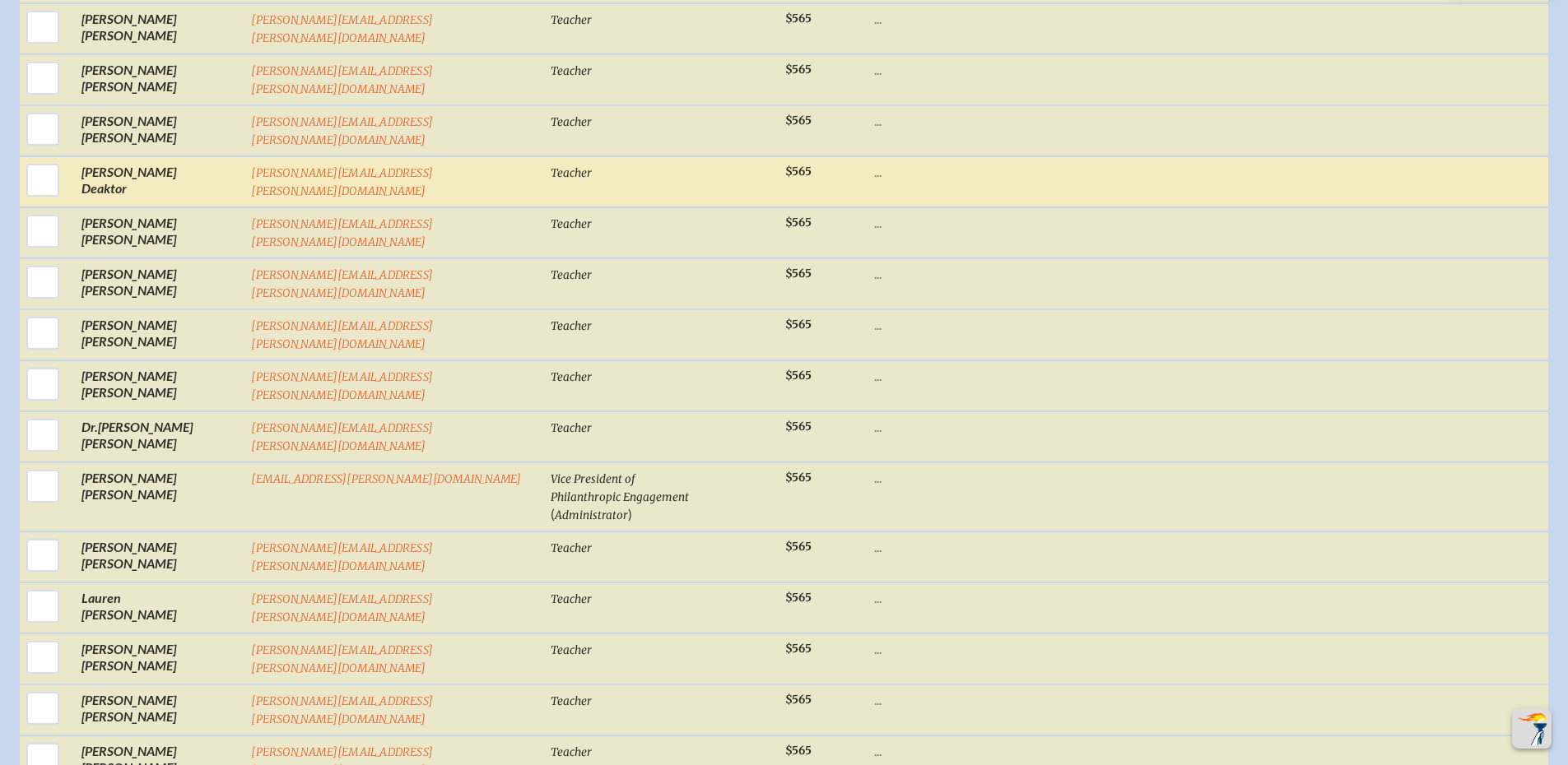
scroll to position [8093, 0]
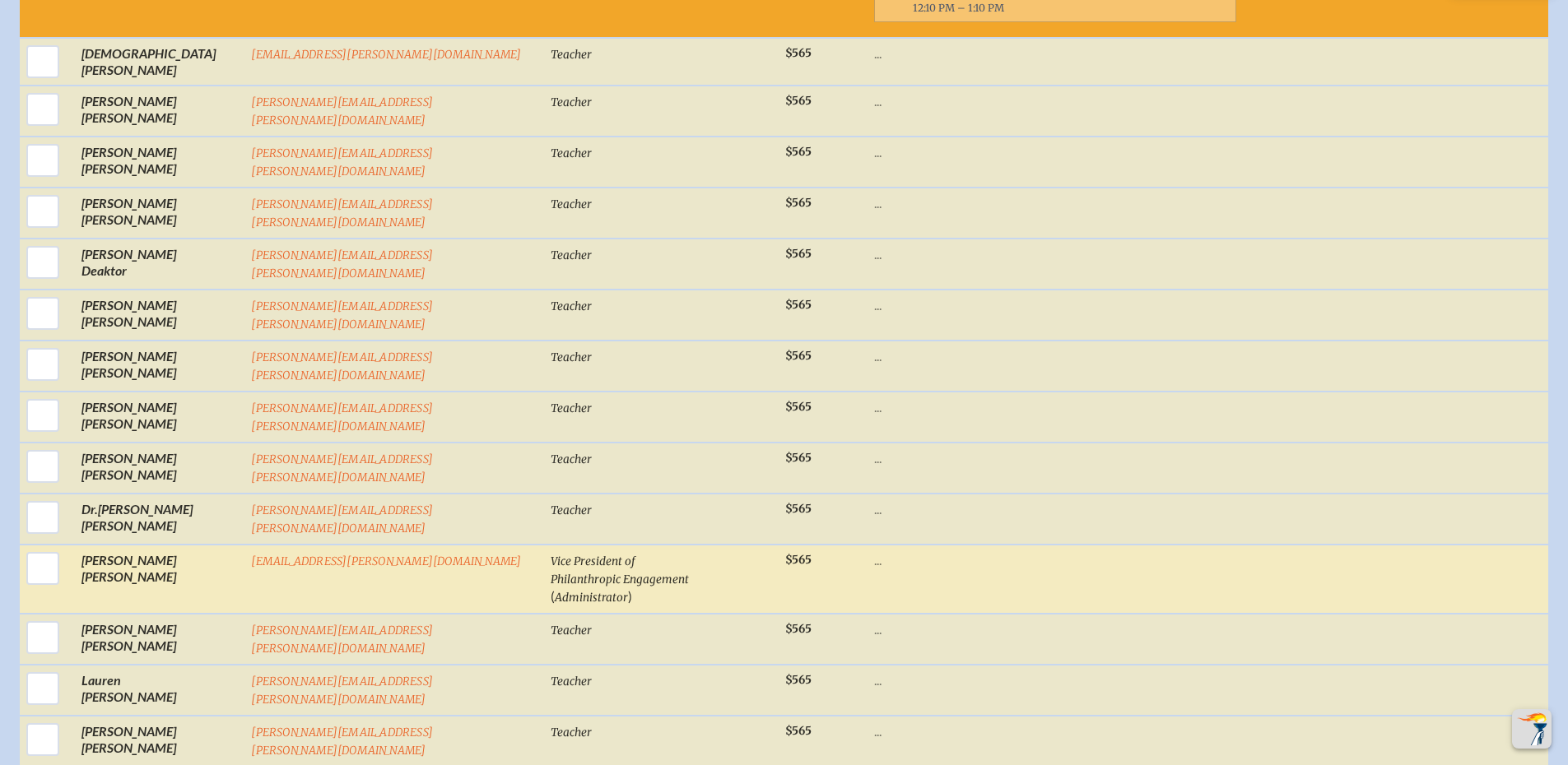
drag, startPoint x: 40, startPoint y: 178, endPoint x: 75, endPoint y: 181, distance: 35.1
click at [40, 548] on input "checkbox" at bounding box center [42, 568] width 41 height 41
checkbox input "true"
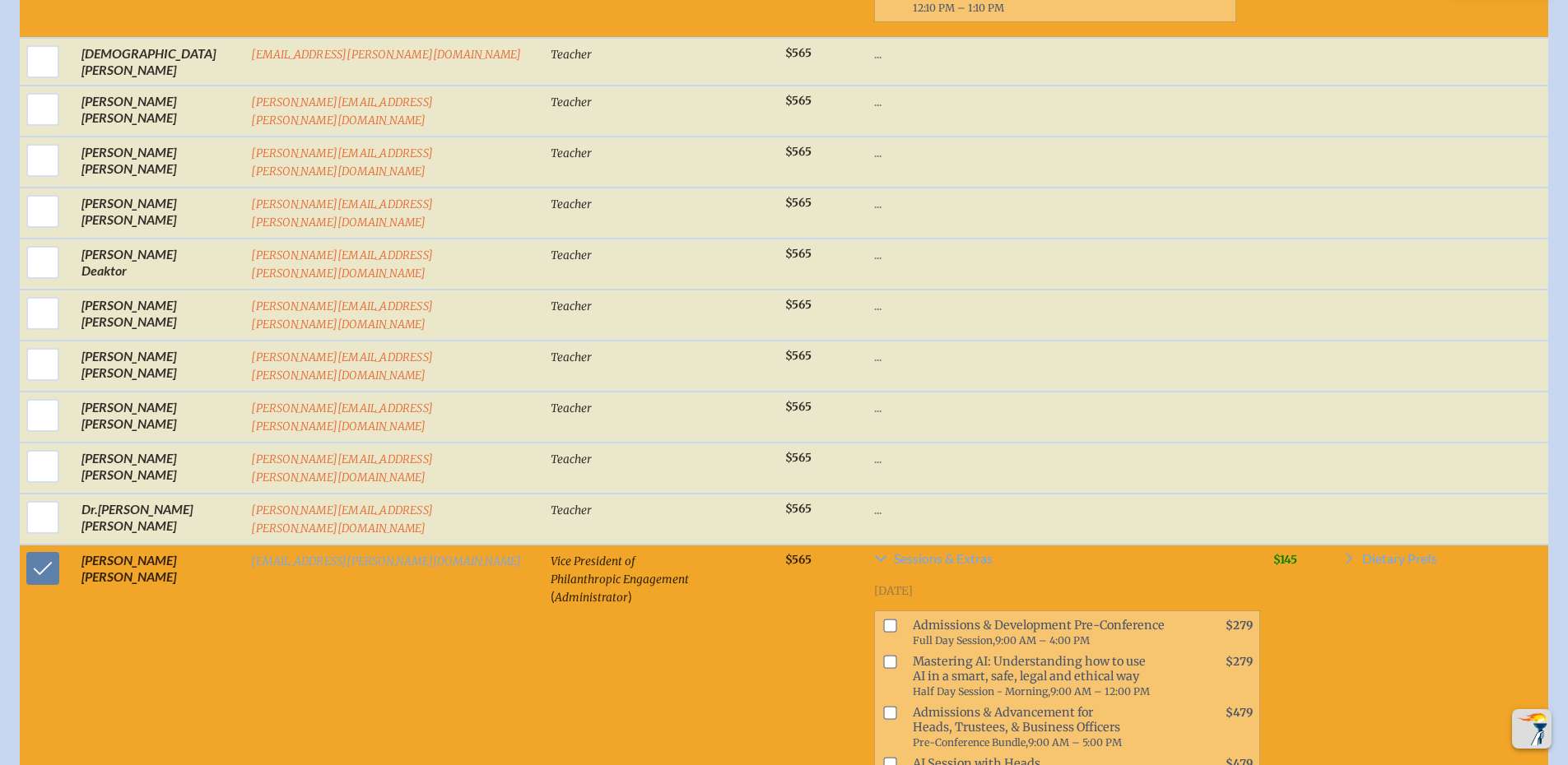
checkbox input "true"
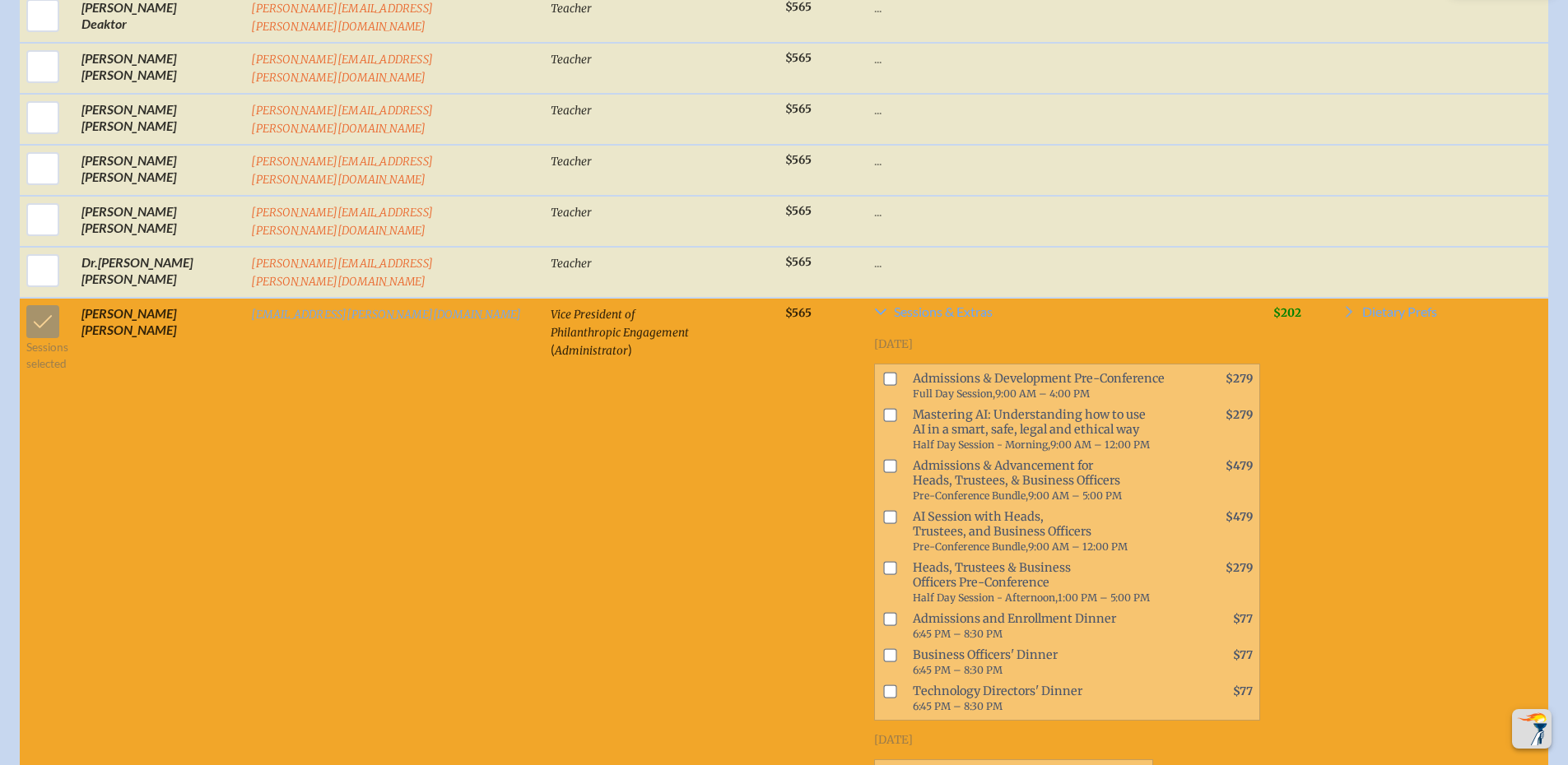
checkbox input "true"
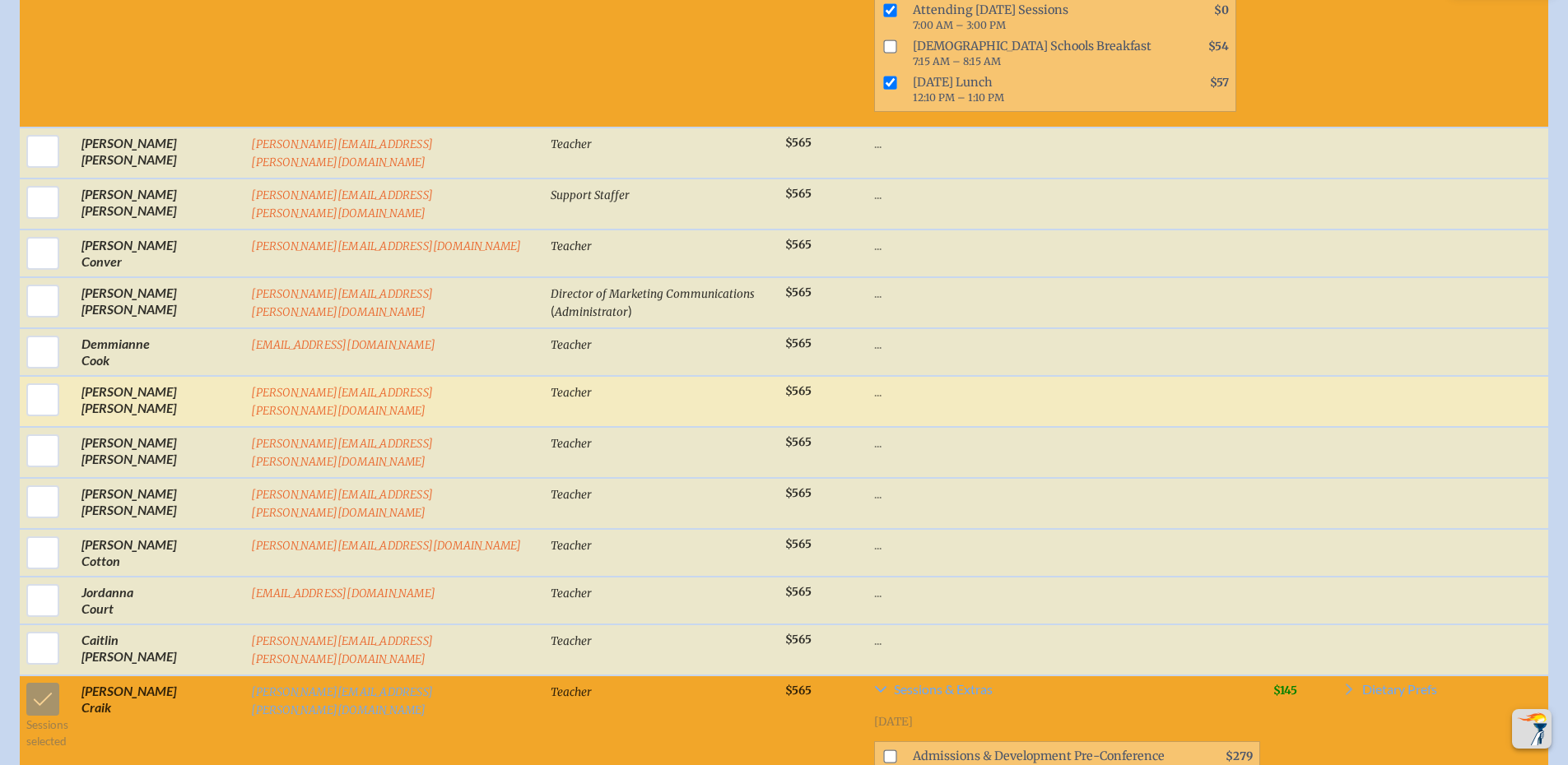
scroll to position [5427, 0]
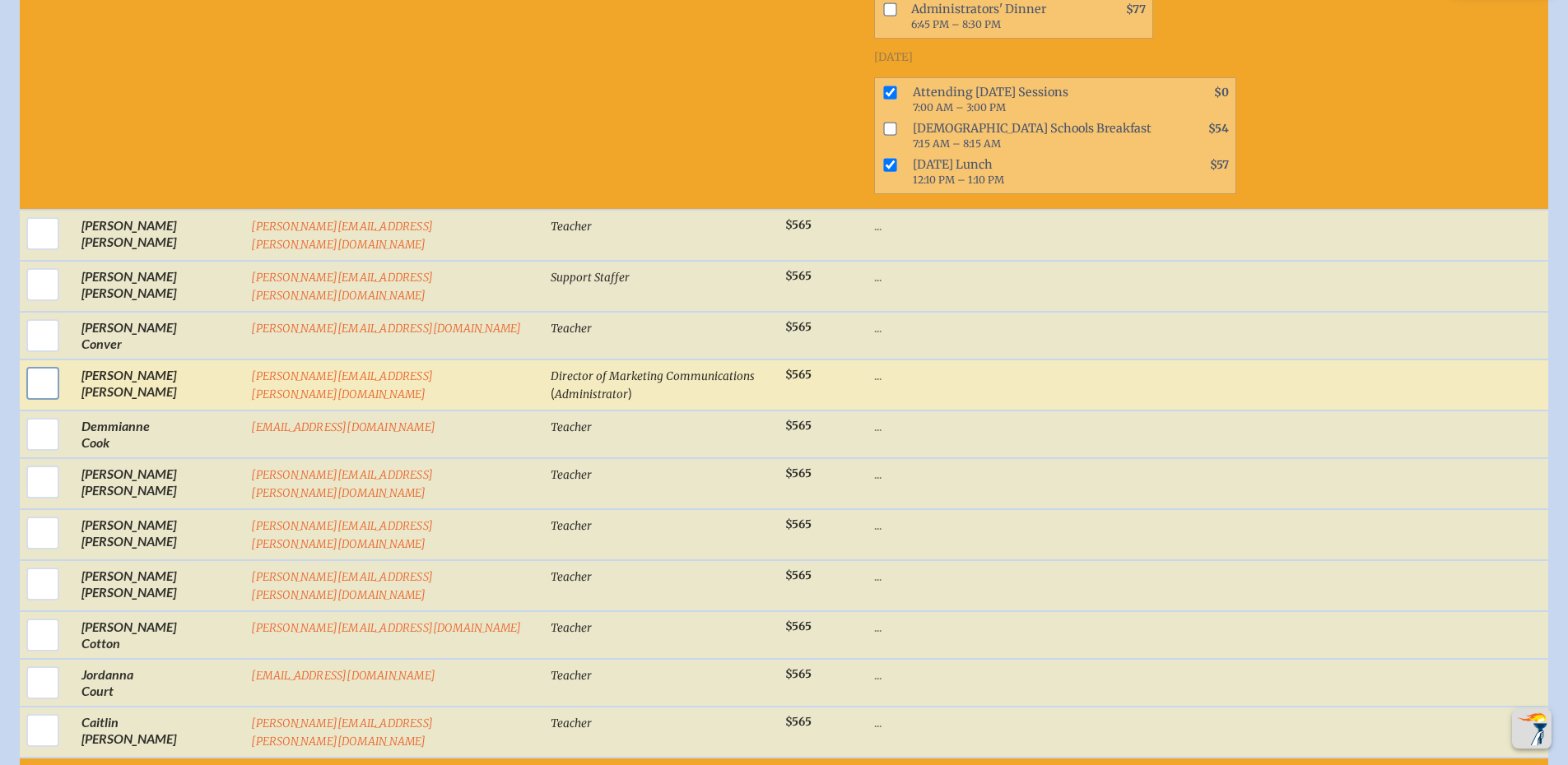
click at [42, 363] on input "checkbox" at bounding box center [42, 383] width 41 height 41
checkbox input "true"
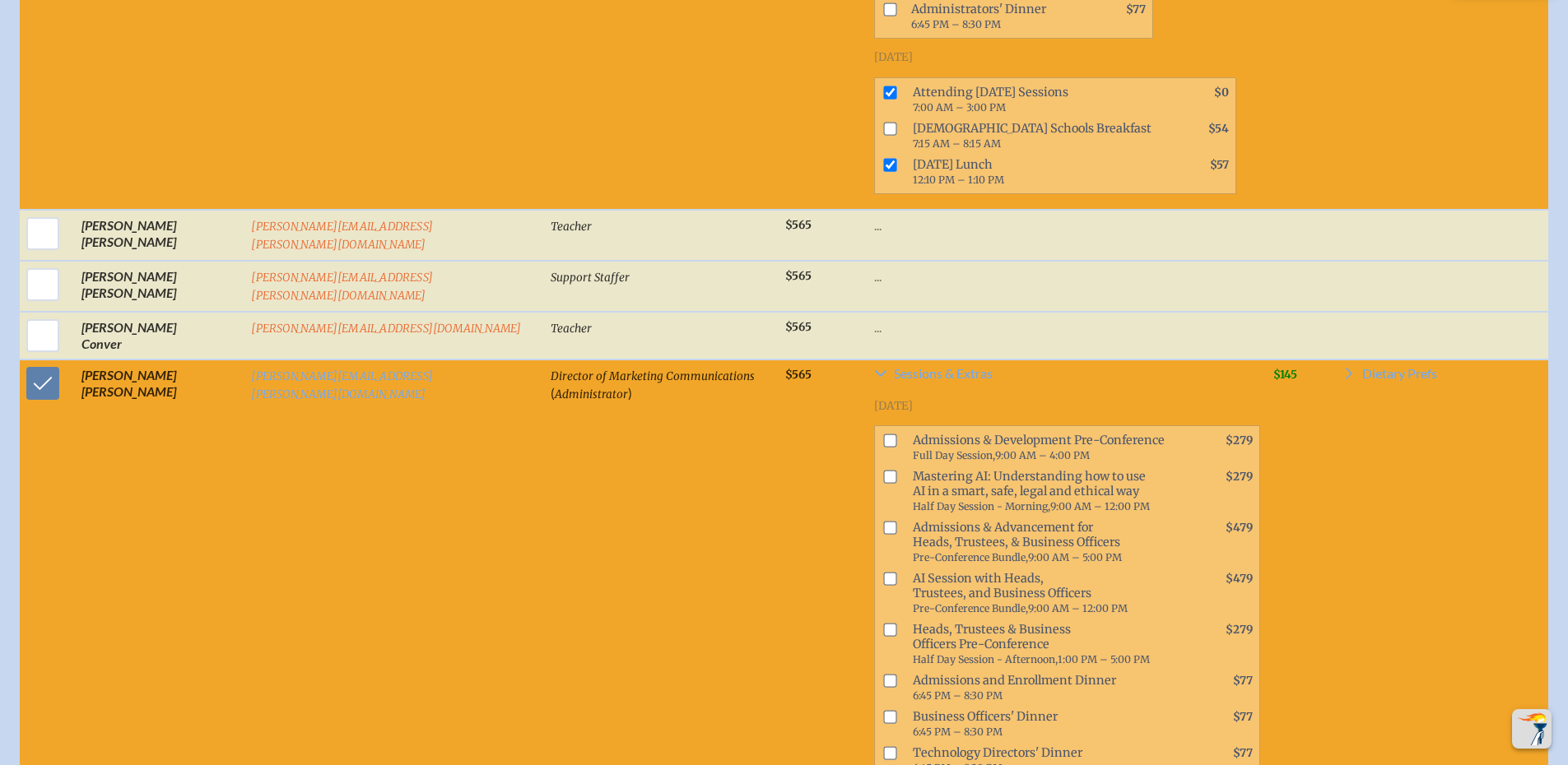
scroll to position [5591, 0]
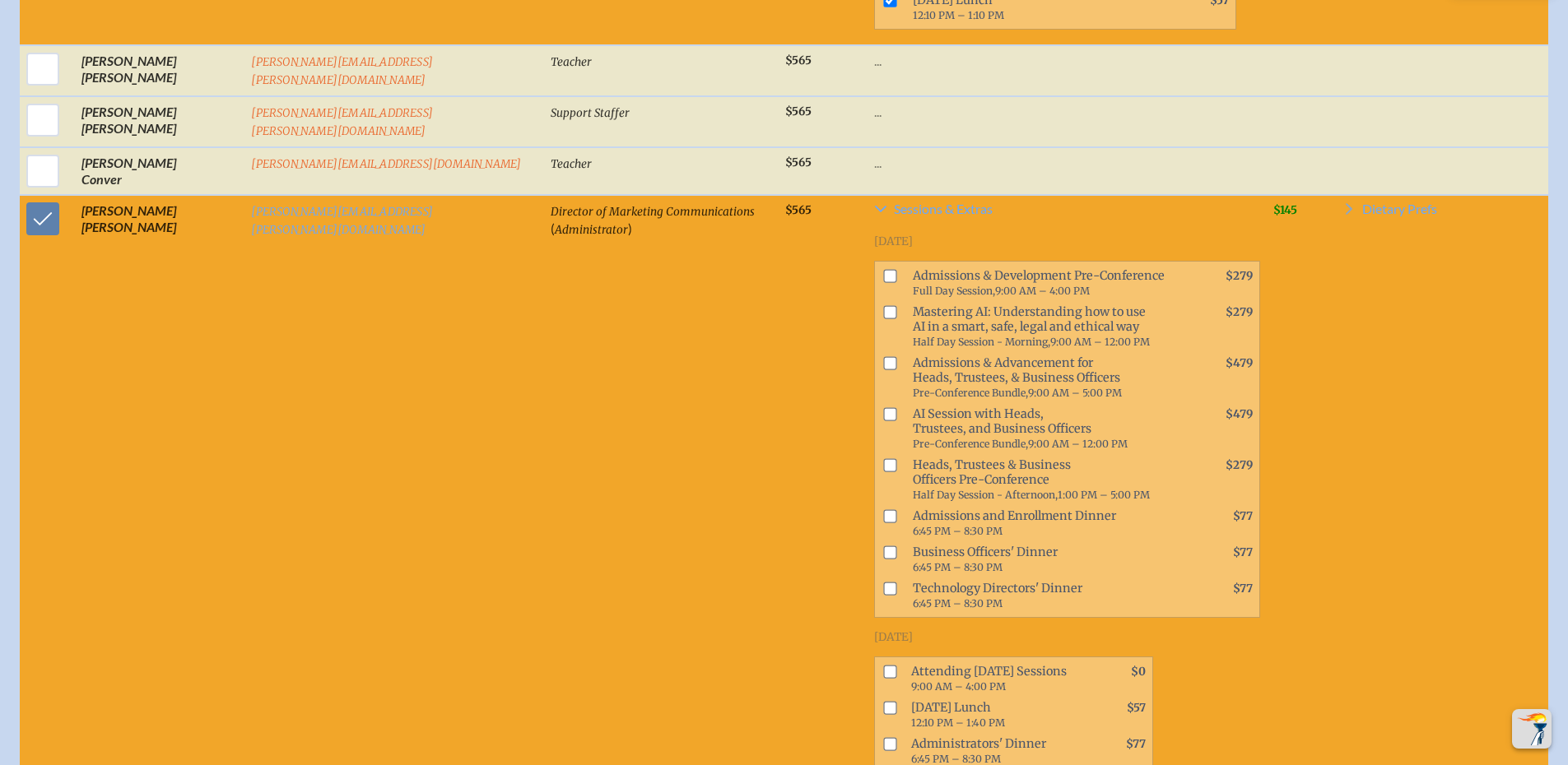
click at [883, 666] on input "checkbox" at bounding box center [889, 672] width 14 height 14
checkbox input "true"
click at [883, 702] on input "checkbox" at bounding box center [889, 709] width 14 height 14
checkbox input "true"
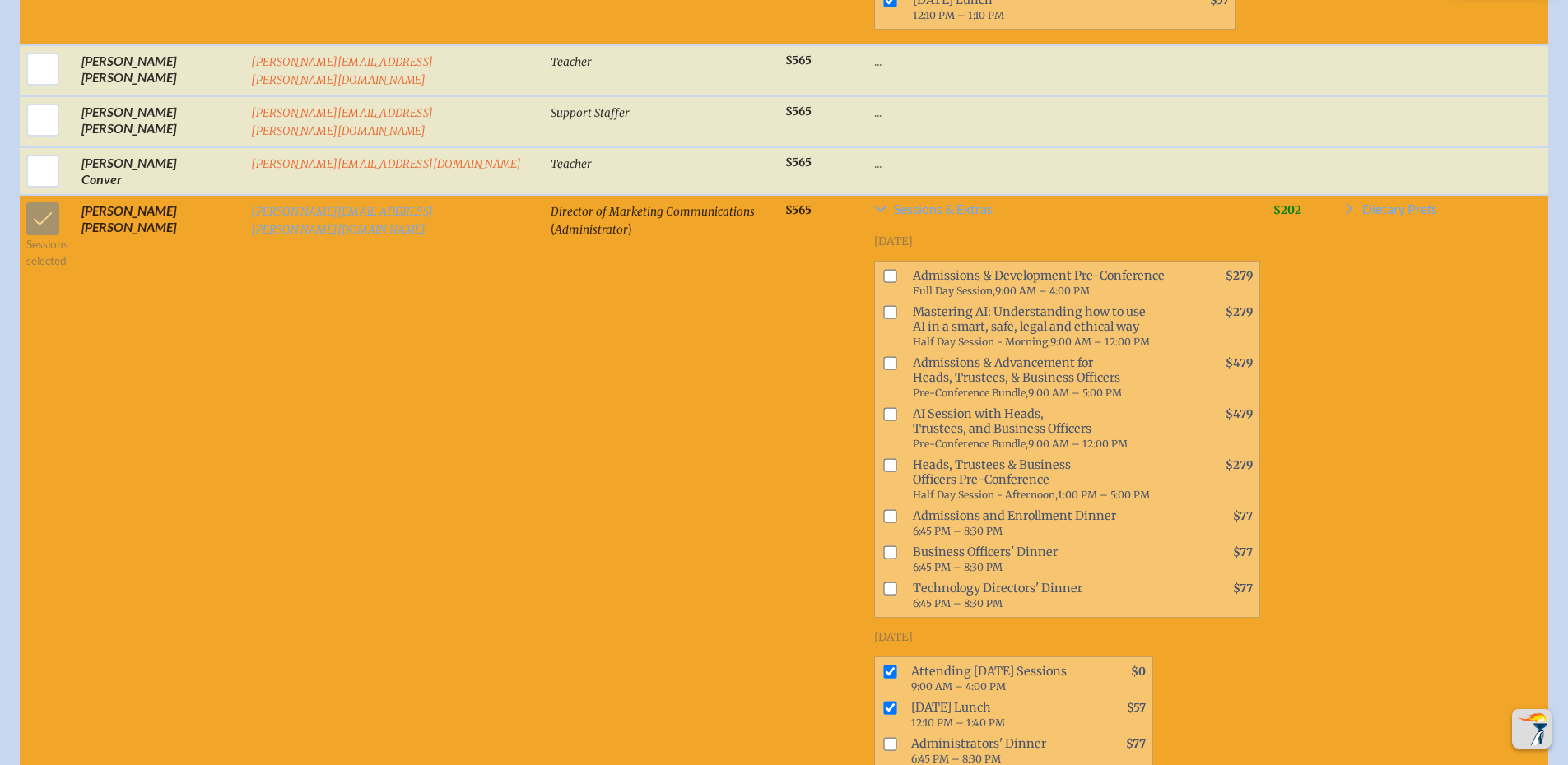
checkbox input "true"
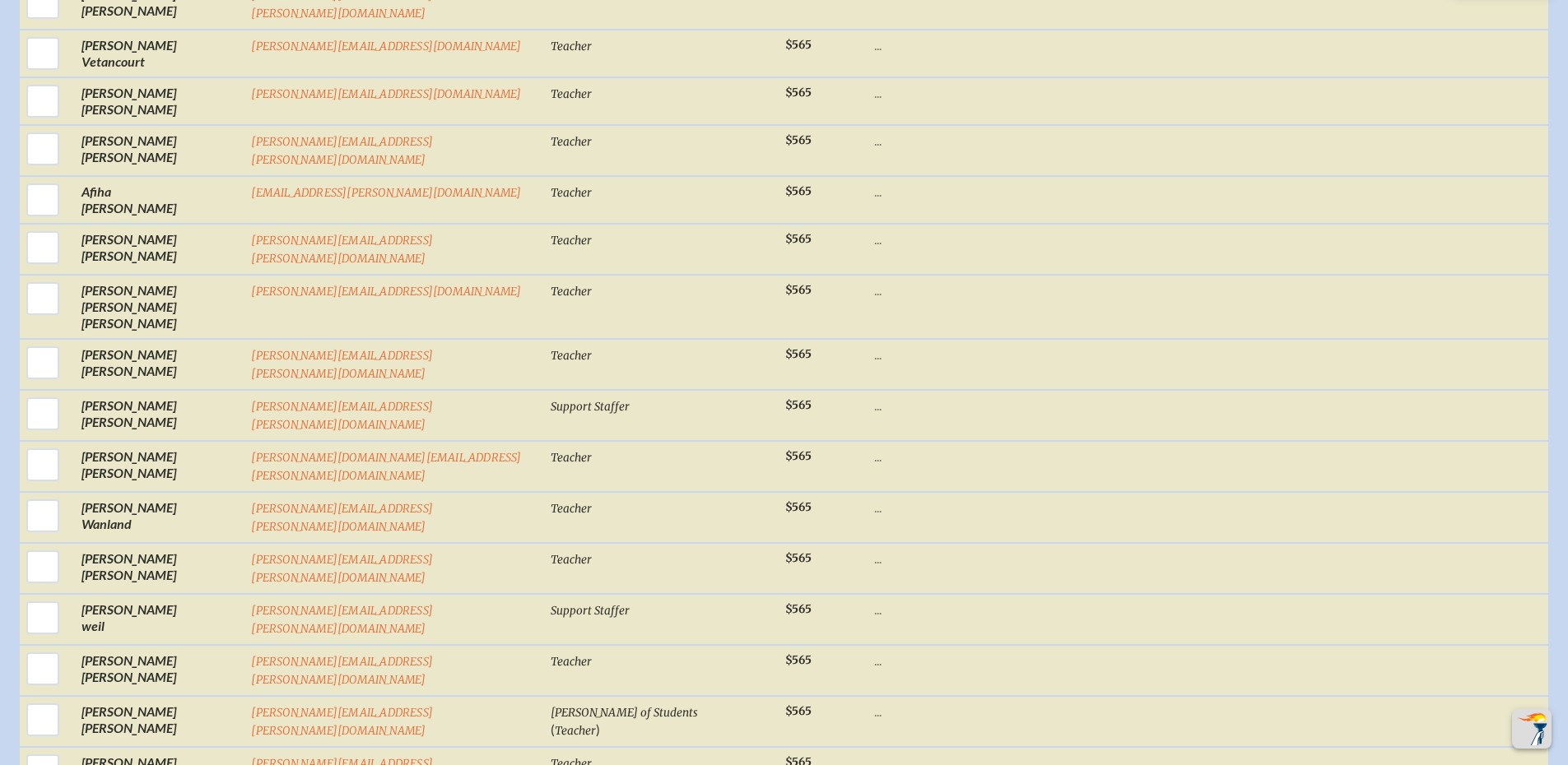
scroll to position [28839, 0]
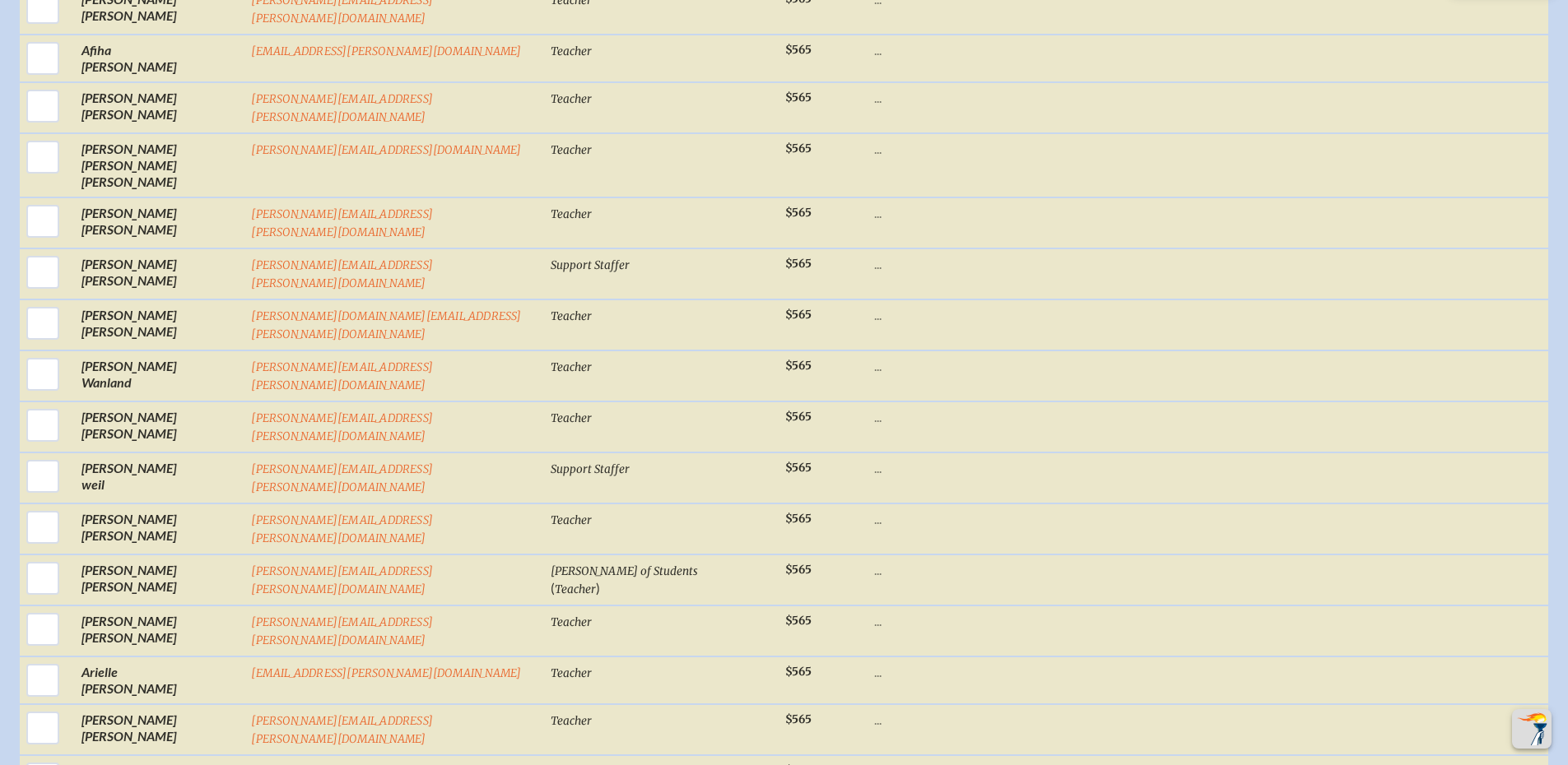
scroll to position [29080, 0]
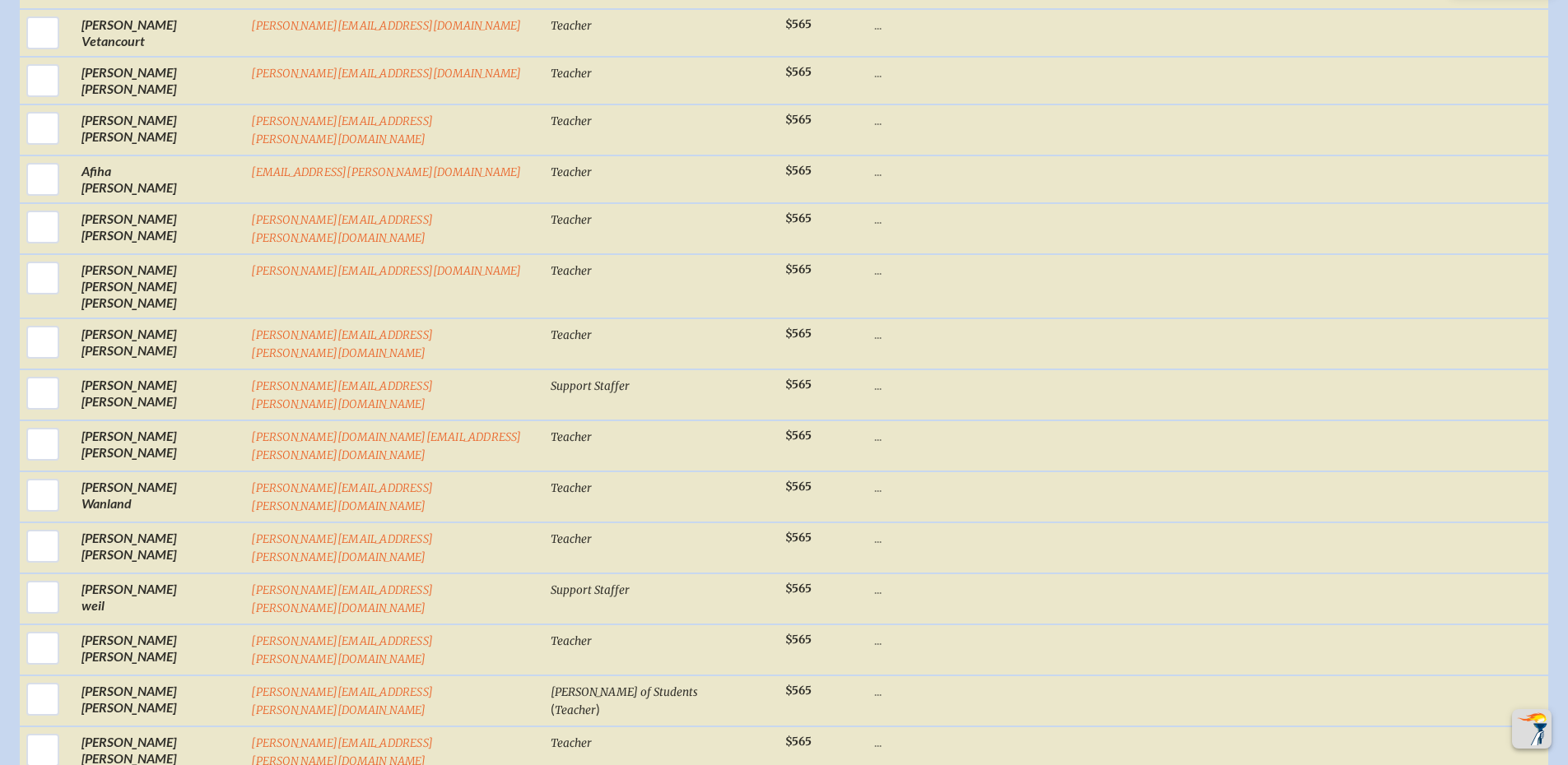
scroll to position [28908, 0]
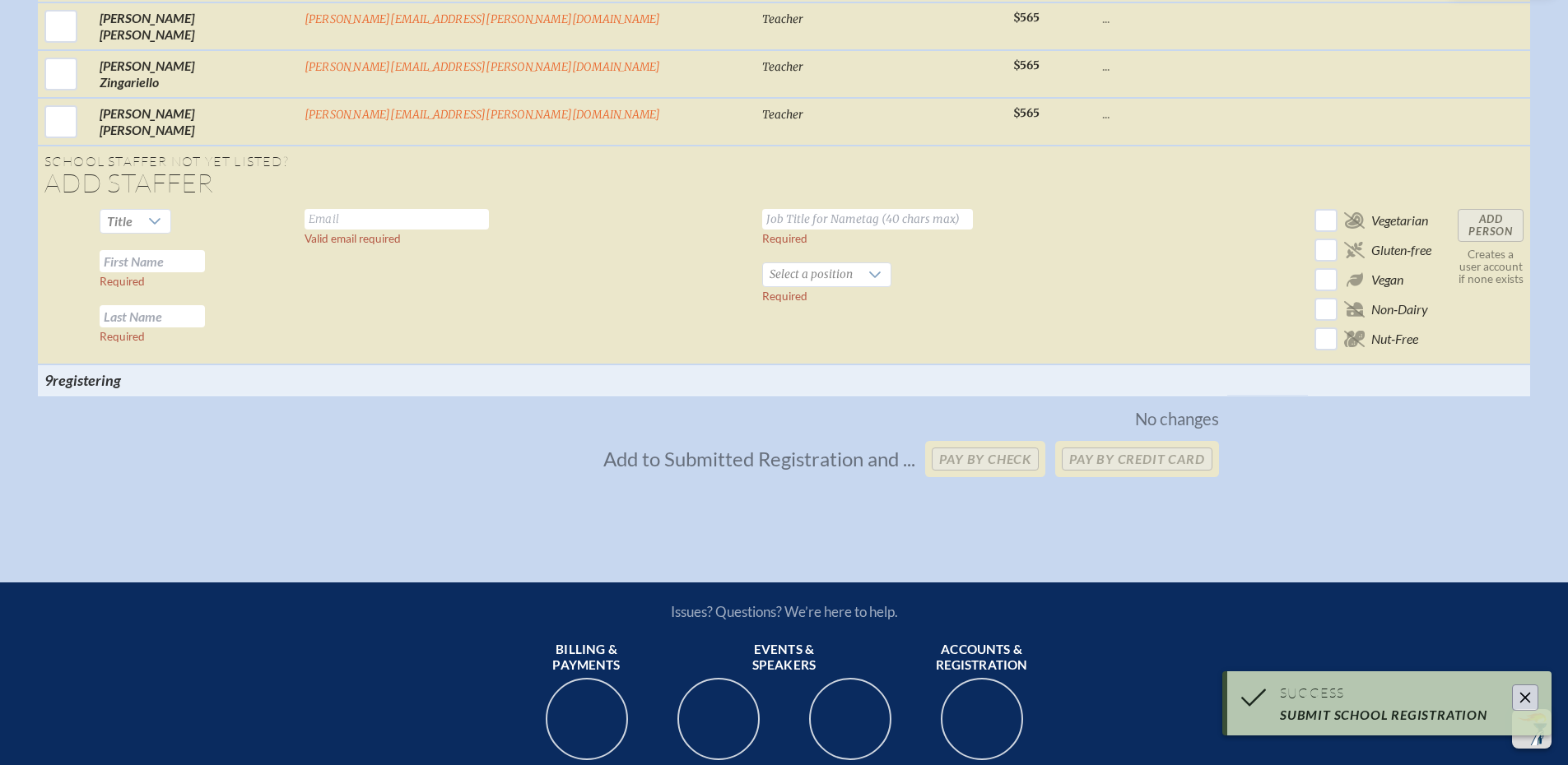
scroll to position [23781, 0]
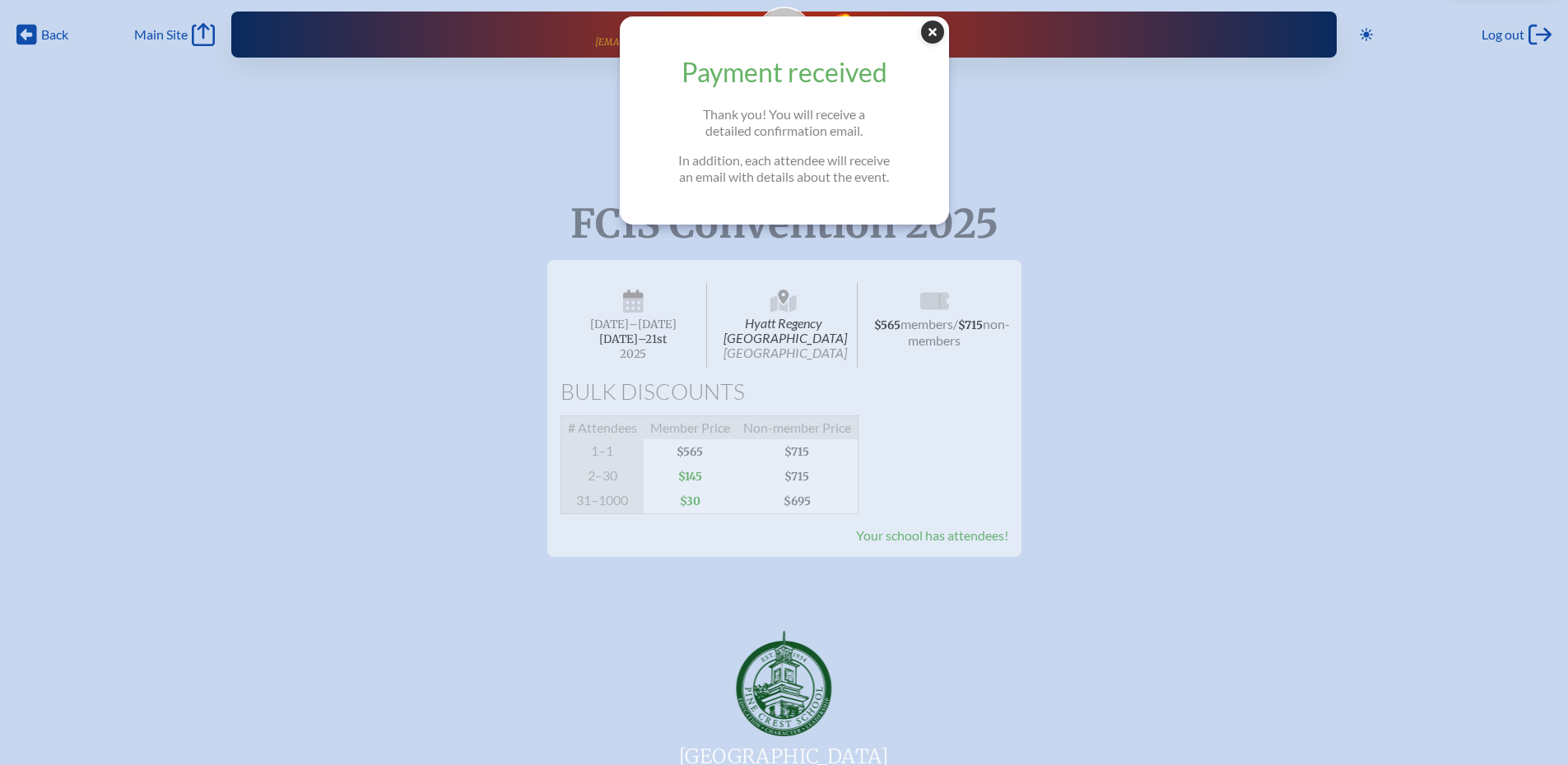
click at [937, 29] on icon at bounding box center [932, 32] width 23 height 23
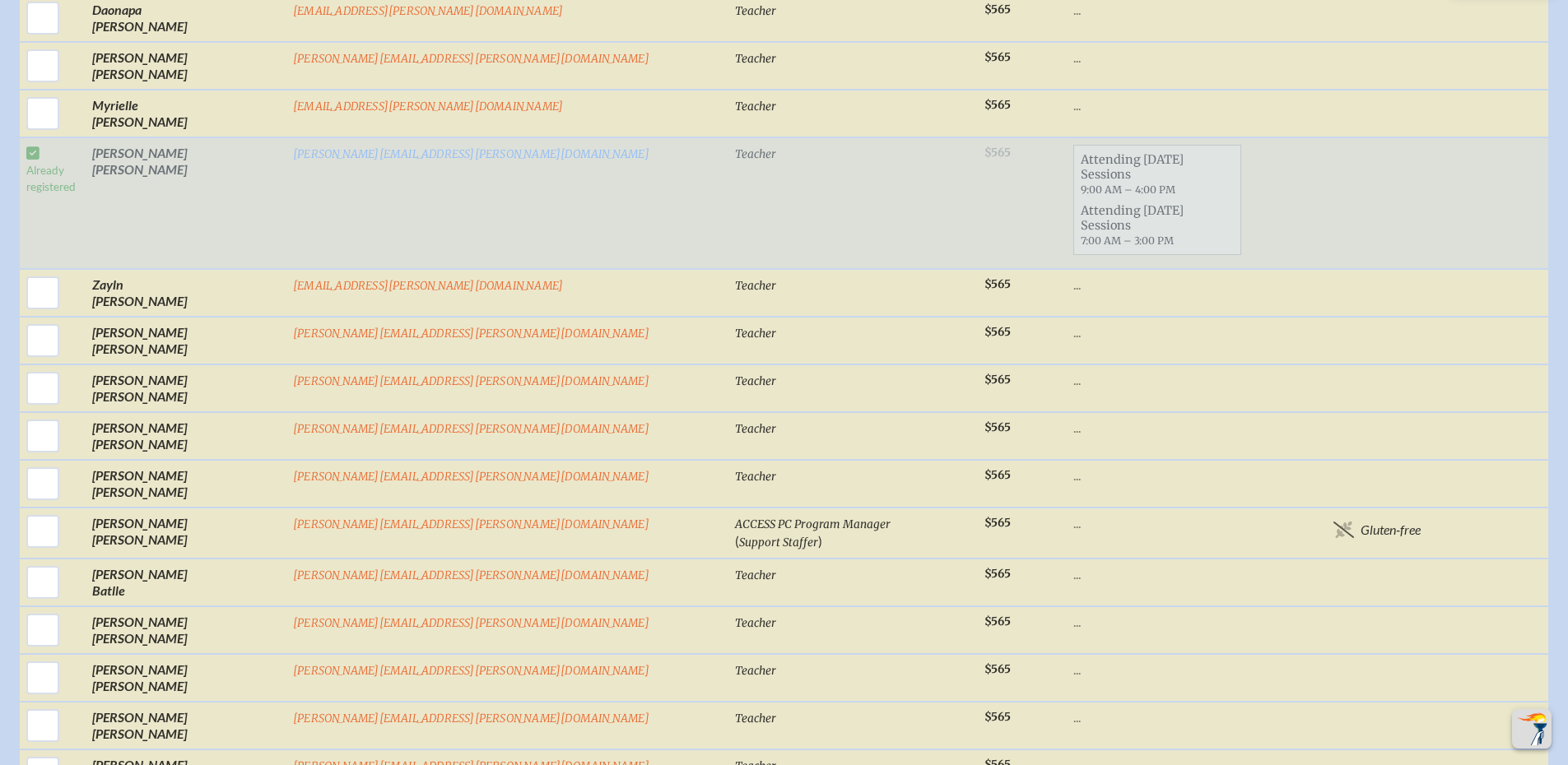
scroll to position [1152, 0]
